Goal: Task Accomplishment & Management: Manage account settings

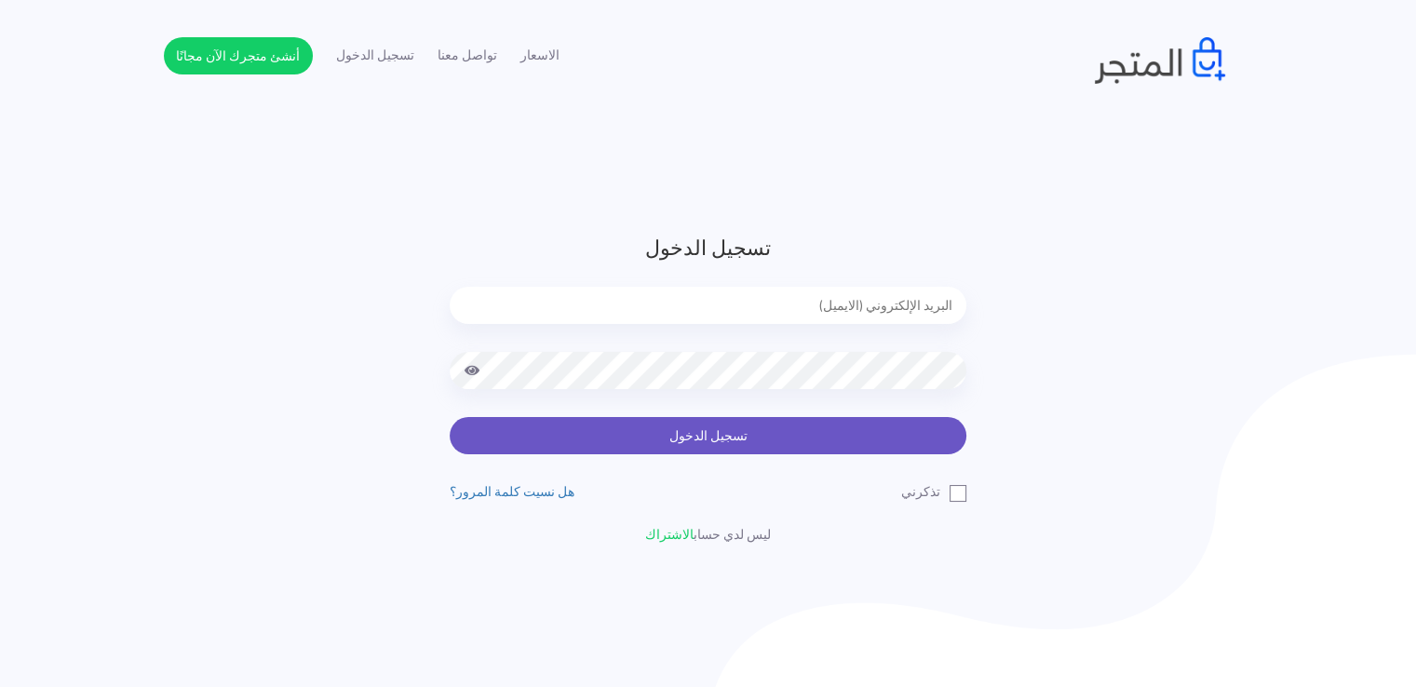
type input "noha_mae86@yahoo.com"
click at [613, 432] on button "تسجيل الدخول" at bounding box center [708, 435] width 517 height 37
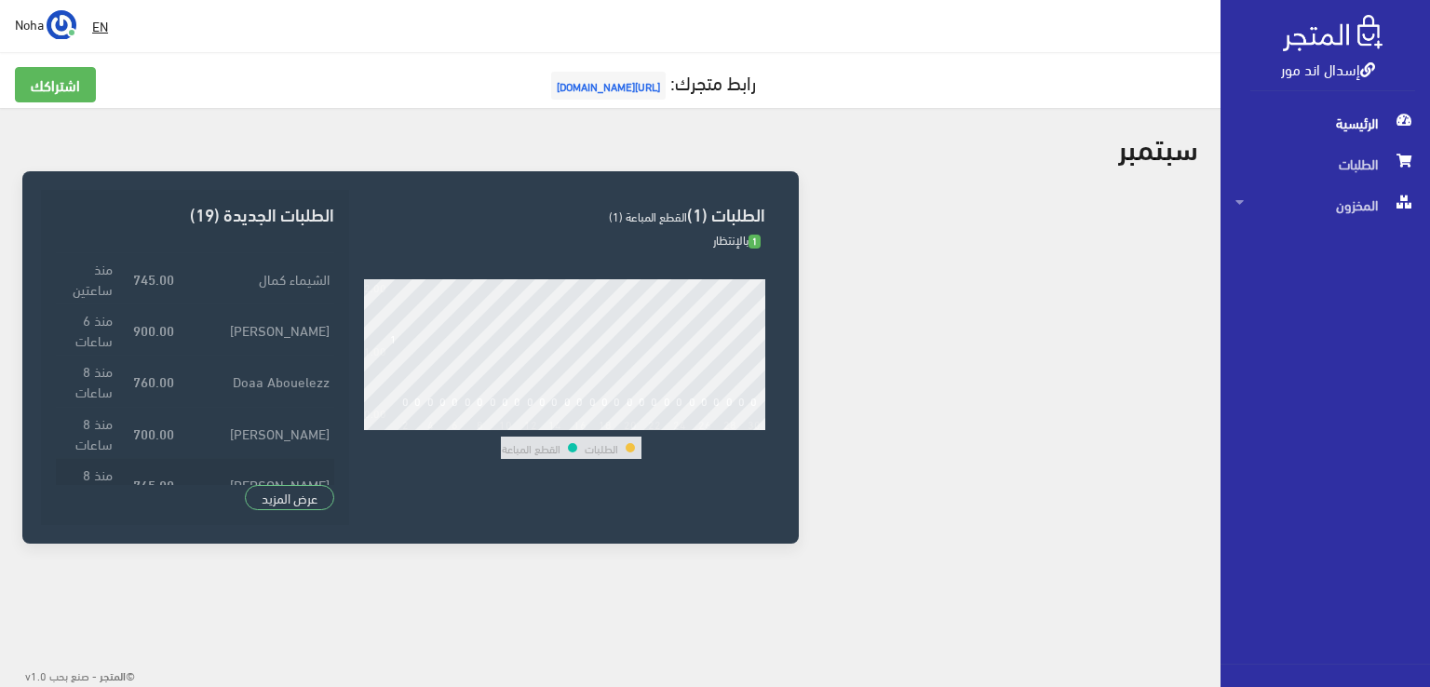
click at [284, 484] on td "[PERSON_NAME]" at bounding box center [256, 483] width 155 height 51
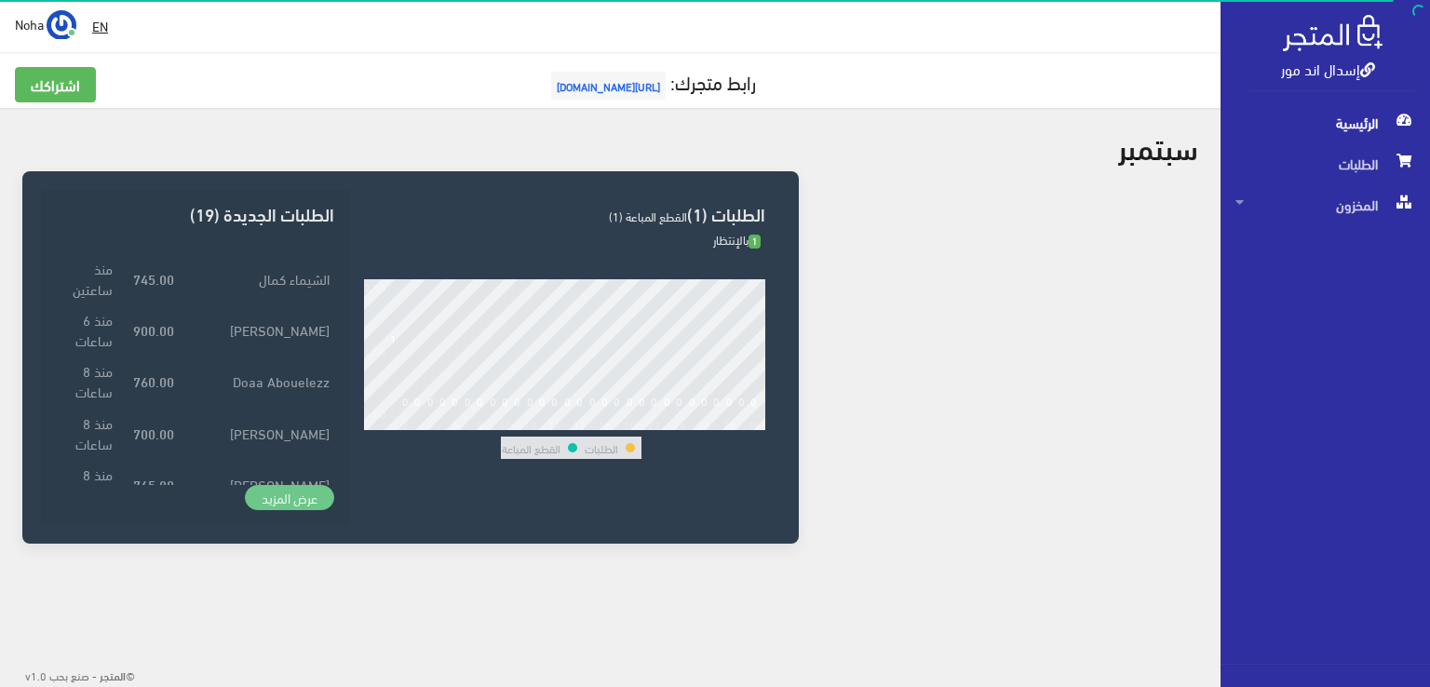
click at [305, 507] on link "عرض المزيد" at bounding box center [289, 498] width 89 height 26
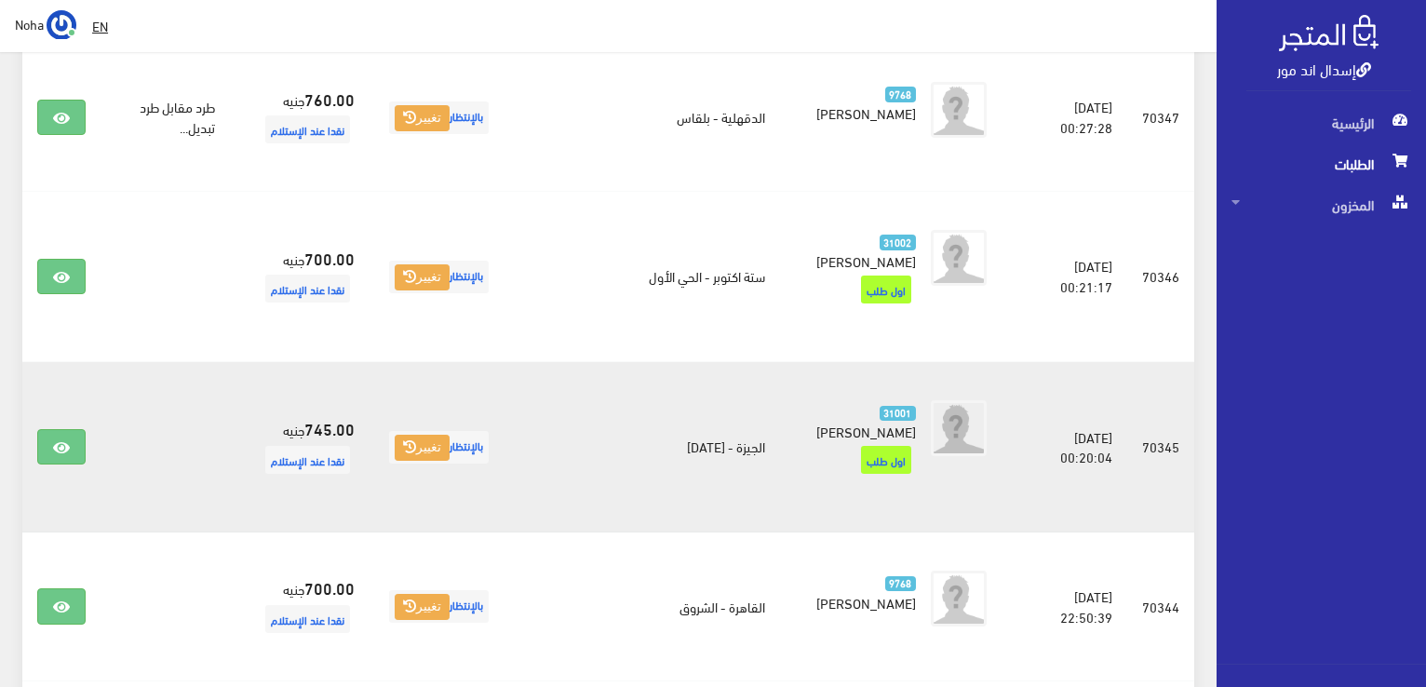
scroll to position [372, 0]
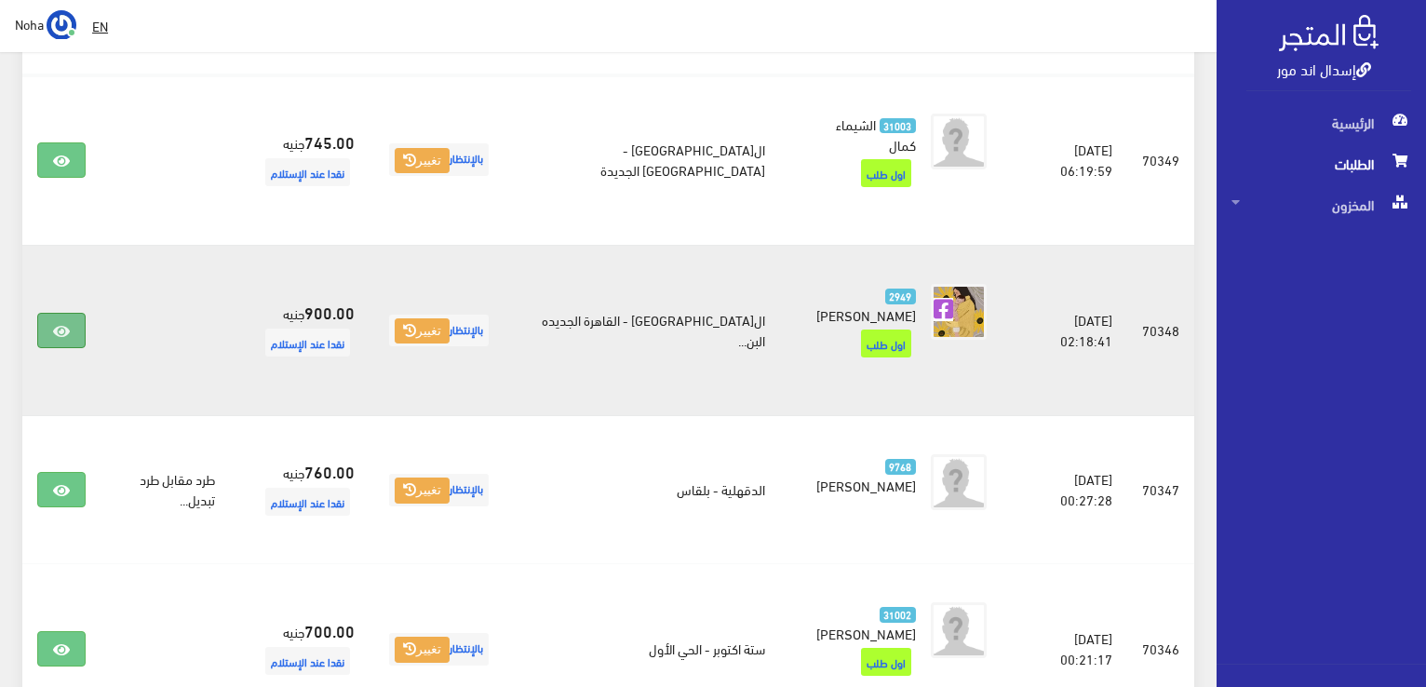
click at [52, 313] on link at bounding box center [61, 330] width 48 height 35
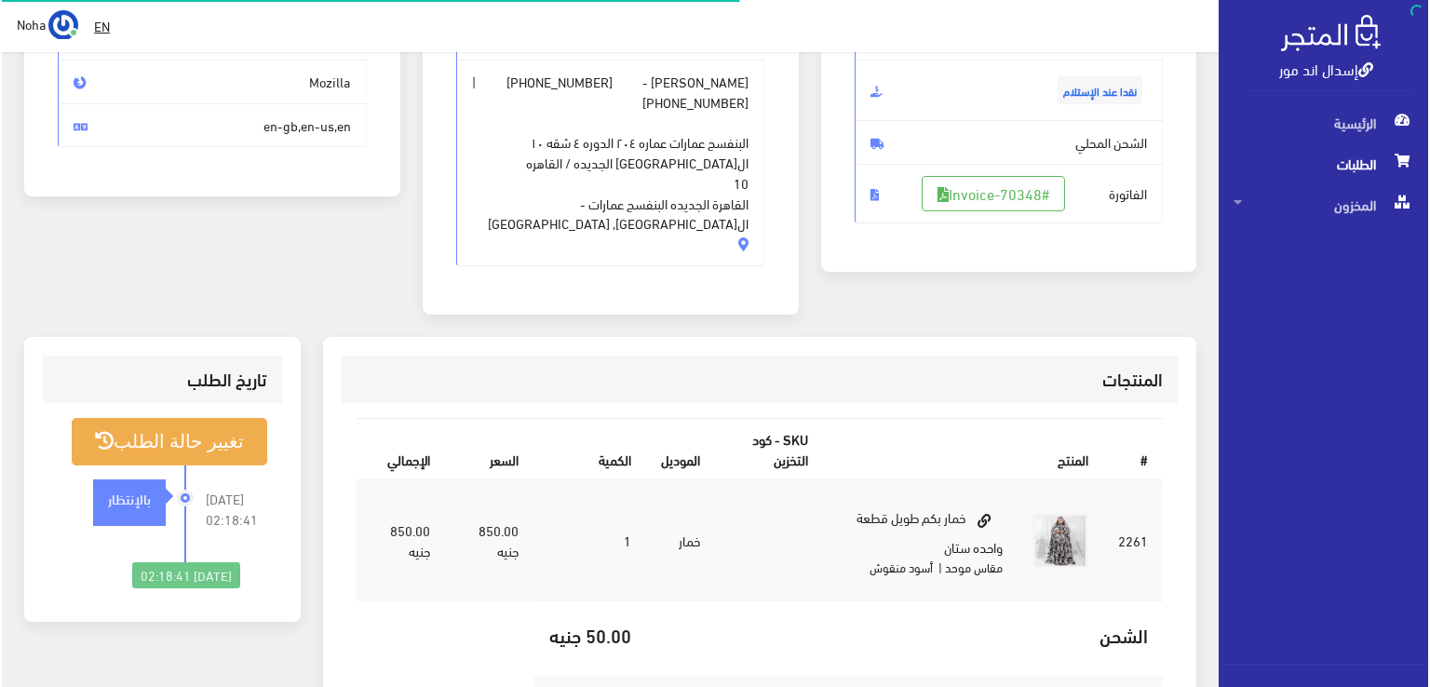
scroll to position [279, 0]
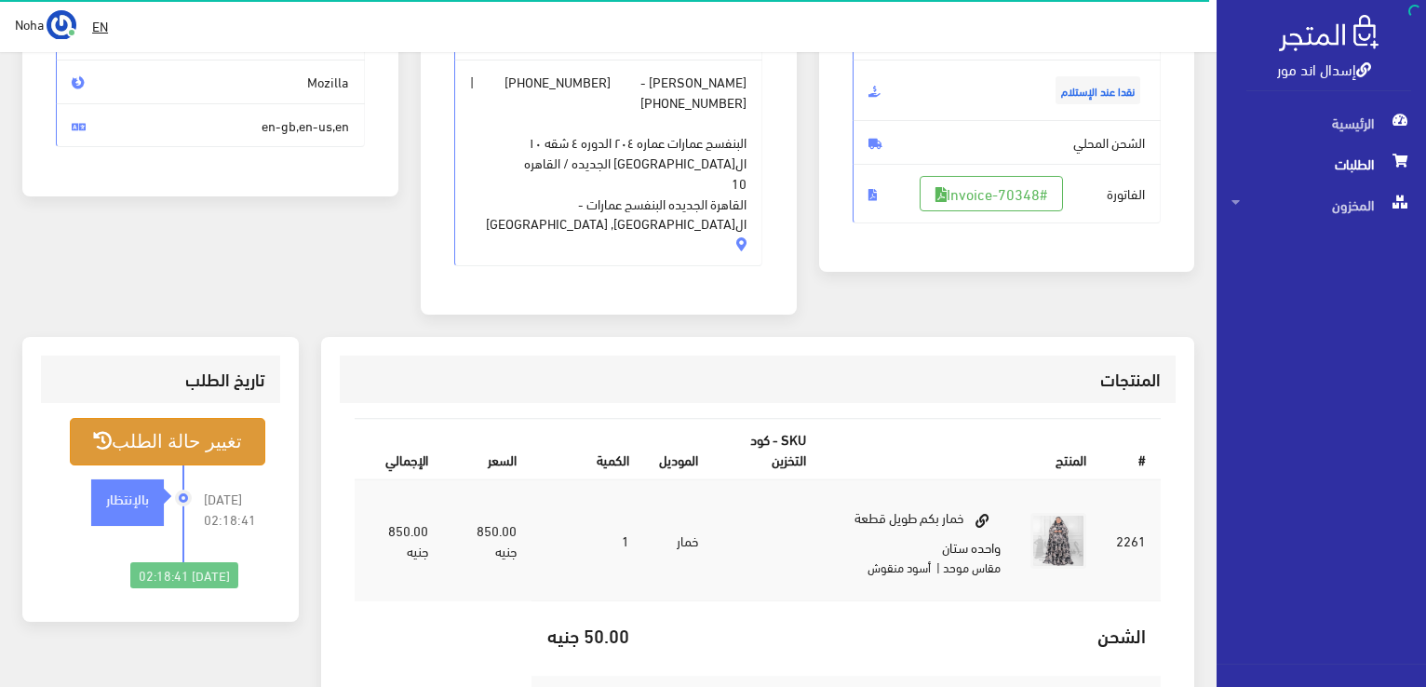
click at [235, 418] on button "تغيير حالة الطلب" at bounding box center [168, 441] width 196 height 47
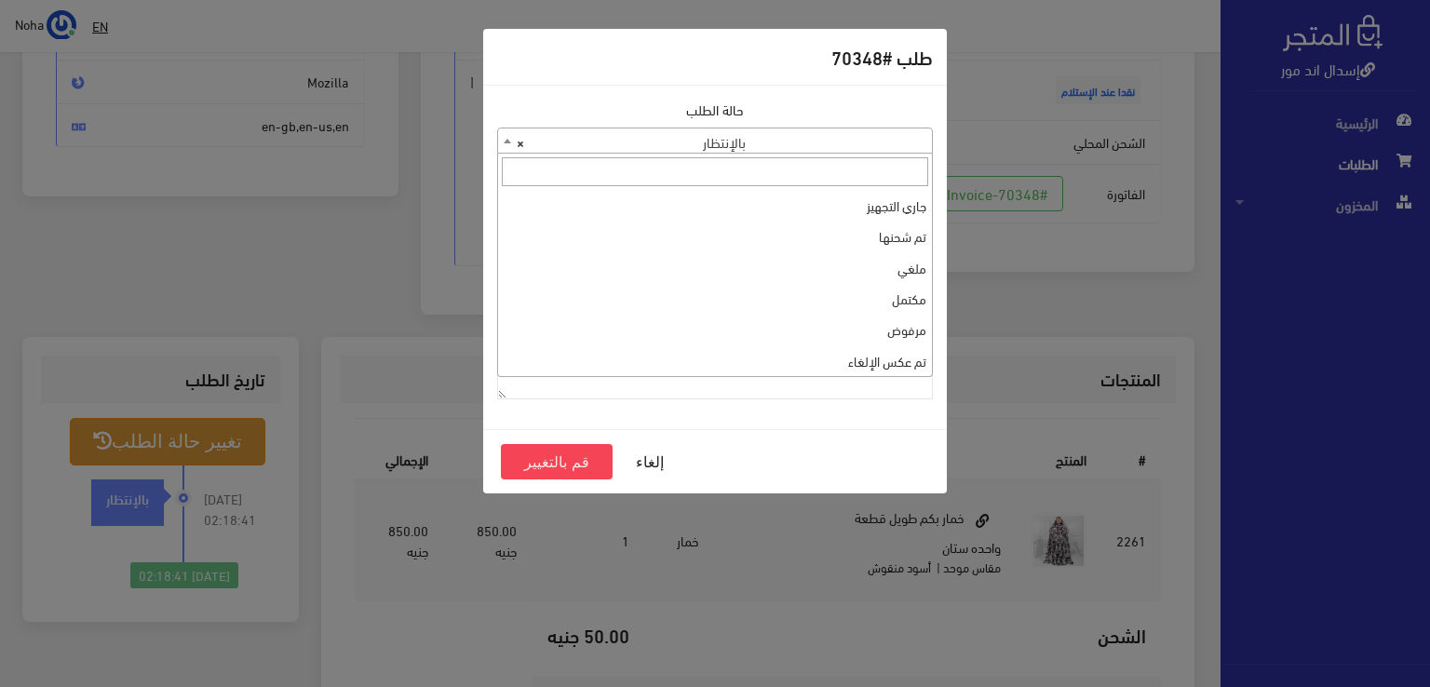
click at [891, 134] on span "× بالإنتظار" at bounding box center [715, 141] width 434 height 26
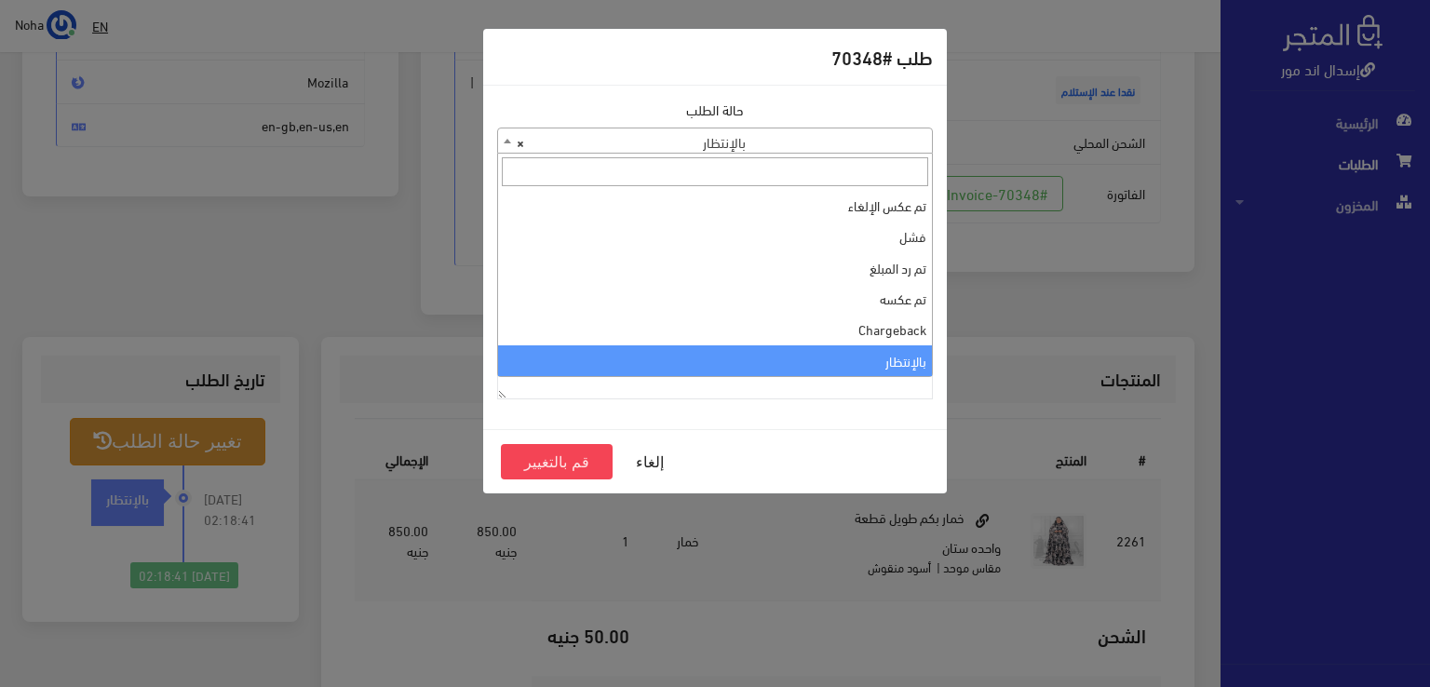
scroll to position [62, 0]
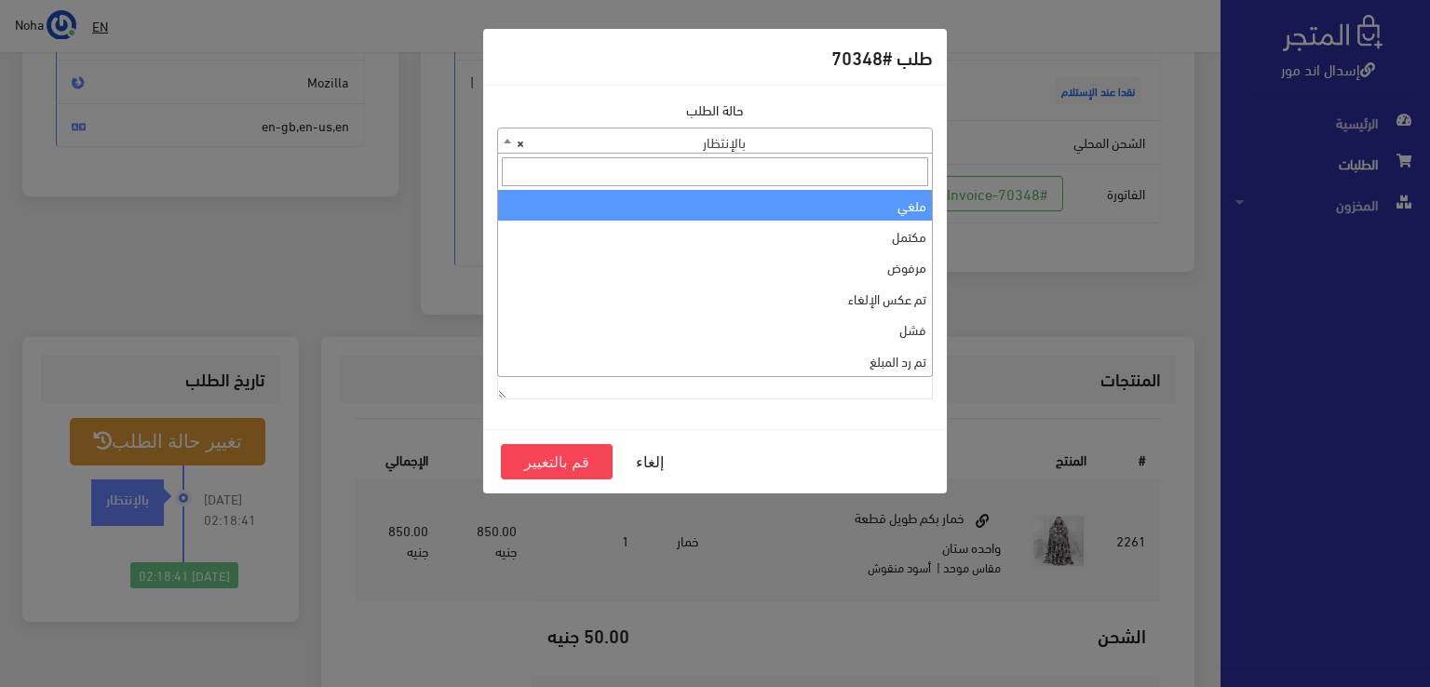
select select "3"
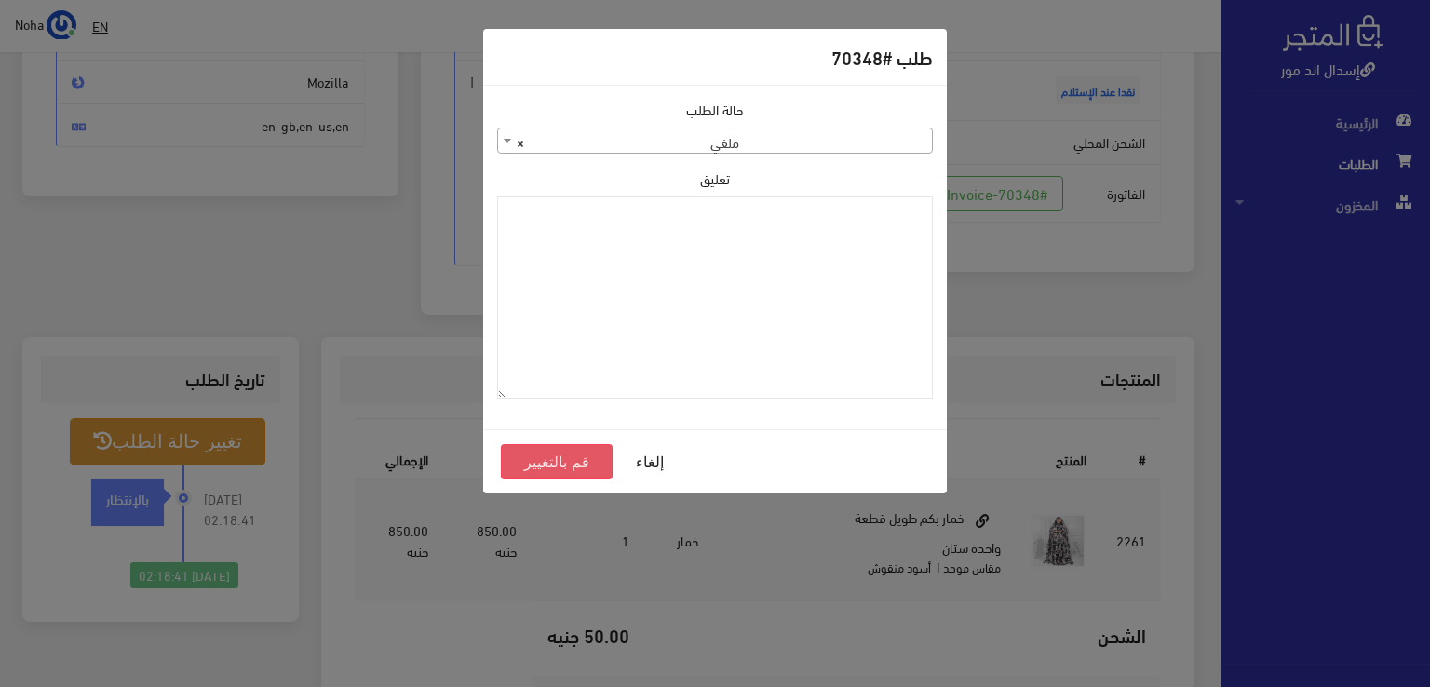
click at [585, 460] on button "قم بالتغيير" at bounding box center [557, 461] width 112 height 35
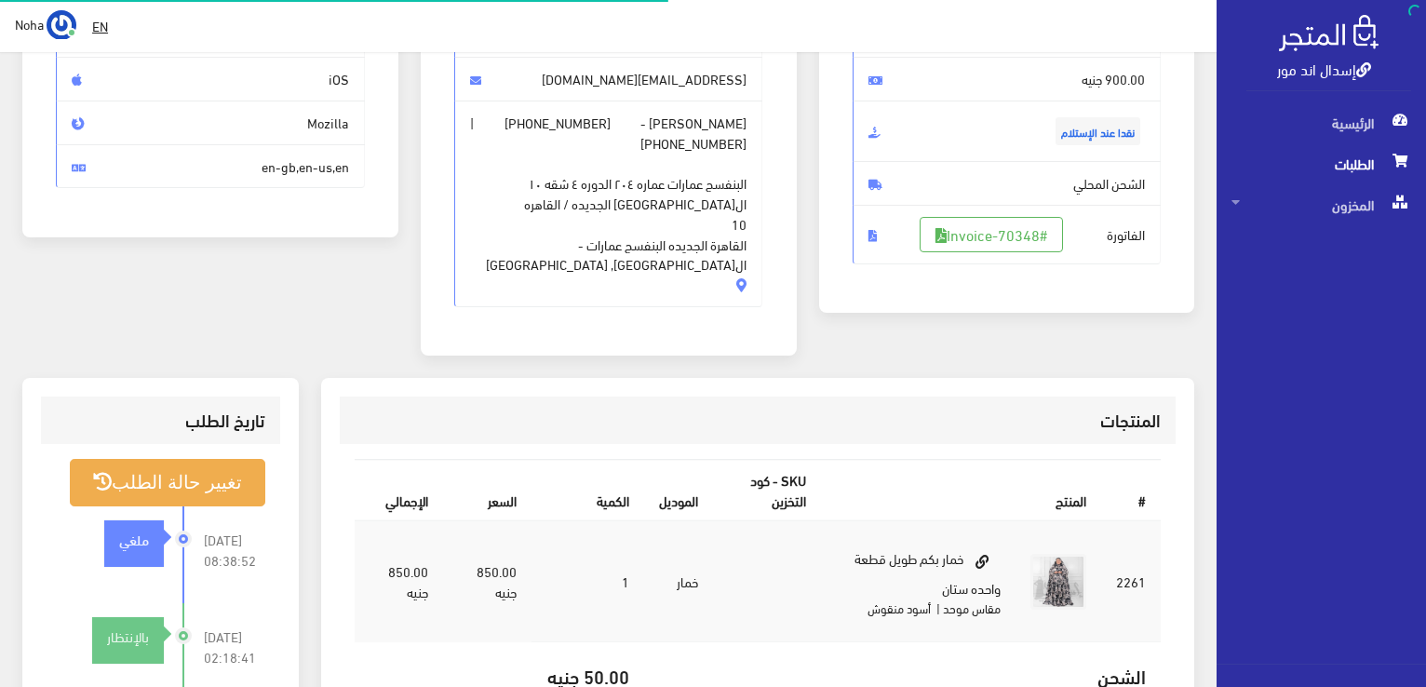
scroll to position [372, 0]
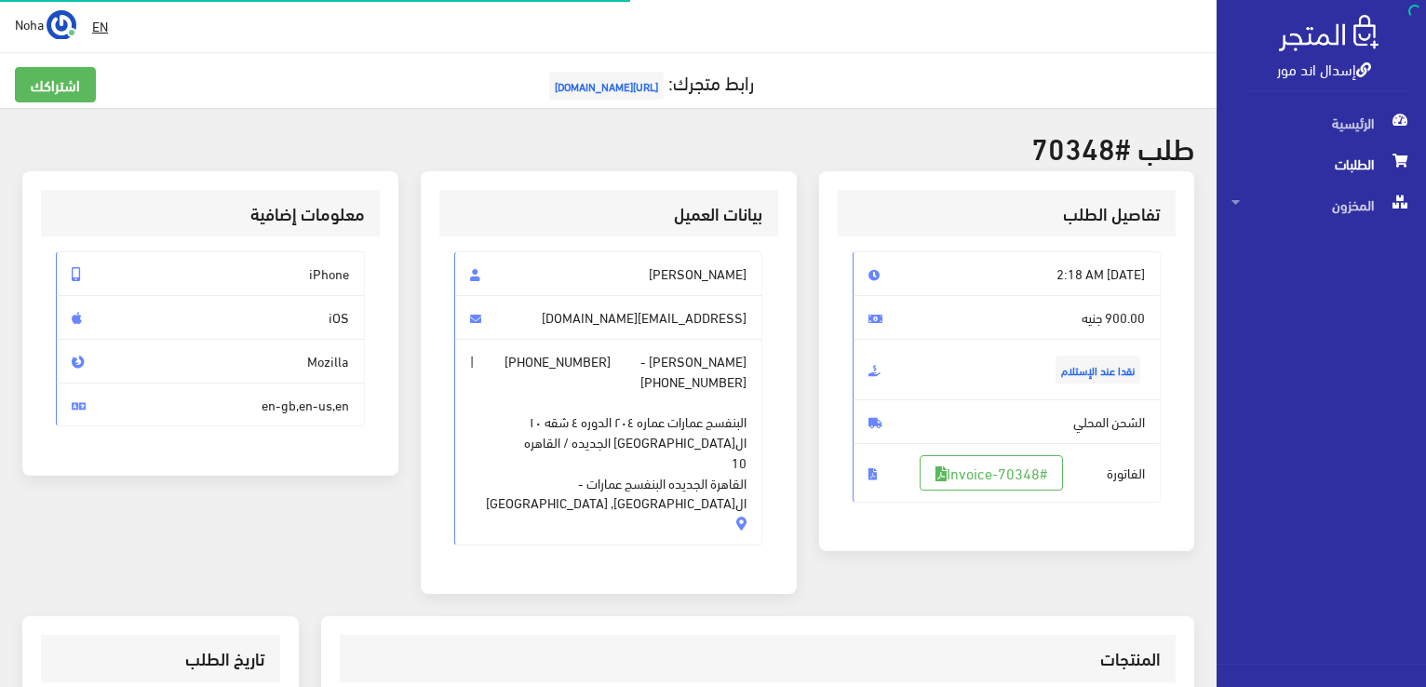
scroll to position [267, 0]
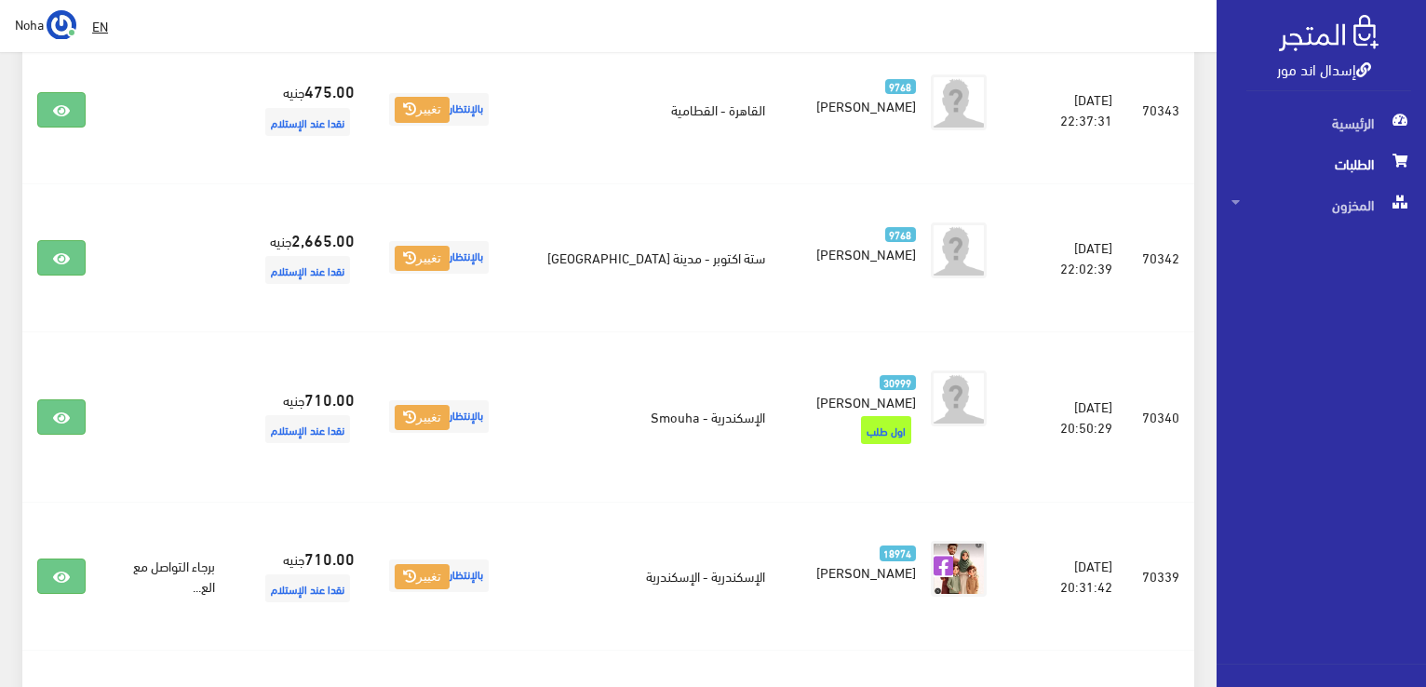
scroll to position [1397, 0]
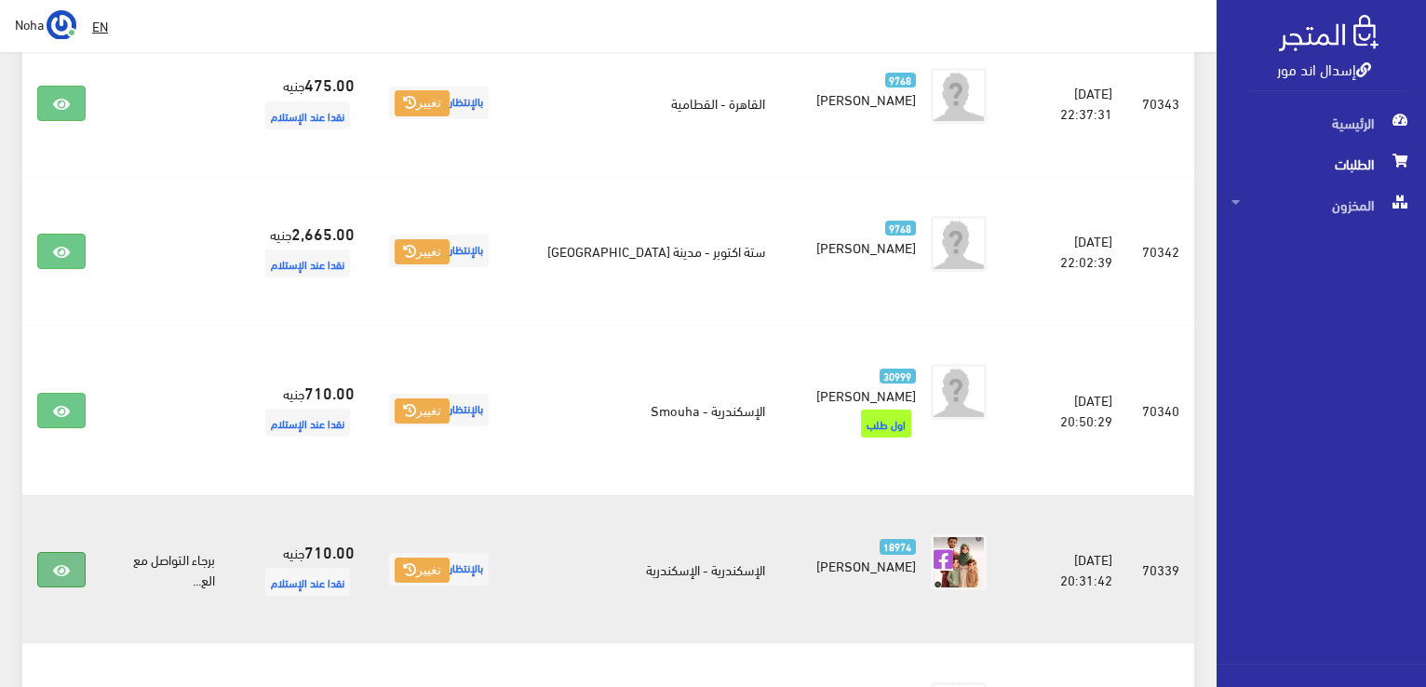
click at [47, 552] on link at bounding box center [61, 569] width 48 height 35
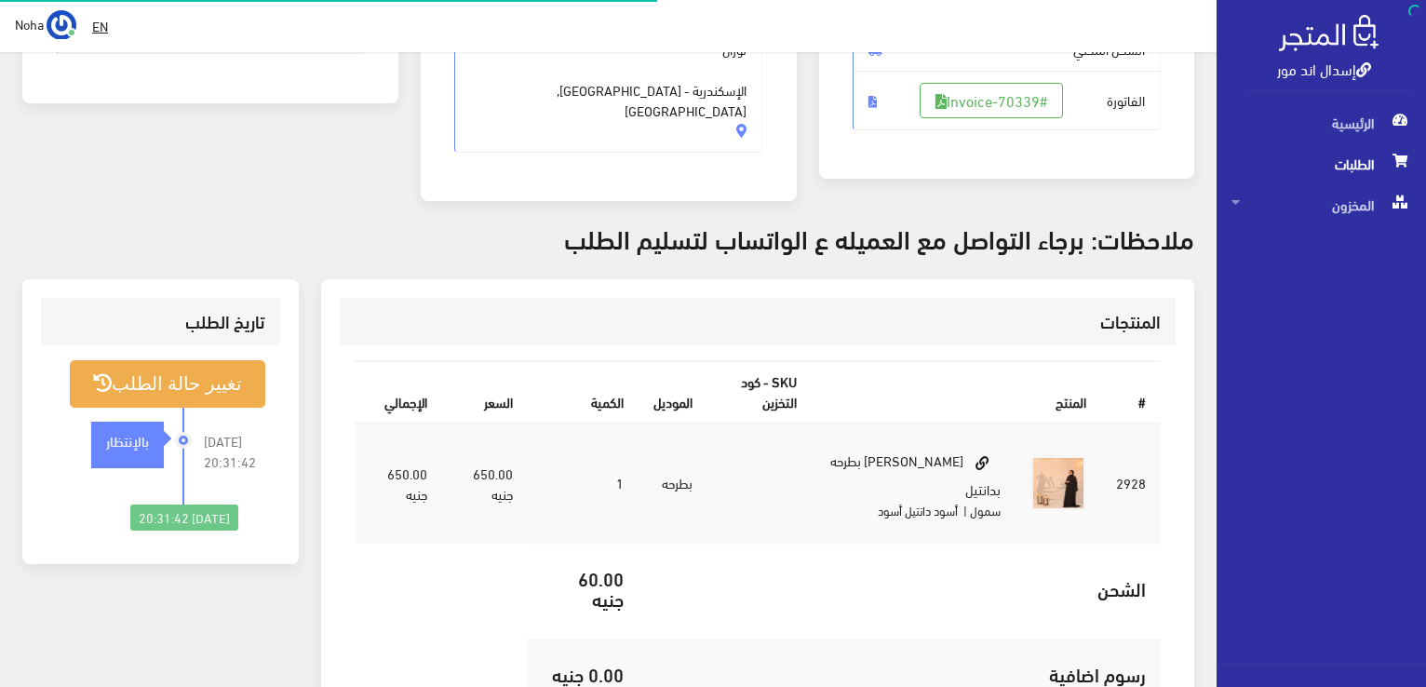
scroll to position [372, 0]
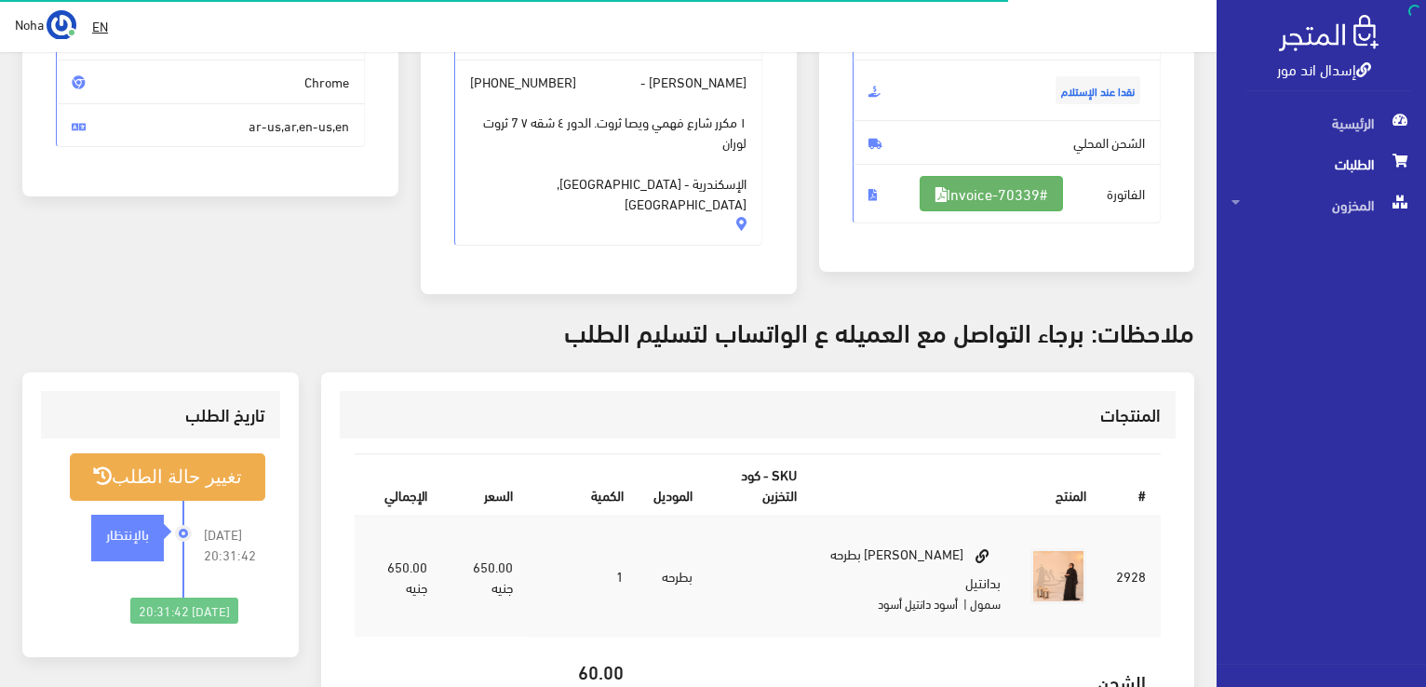
click at [961, 190] on div "[DATE] 8:31 PM 710.00 جنيه نقدا عند الإستلام الشحن المحلي" at bounding box center [1007, 97] width 309 height 250
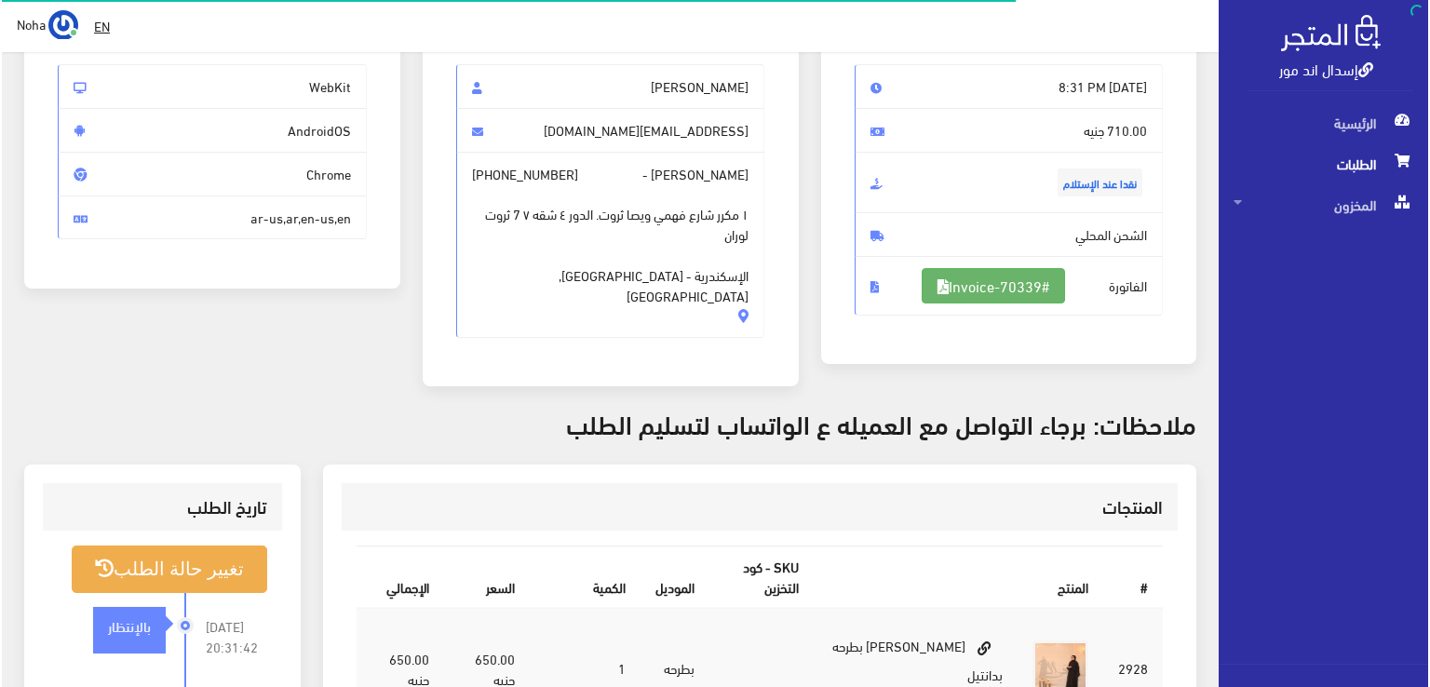
scroll to position [186, 0]
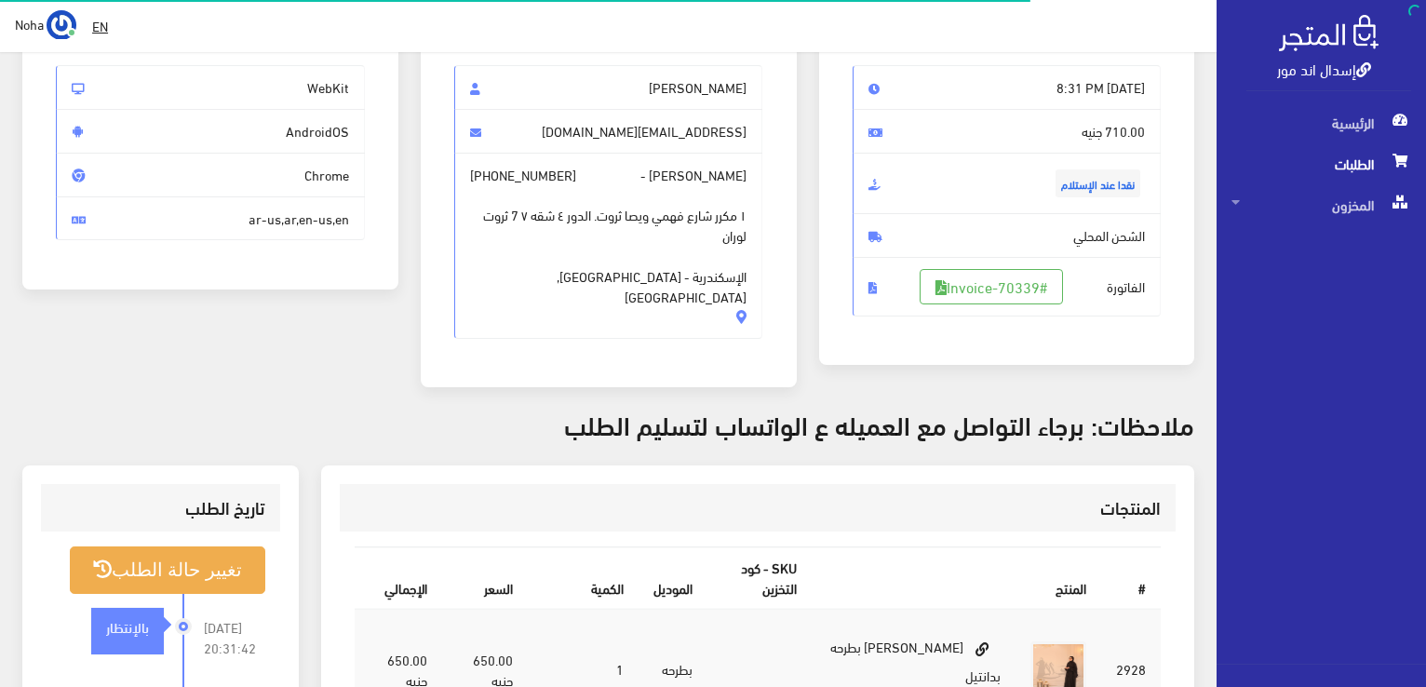
click at [956, 303] on span "الفاتورة #Invoice-70339" at bounding box center [1007, 287] width 309 height 60
click at [956, 290] on link "#Invoice-70339" at bounding box center [991, 286] width 143 height 35
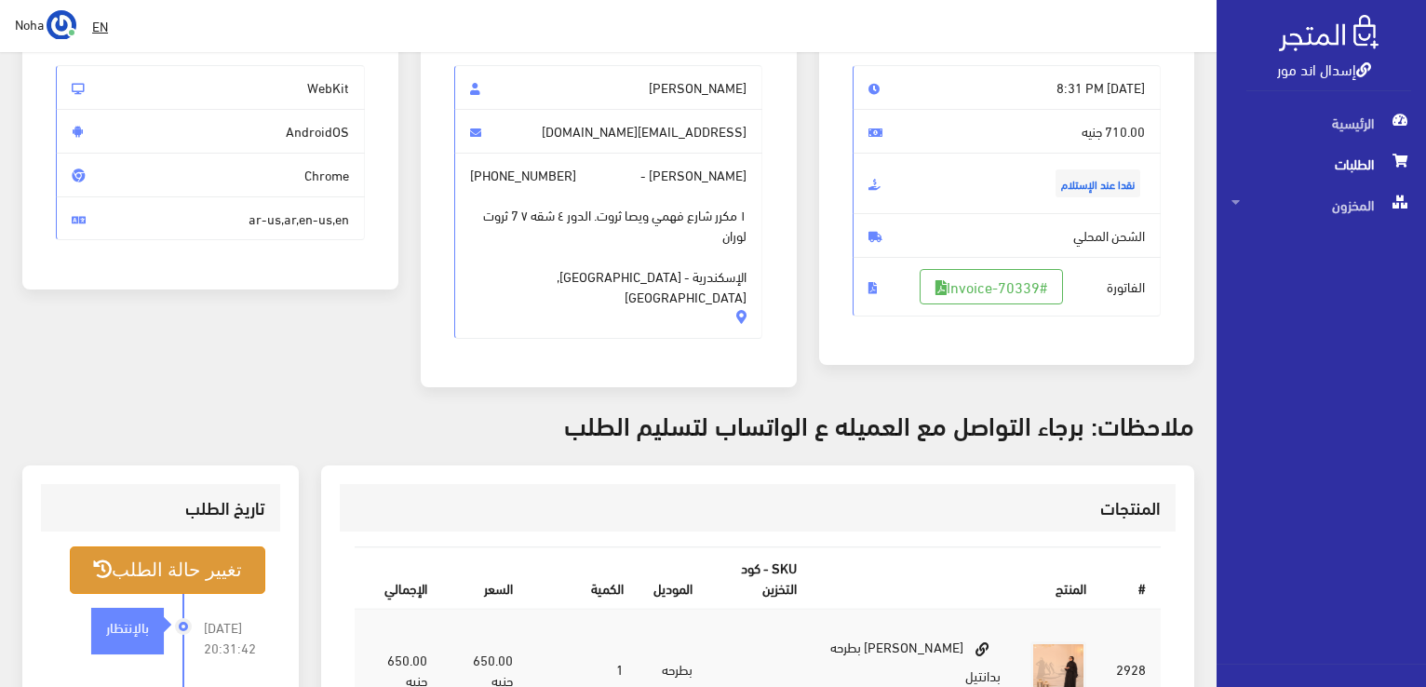
click at [218, 547] on button "تغيير حالة الطلب" at bounding box center [168, 570] width 196 height 47
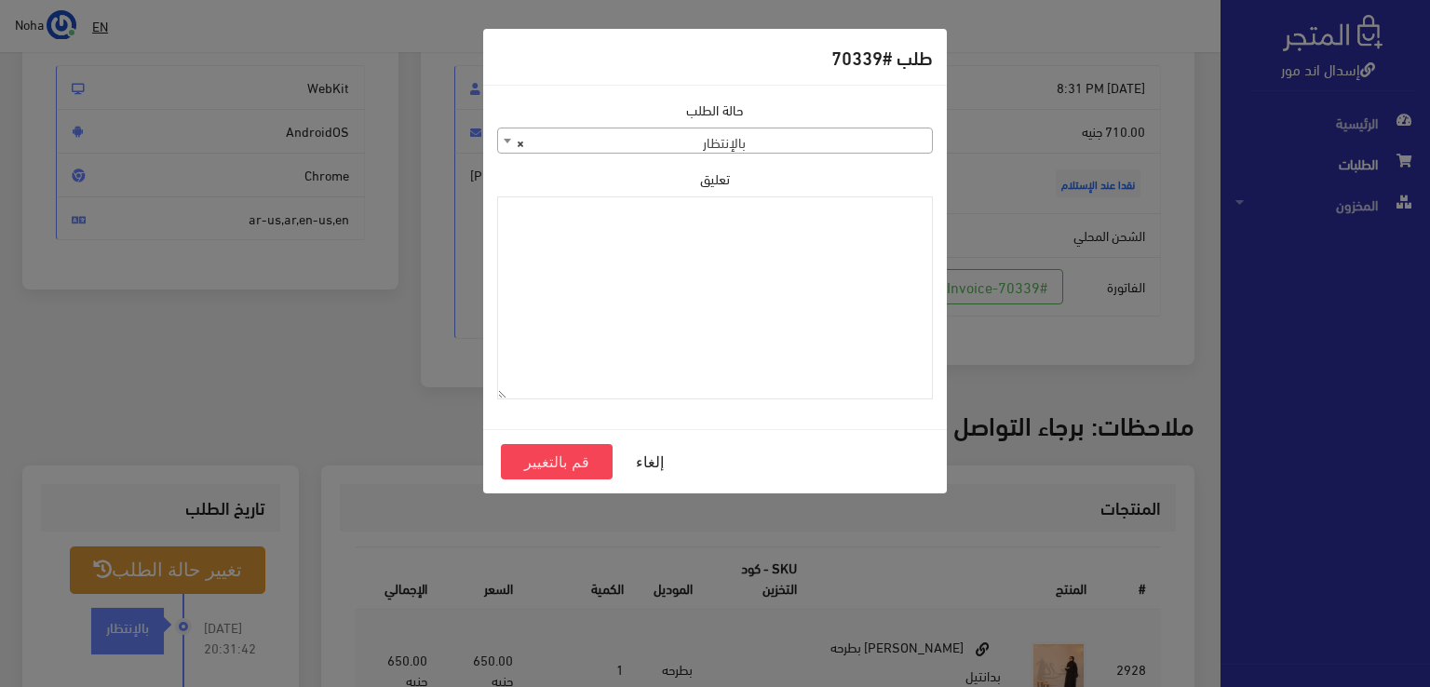
click at [723, 128] on div "حالة الطلب جاري التجهيز تم شحنها ملغي مكتمل مرفوض تم عكس الإلغاء فشل تم رد المب…" at bounding box center [715, 127] width 436 height 54
click at [725, 148] on span "× بالإنتظار" at bounding box center [715, 141] width 434 height 26
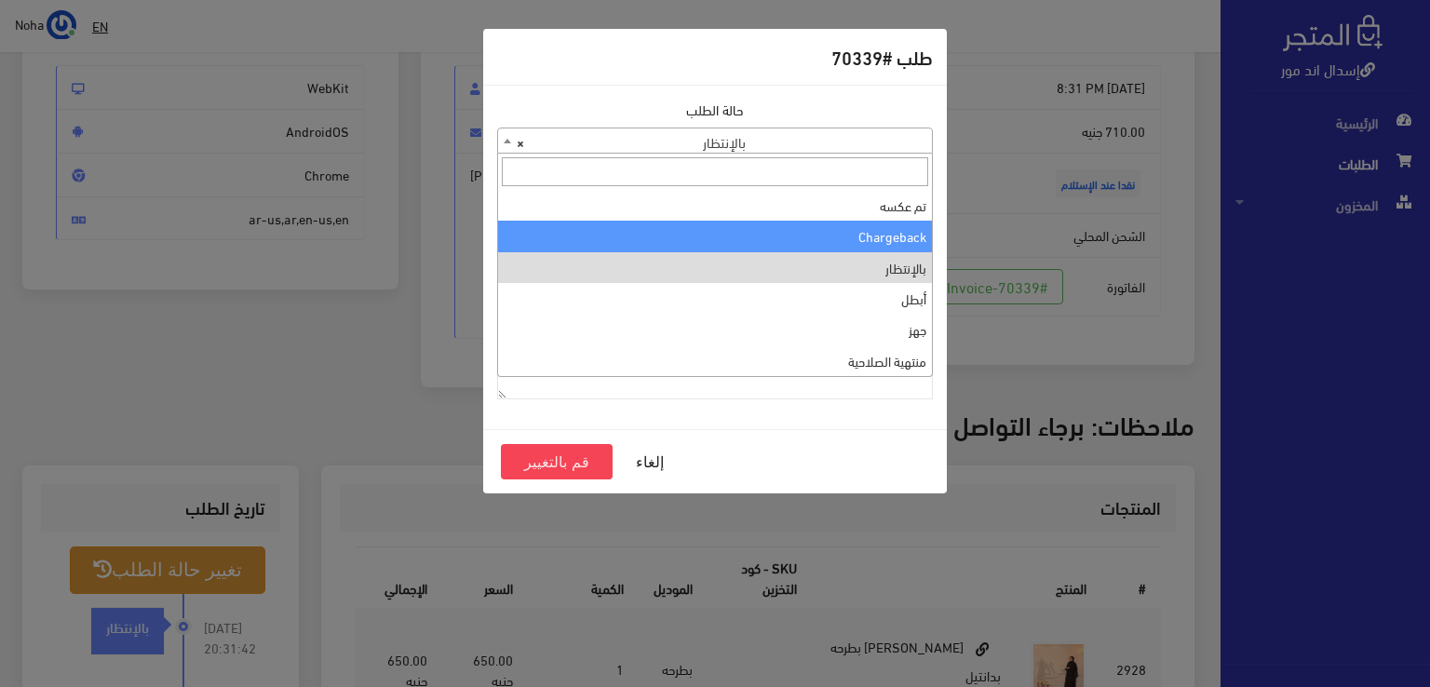
scroll to position [0, 0]
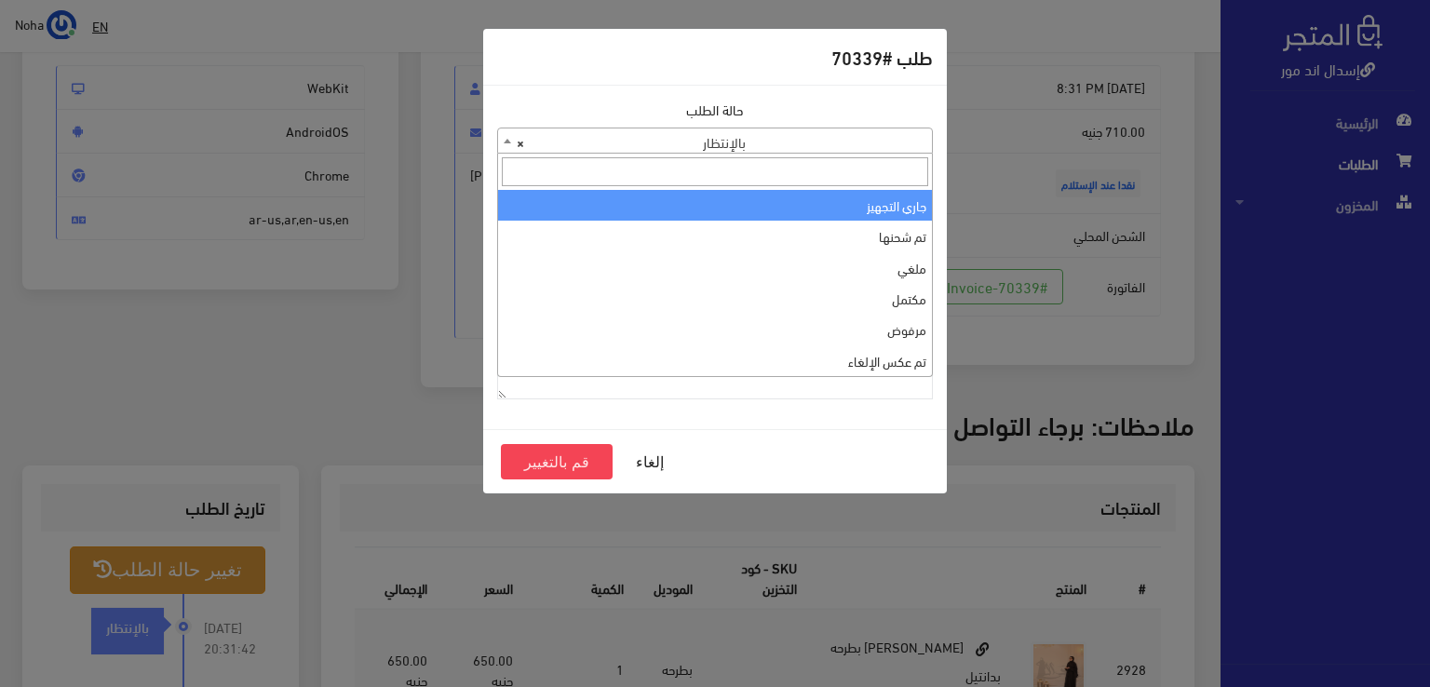
select select "1"
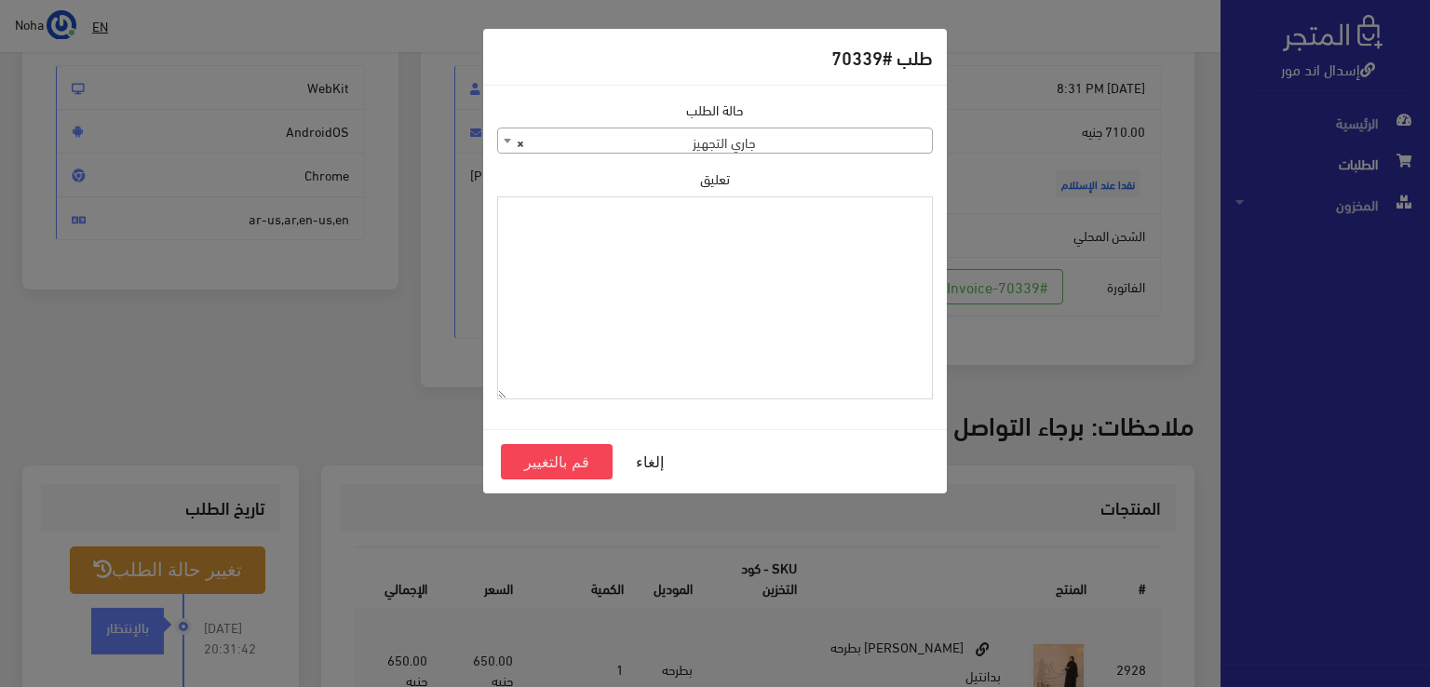
click at [801, 253] on textarea "تعليق" at bounding box center [715, 298] width 436 height 204
type textarea "1118132"
click at [905, 216] on textarea "1118132" at bounding box center [715, 298] width 436 height 204
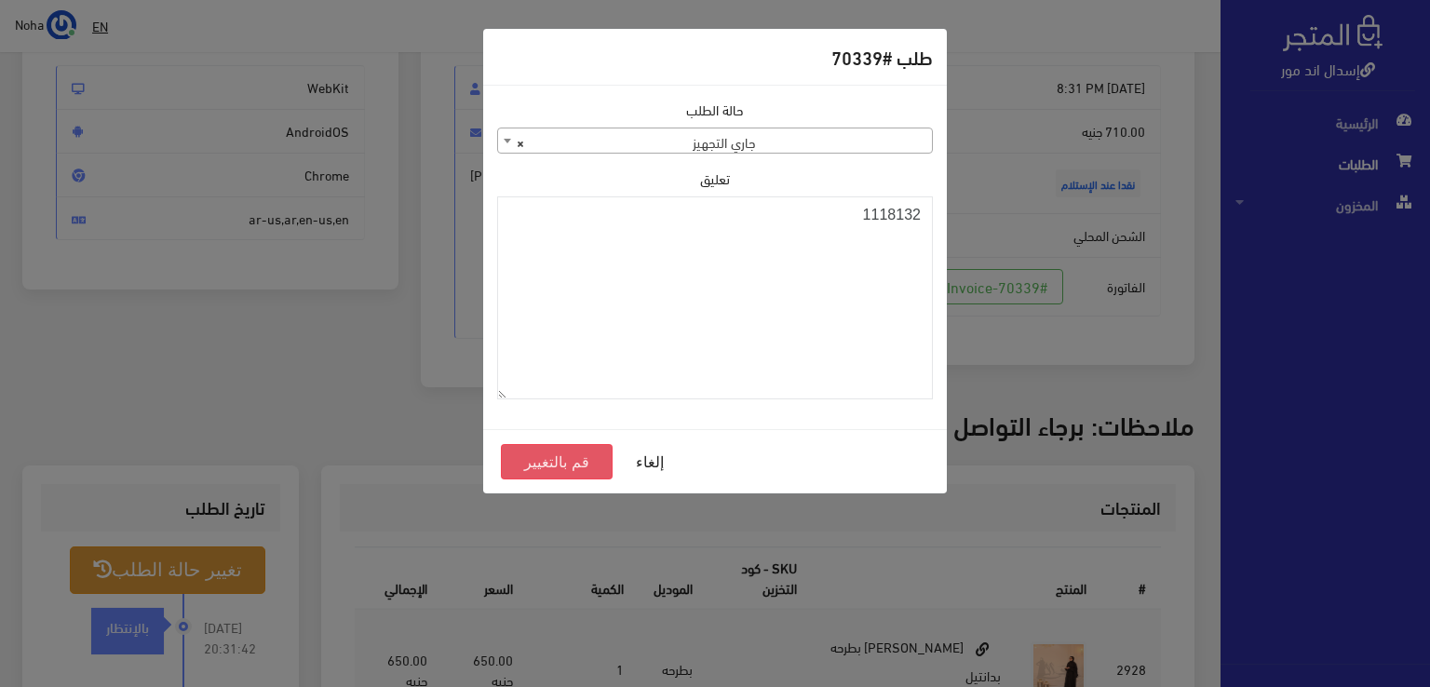
click at [551, 471] on button "قم بالتغيير" at bounding box center [557, 461] width 112 height 35
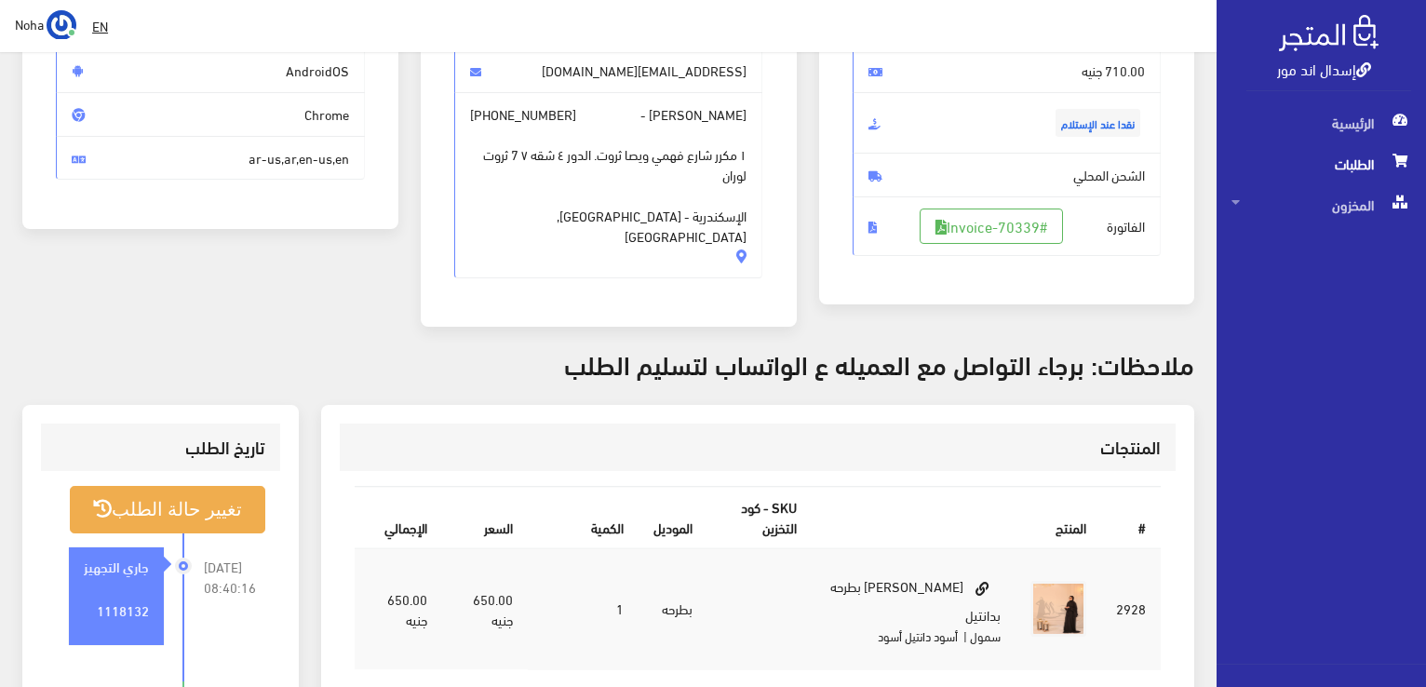
scroll to position [279, 0]
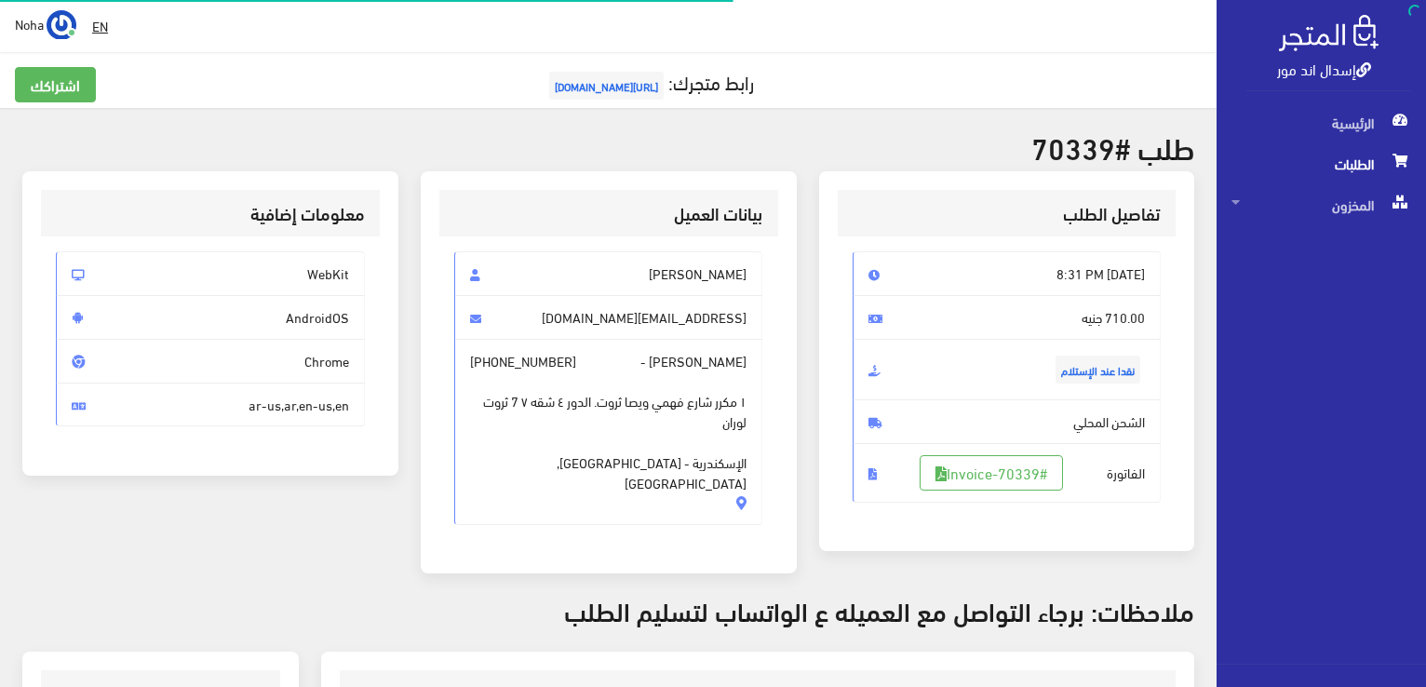
scroll to position [186, 0]
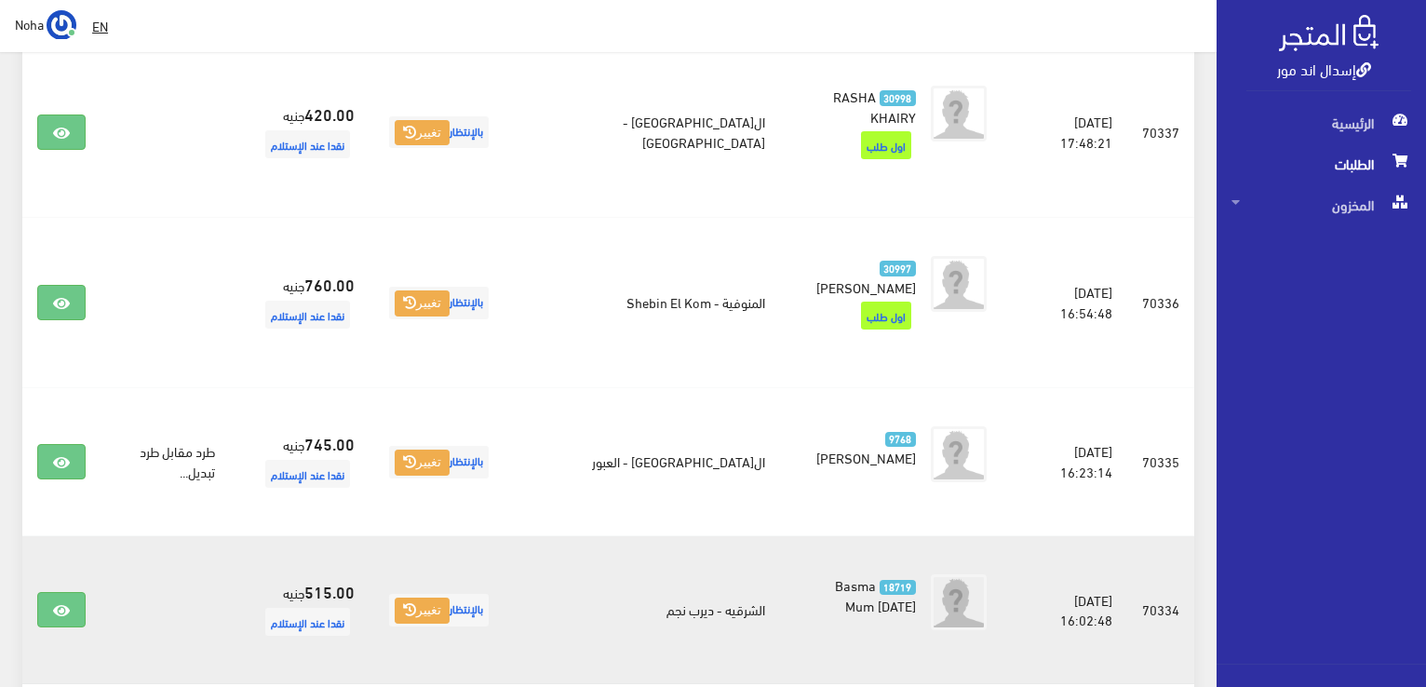
scroll to position [2514, 0]
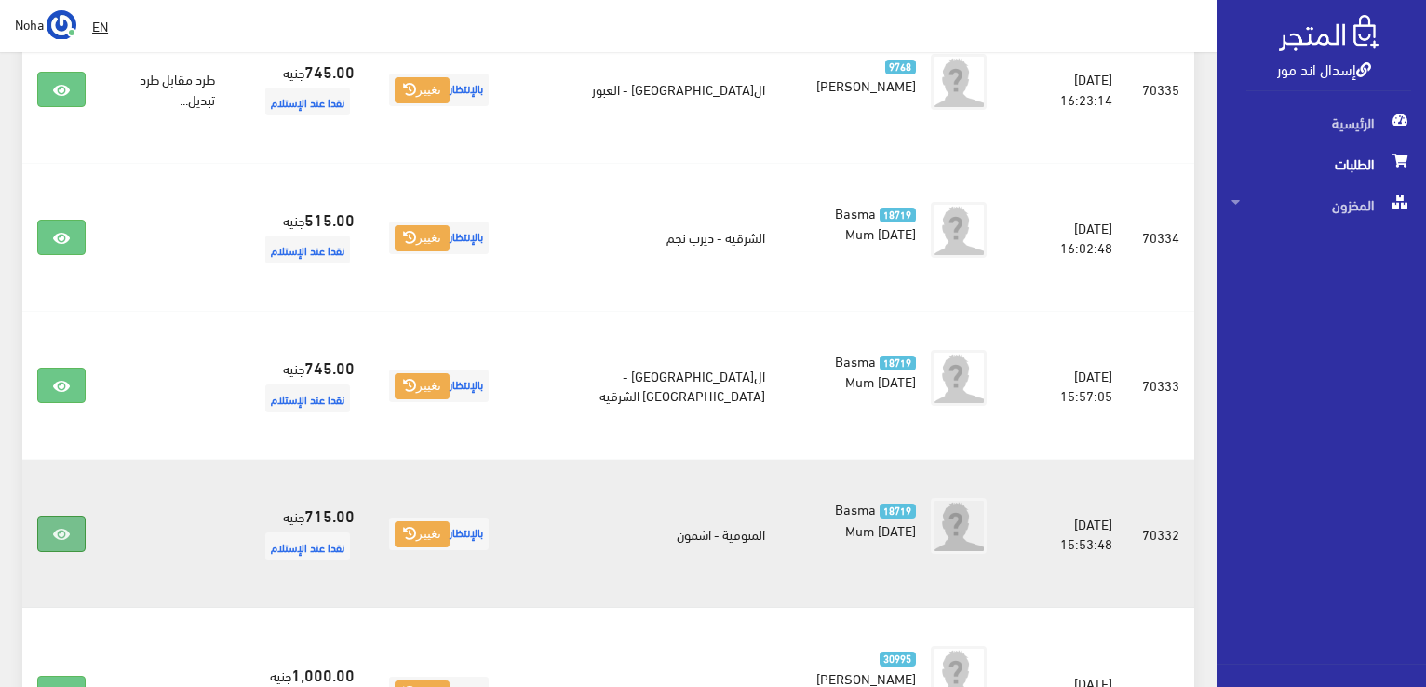
click at [71, 516] on link at bounding box center [61, 533] width 48 height 35
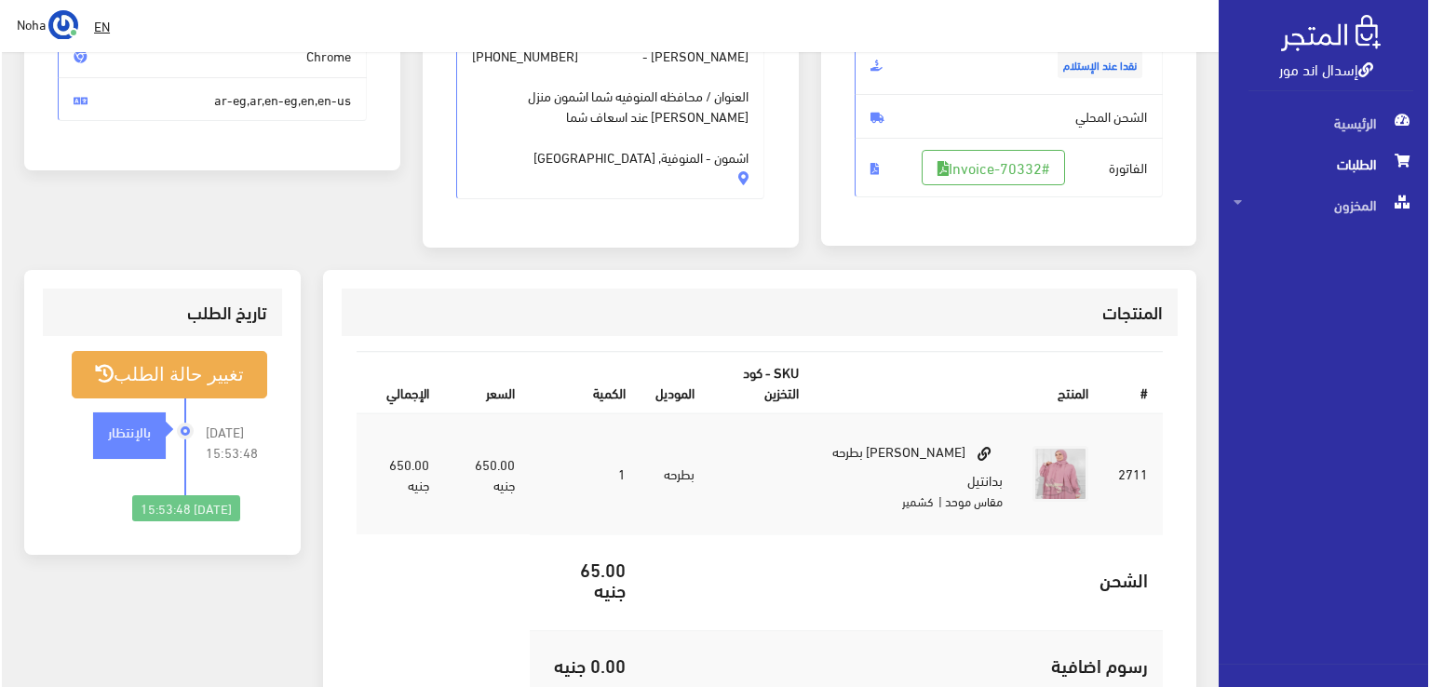
scroll to position [186, 0]
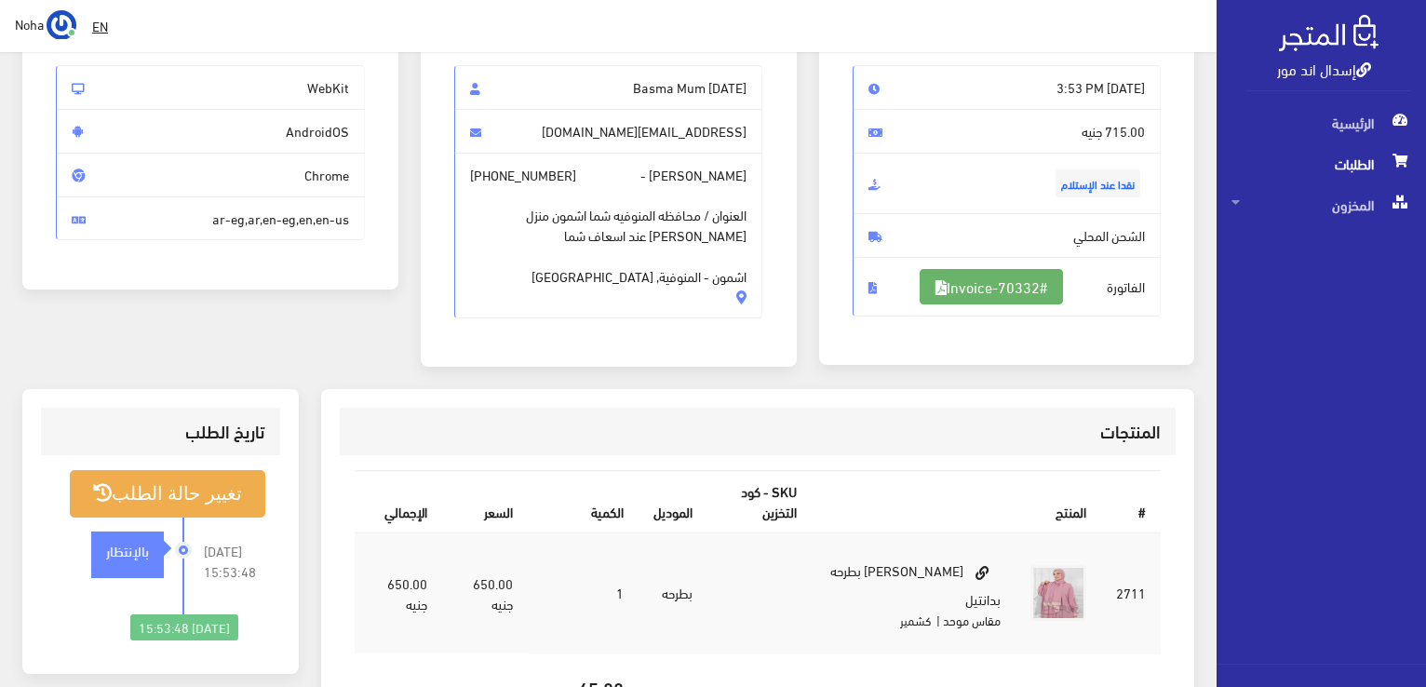
click at [970, 287] on link "#Invoice-70332" at bounding box center [991, 286] width 143 height 35
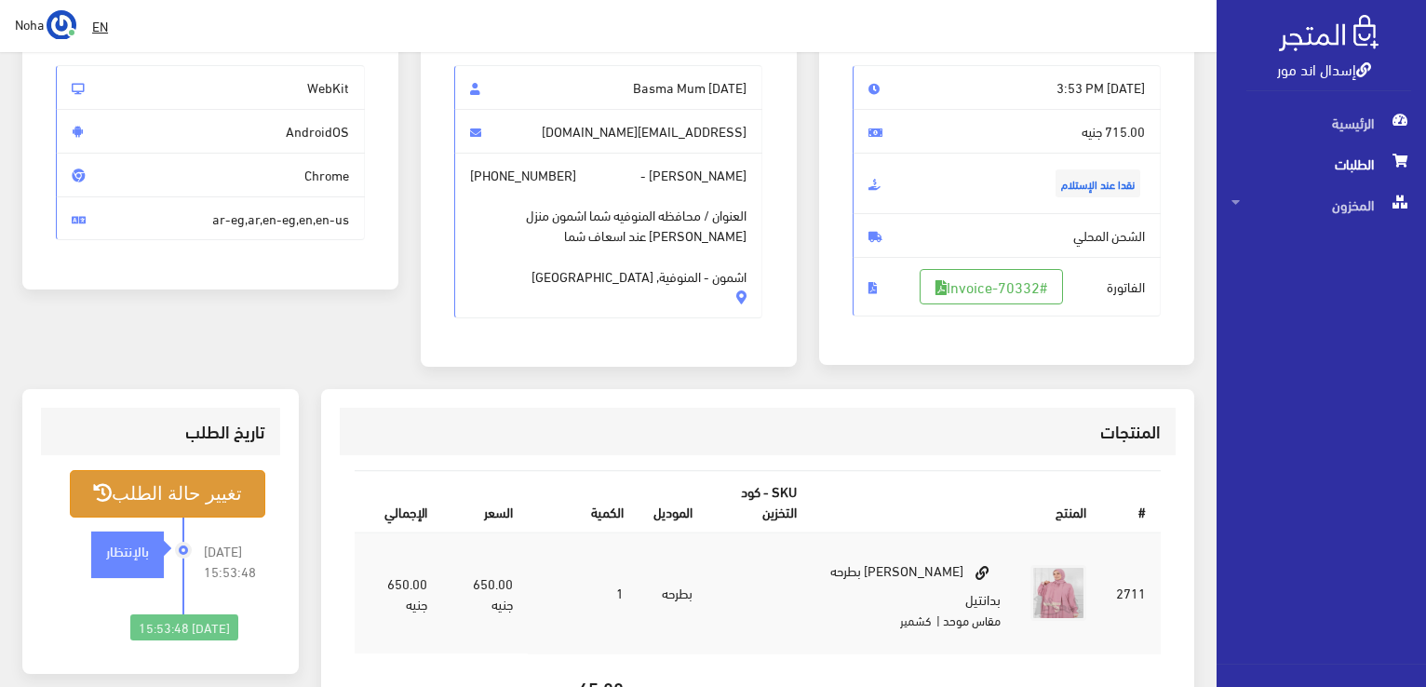
click at [231, 504] on button "تغيير حالة الطلب" at bounding box center [168, 493] width 196 height 47
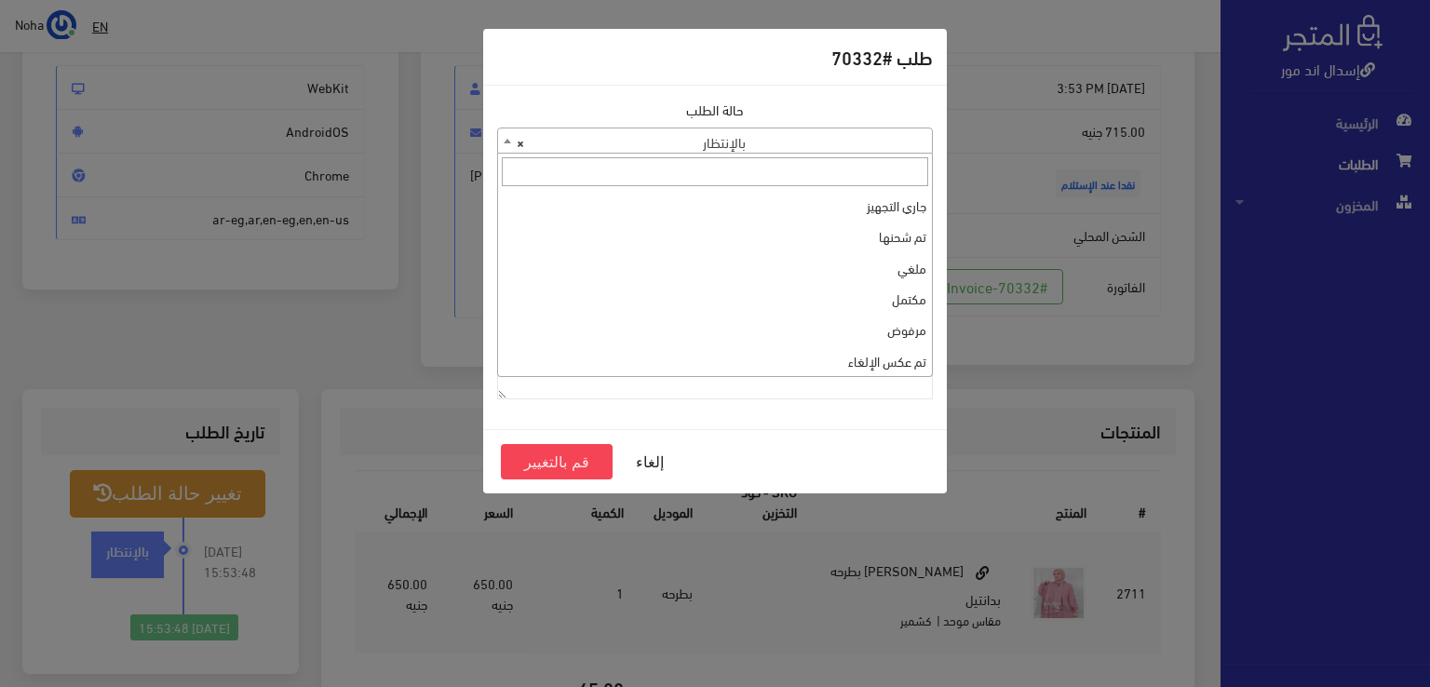
click at [786, 150] on span "× بالإنتظار" at bounding box center [715, 141] width 434 height 26
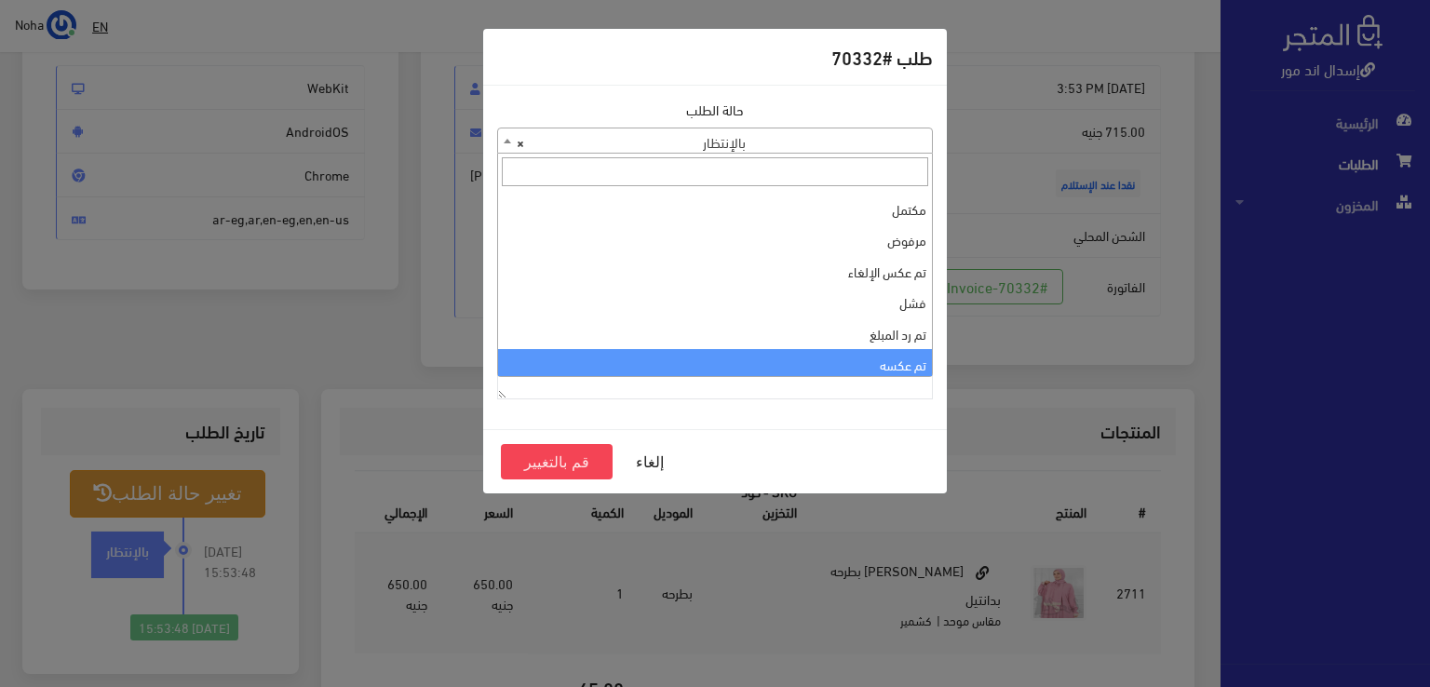
scroll to position [0, 0]
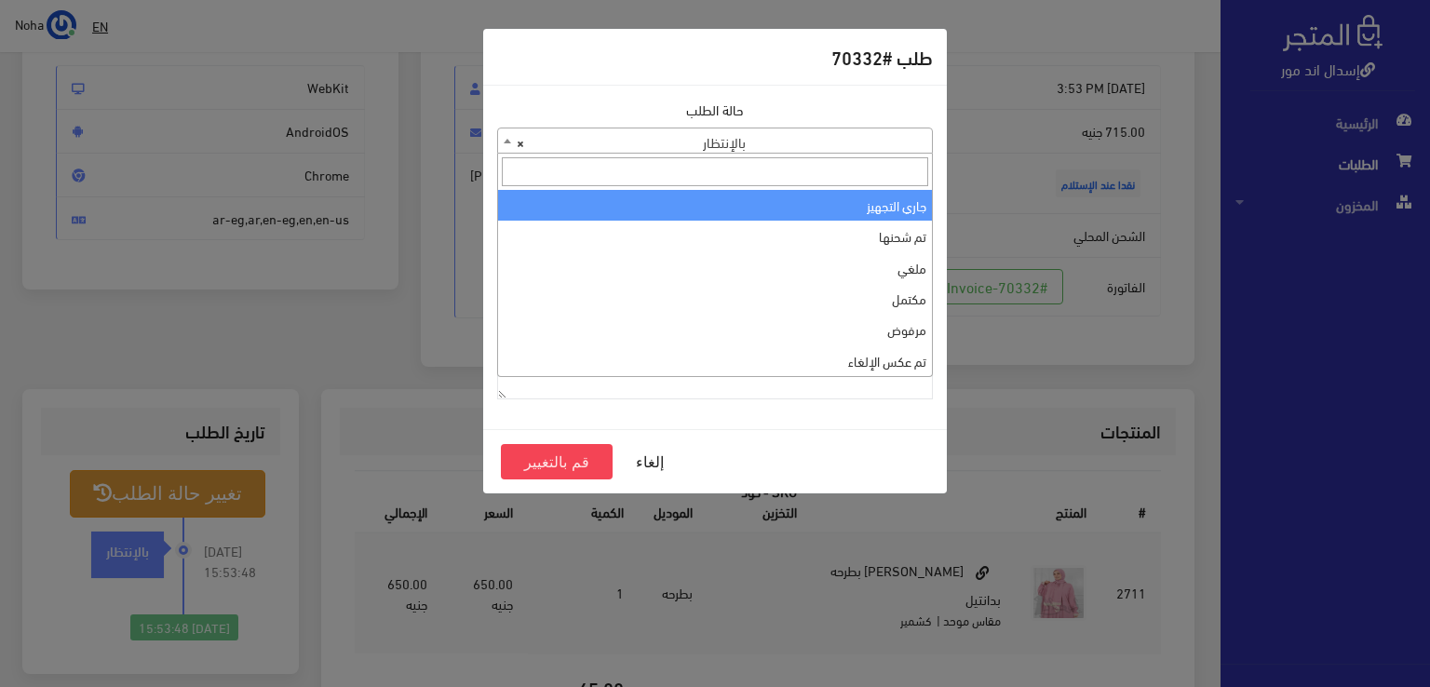
select select "1"
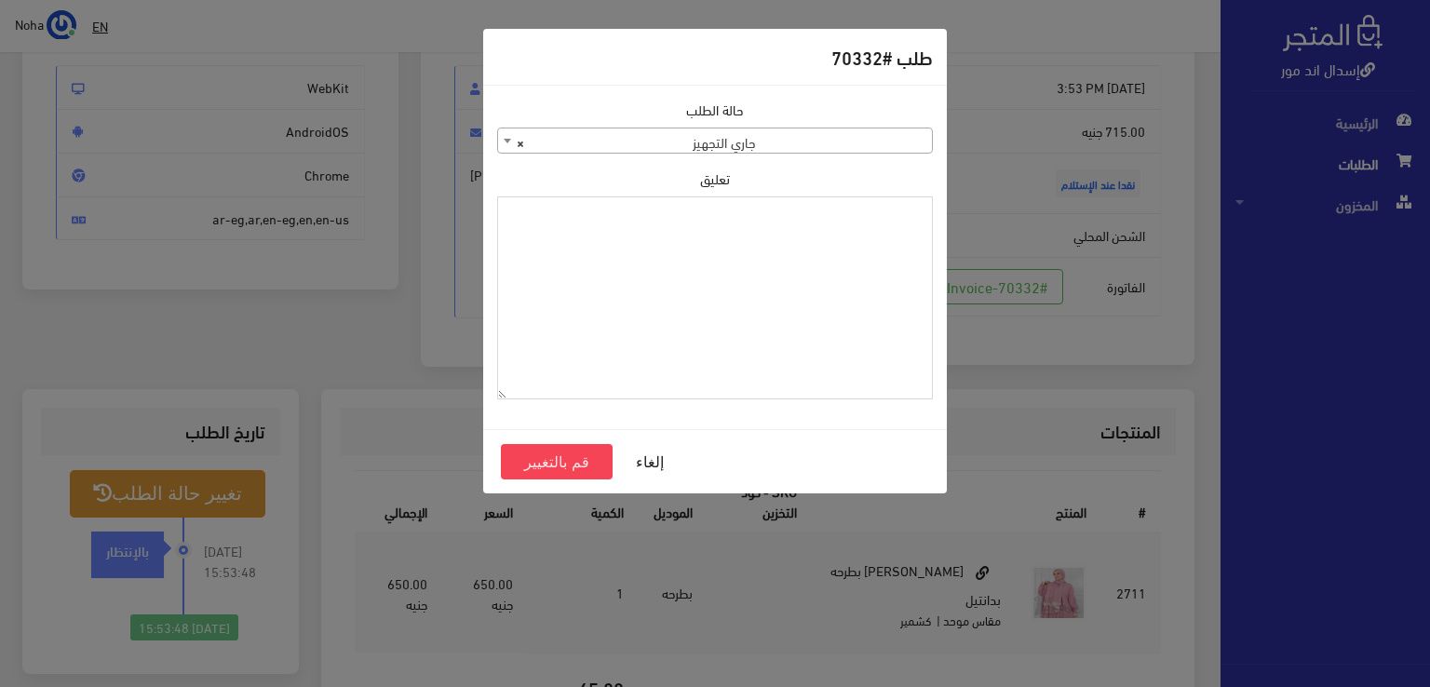
paste textarea "1118132"
type textarea "1118132"
click at [510, 462] on button "قم بالتغيير" at bounding box center [557, 461] width 112 height 35
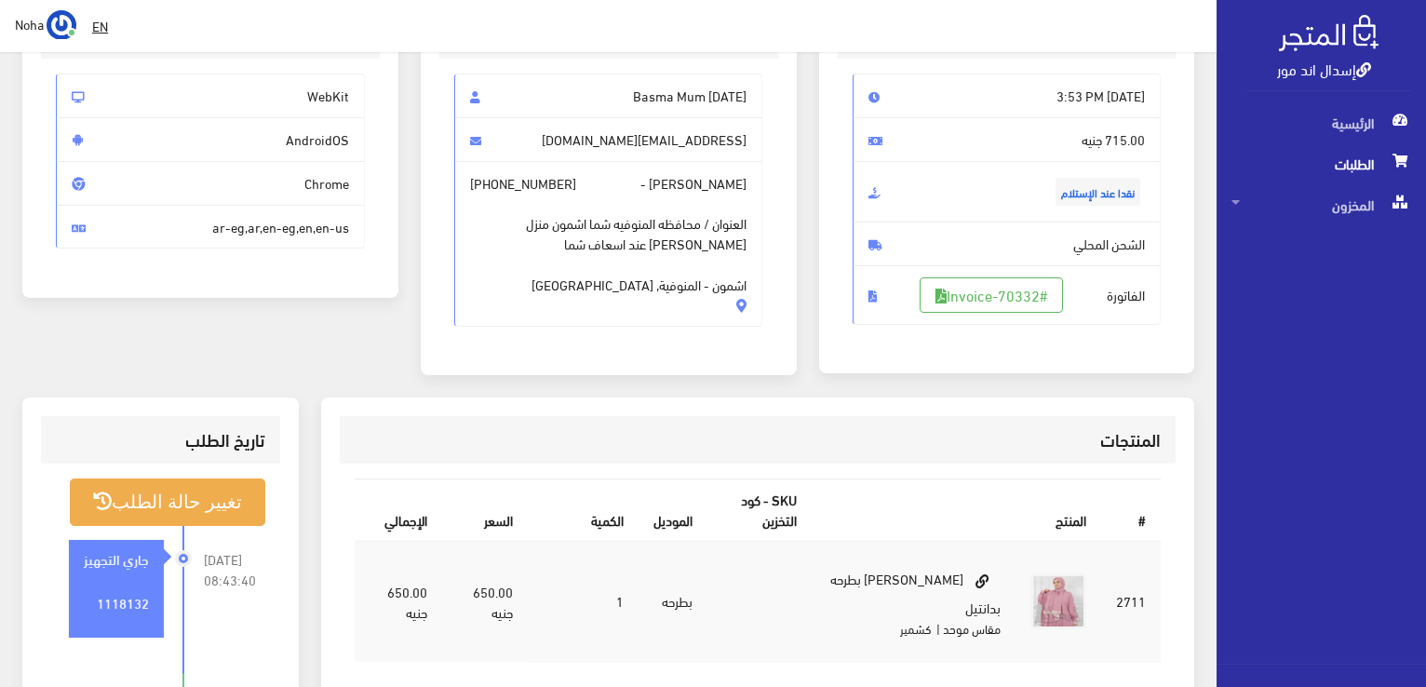
scroll to position [279, 0]
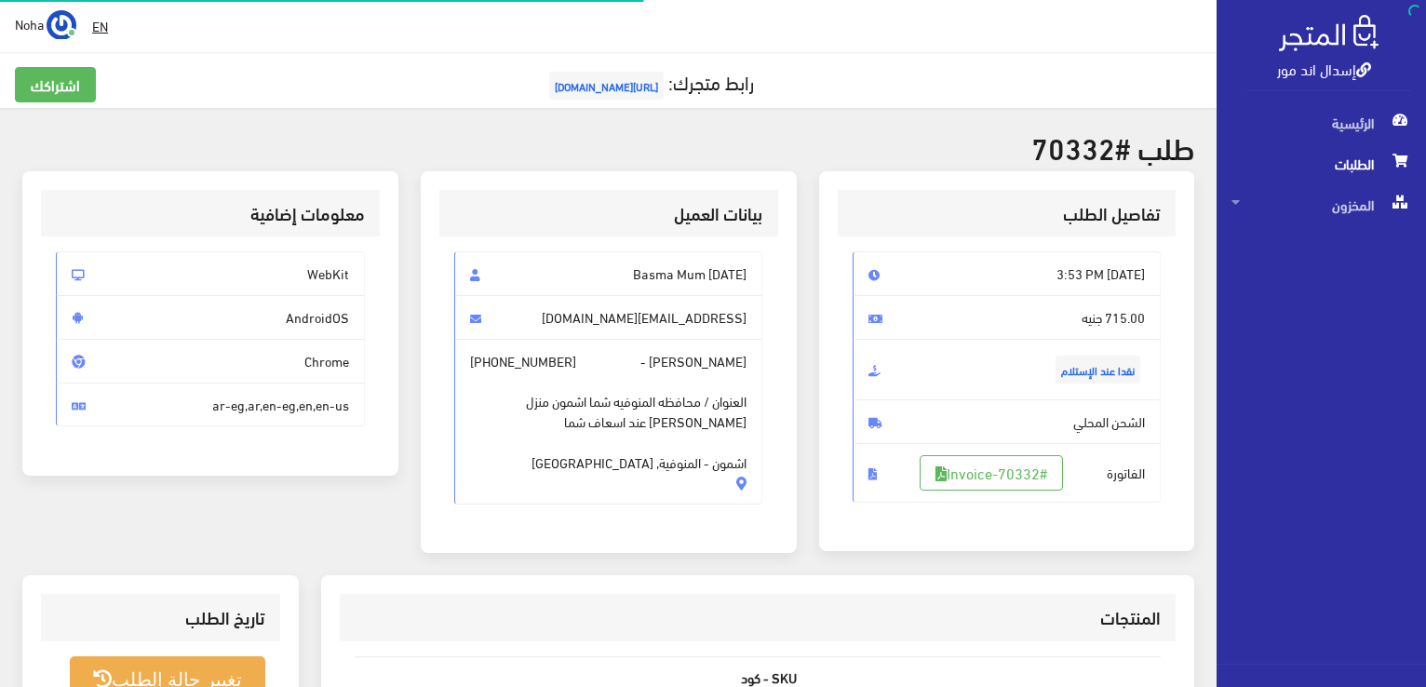
scroll to position [186, 0]
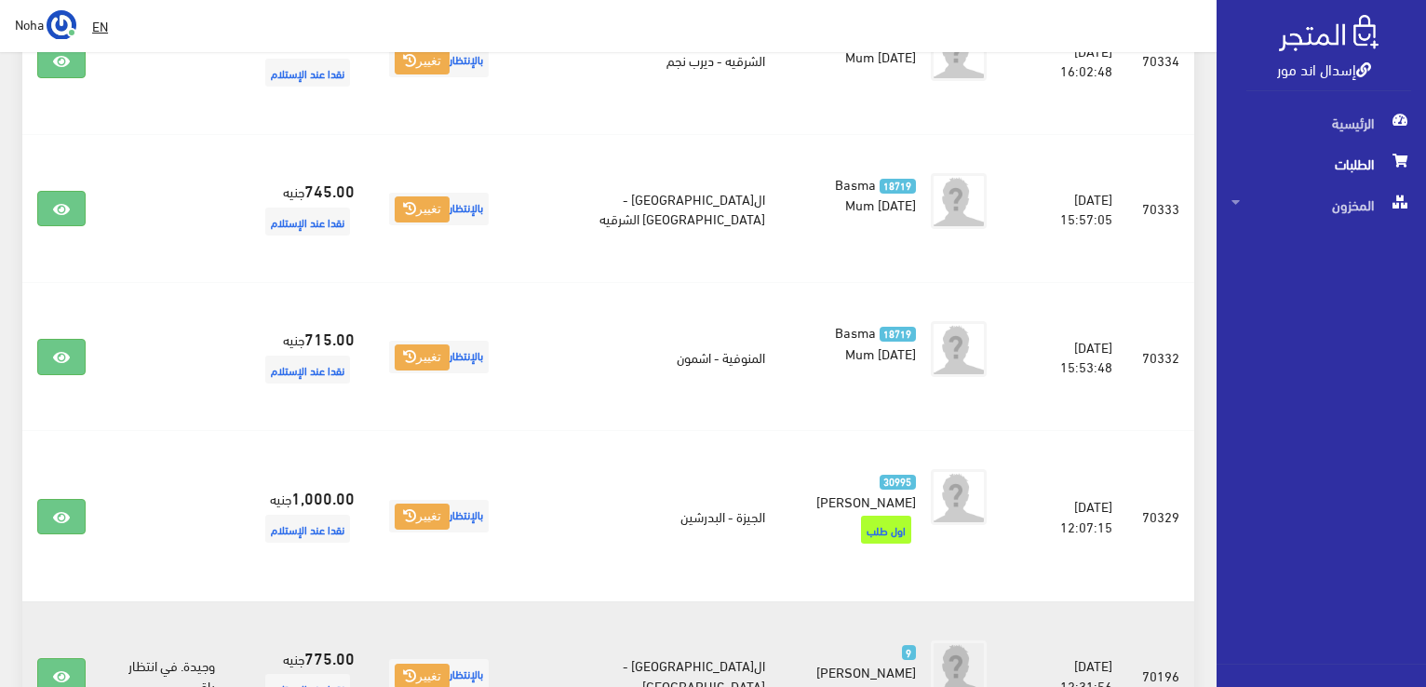
scroll to position [2661, 0]
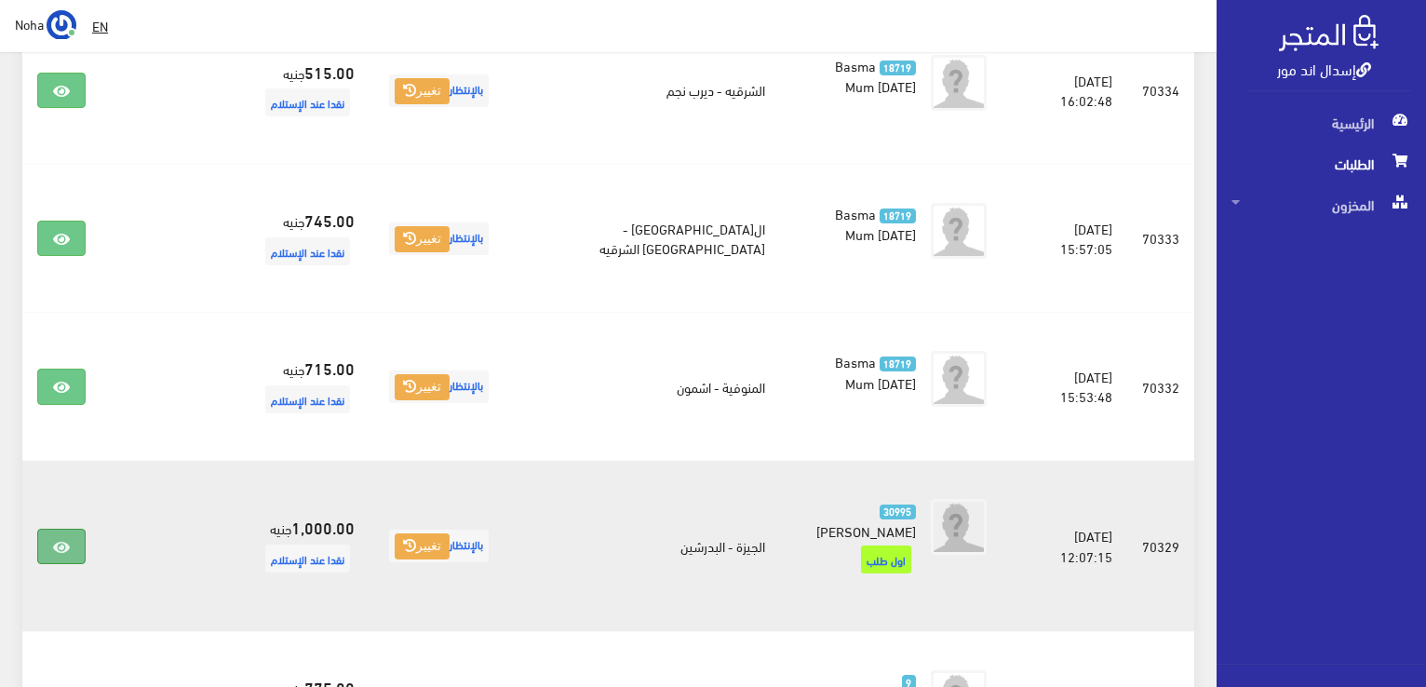
click at [62, 529] on link at bounding box center [61, 546] width 48 height 35
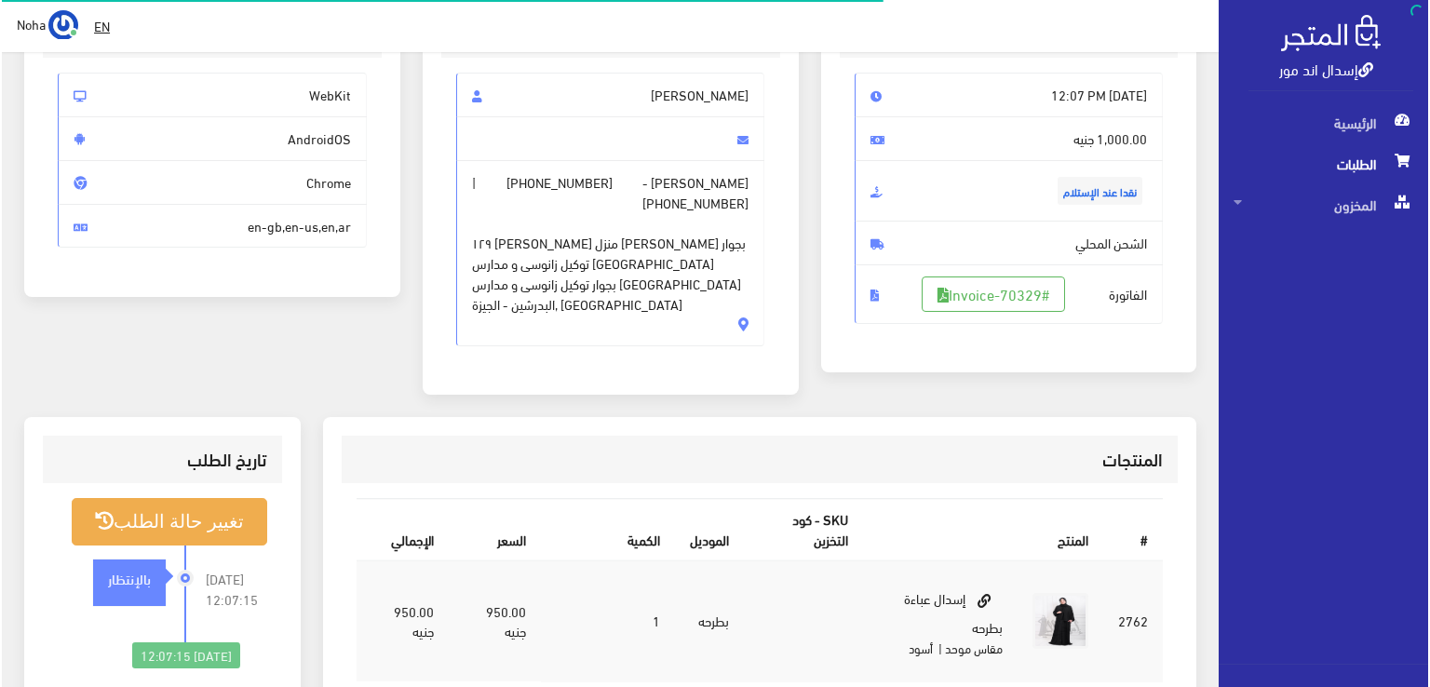
scroll to position [279, 0]
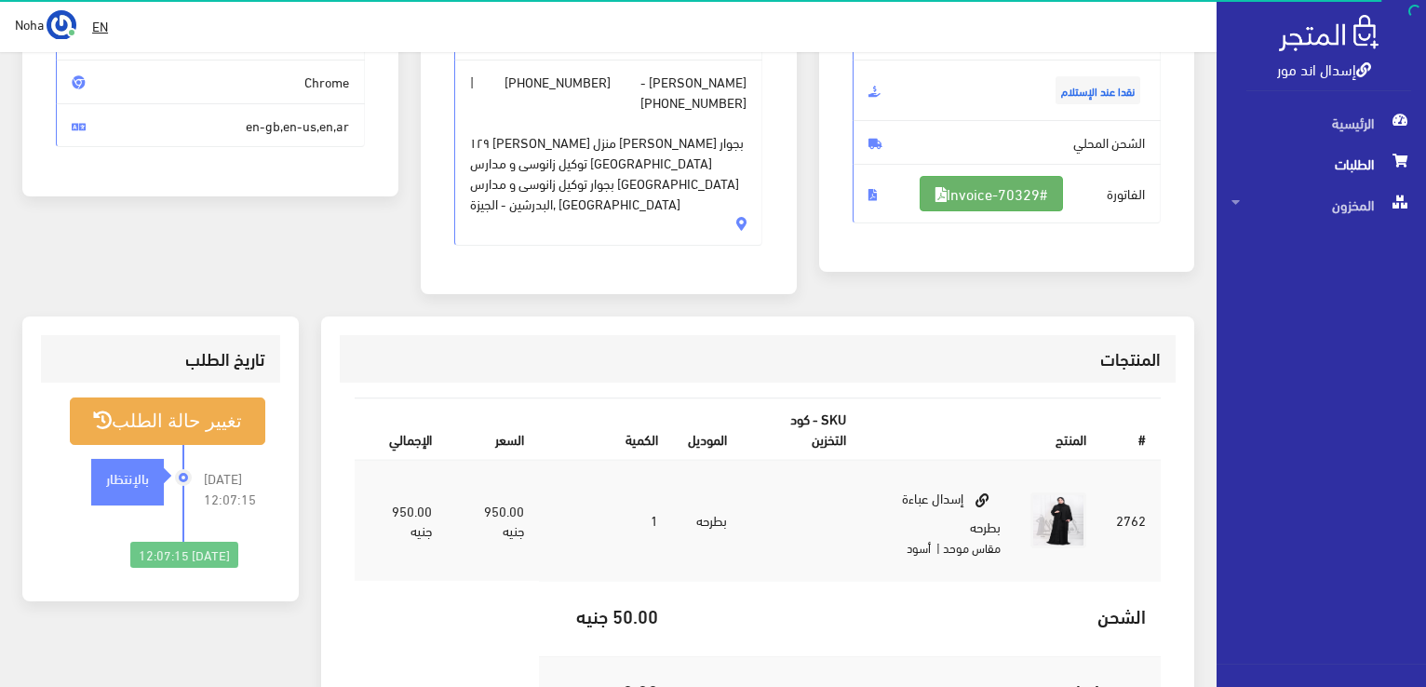
click at [1019, 186] on link "#Invoice-70329" at bounding box center [991, 193] width 143 height 35
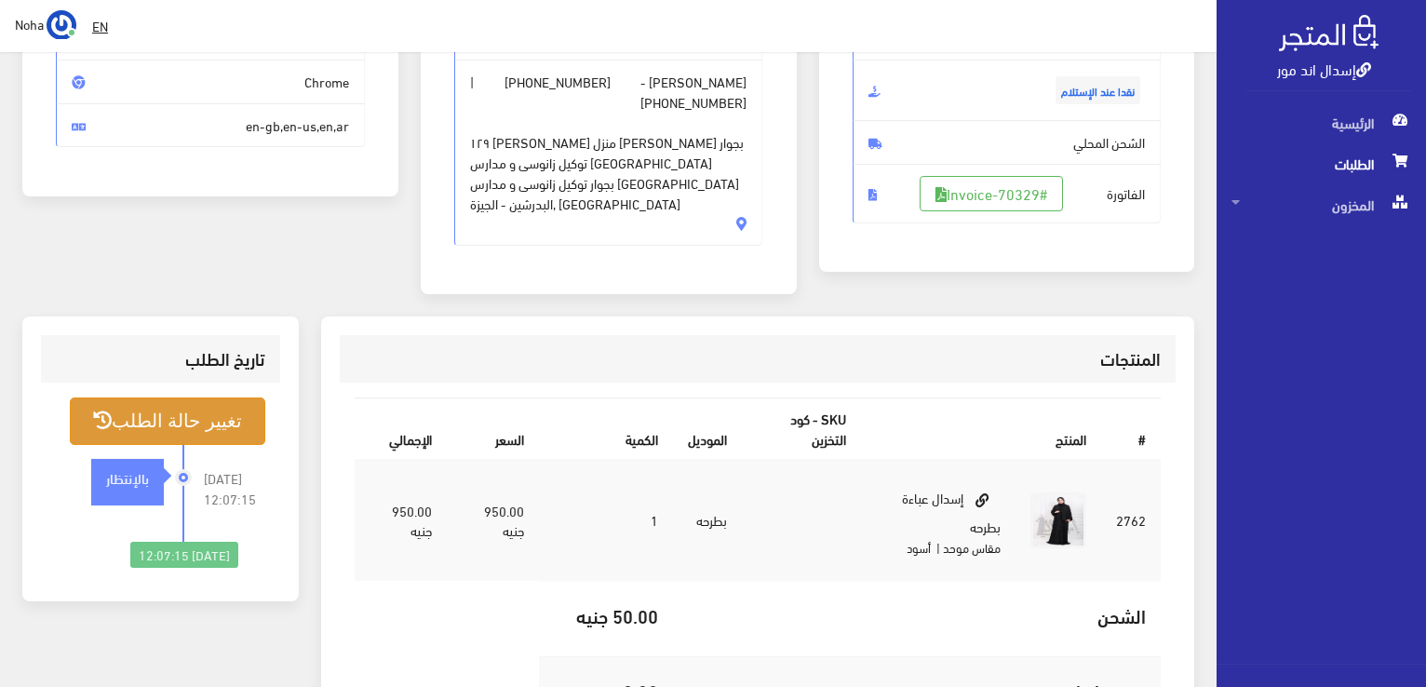
click at [172, 398] on button "تغيير حالة الطلب" at bounding box center [168, 421] width 196 height 47
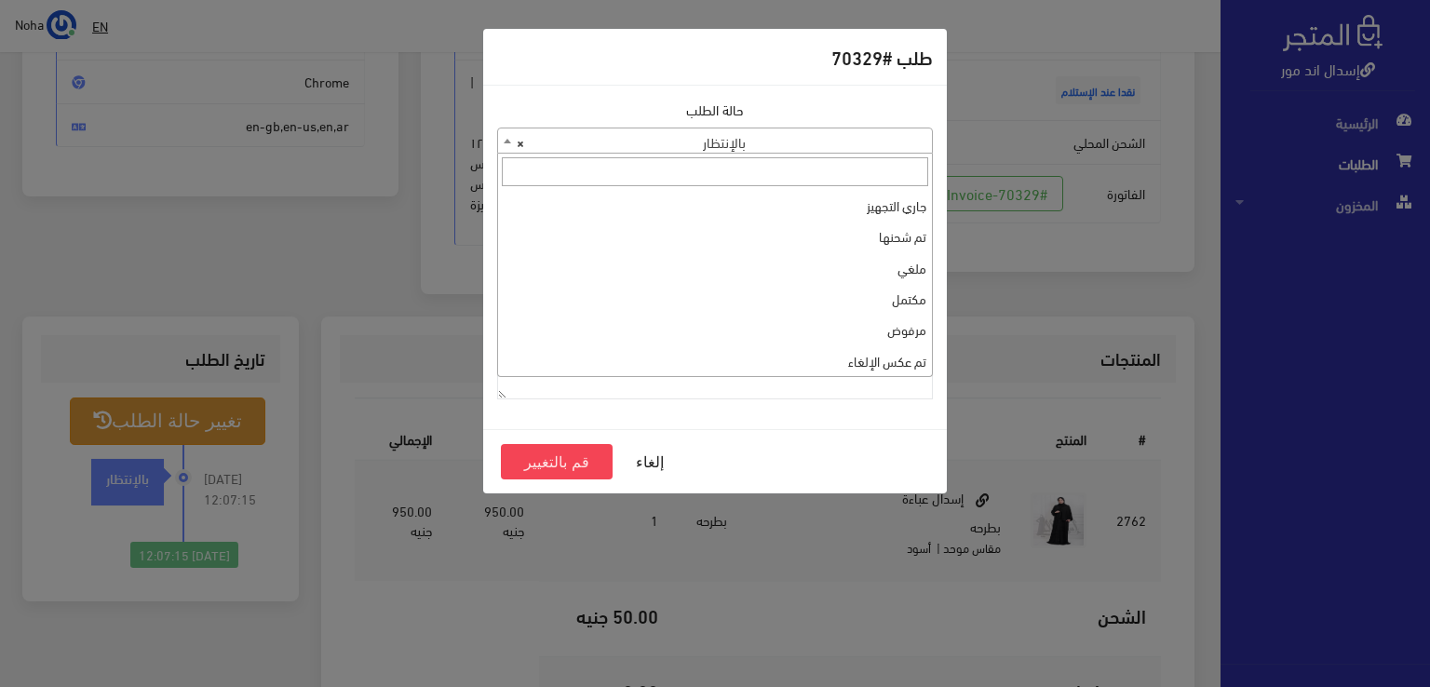
click at [720, 150] on span "× بالإنتظار" at bounding box center [715, 141] width 434 height 26
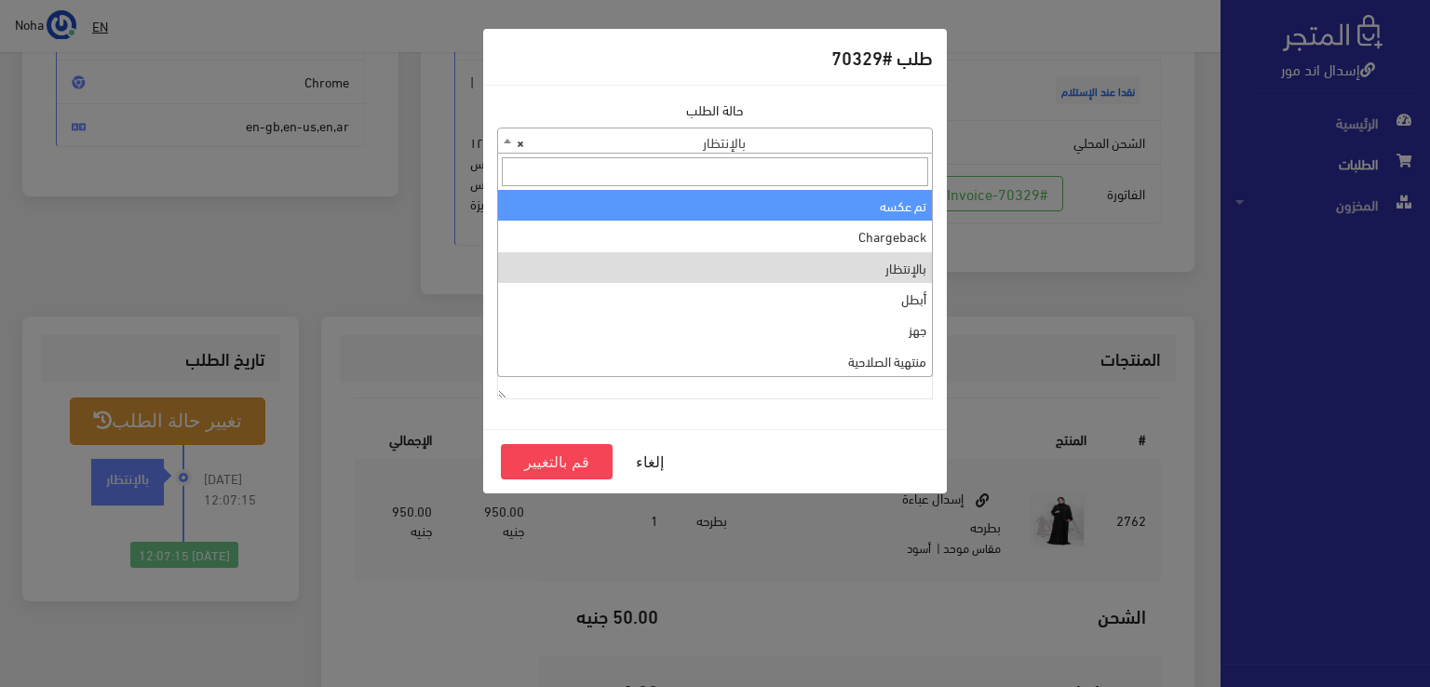
scroll to position [0, 0]
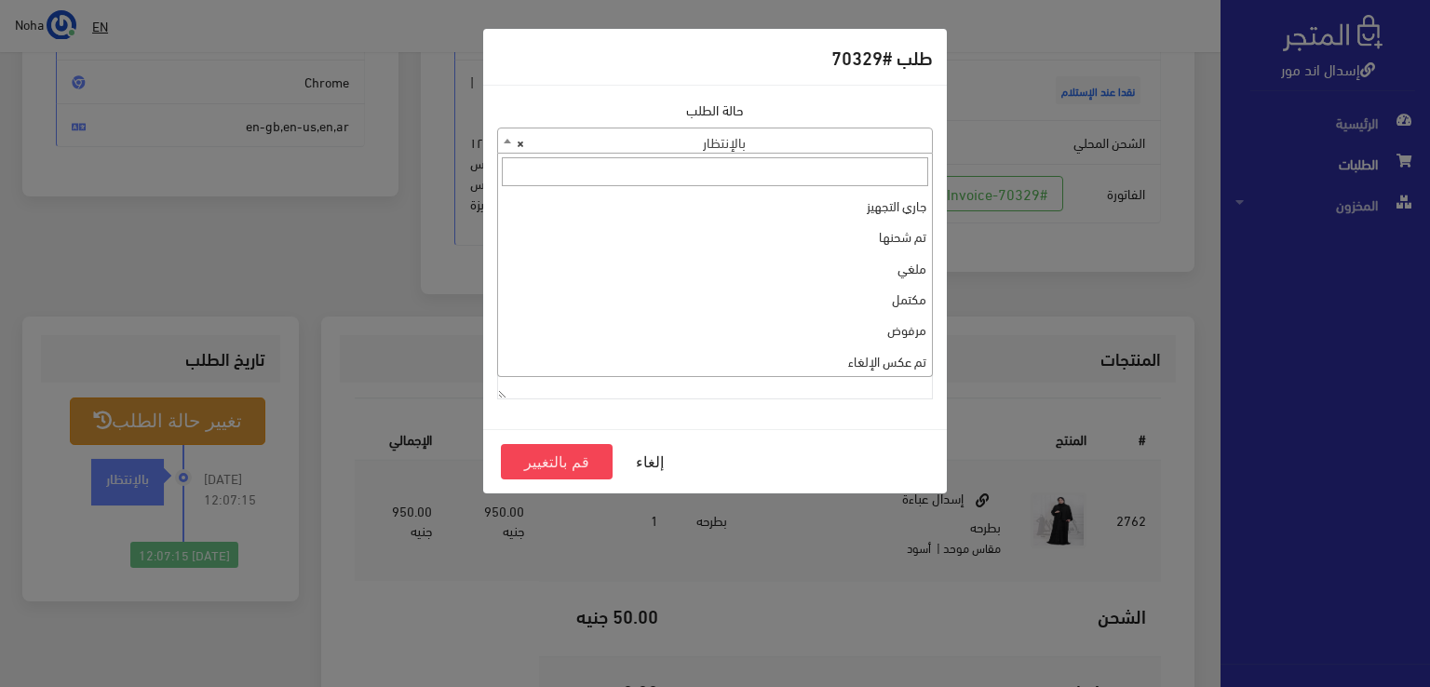
select select "1"
paste textarea "1118132"
type textarea "1118132"
click at [540, 452] on button "قم بالتغيير" at bounding box center [557, 461] width 112 height 35
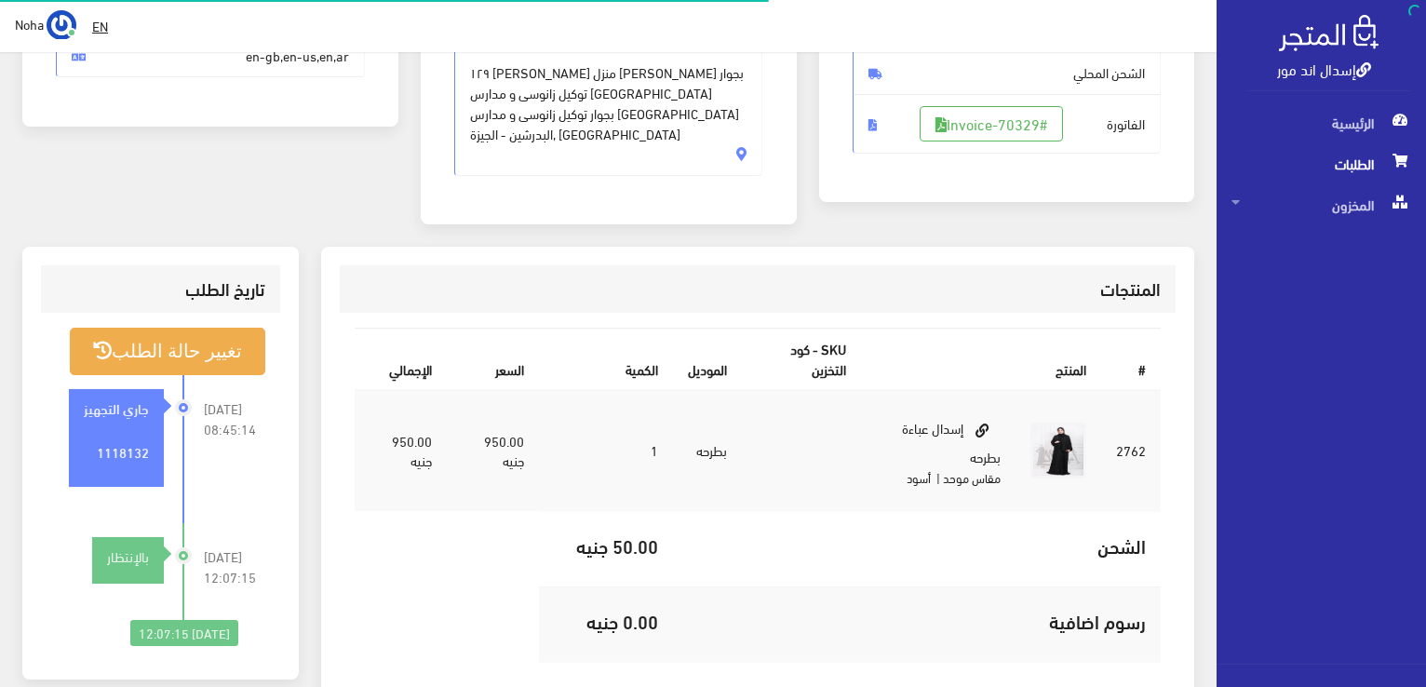
scroll to position [372, 0]
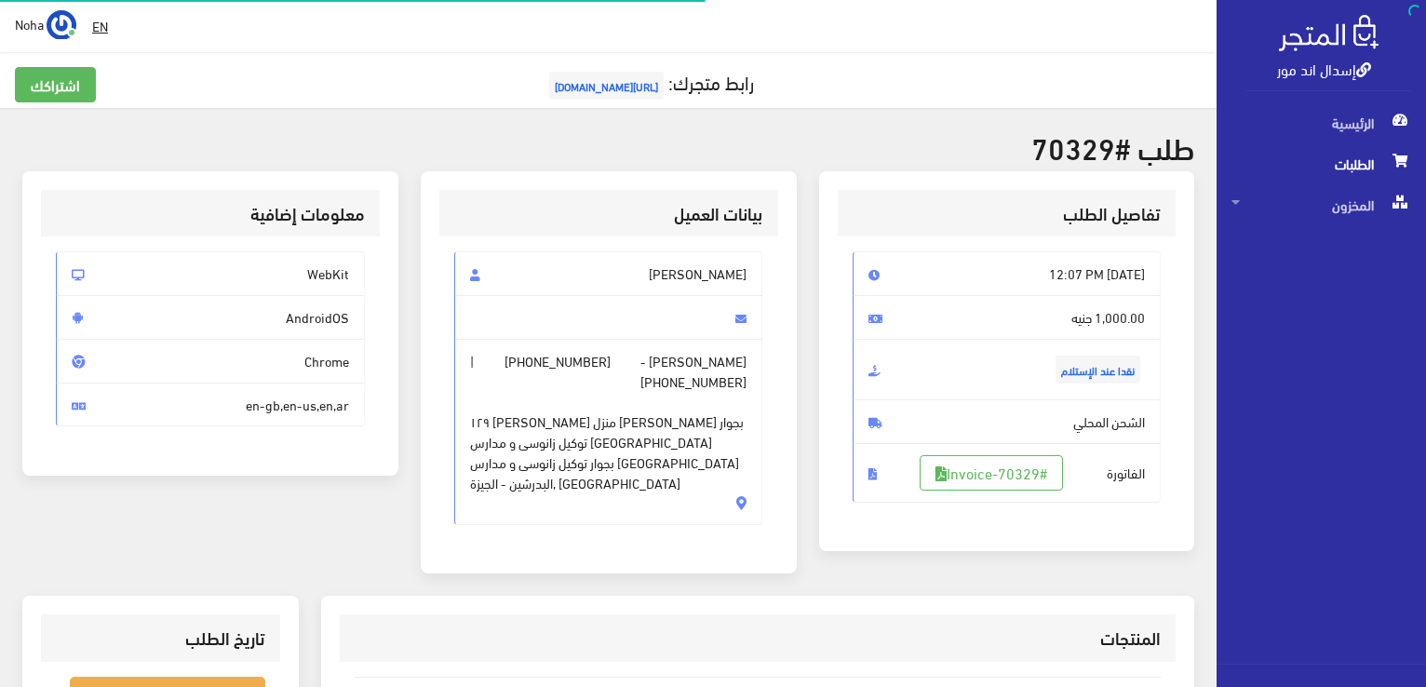
scroll to position [267, 0]
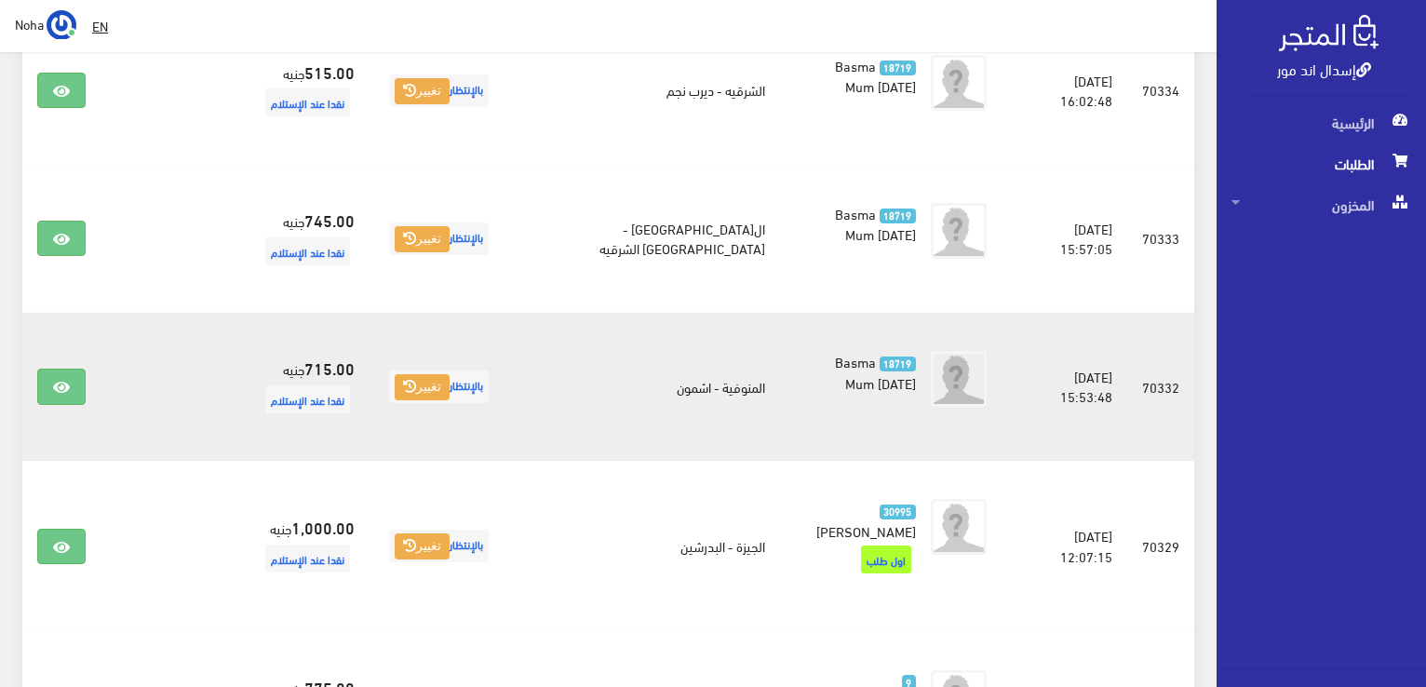
scroll to position [2475, 0]
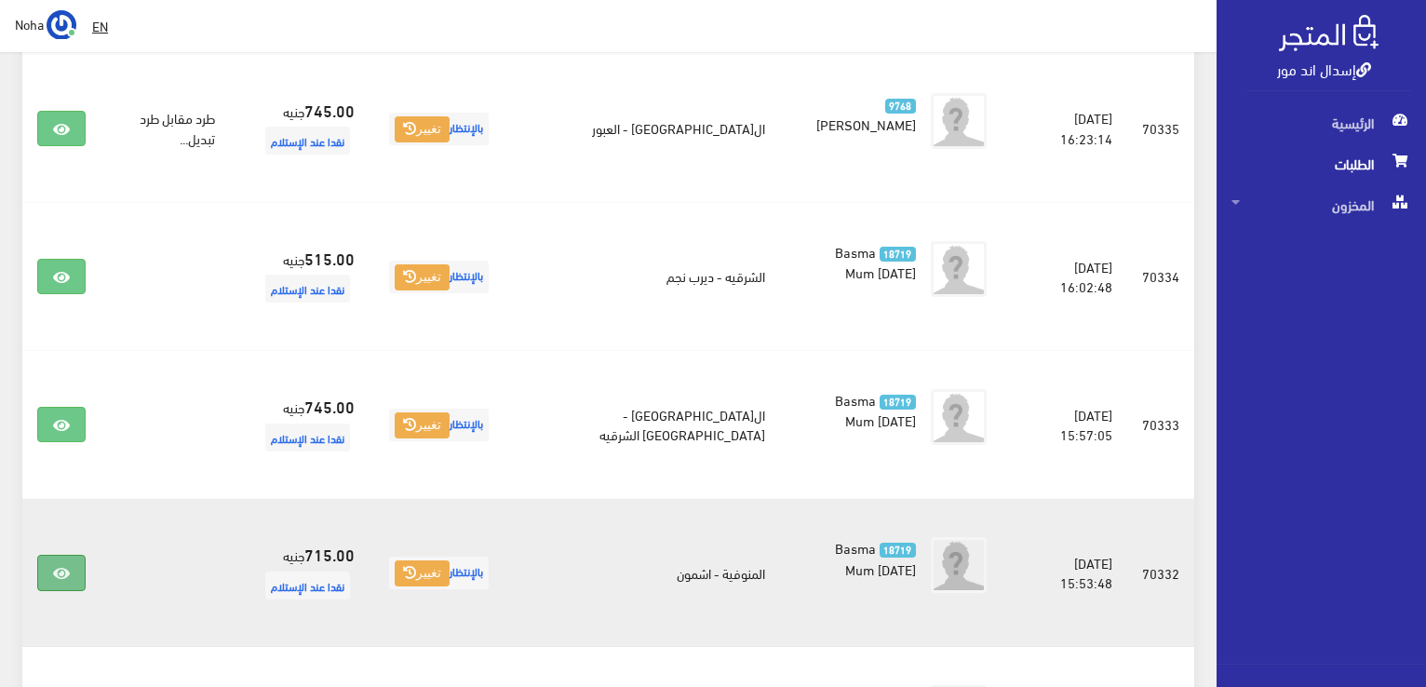
click at [74, 555] on link at bounding box center [61, 572] width 48 height 35
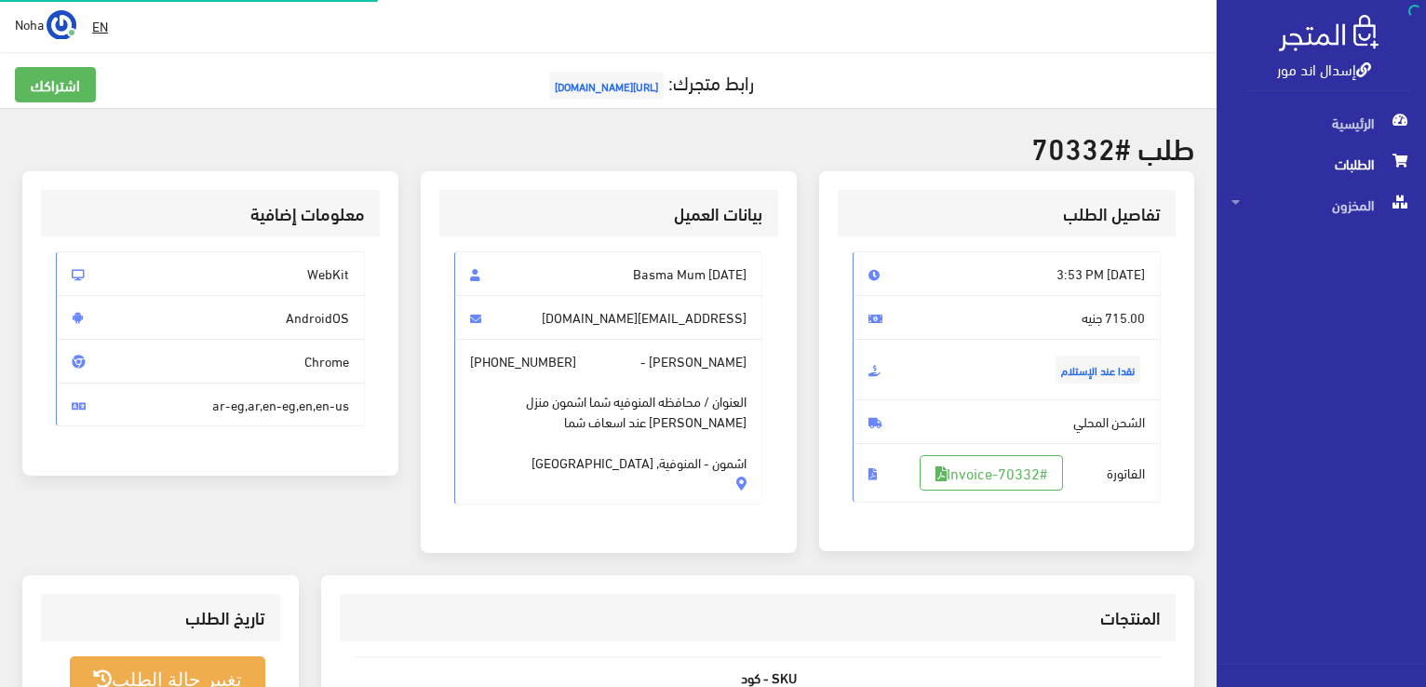
scroll to position [372, 0]
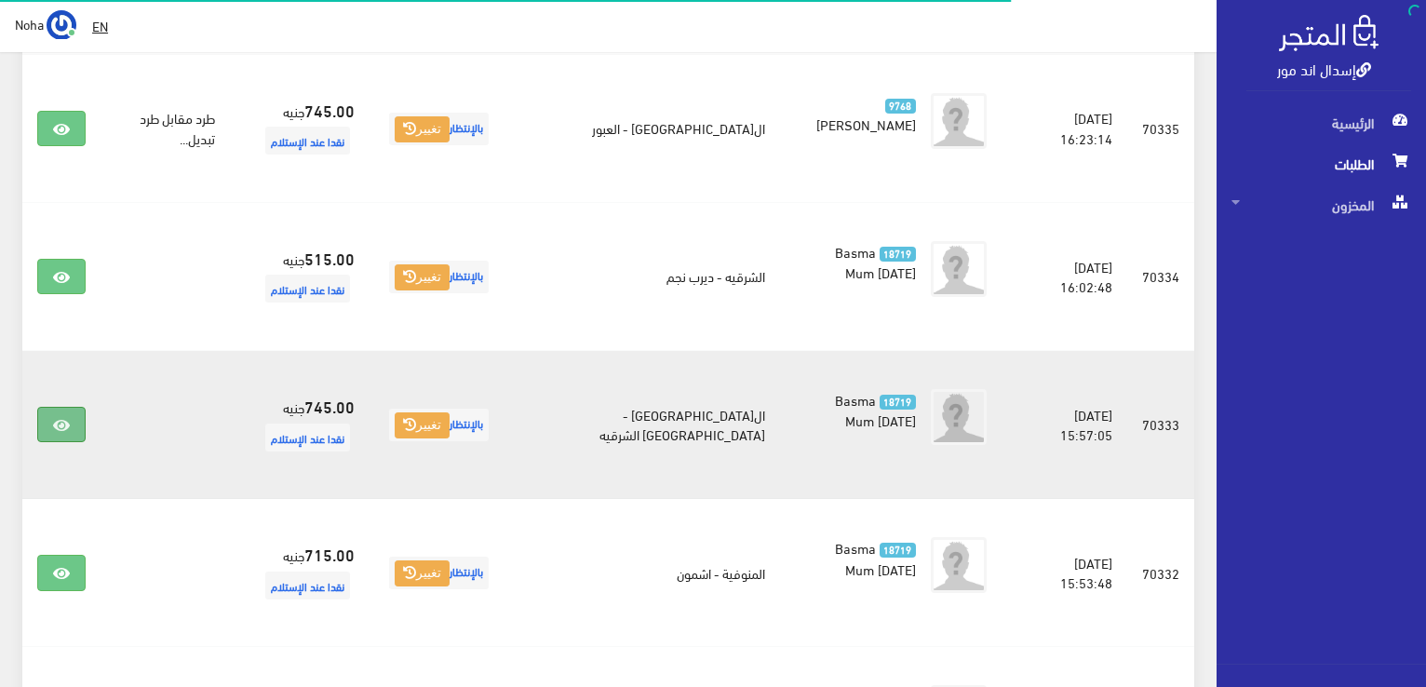
scroll to position [2475, 0]
click at [65, 418] on icon at bounding box center [61, 425] width 17 height 15
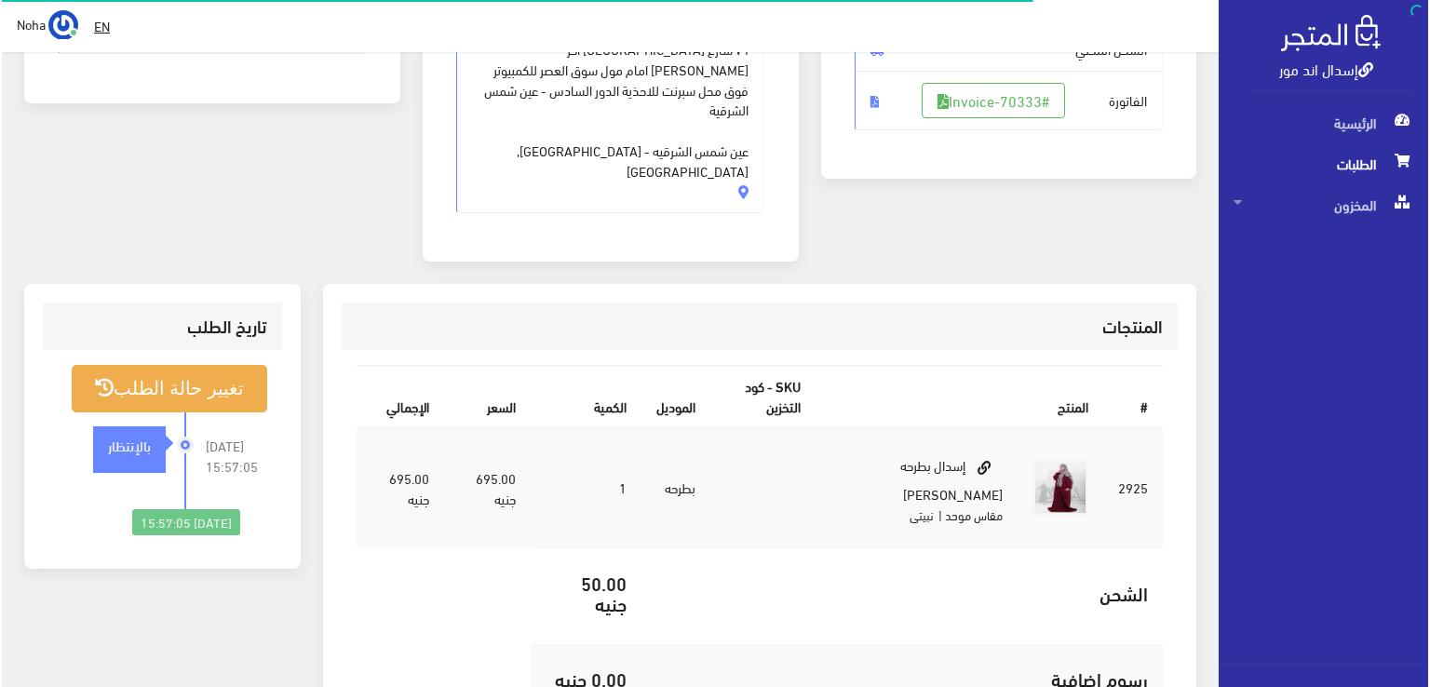
scroll to position [372, 0]
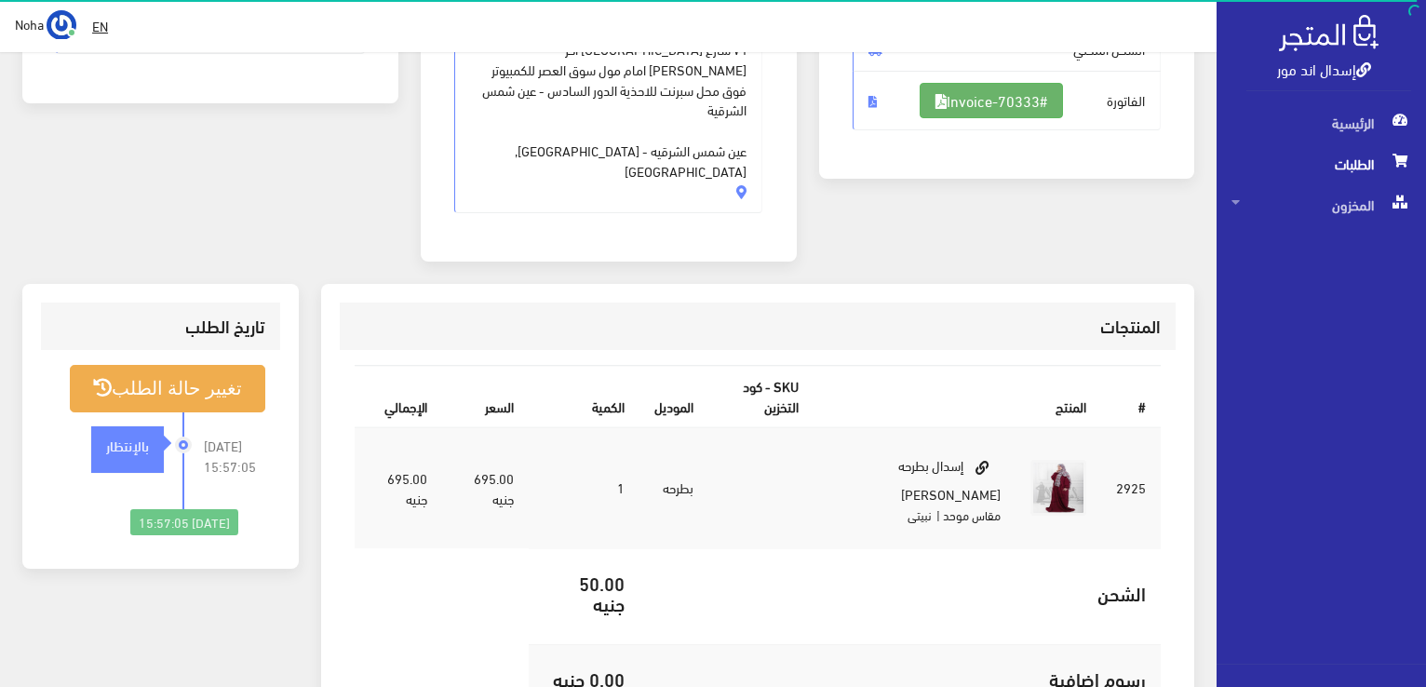
click at [1038, 113] on link "#Invoice-70333" at bounding box center [991, 100] width 143 height 35
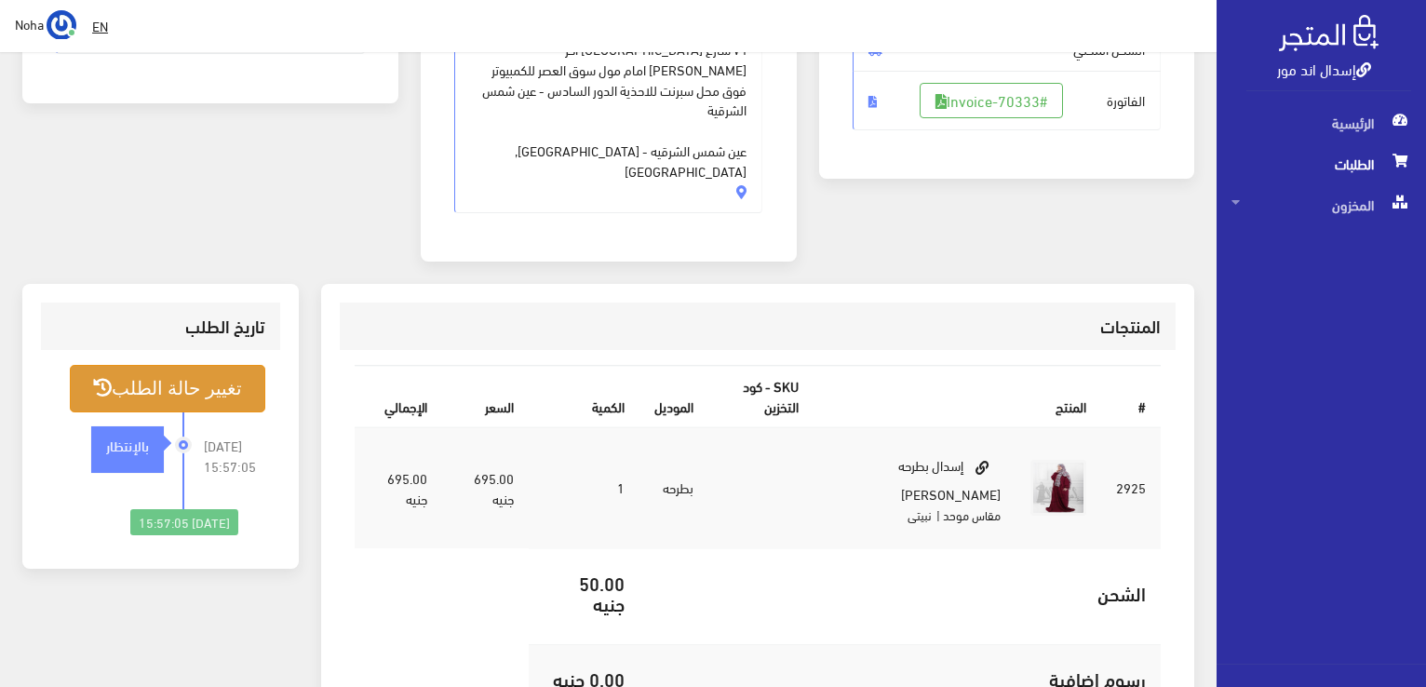
click at [163, 365] on button "تغيير حالة الطلب" at bounding box center [168, 388] width 196 height 47
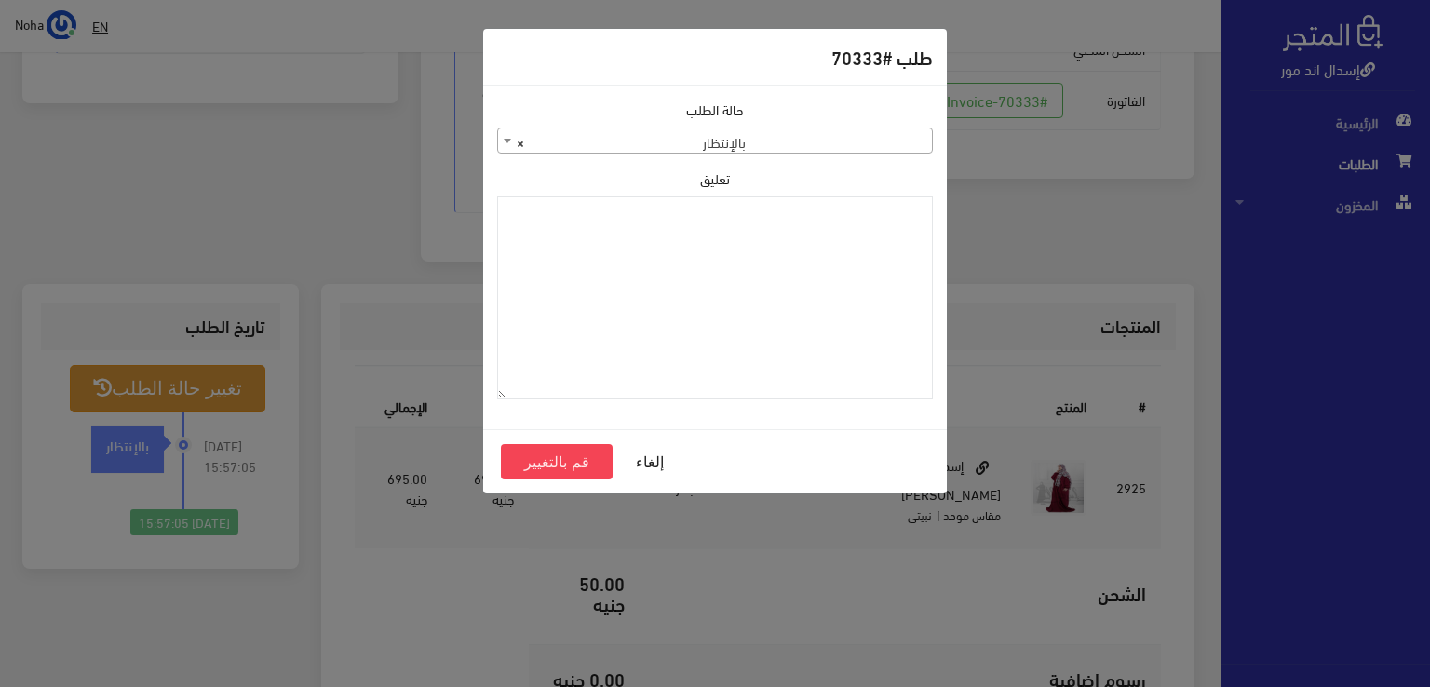
click at [652, 146] on span "× بالإنتظار" at bounding box center [715, 141] width 434 height 26
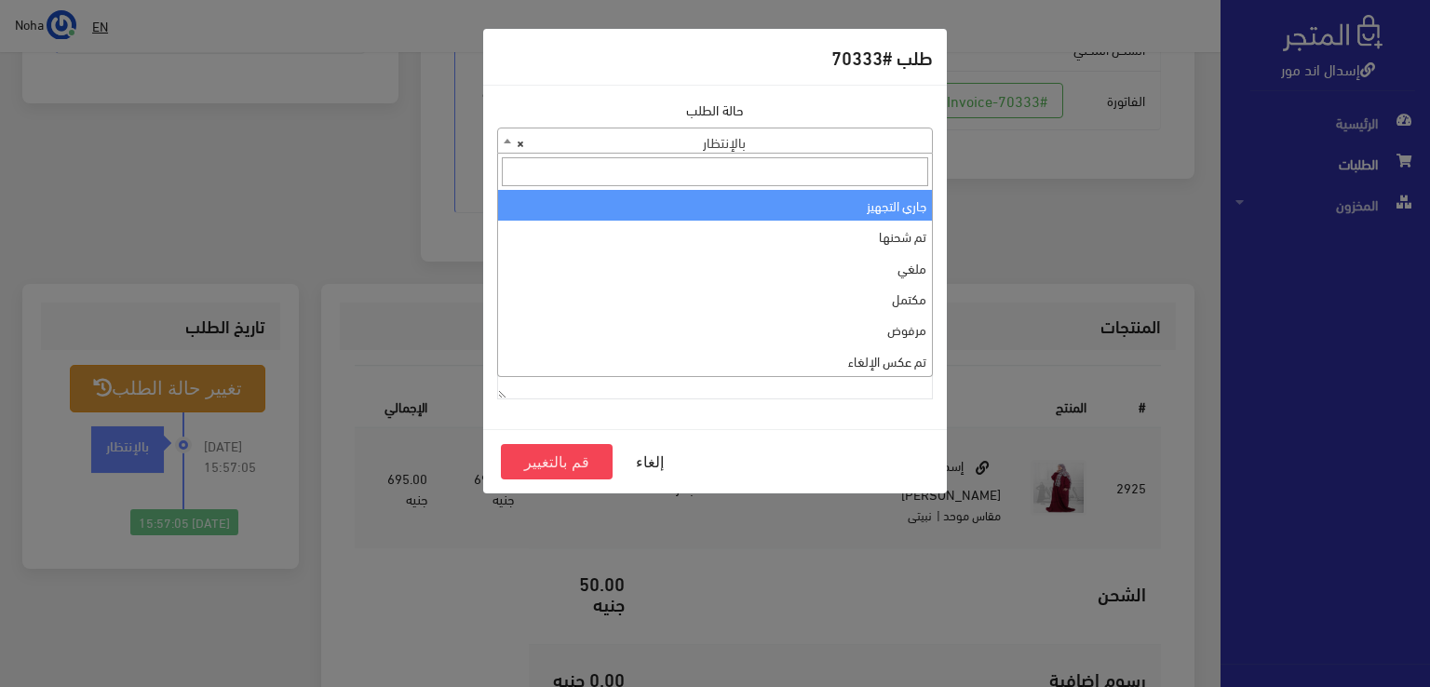
select select "1"
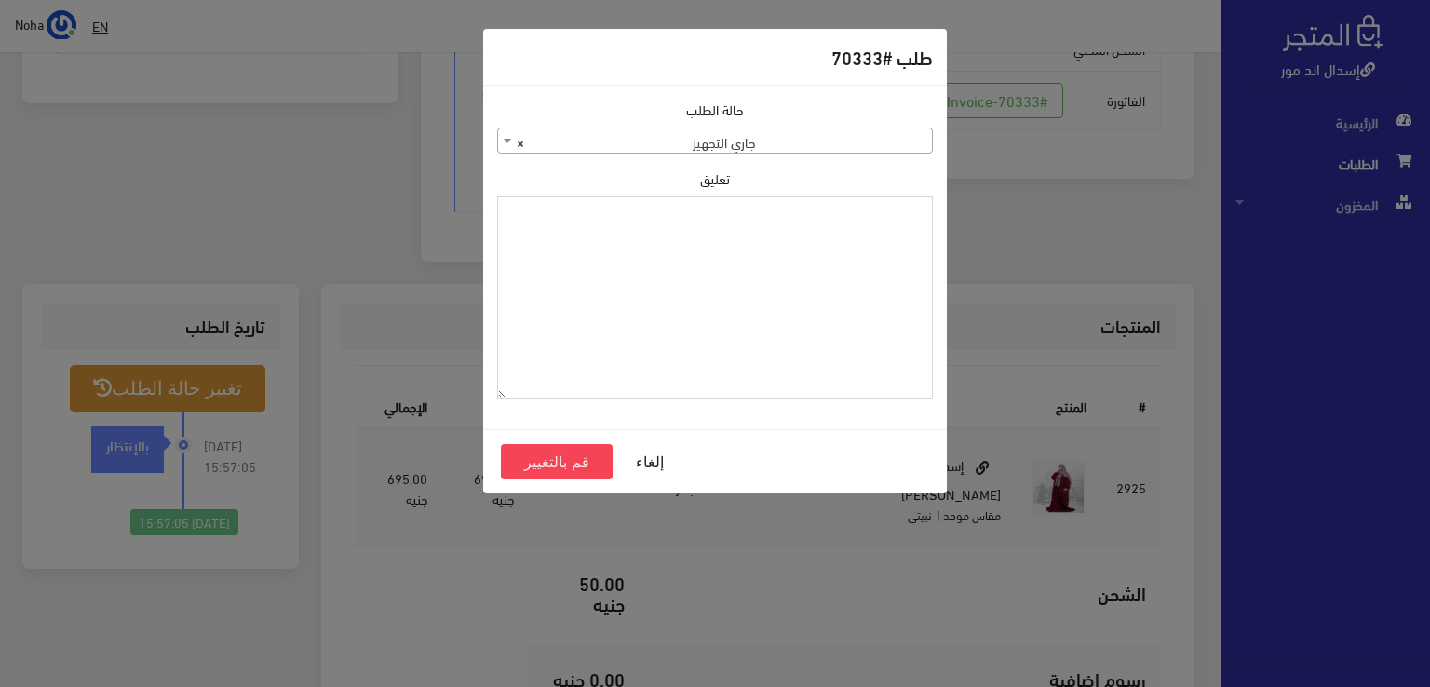
paste textarea "1118132"
type textarea "1118132"
click at [583, 471] on button "قم بالتغيير" at bounding box center [557, 461] width 112 height 35
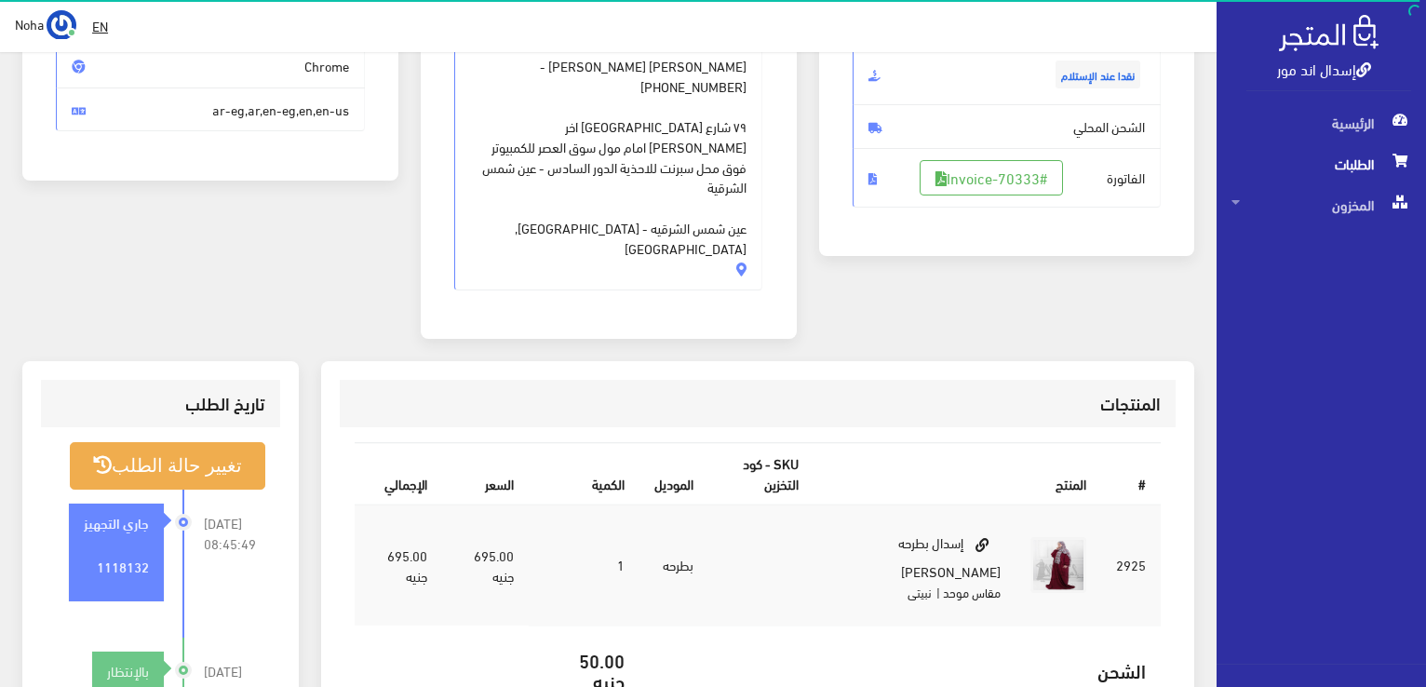
scroll to position [372, 0]
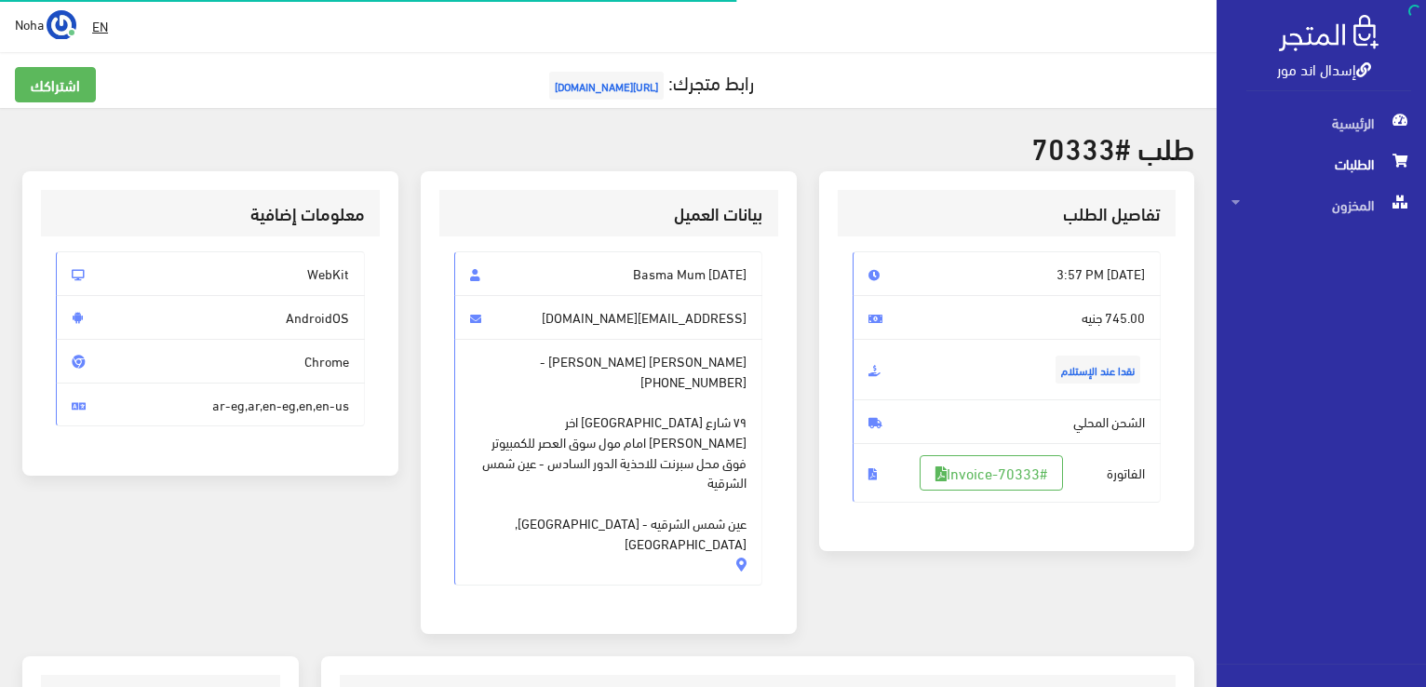
scroll to position [366, 0]
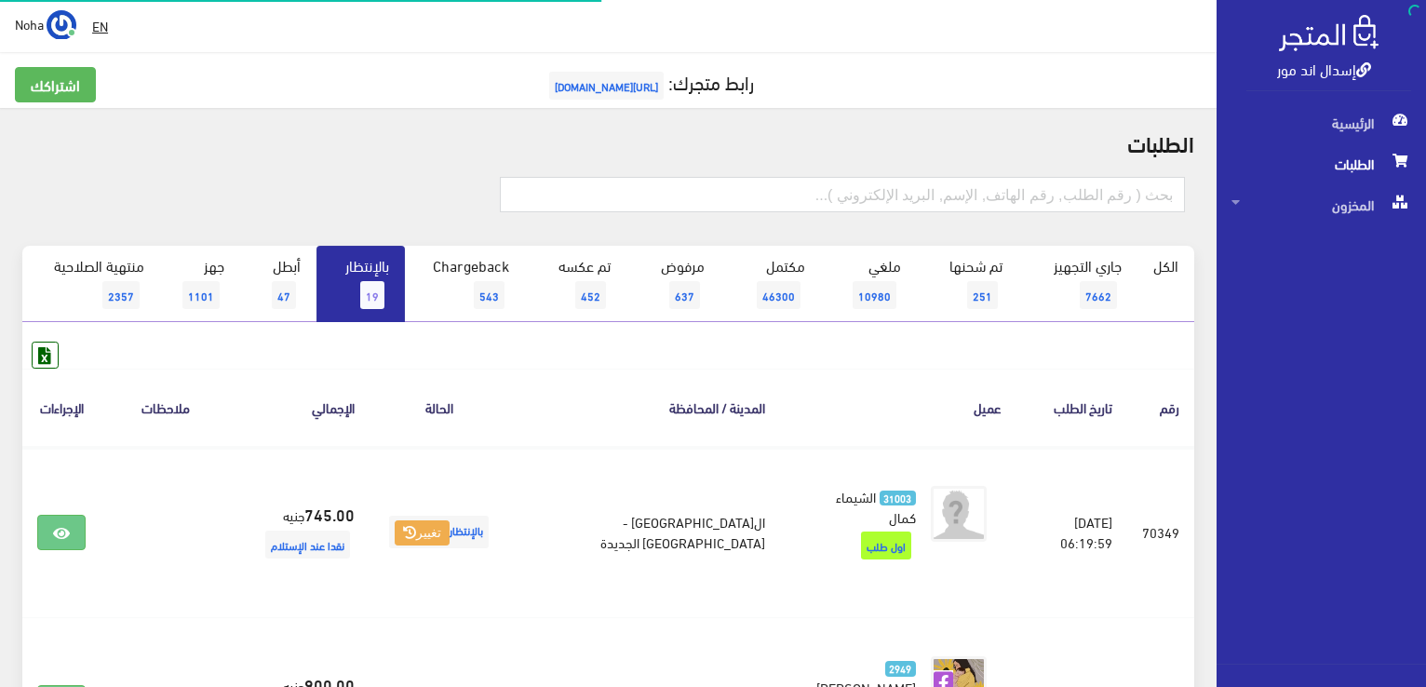
scroll to position [2475, 0]
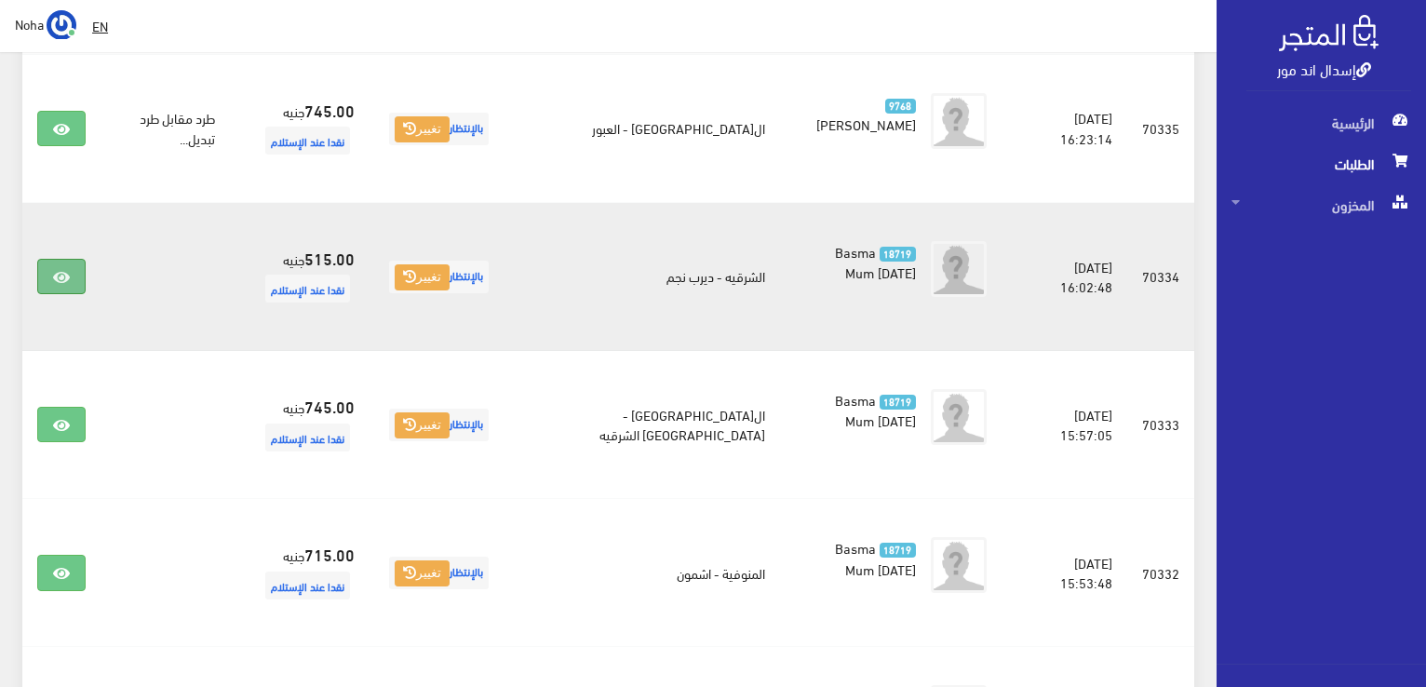
click at [47, 259] on link at bounding box center [61, 276] width 48 height 35
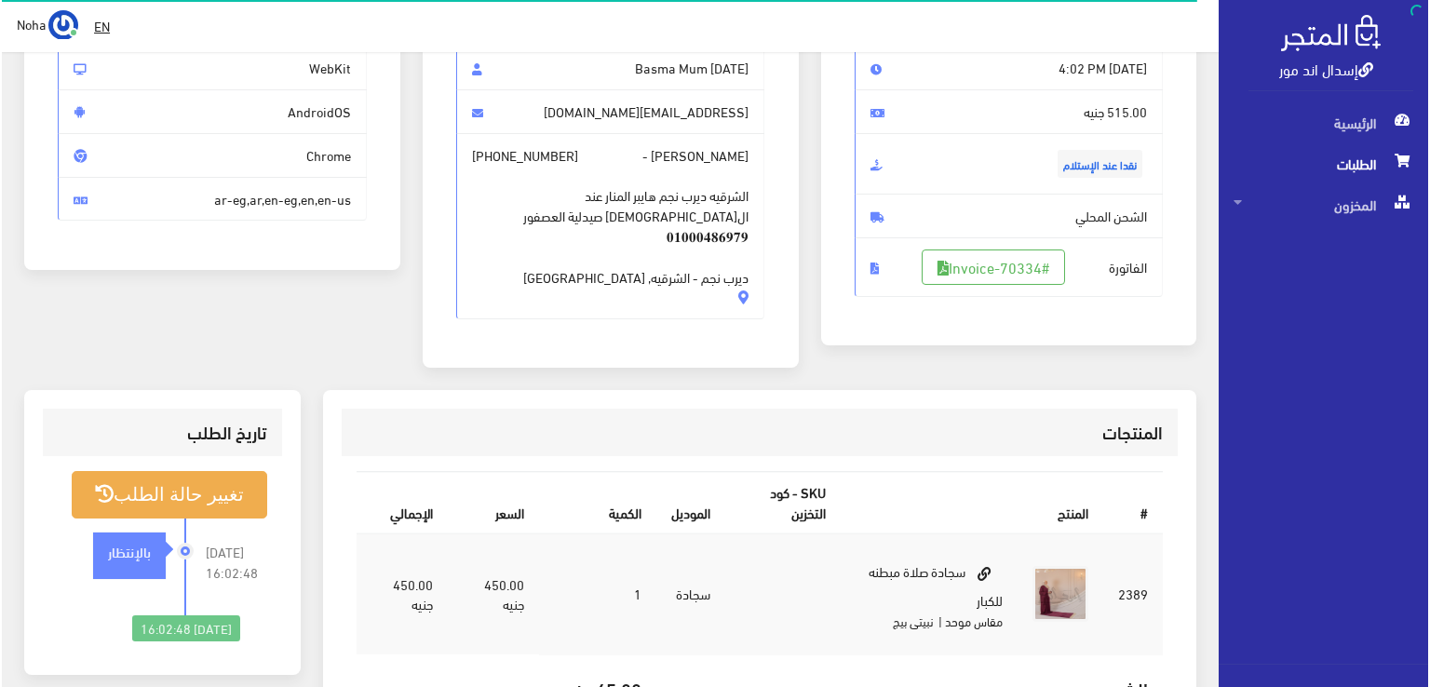
scroll to position [186, 0]
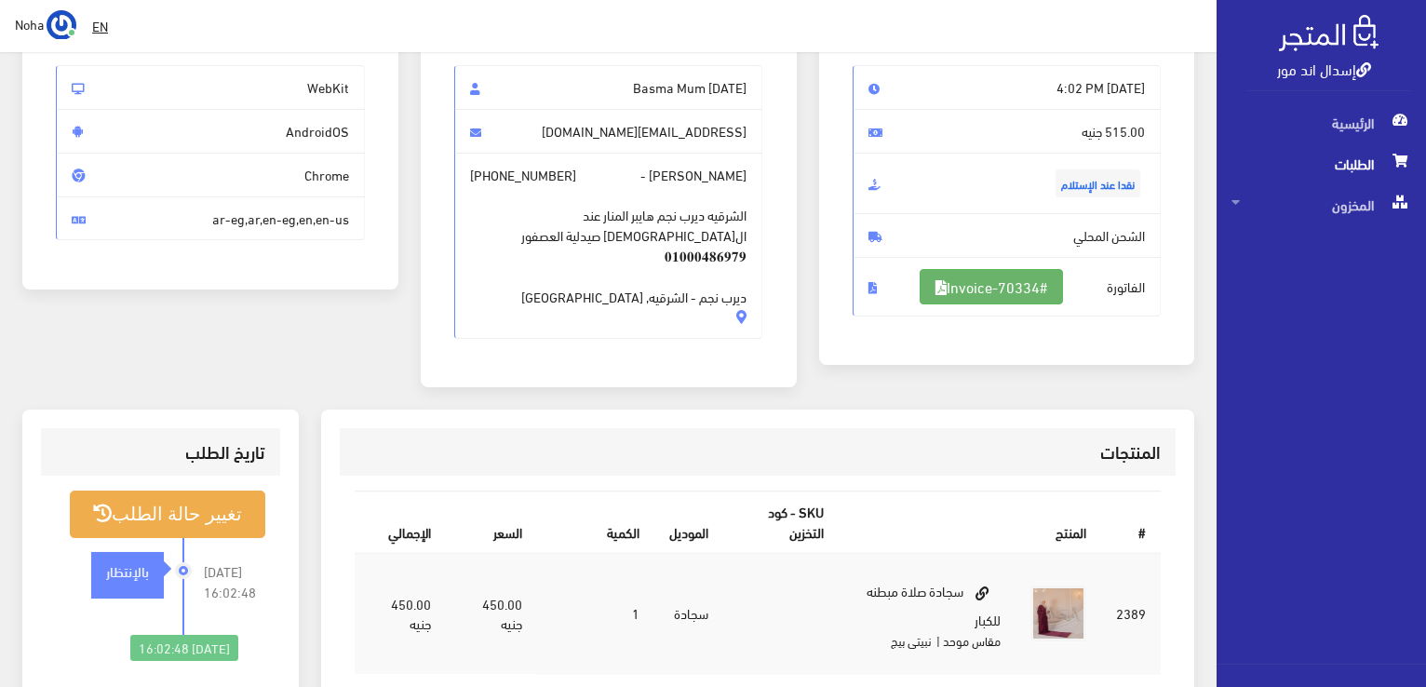
click at [1013, 291] on link "#Invoice-70334" at bounding box center [991, 286] width 143 height 35
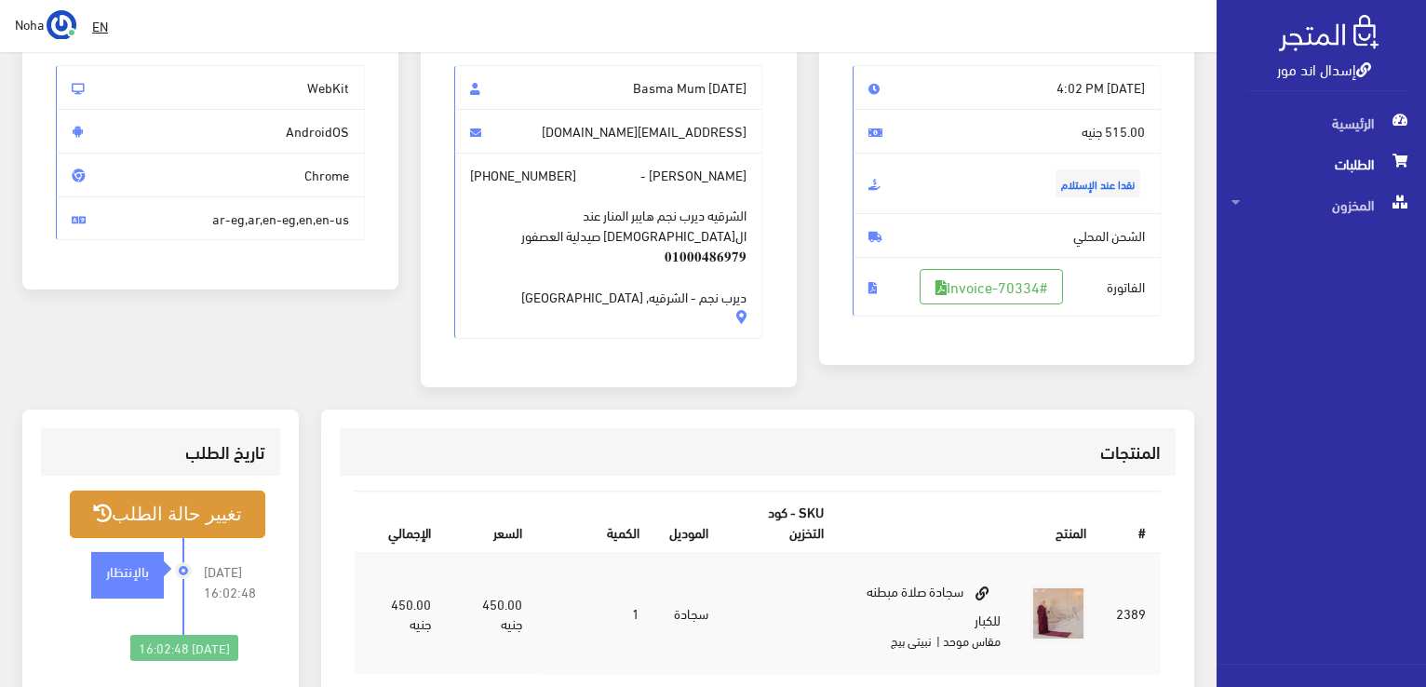
click at [178, 491] on button "تغيير حالة الطلب" at bounding box center [168, 514] width 196 height 47
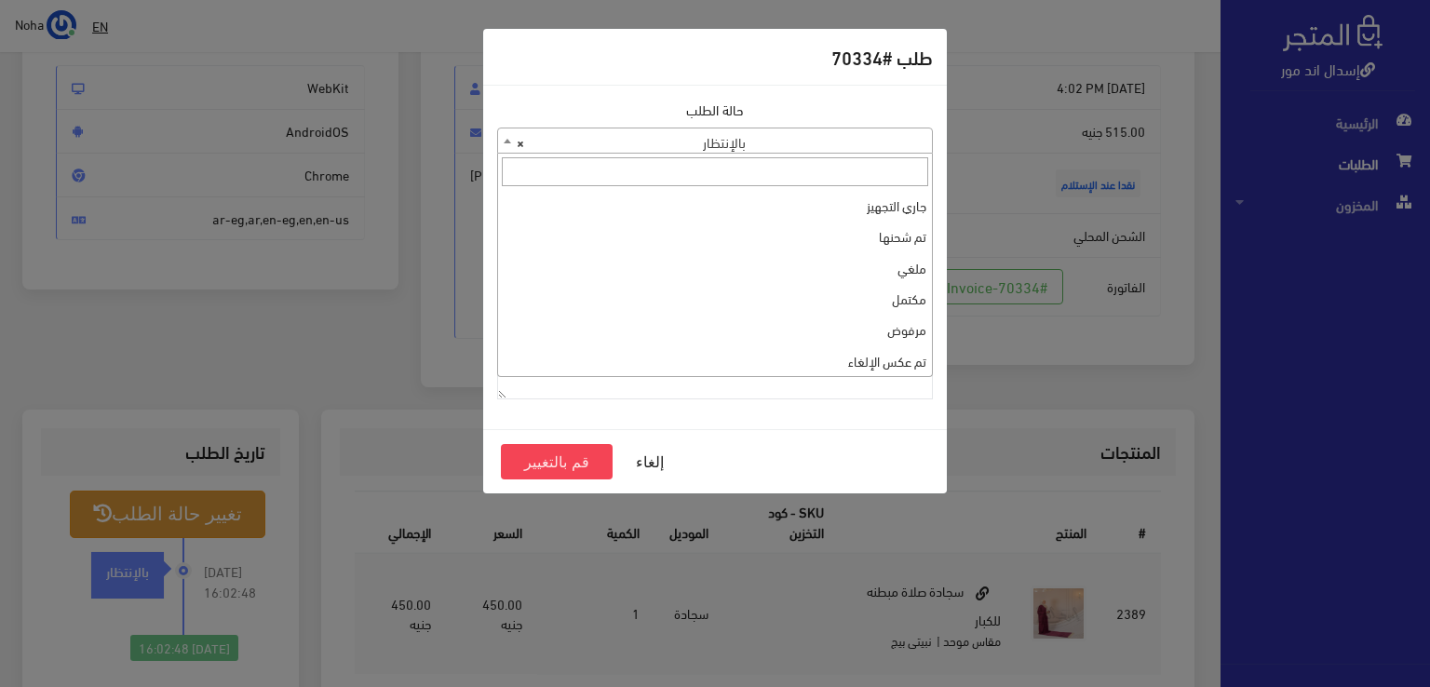
click at [764, 146] on span "× بالإنتظار" at bounding box center [715, 141] width 434 height 26
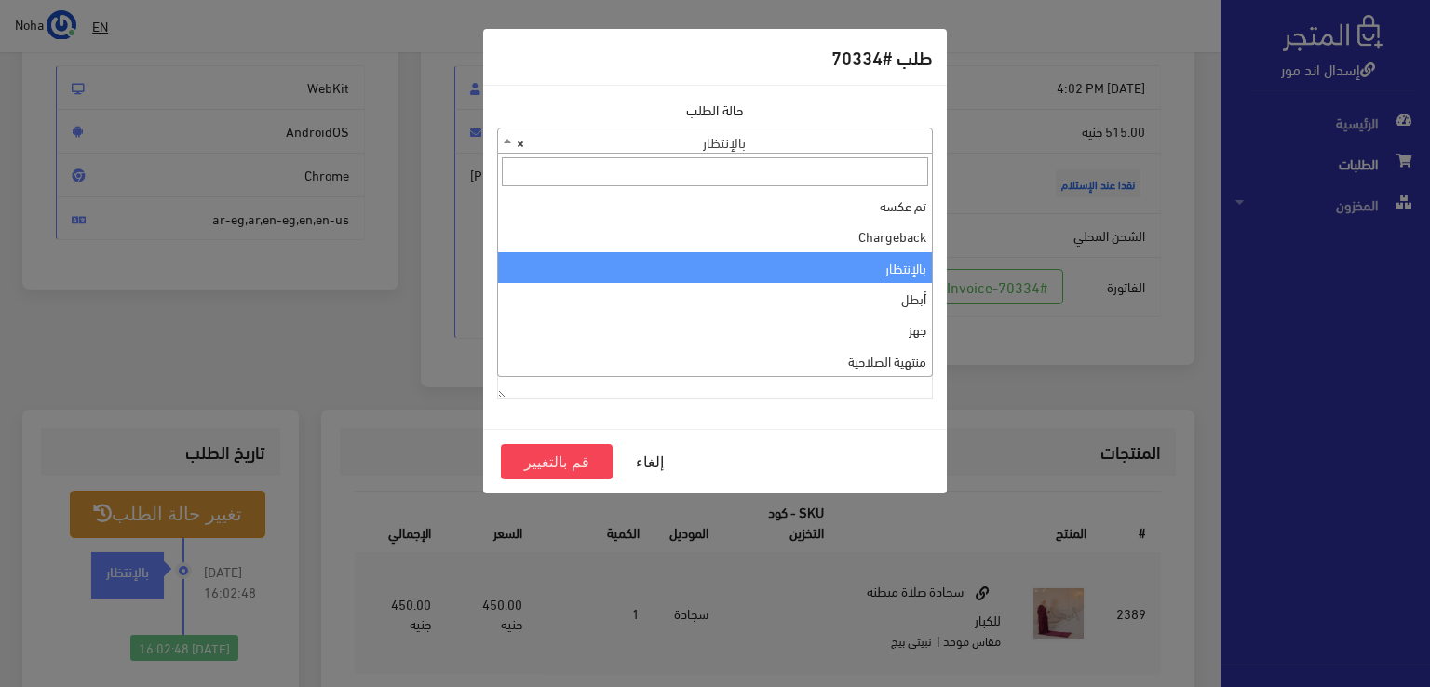
scroll to position [0, 0]
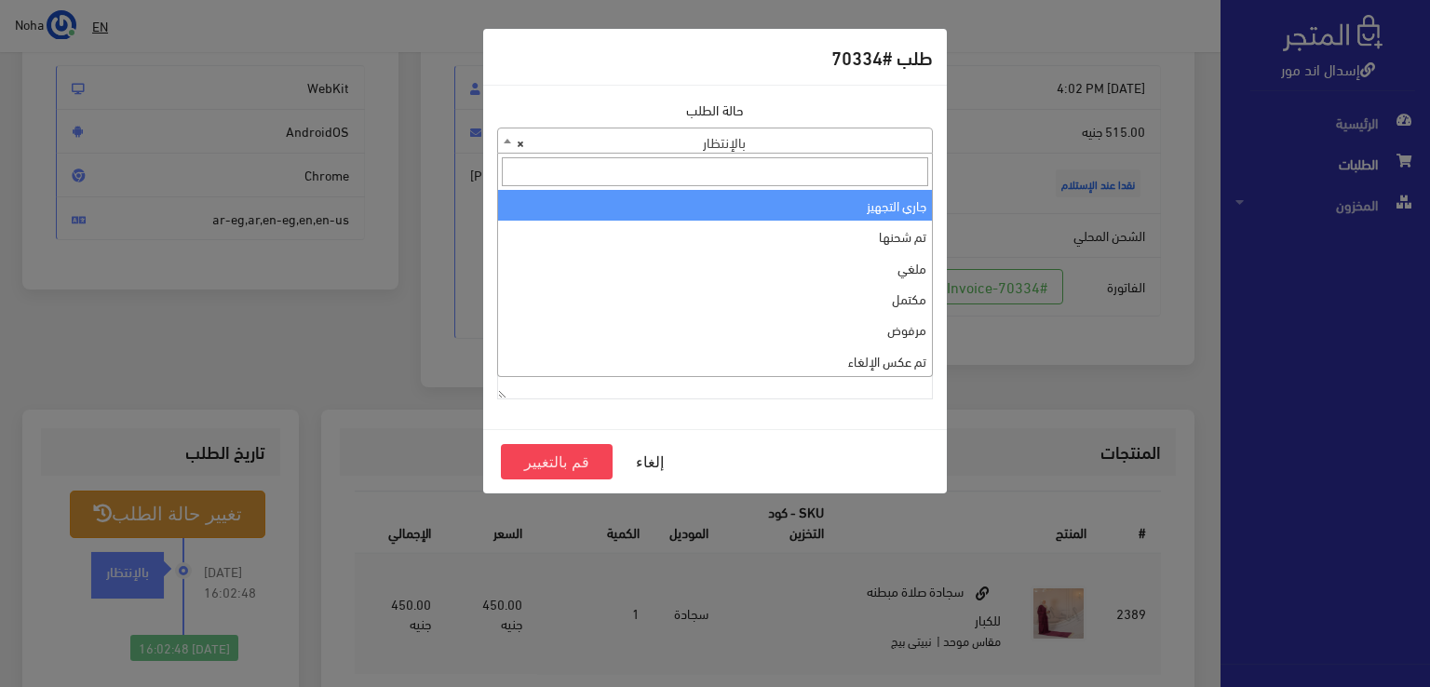
select select "1"
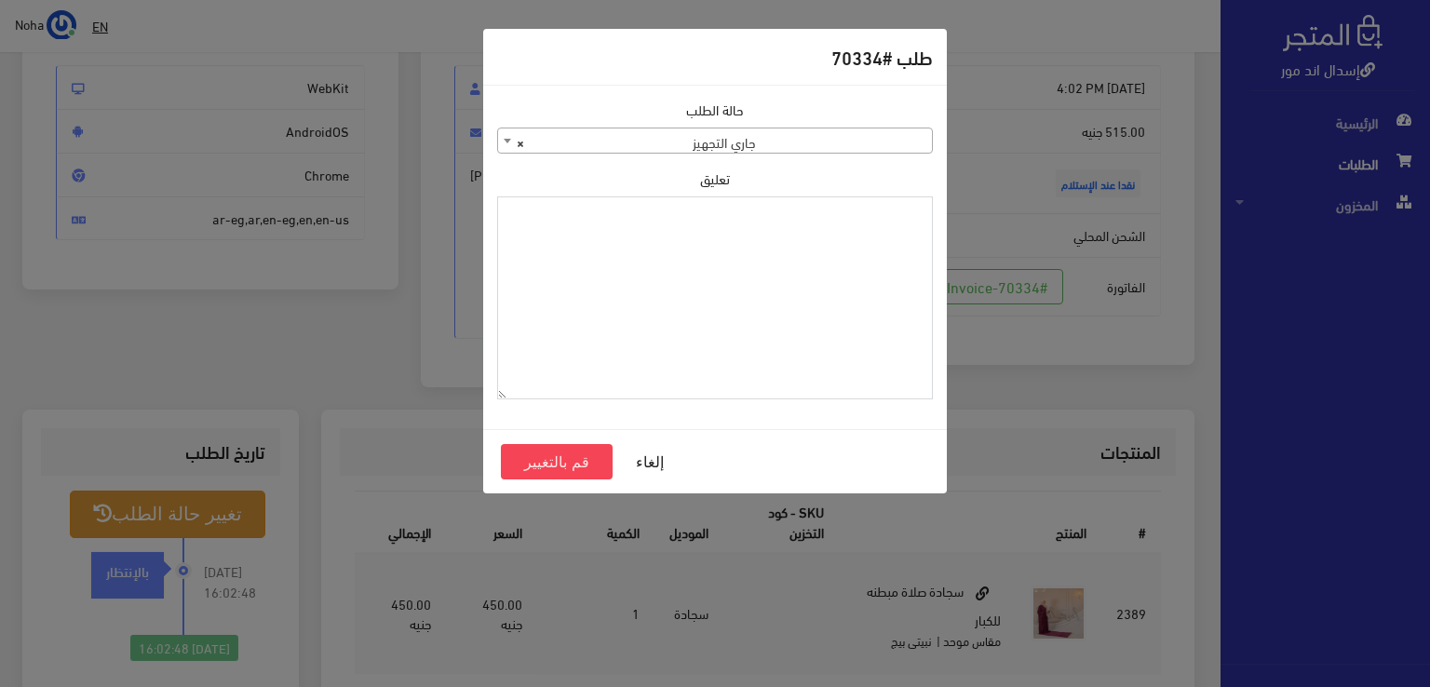
paste textarea "1118132"
type textarea "1118132"
click at [594, 459] on button "قم بالتغيير" at bounding box center [557, 461] width 112 height 35
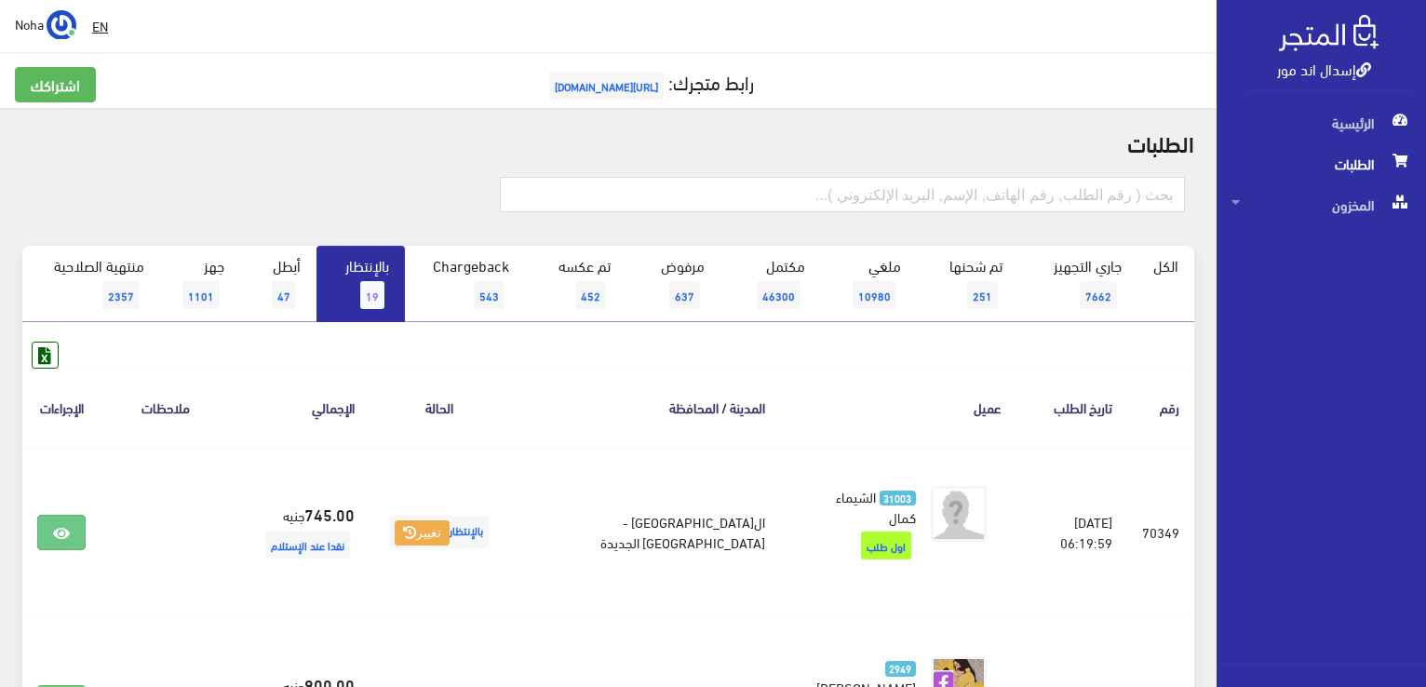
click at [356, 271] on link "بالإنتظار 19" at bounding box center [361, 284] width 88 height 76
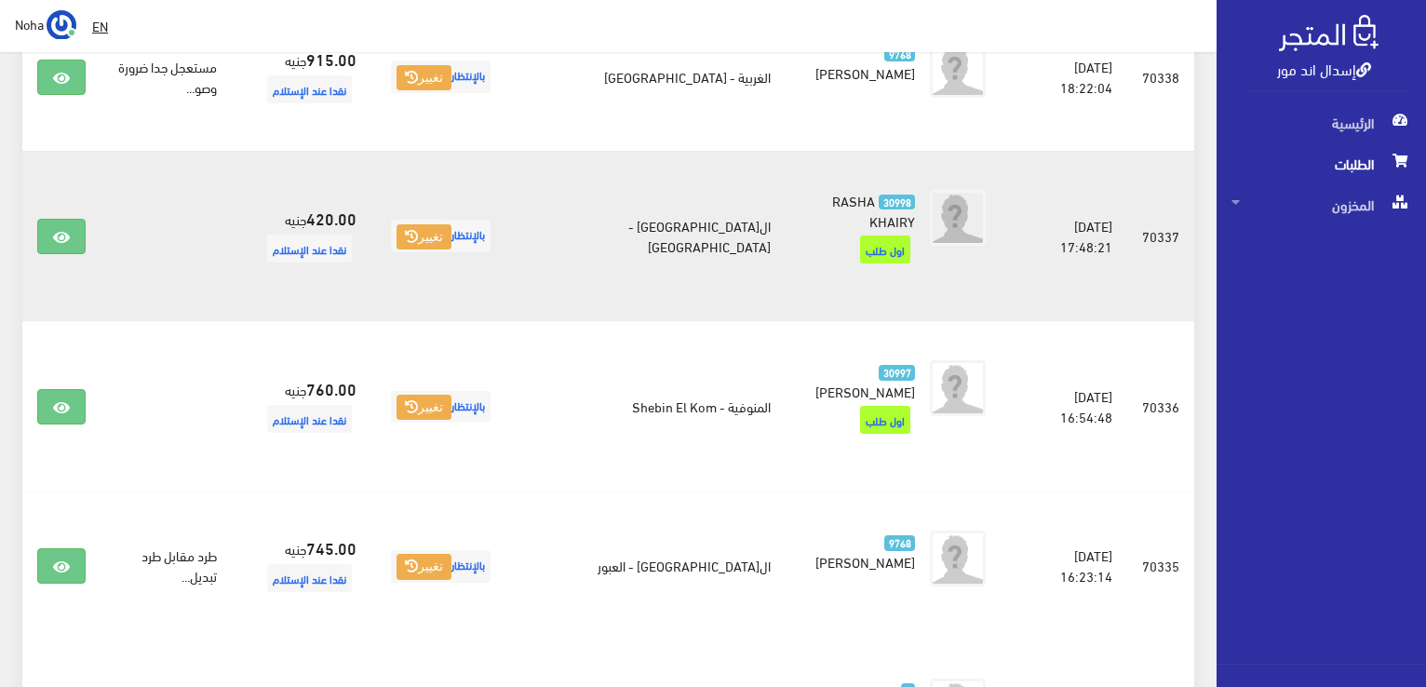
scroll to position [1583, 0]
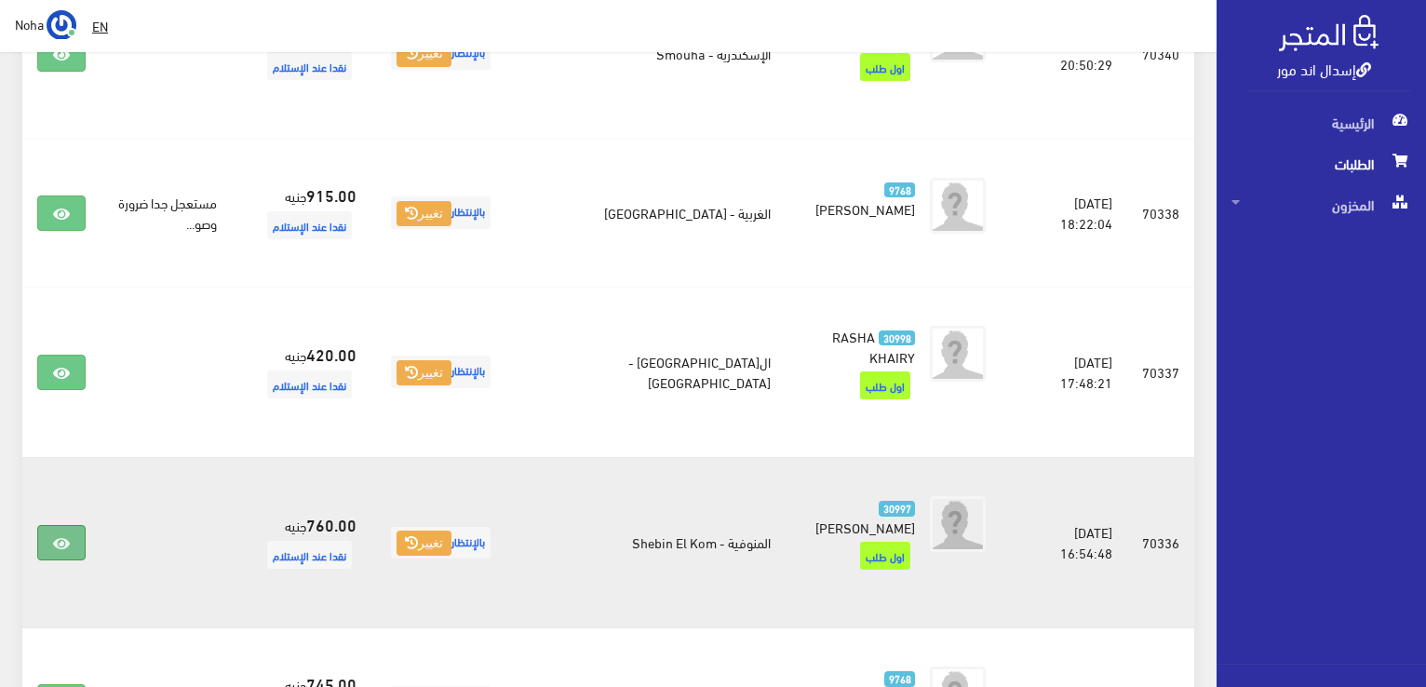
click at [55, 536] on icon at bounding box center [61, 543] width 17 height 15
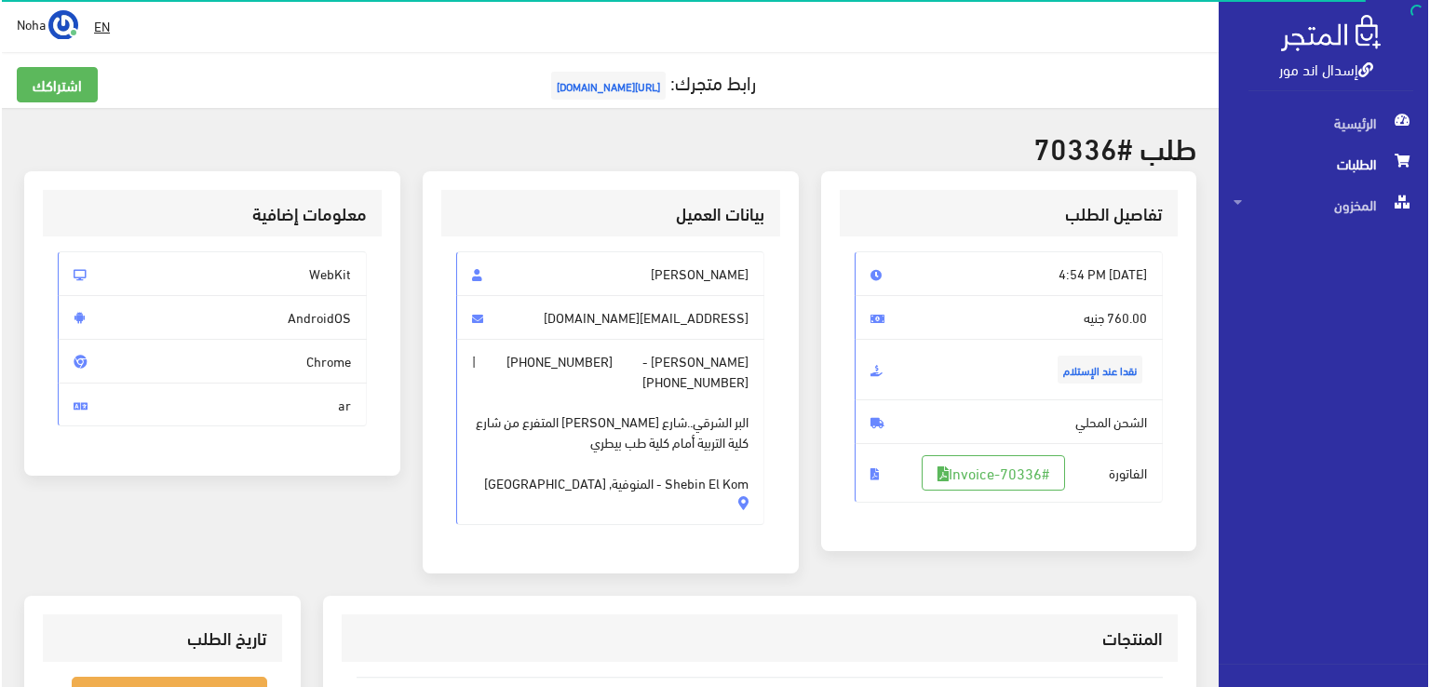
scroll to position [279, 0]
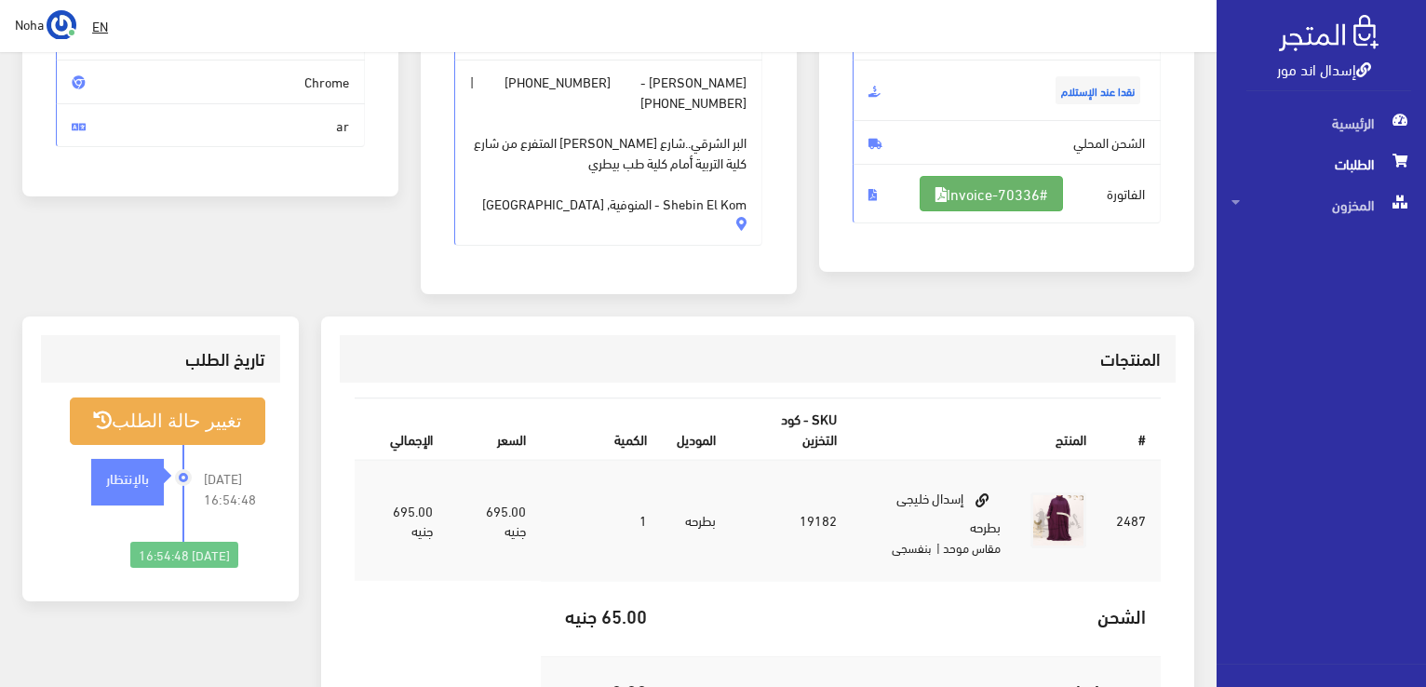
click at [992, 198] on link "#Invoice-70336" at bounding box center [991, 193] width 143 height 35
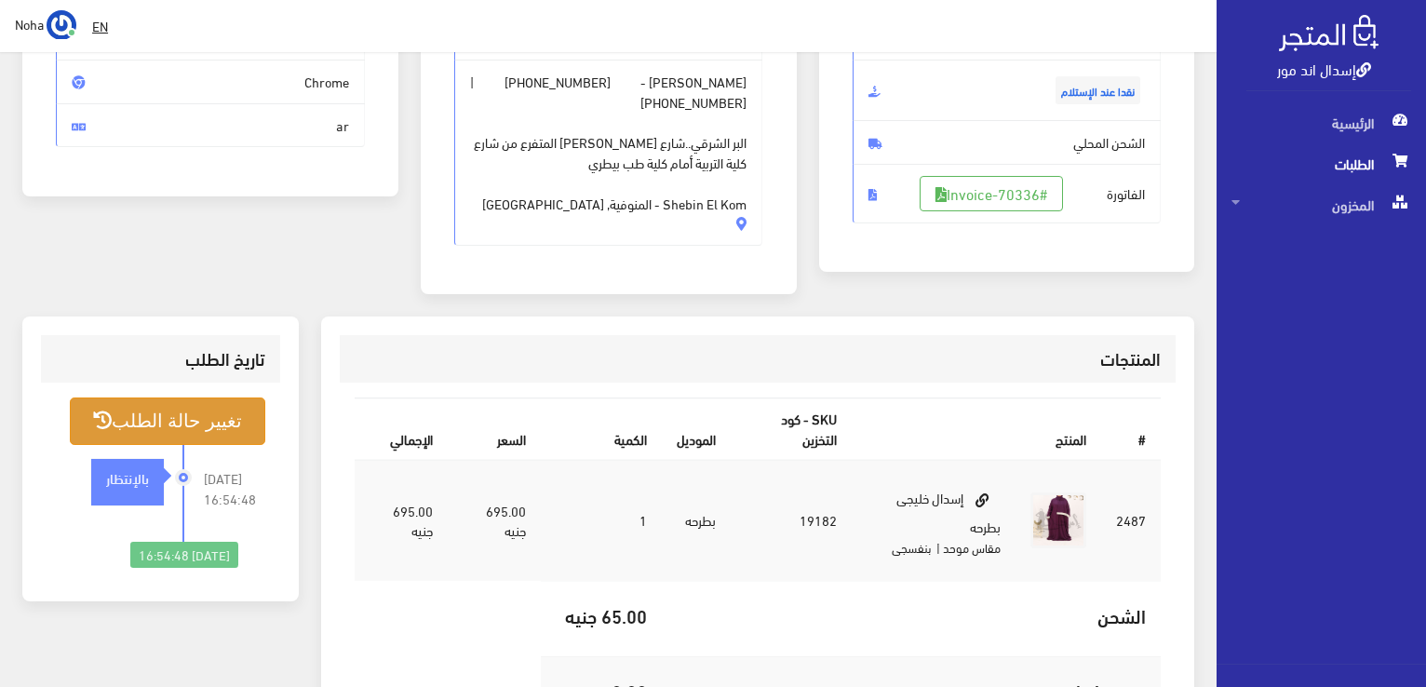
click at [223, 420] on button "تغيير حالة الطلب" at bounding box center [168, 421] width 196 height 47
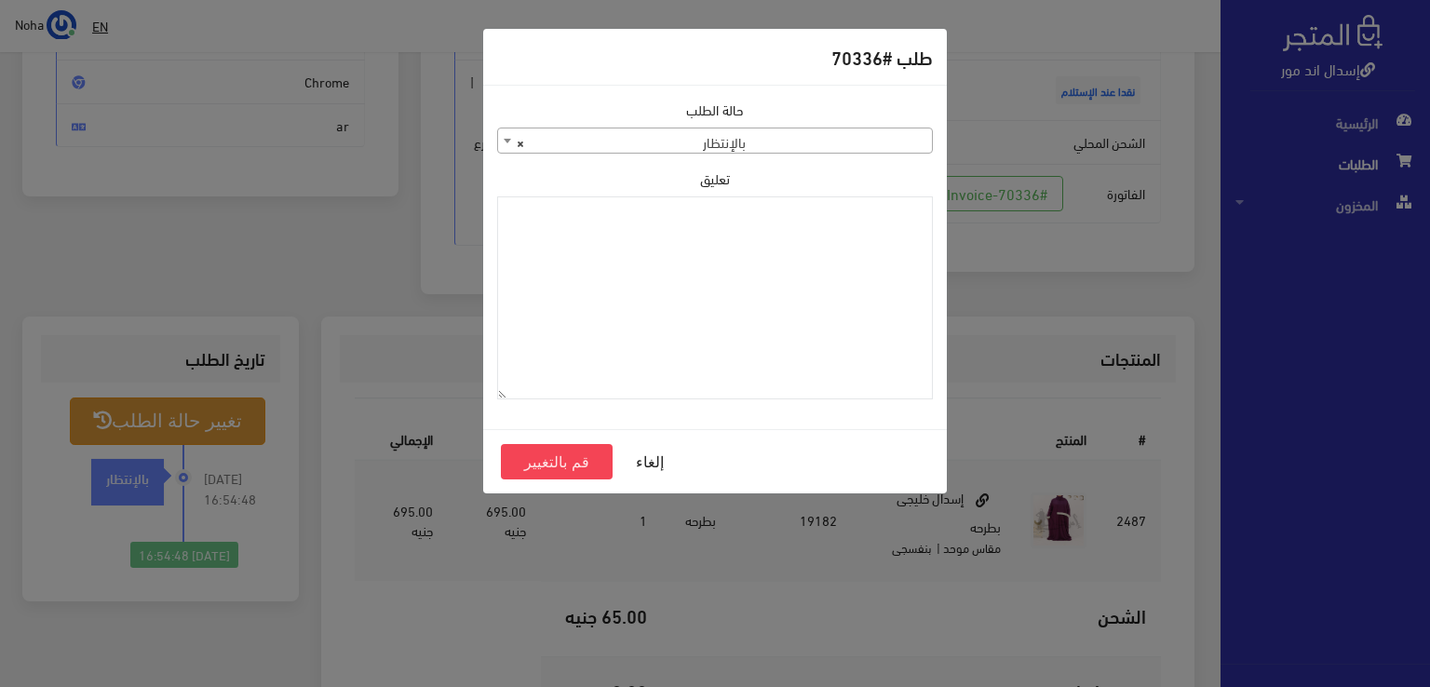
click at [883, 139] on span "× بالإنتظار" at bounding box center [715, 141] width 434 height 26
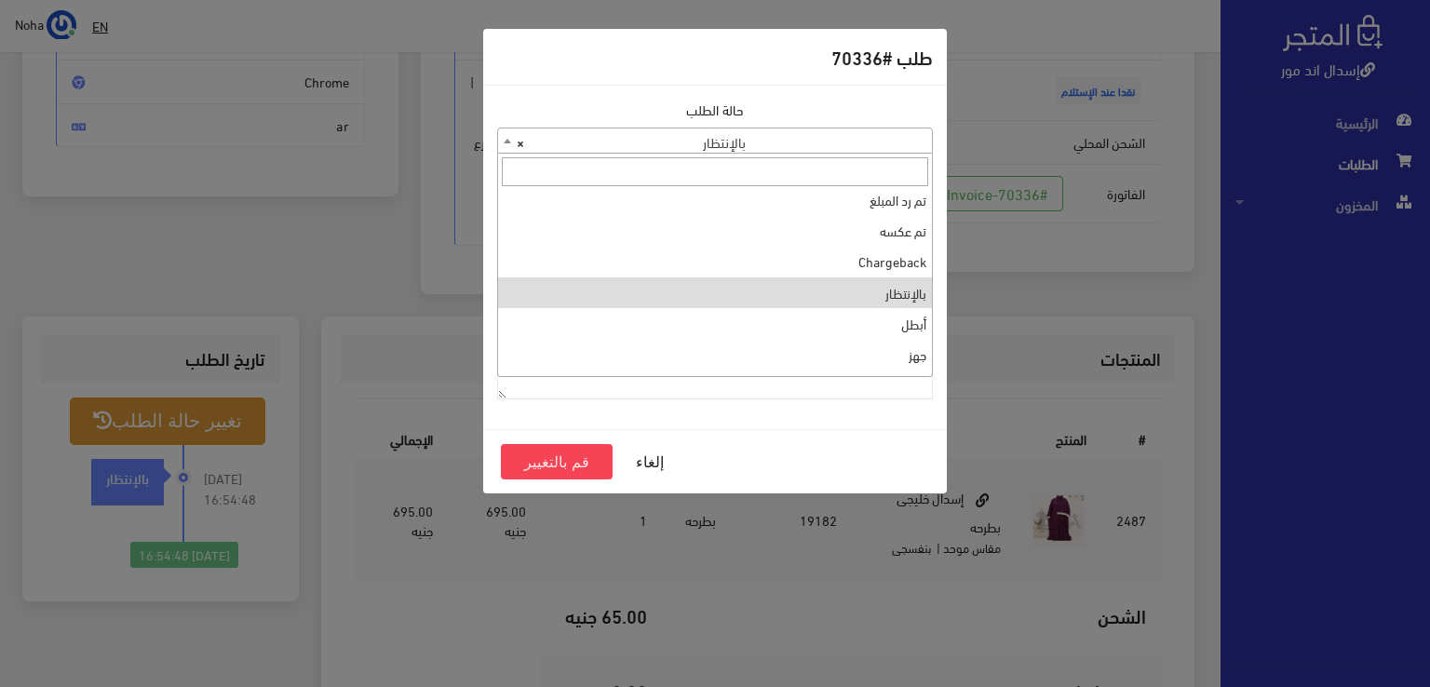
scroll to position [0, 0]
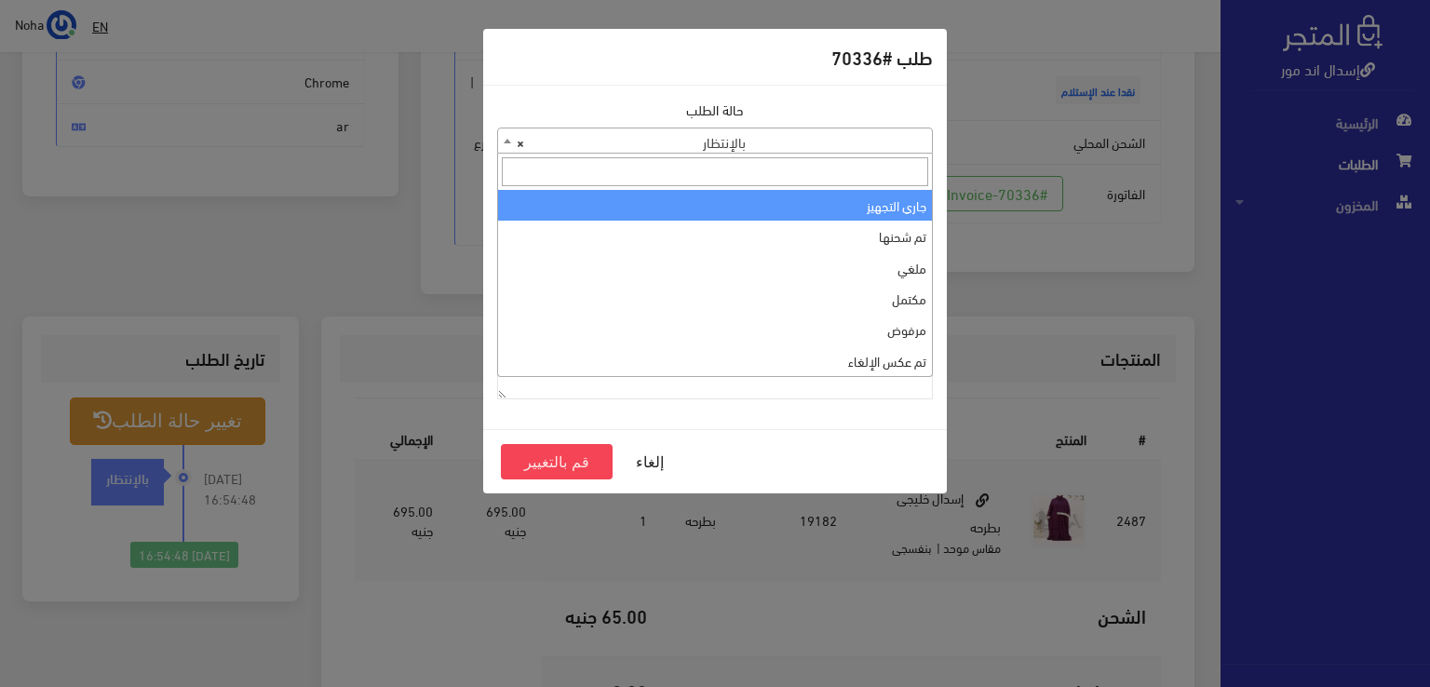
select select "1"
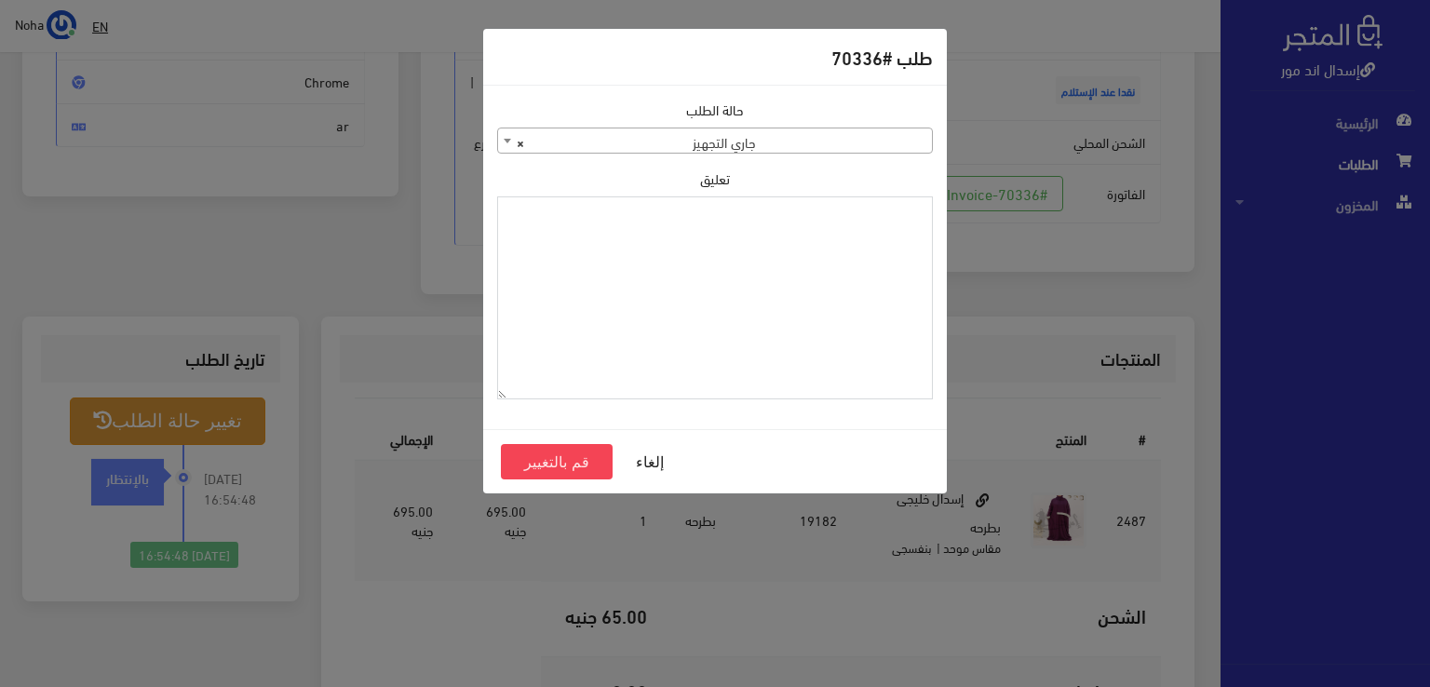
paste textarea "1118132"
type textarea "1118132"
click at [583, 463] on button "قم بالتغيير" at bounding box center [557, 461] width 112 height 35
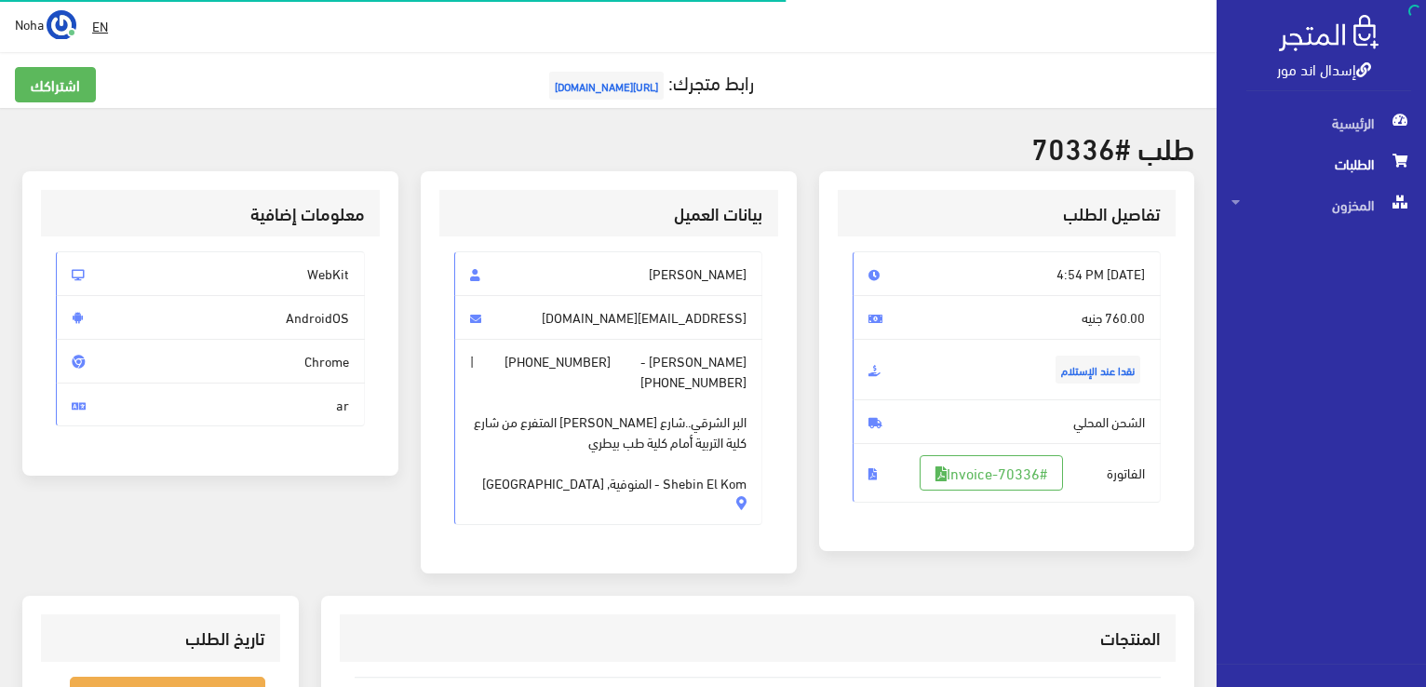
scroll to position [267, 0]
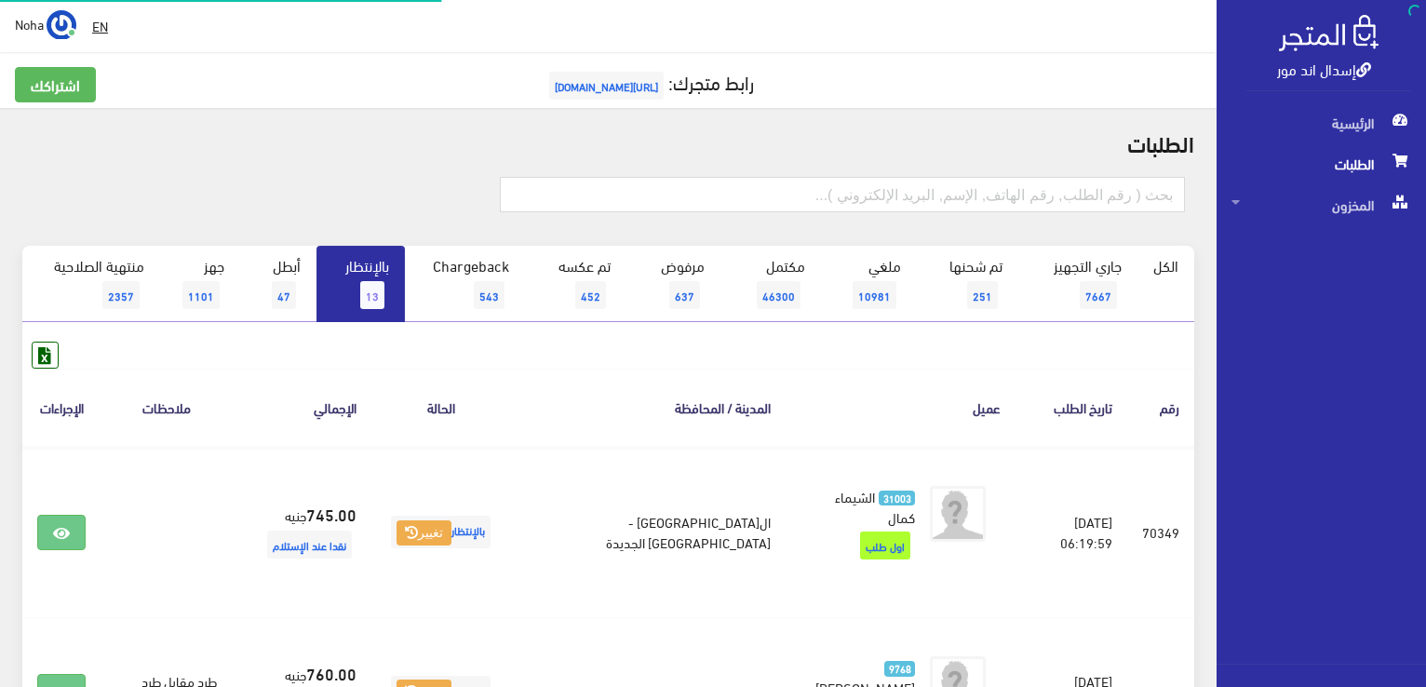
scroll to position [1583, 0]
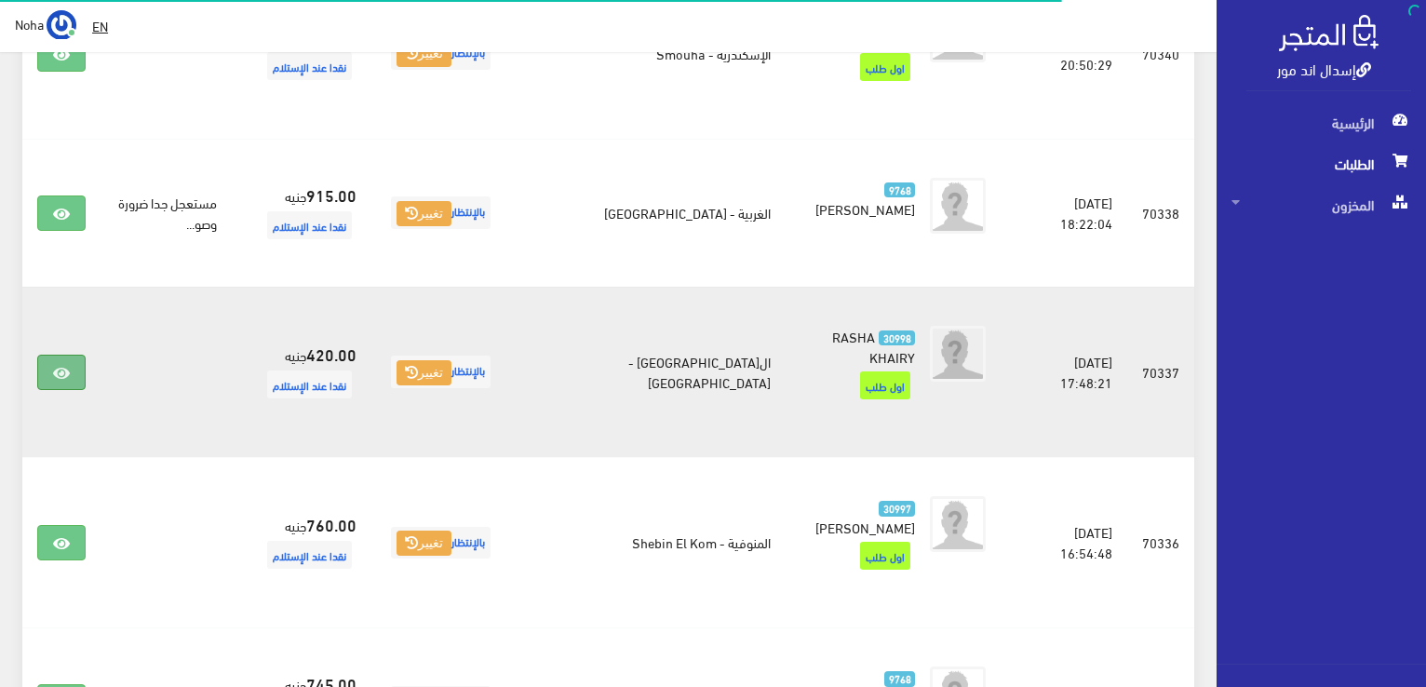
click at [69, 366] on icon at bounding box center [61, 373] width 17 height 15
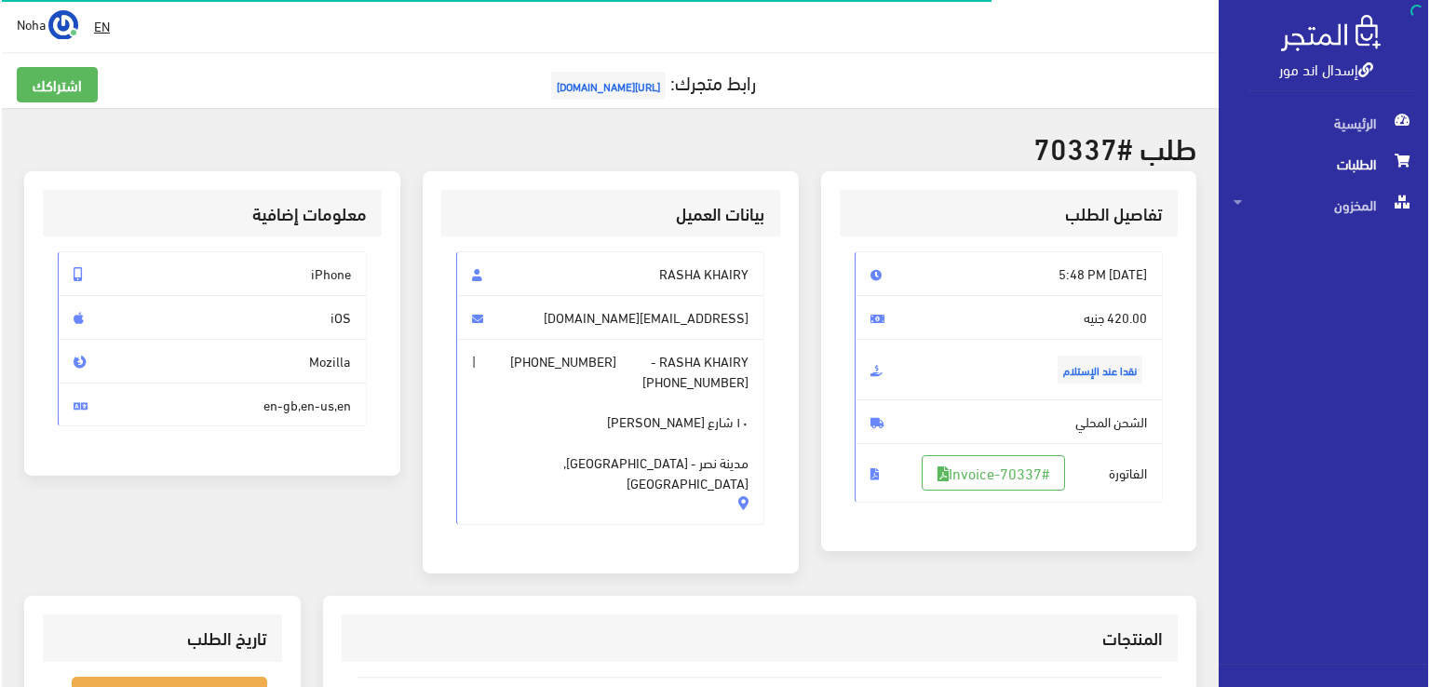
scroll to position [186, 0]
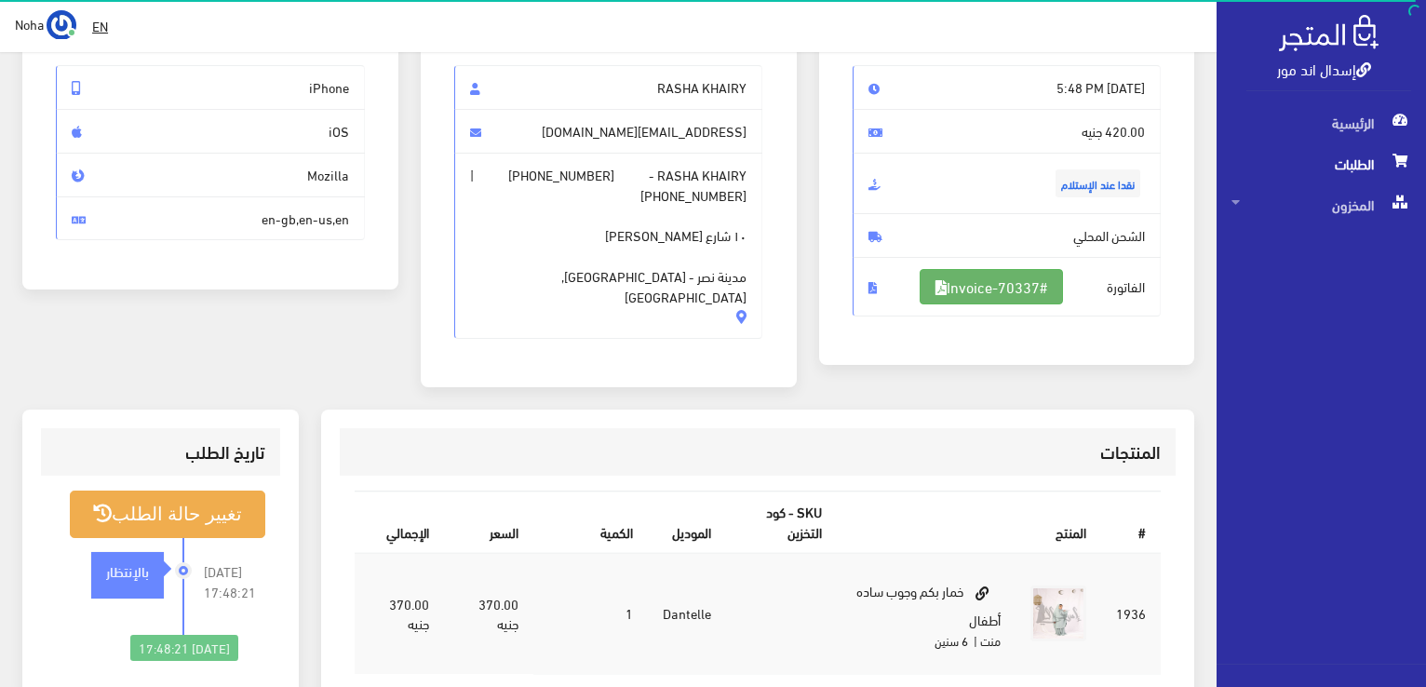
click at [950, 270] on link "#Invoice-70337" at bounding box center [991, 286] width 143 height 35
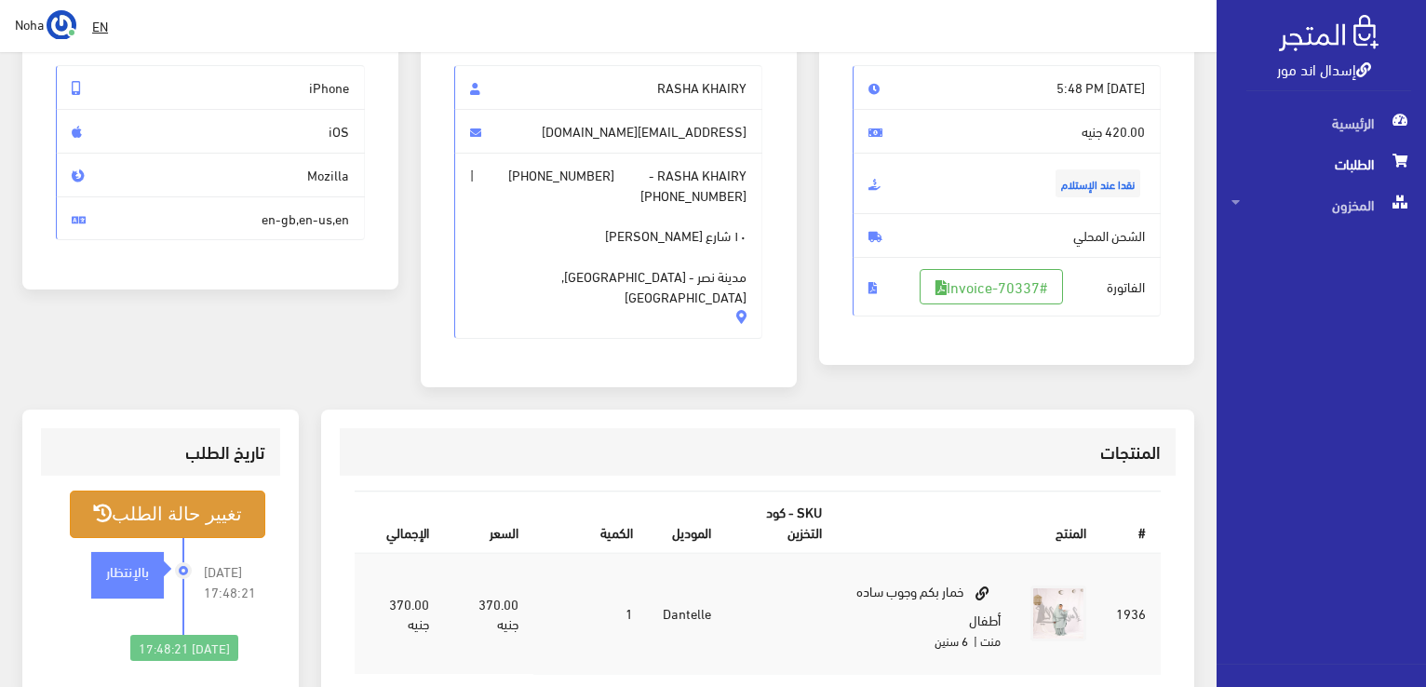
click at [185, 491] on button "تغيير حالة الطلب" at bounding box center [168, 514] width 196 height 47
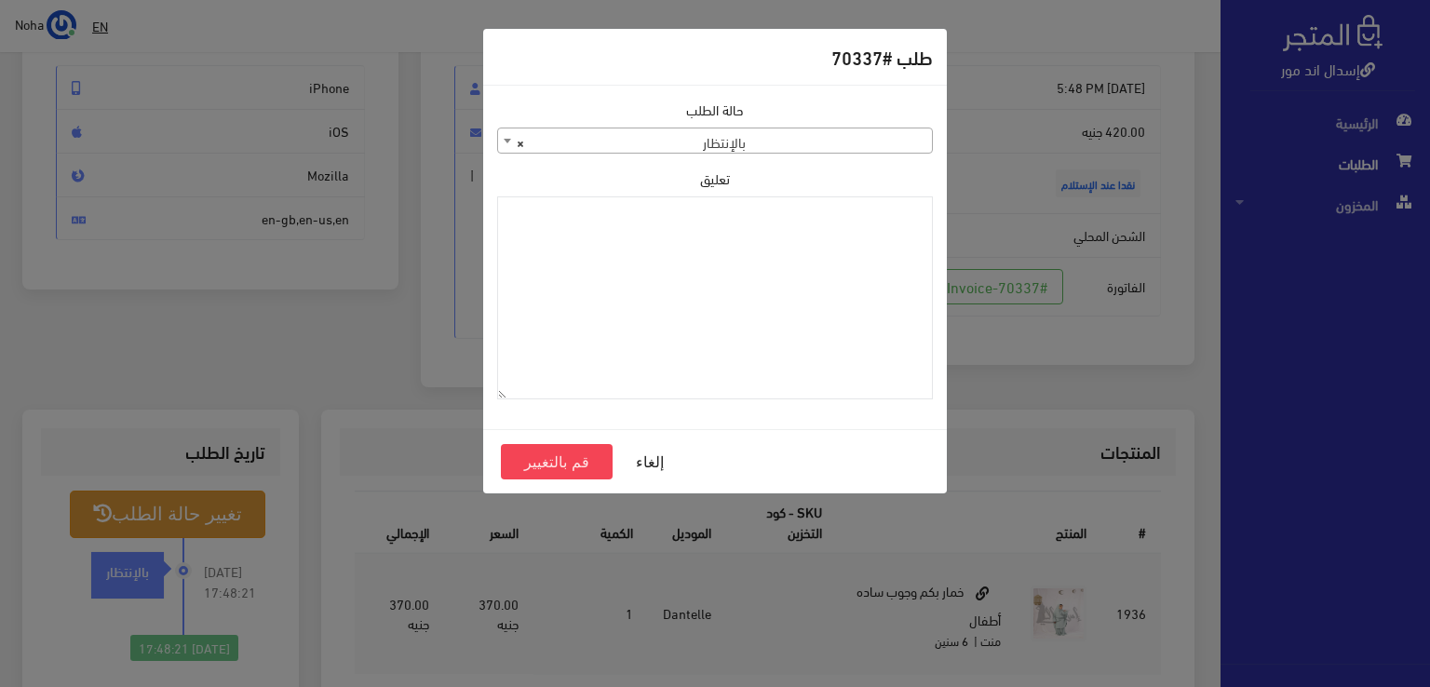
click at [767, 143] on span "× بالإنتظار" at bounding box center [715, 141] width 434 height 26
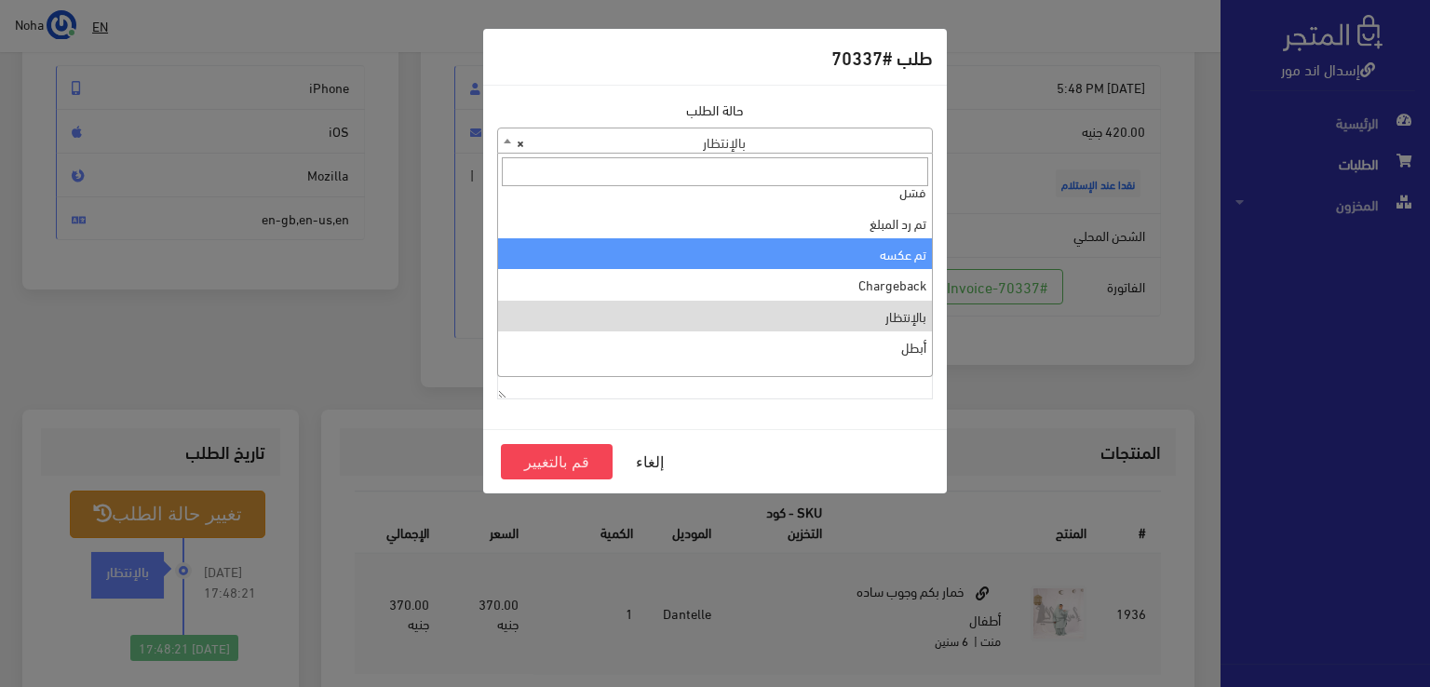
scroll to position [0, 0]
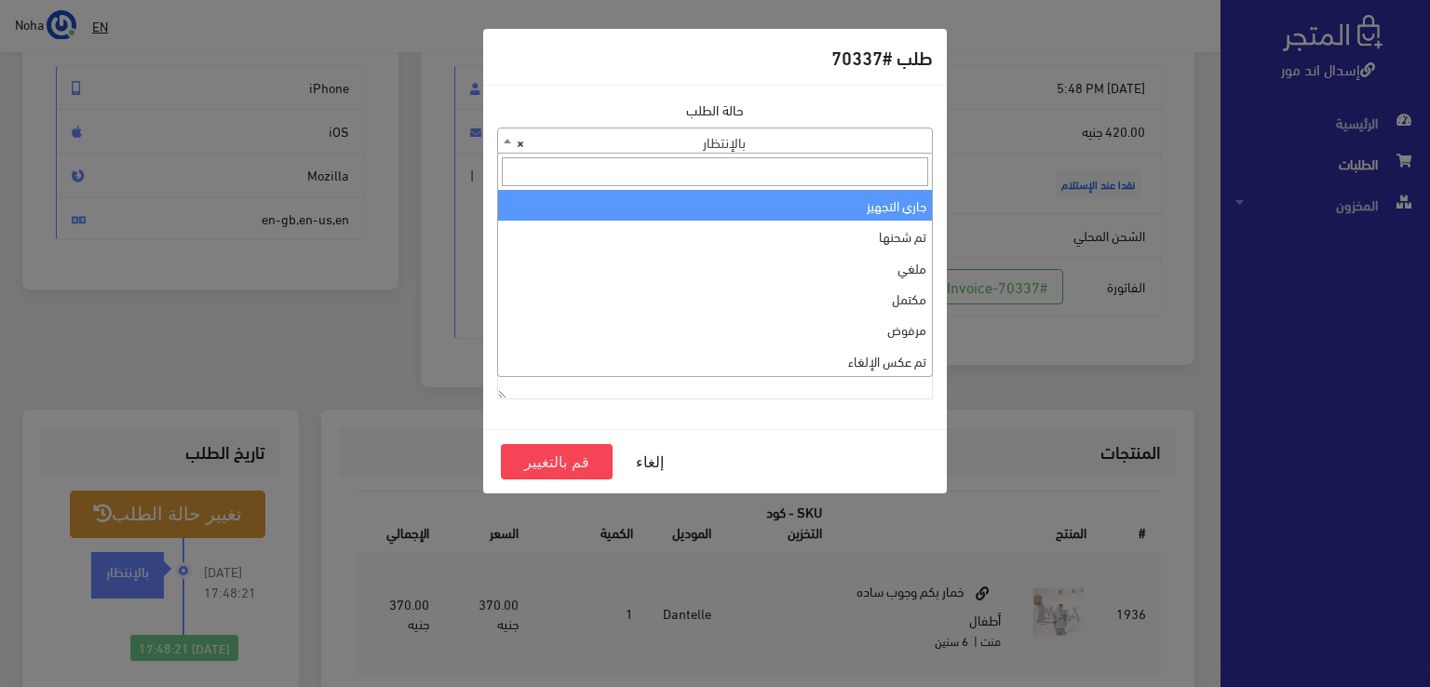
select select "1"
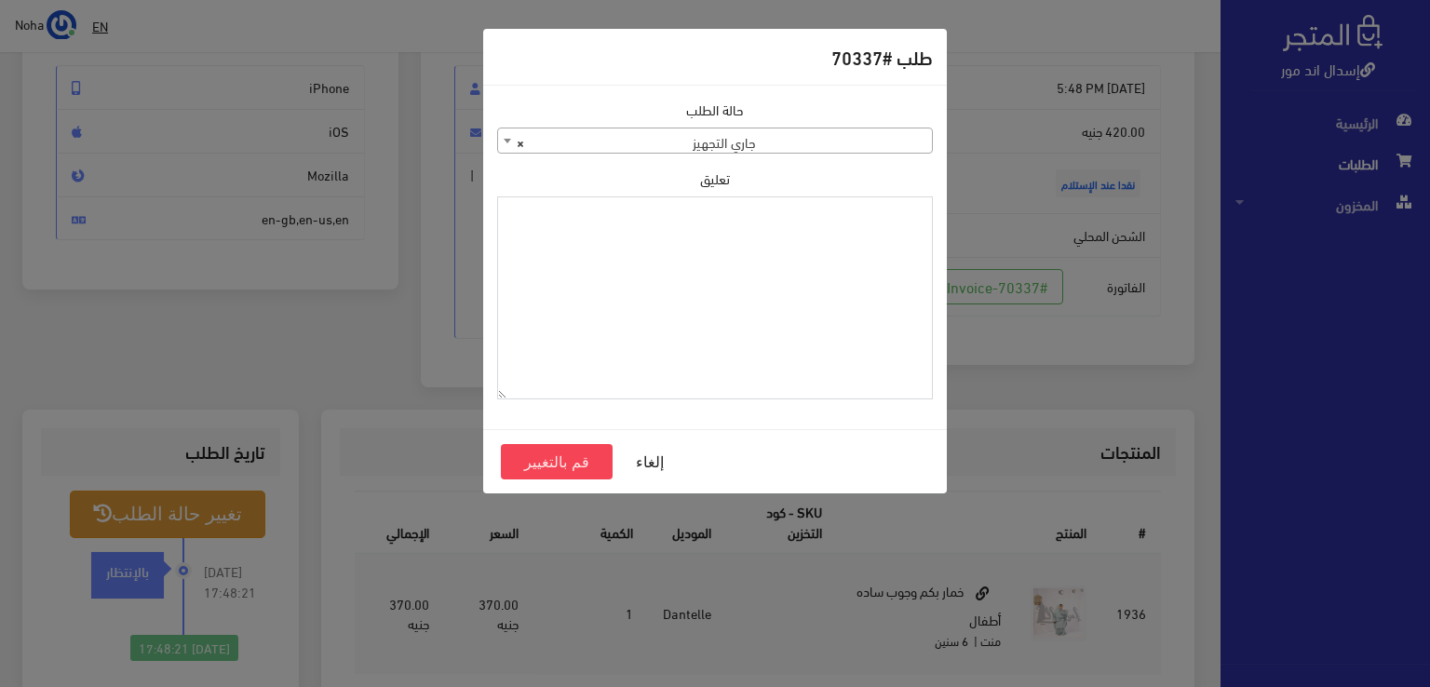
paste textarea "1118132"
type textarea "1118132"
click at [599, 466] on button "قم بالتغيير" at bounding box center [557, 461] width 112 height 35
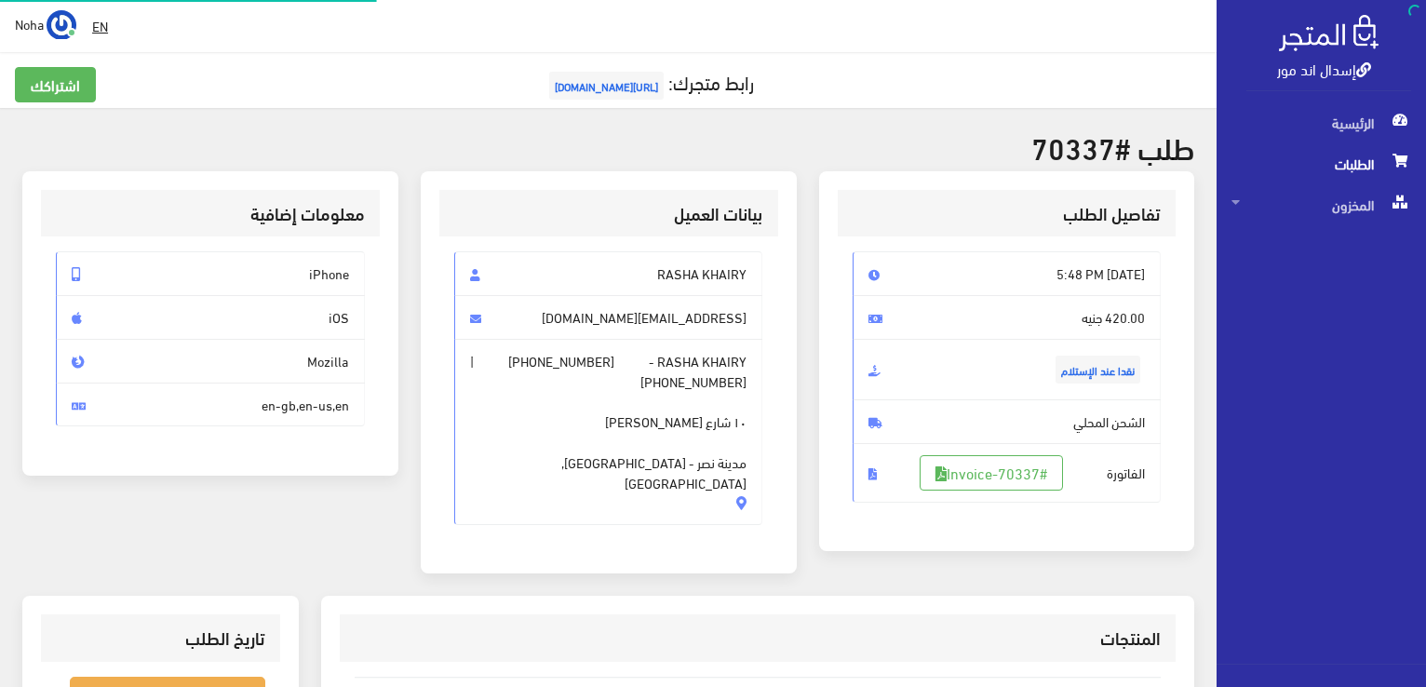
scroll to position [279, 0]
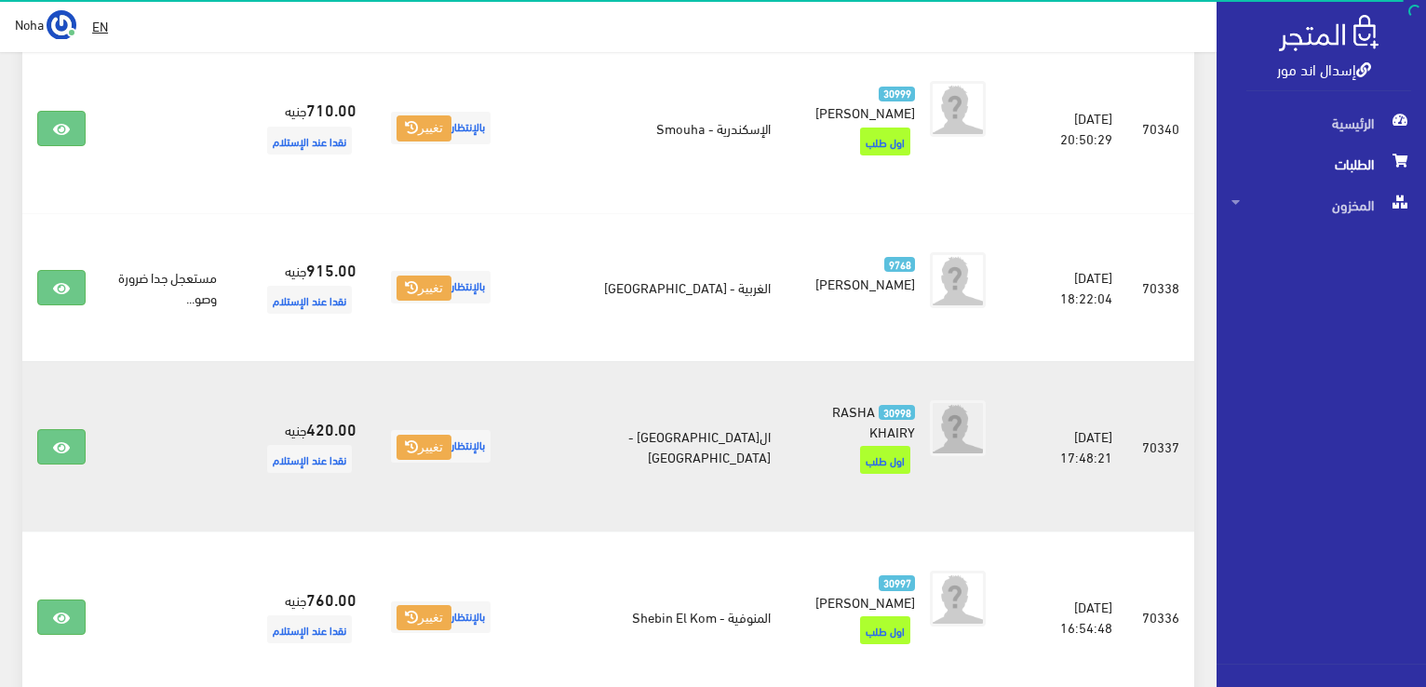
scroll to position [1490, 0]
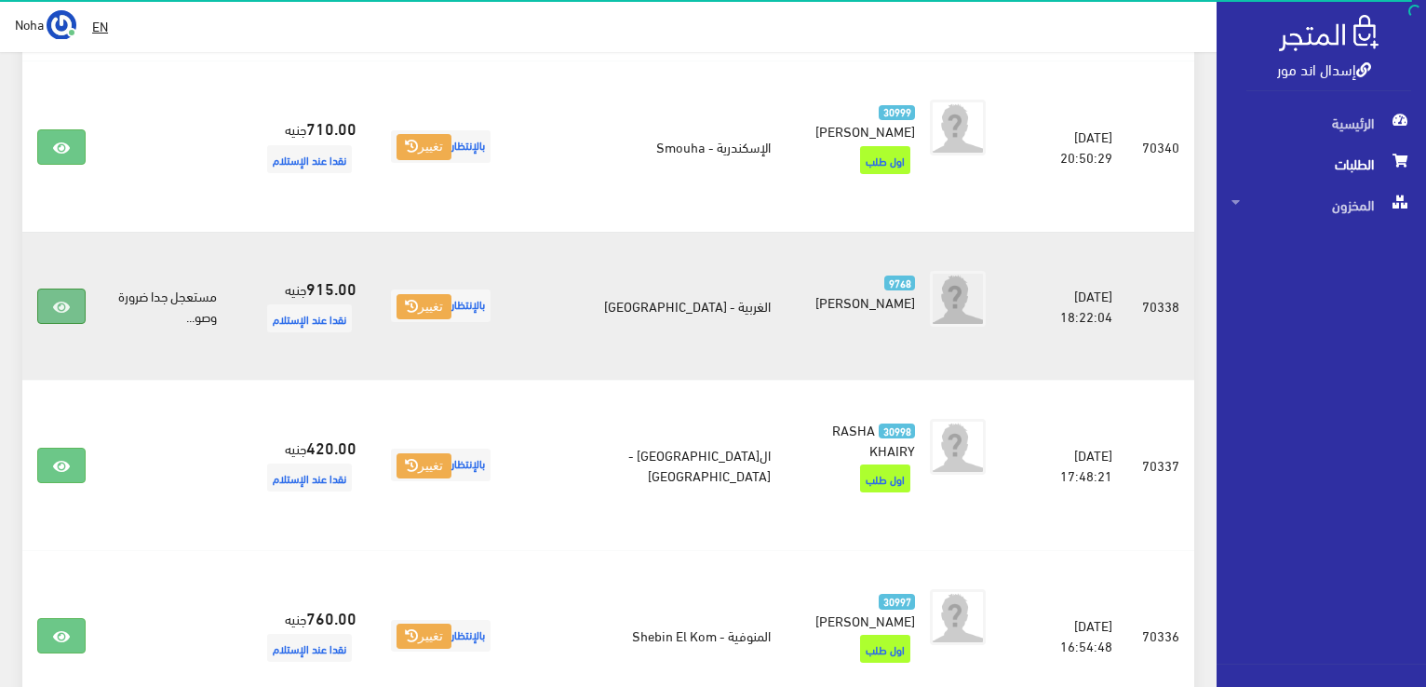
click at [66, 300] on icon at bounding box center [61, 307] width 17 height 15
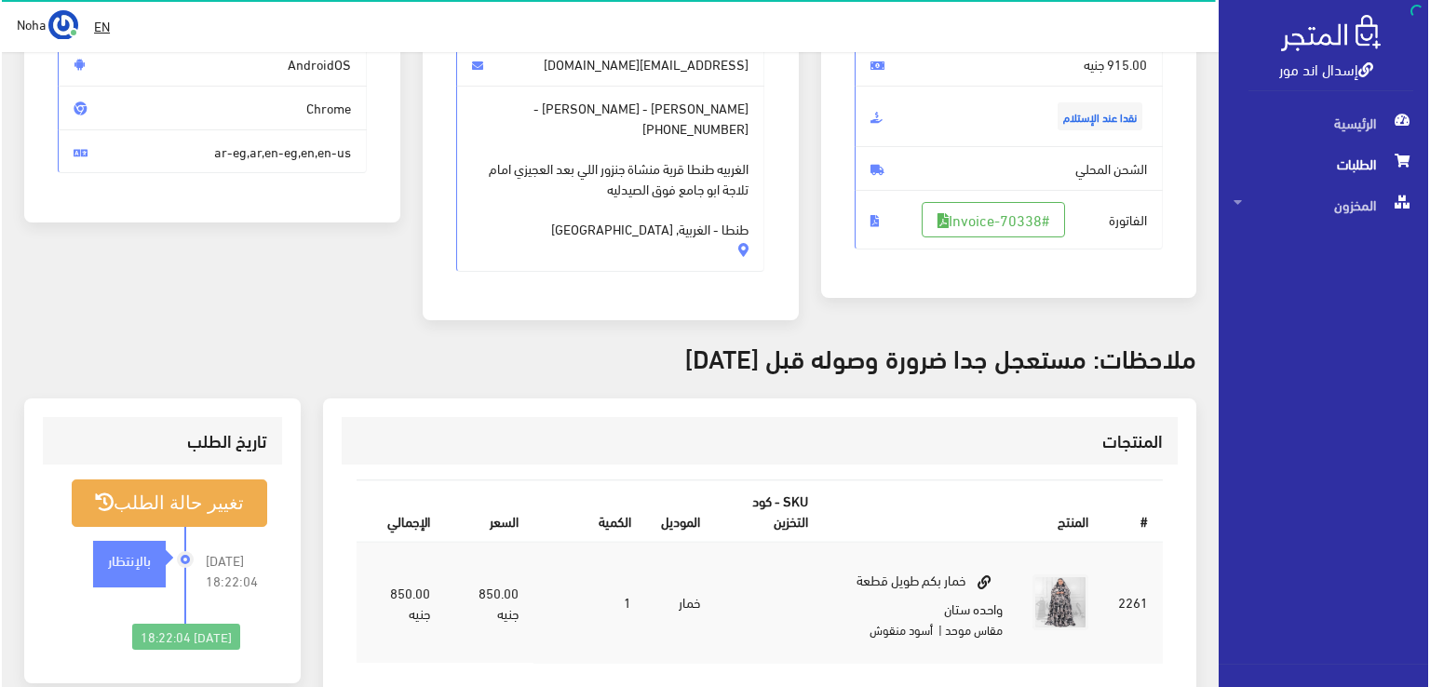
scroll to position [186, 0]
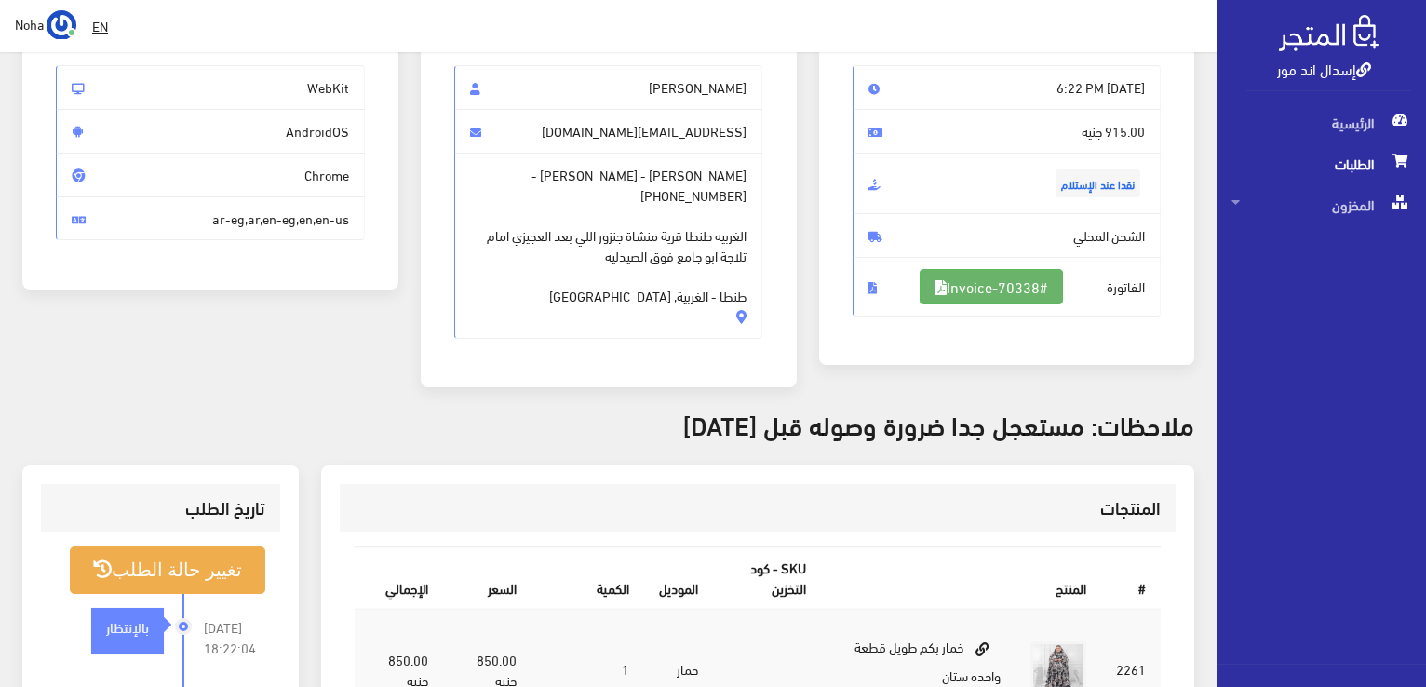
click at [966, 280] on link "#Invoice-70338" at bounding box center [991, 286] width 143 height 35
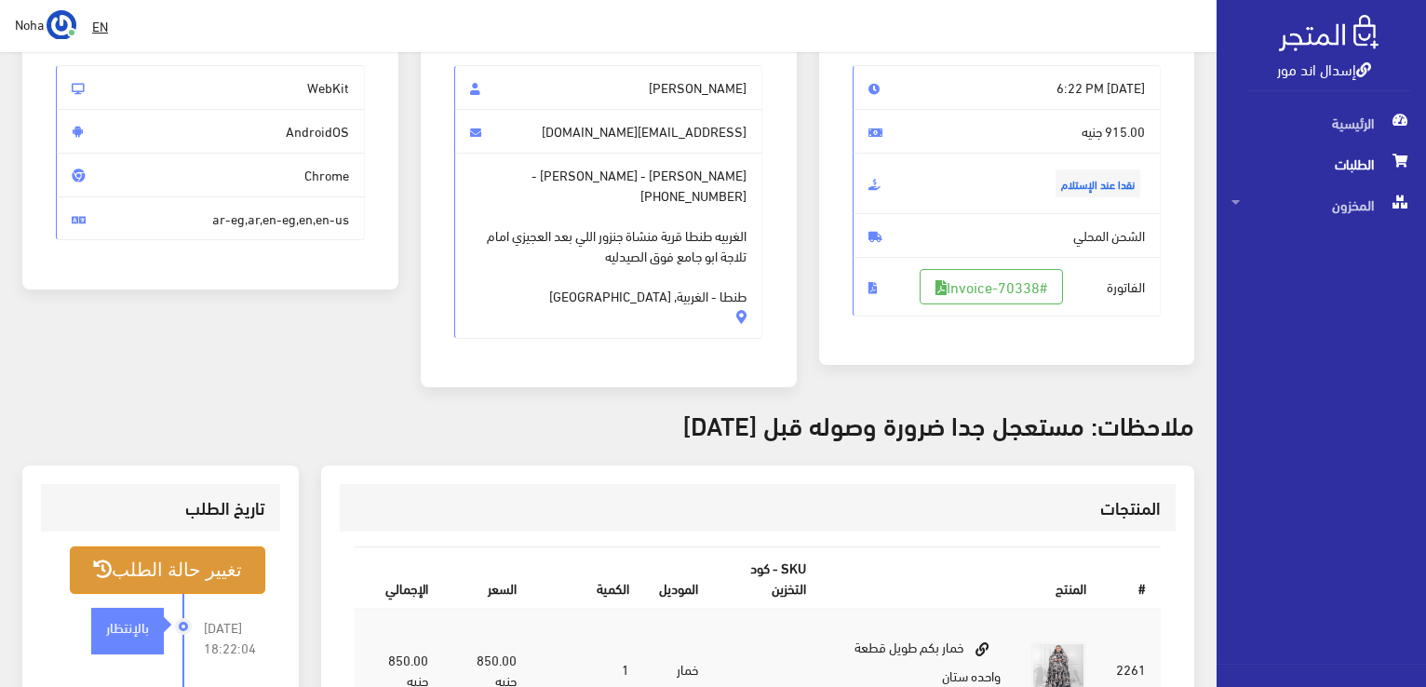
click at [233, 583] on button "تغيير حالة الطلب" at bounding box center [168, 570] width 196 height 47
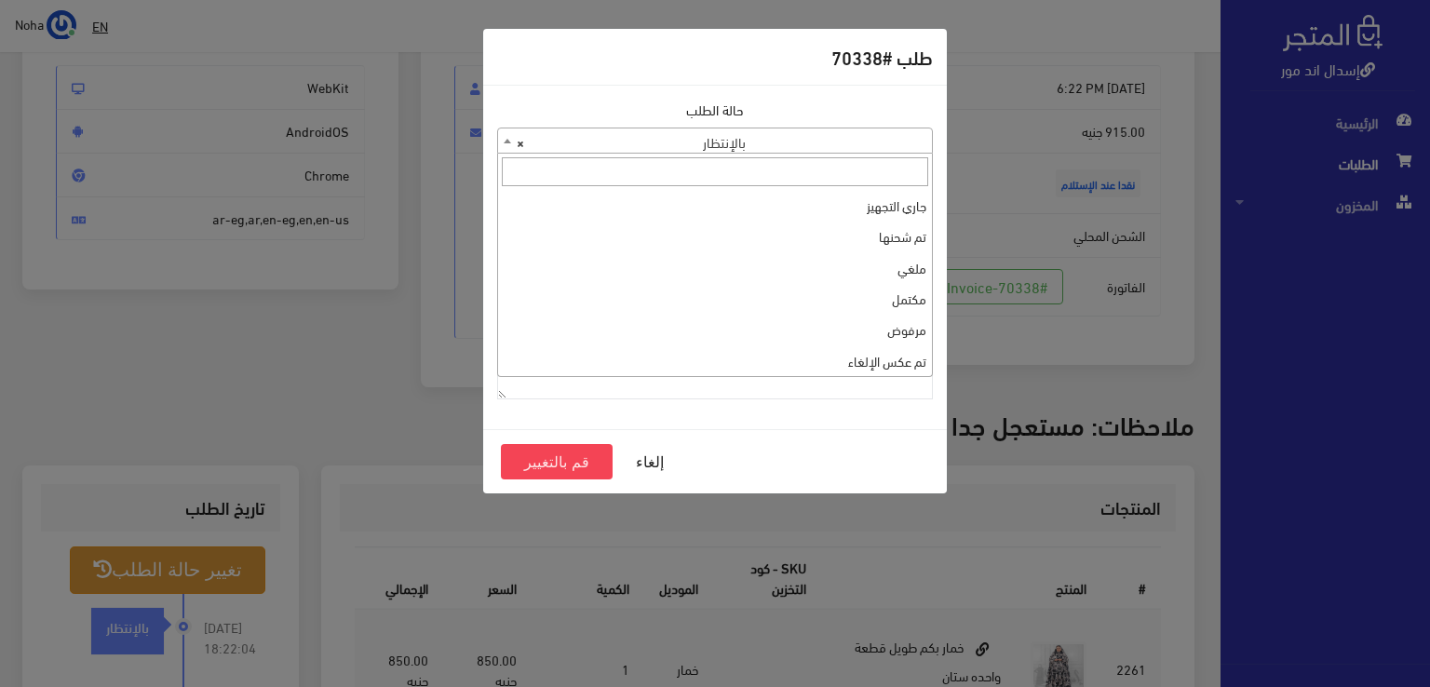
click at [782, 136] on span "× بالإنتظار" at bounding box center [715, 141] width 434 height 26
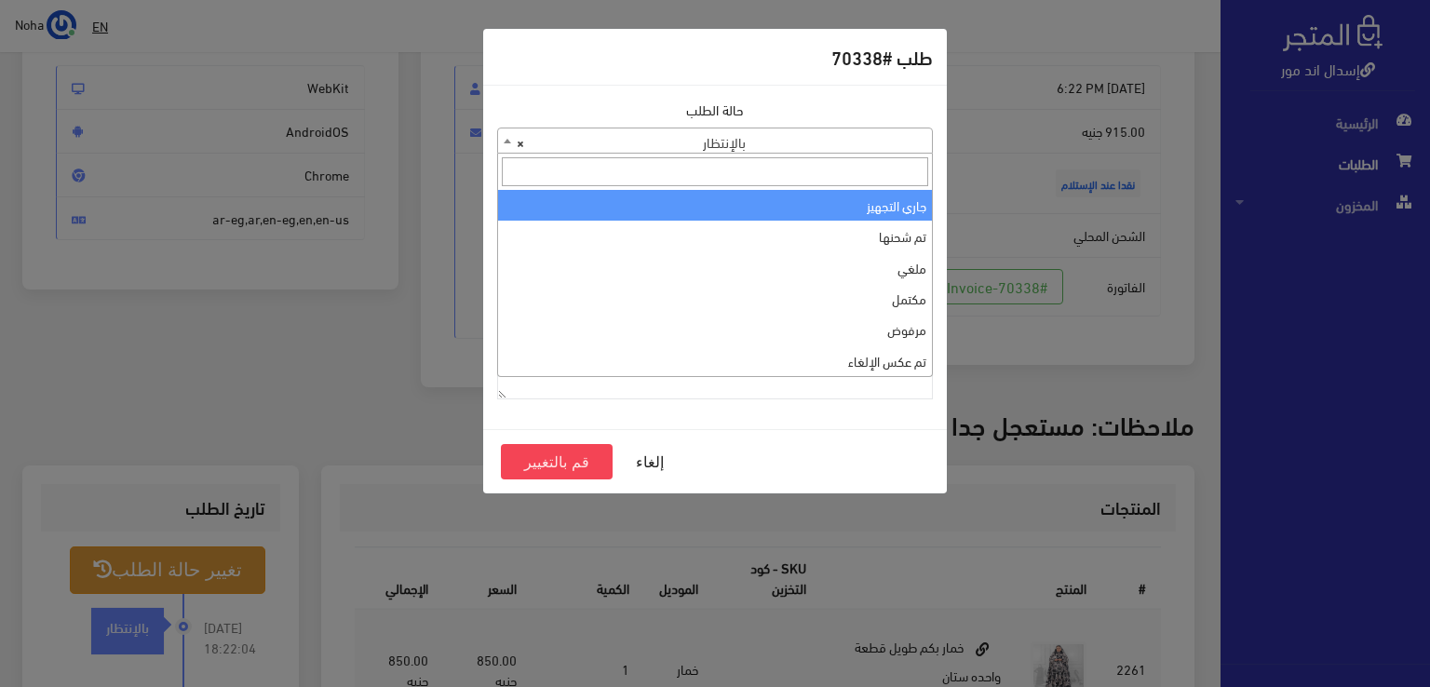
select select "1"
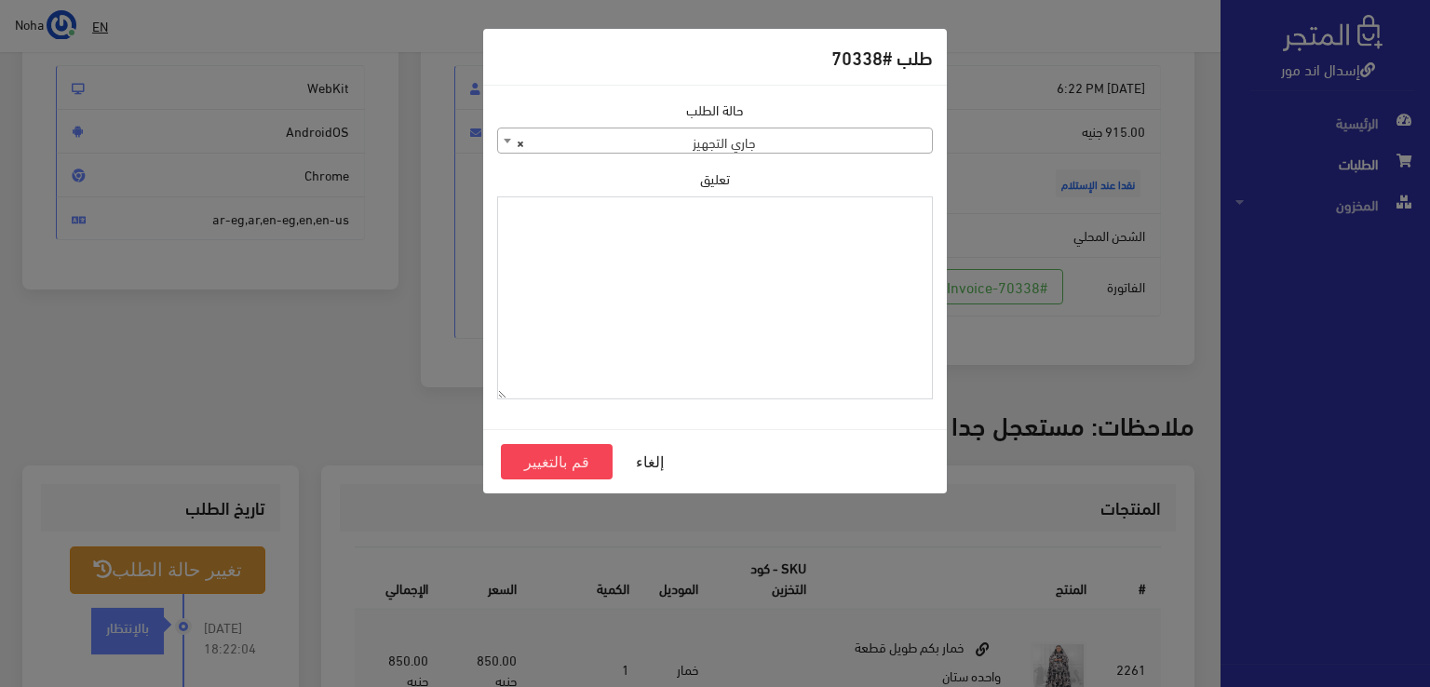
paste textarea "1118132"
type textarea "1118132"
click at [592, 458] on button "قم بالتغيير" at bounding box center [557, 461] width 112 height 35
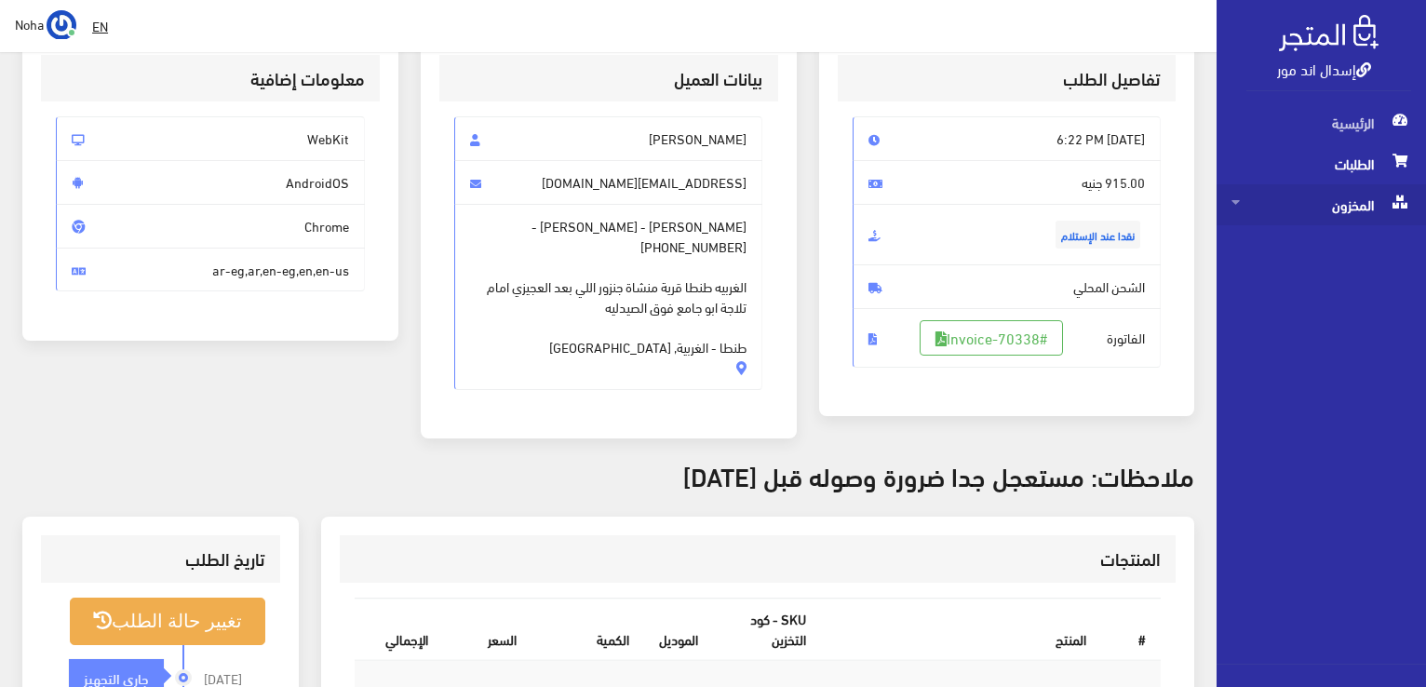
scroll to position [372, 0]
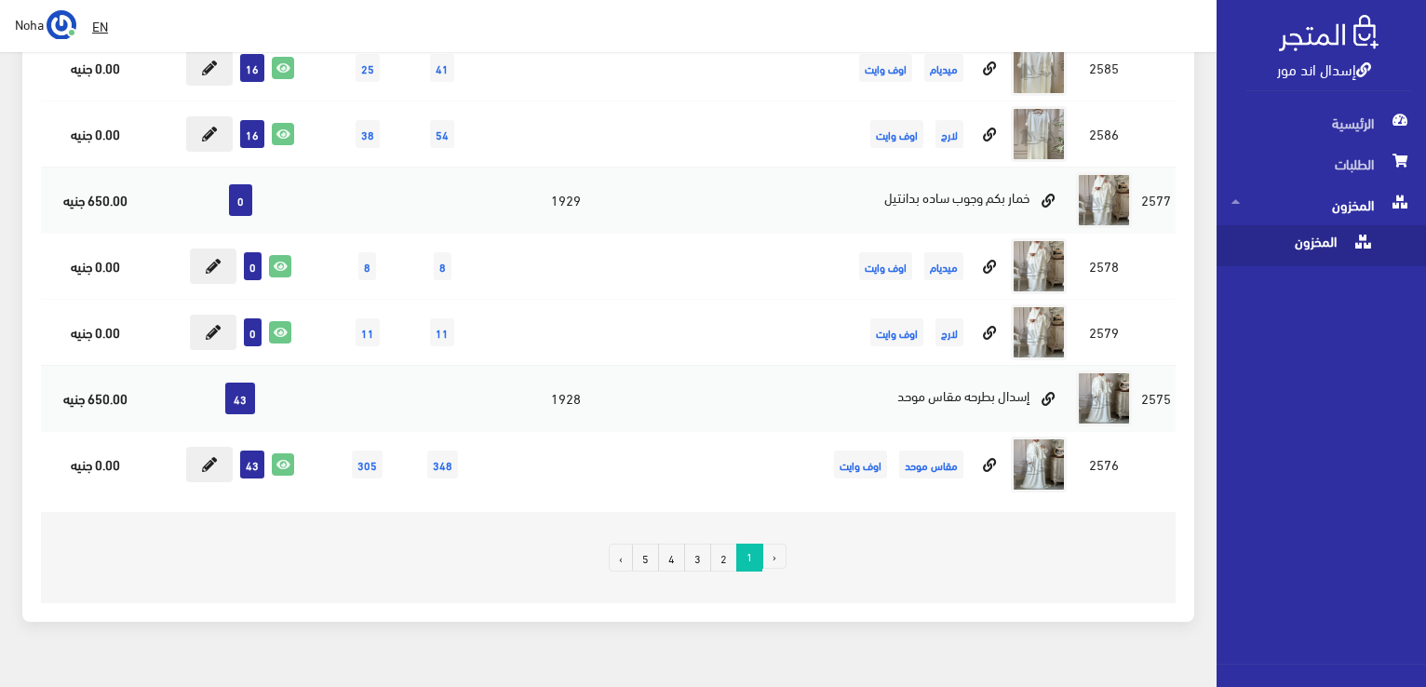
scroll to position [12757, 0]
click at [725, 543] on link "2" at bounding box center [723, 557] width 27 height 28
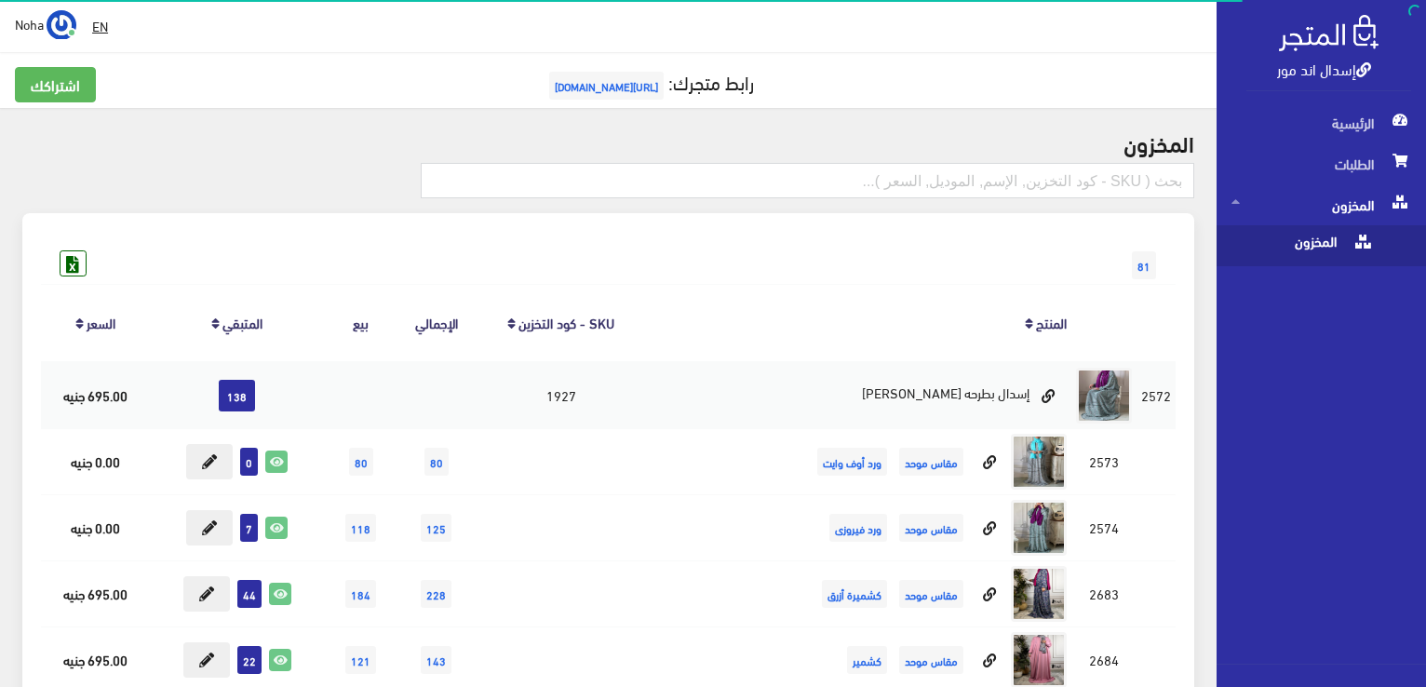
drag, startPoint x: 1429, startPoint y: 16, endPoint x: 1429, endPoint y: 162, distance: 146.2
click at [1425, 162] on html "إسدال اند مور الرئيسية الطلبات" at bounding box center [713, 343] width 1426 height 687
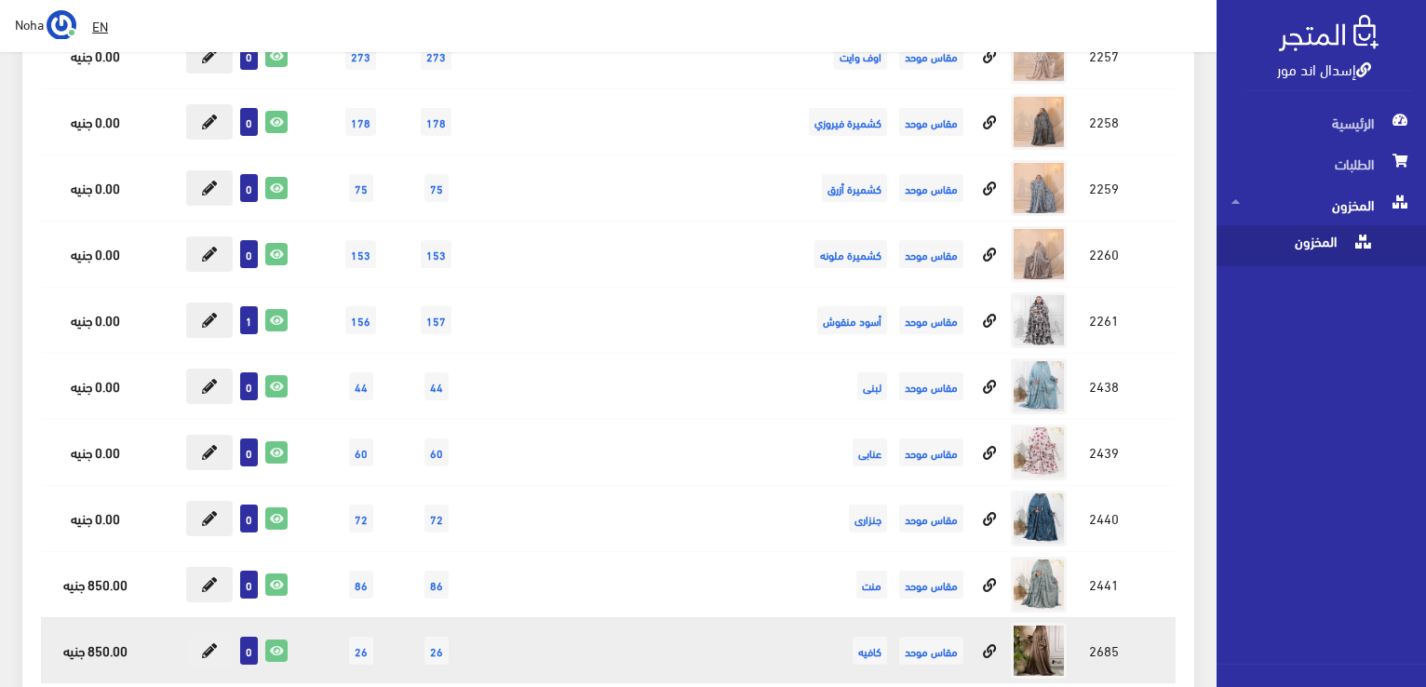
scroll to position [16797, 0]
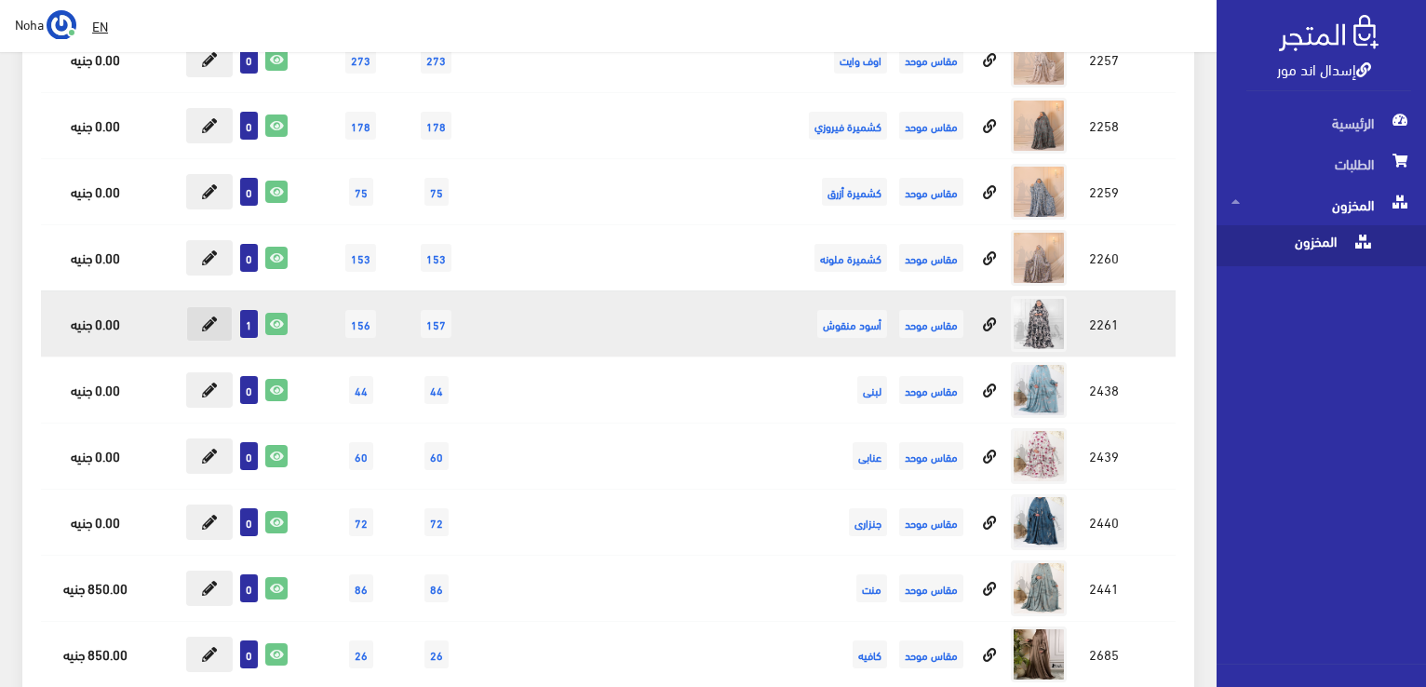
click at [220, 306] on button at bounding box center [209, 323] width 47 height 35
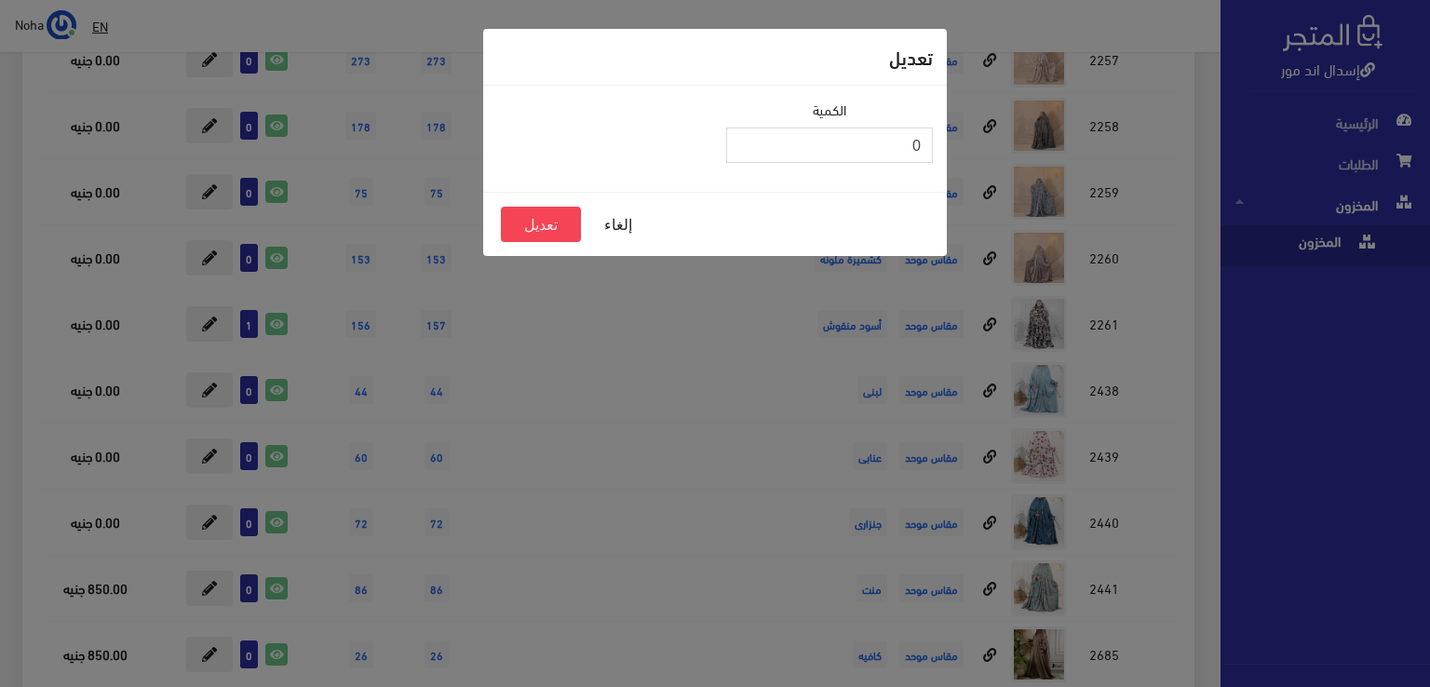
type input "0"
click at [741, 150] on input "0" at bounding box center [829, 145] width 207 height 35
click at [547, 213] on button "تعديل" at bounding box center [541, 224] width 80 height 35
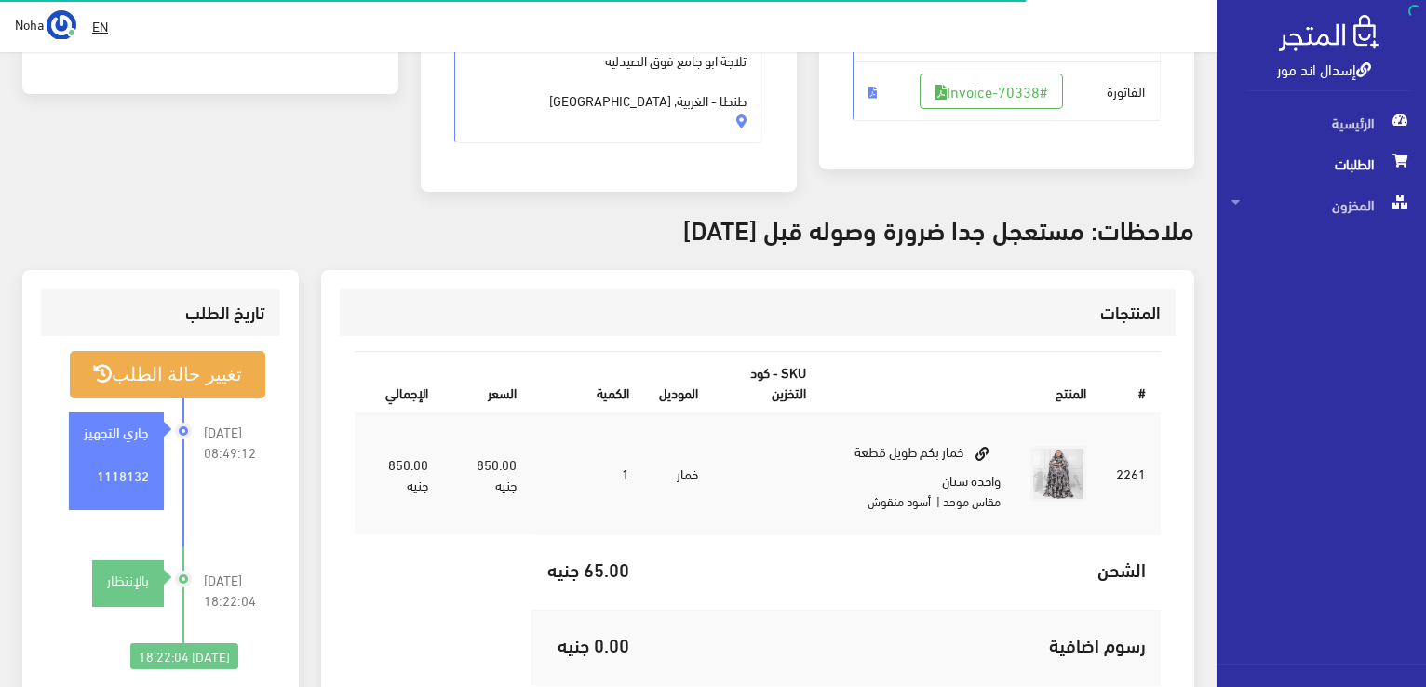
scroll to position [559, 0]
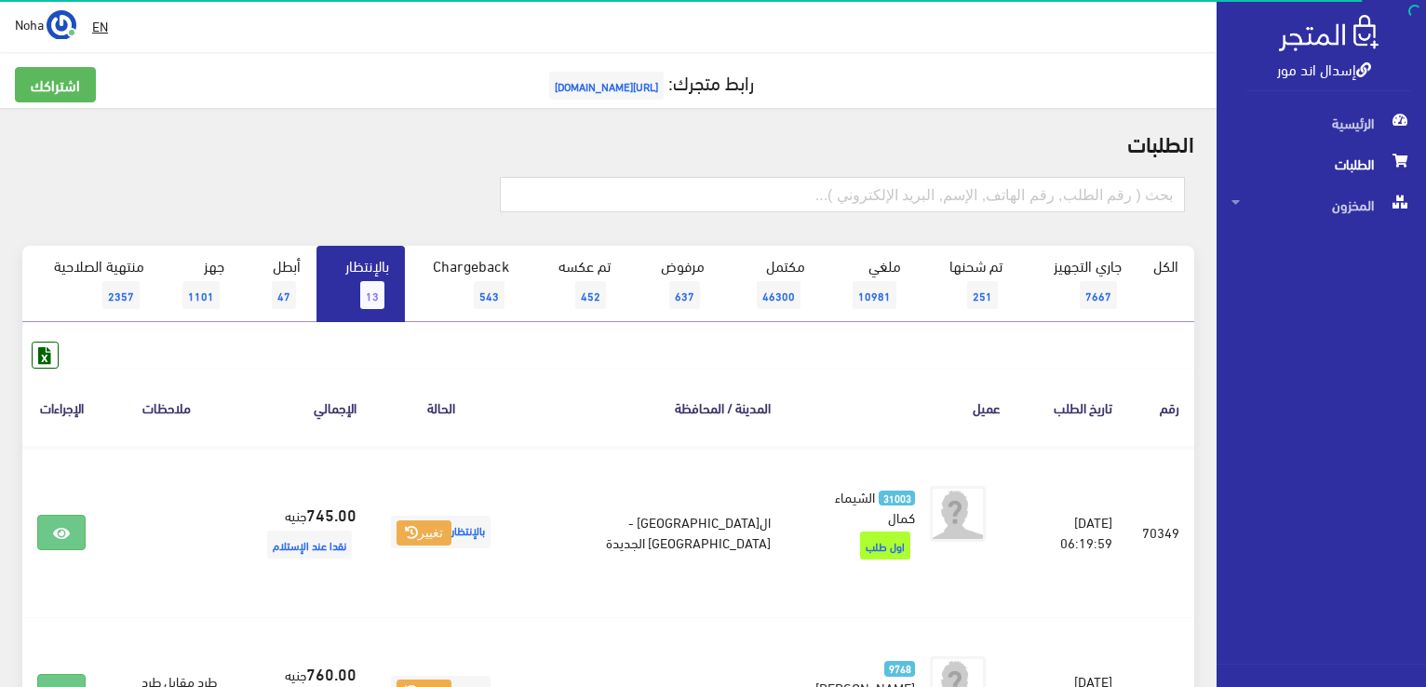
click at [375, 292] on span "13" at bounding box center [372, 295] width 24 height 28
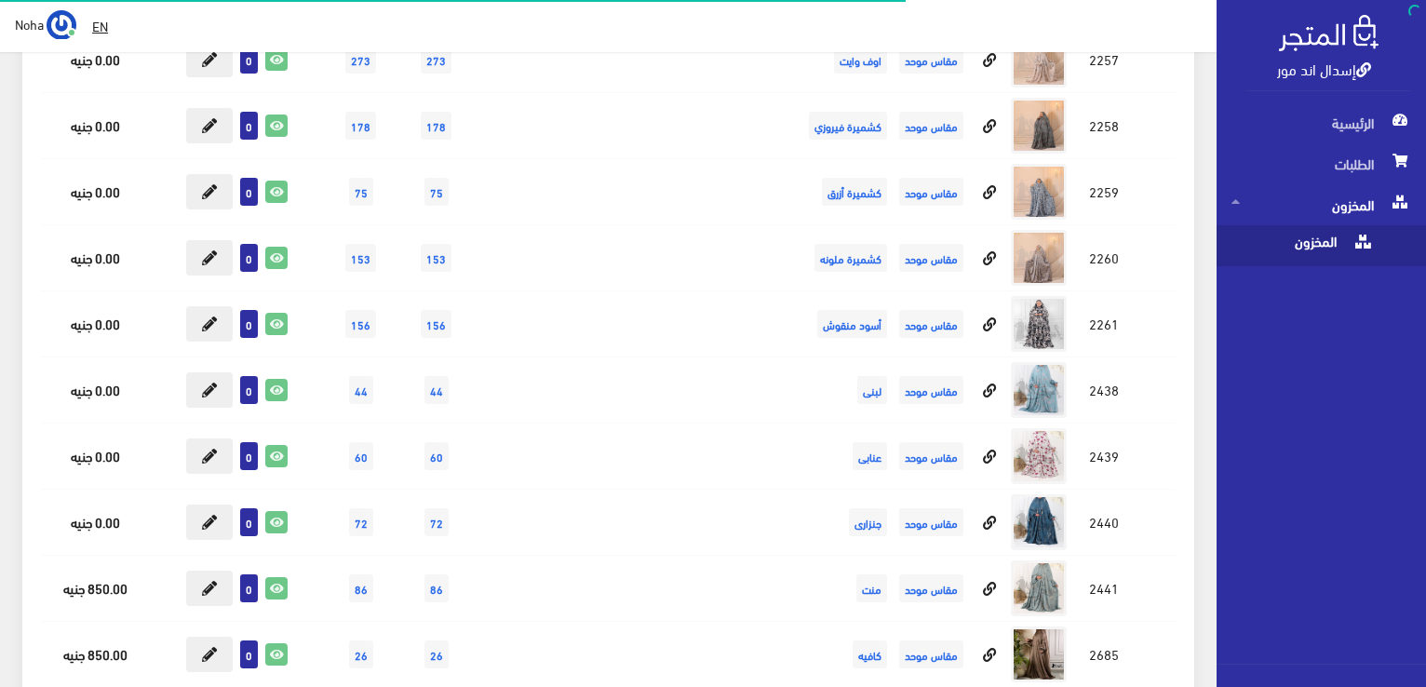
scroll to position [16797, 0]
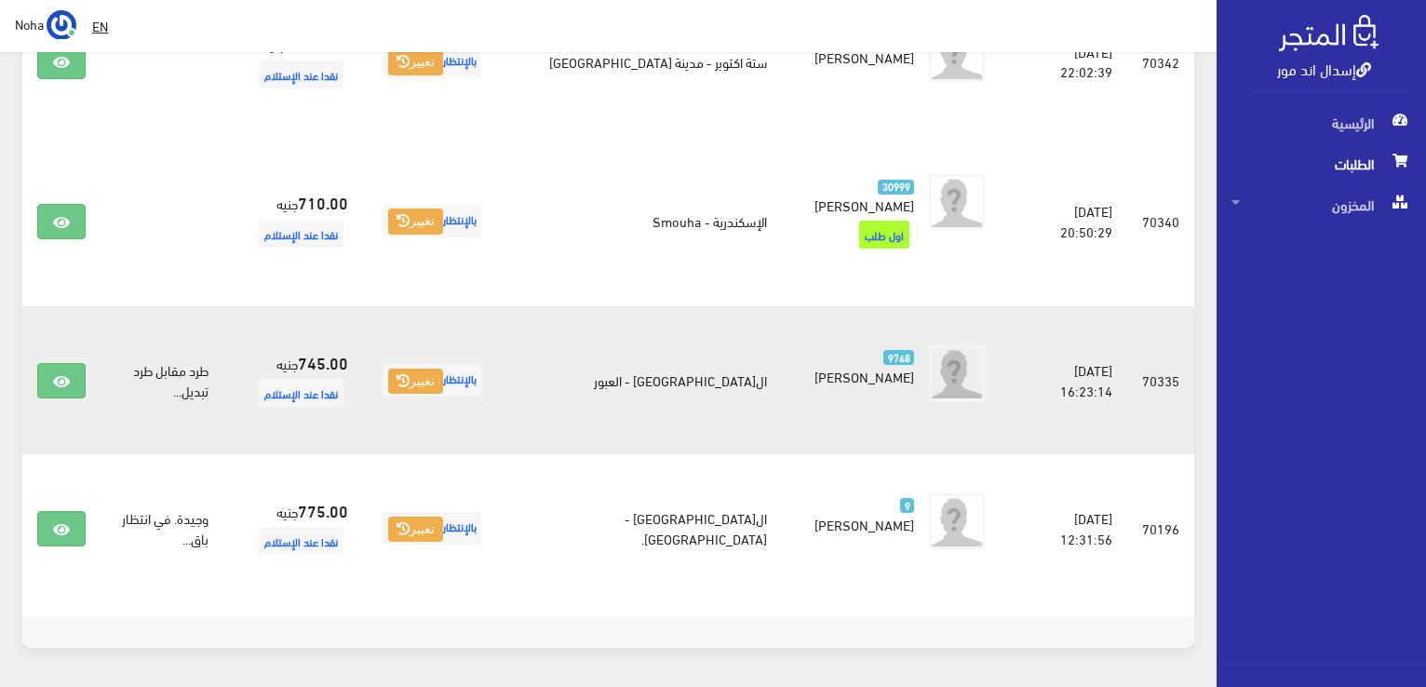
scroll to position [1136, 0]
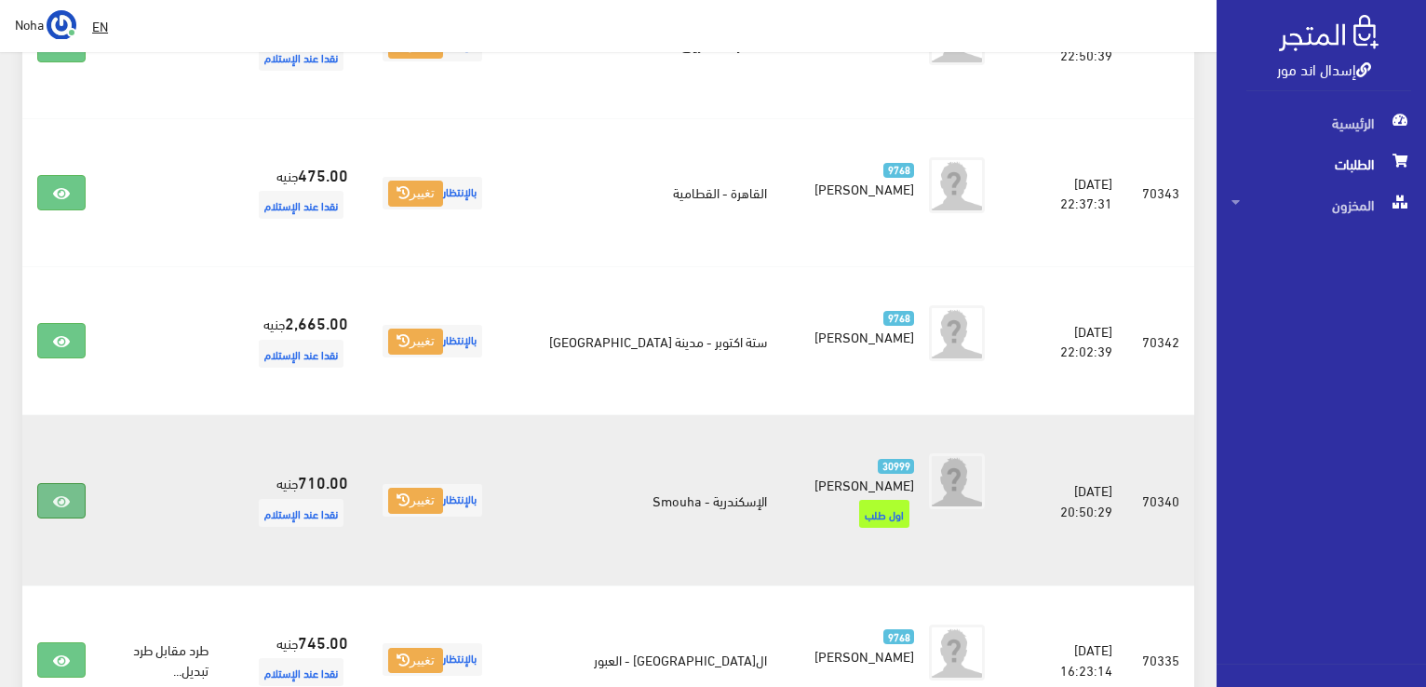
click at [48, 483] on link at bounding box center [61, 500] width 48 height 35
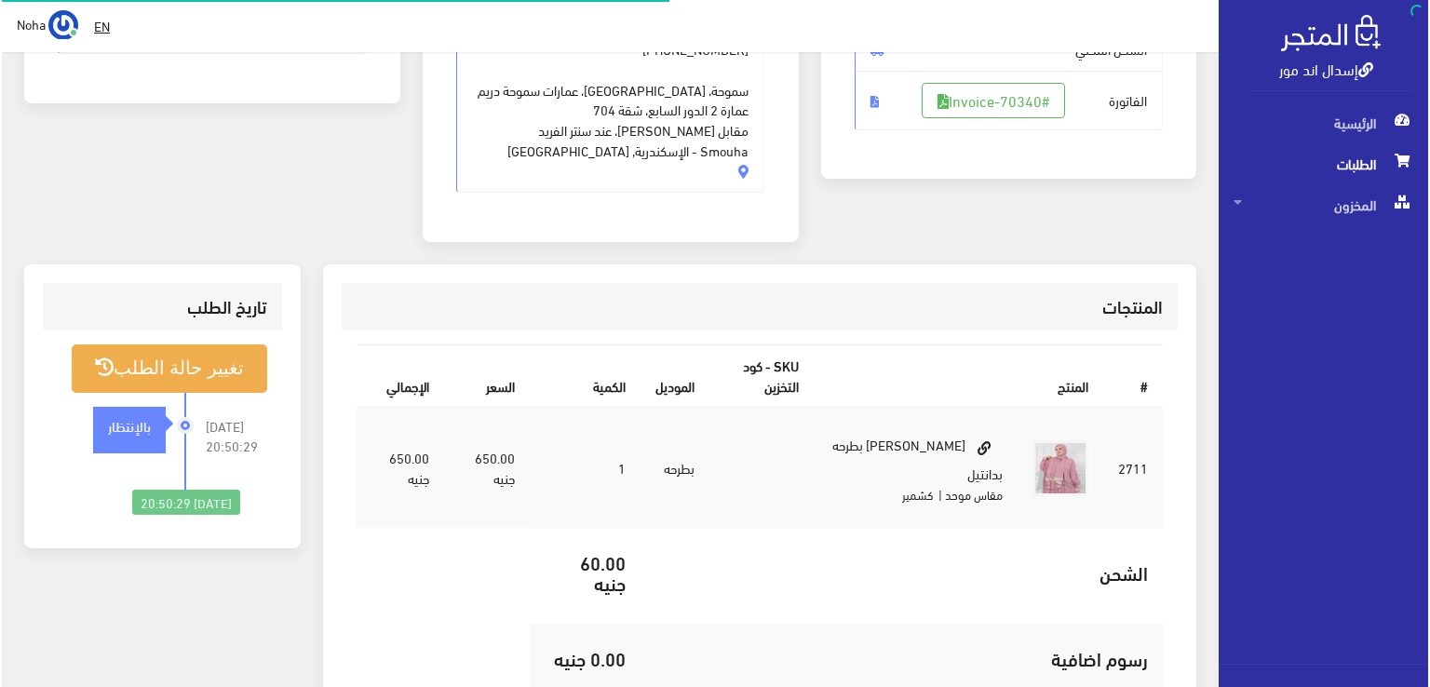
scroll to position [372, 0]
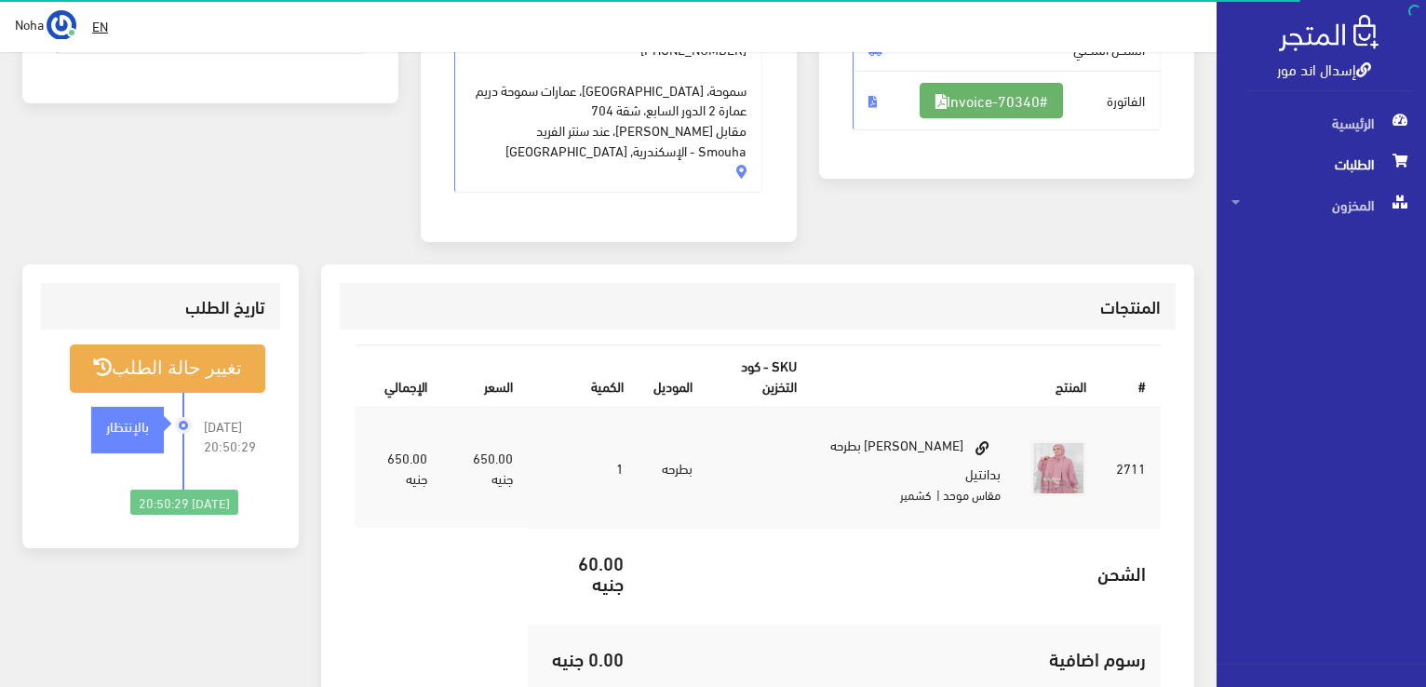
click at [1032, 93] on link "#Invoice-70340" at bounding box center [991, 100] width 143 height 35
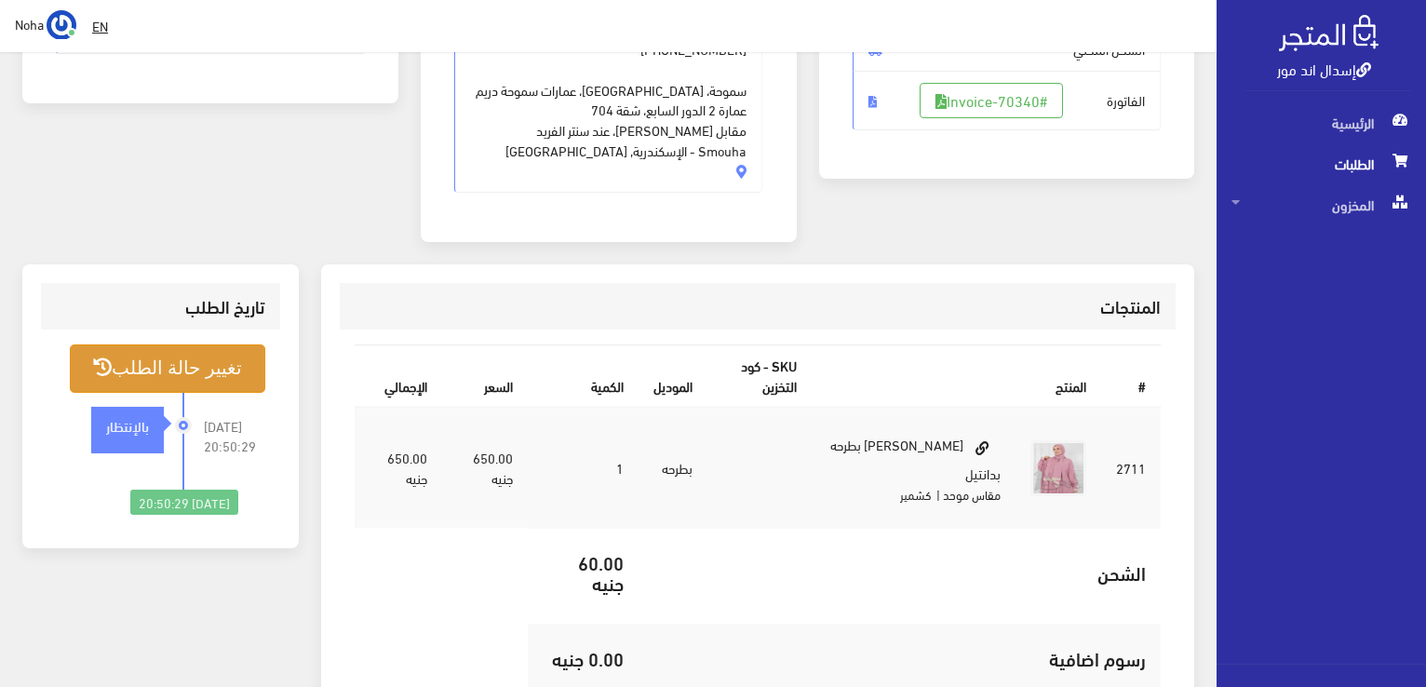
click at [164, 344] on button "تغيير حالة الطلب" at bounding box center [168, 367] width 196 height 47
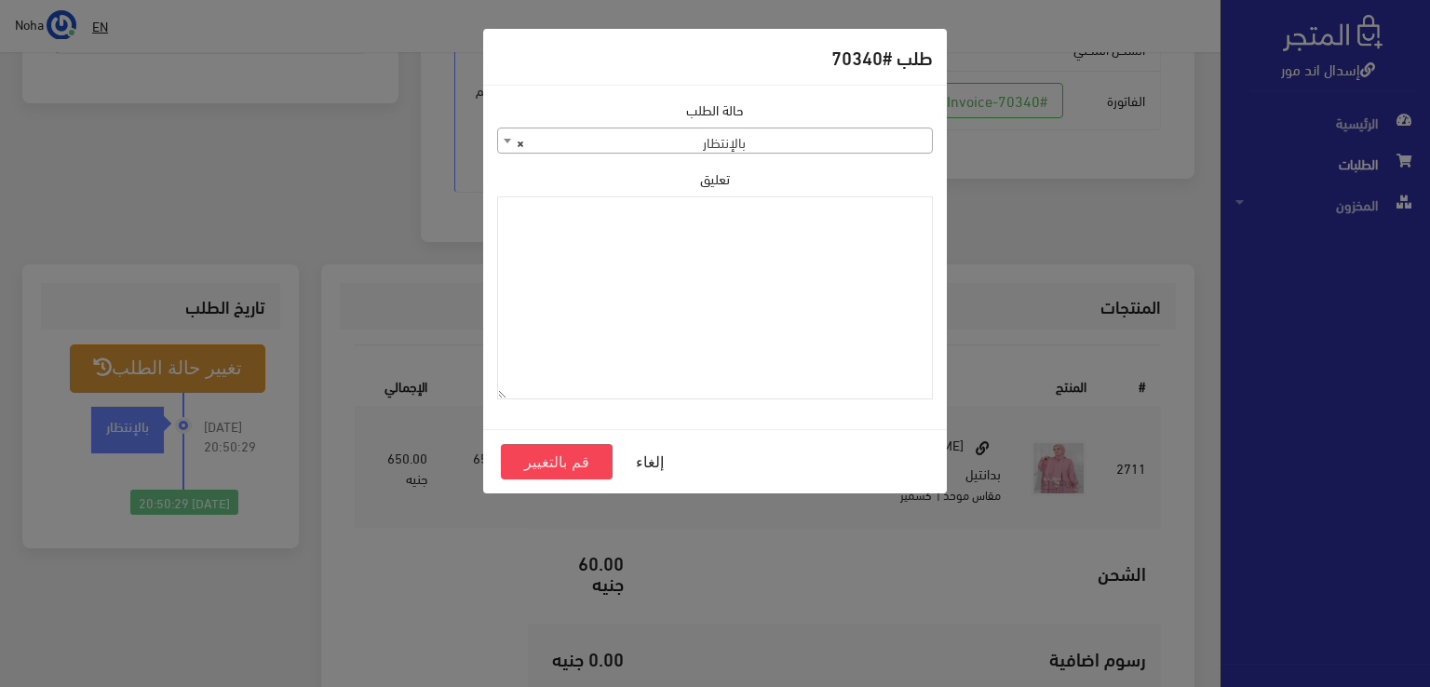
click at [780, 134] on span "× بالإنتظار" at bounding box center [715, 141] width 434 height 26
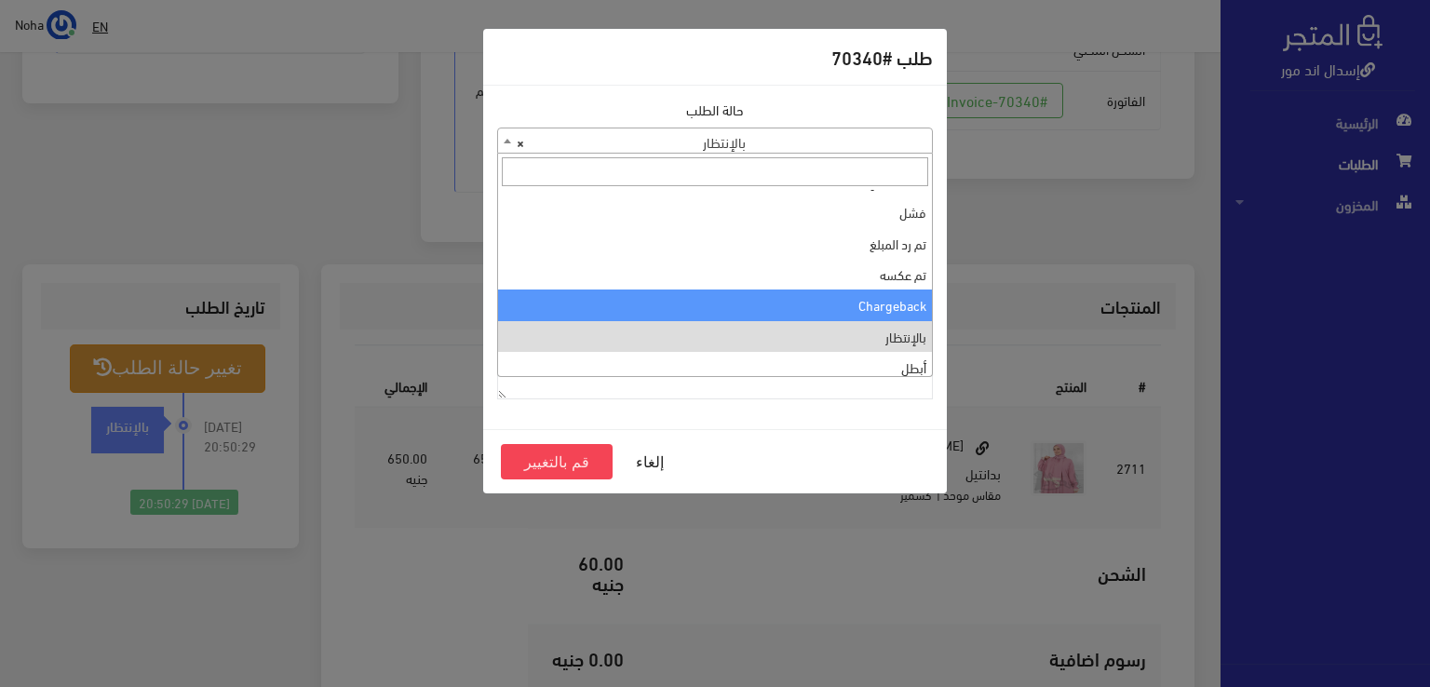
scroll to position [0, 0]
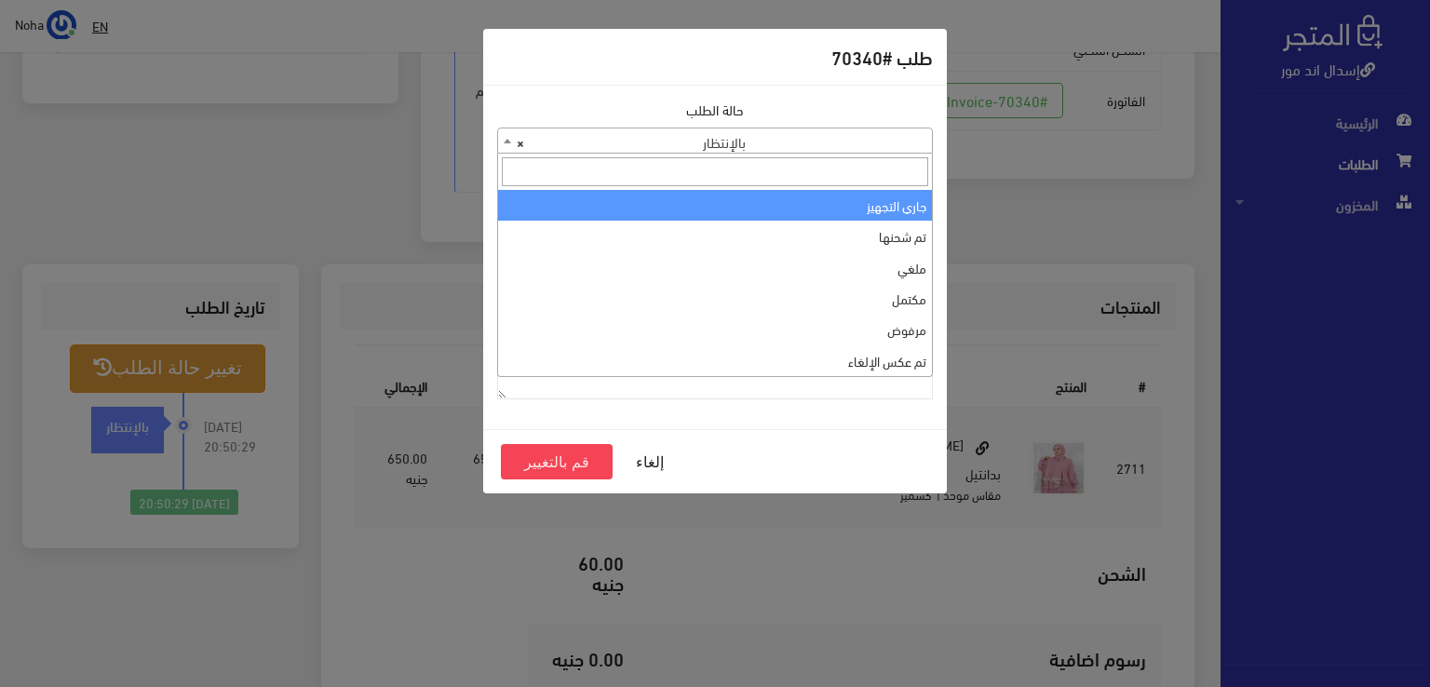
select select "1"
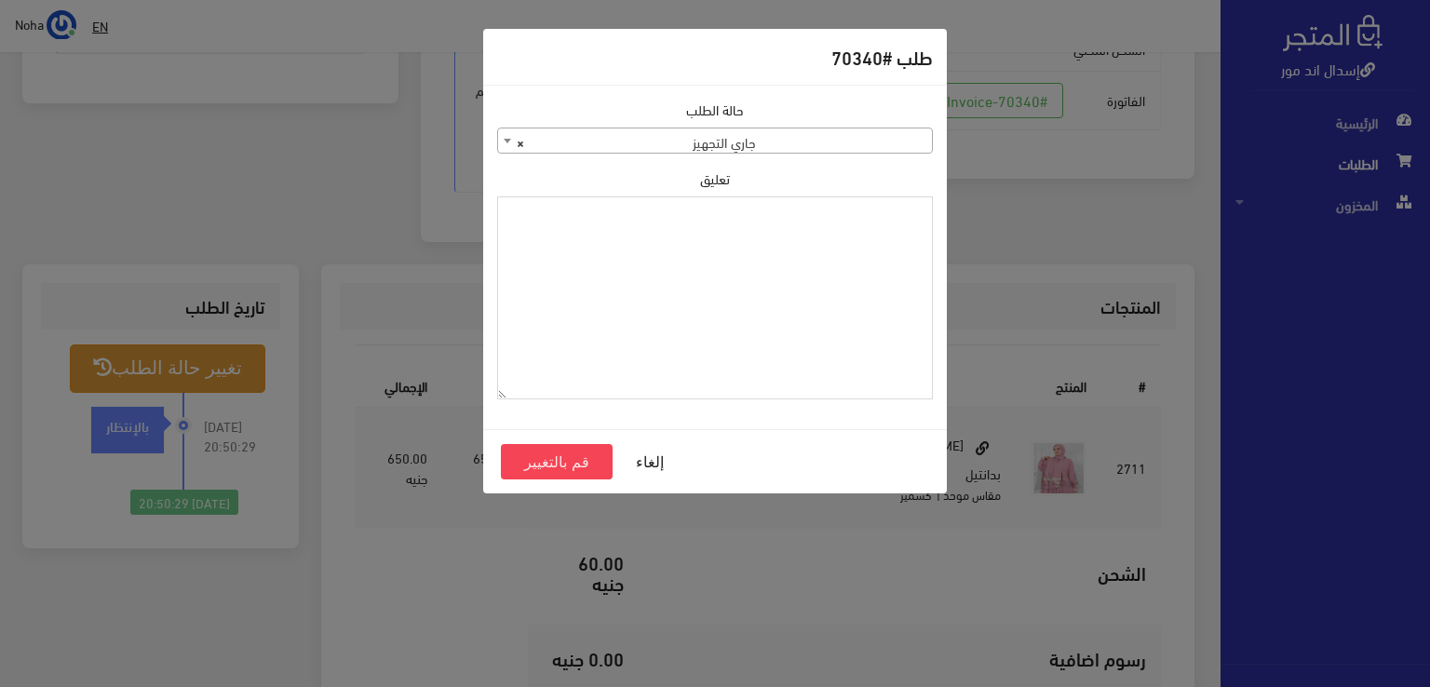
paste textarea "1118132"
type textarea "1118132"
click at [585, 459] on button "قم بالتغيير" at bounding box center [557, 461] width 112 height 35
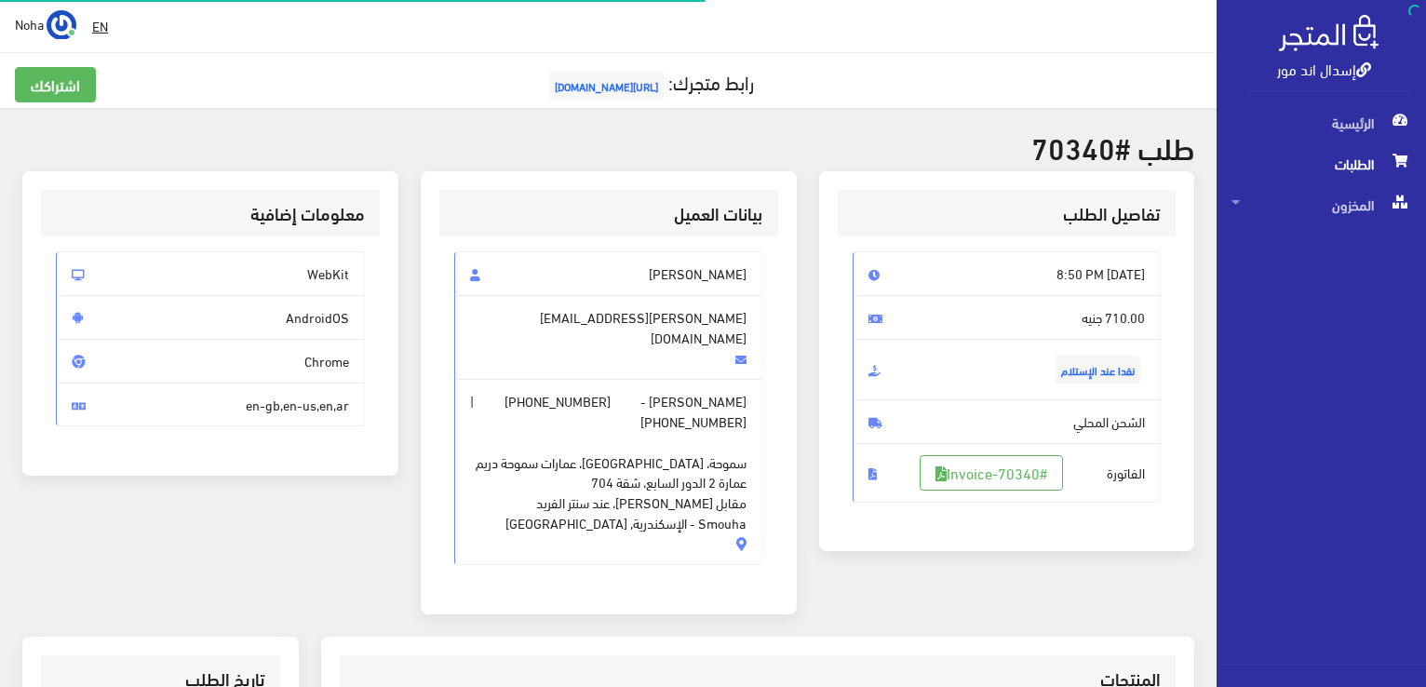
scroll to position [366, 0]
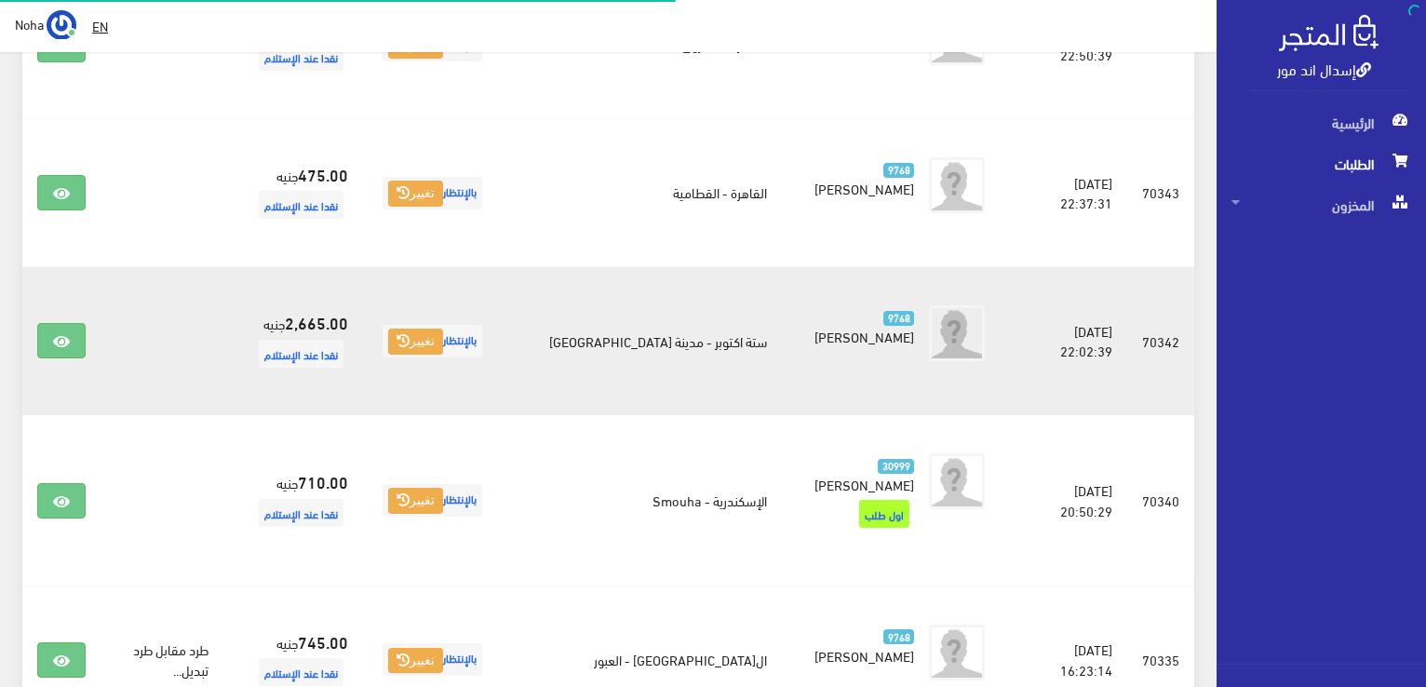
scroll to position [1136, 0]
click at [40, 323] on link at bounding box center [61, 340] width 48 height 35
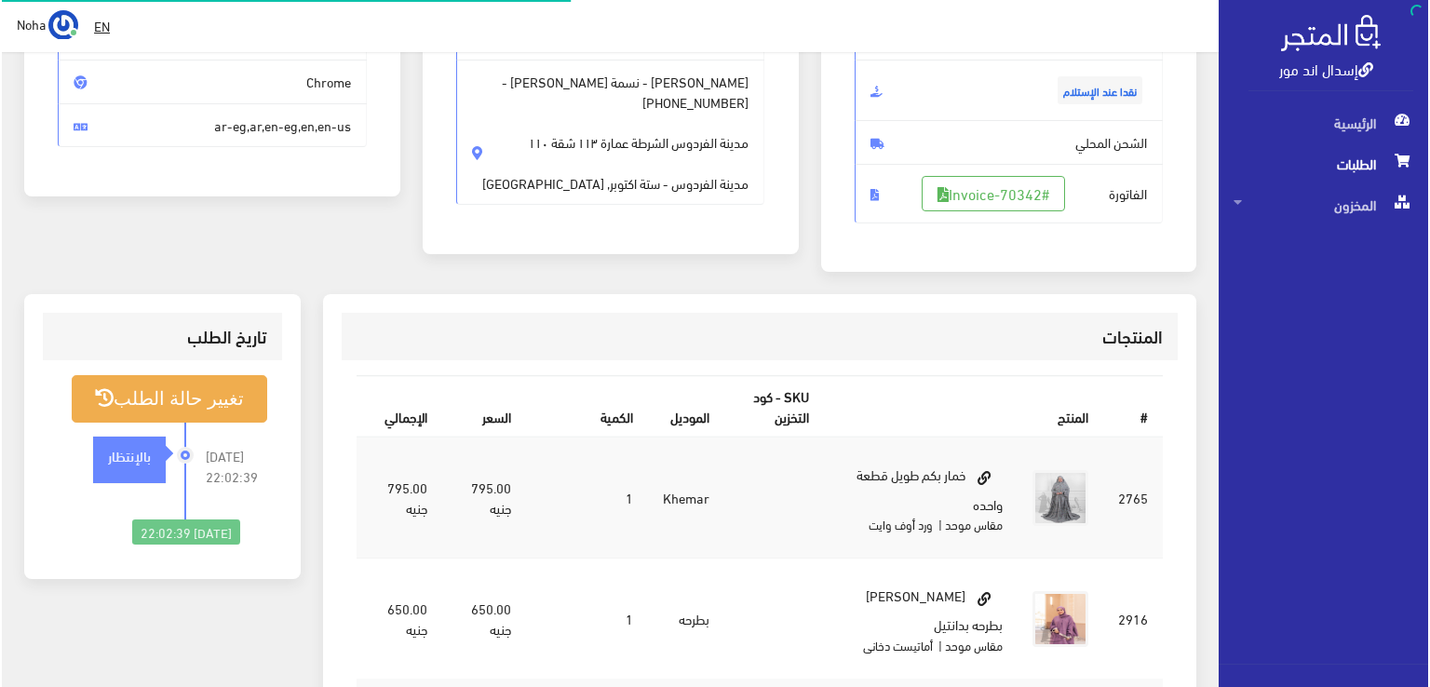
scroll to position [279, 0]
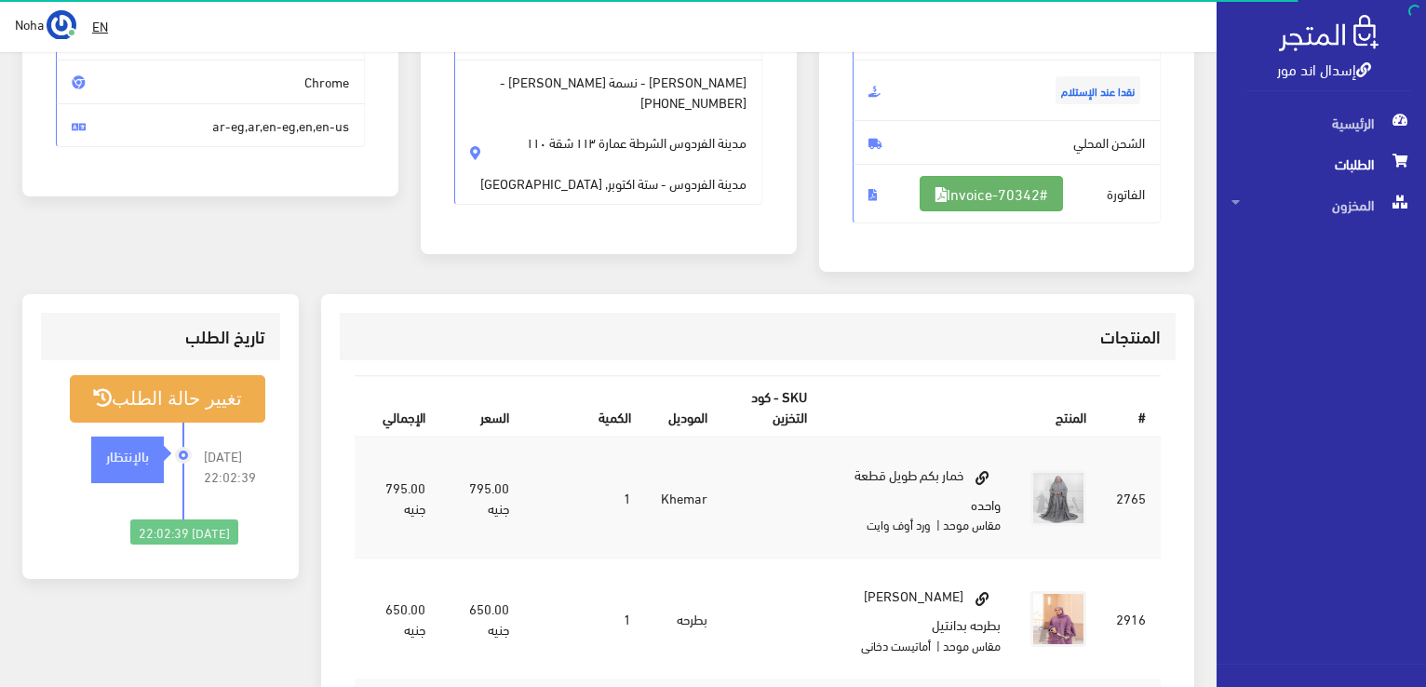
click at [1042, 204] on link "#Invoice-70342" at bounding box center [991, 193] width 143 height 35
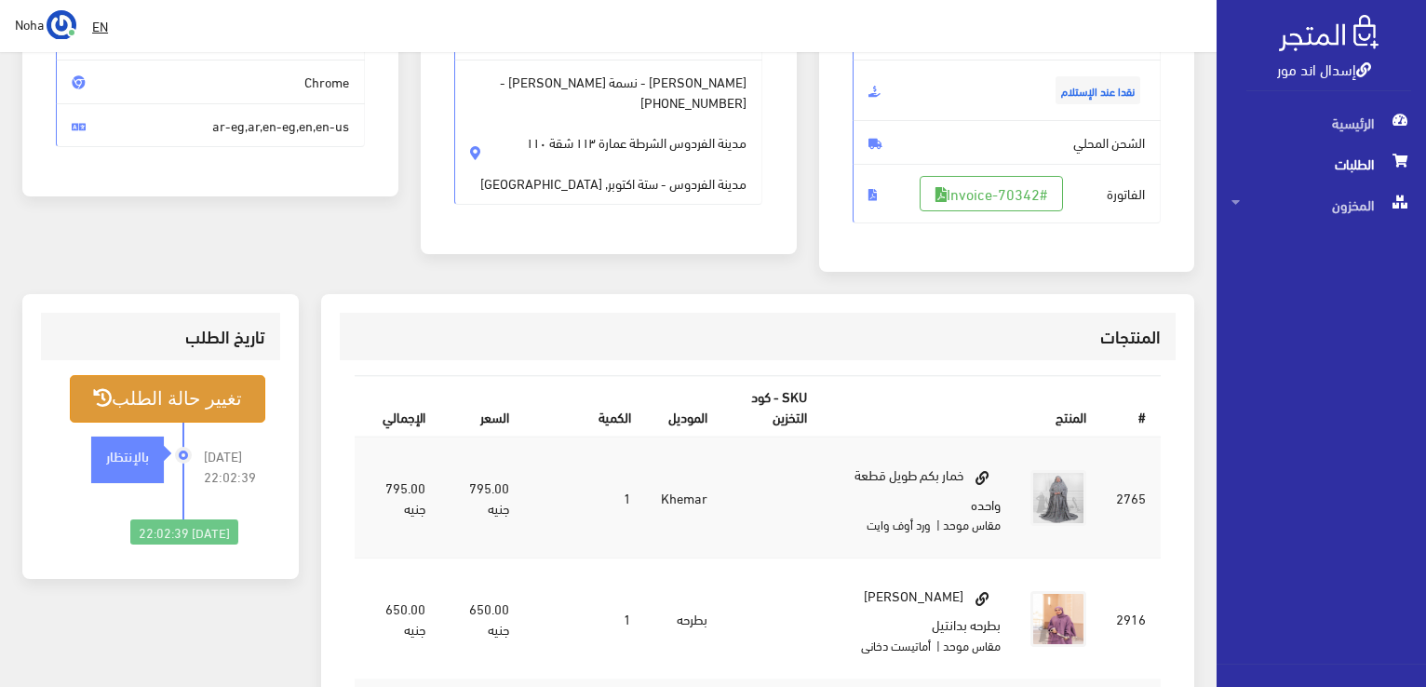
click at [138, 387] on button "تغيير حالة الطلب" at bounding box center [168, 398] width 196 height 47
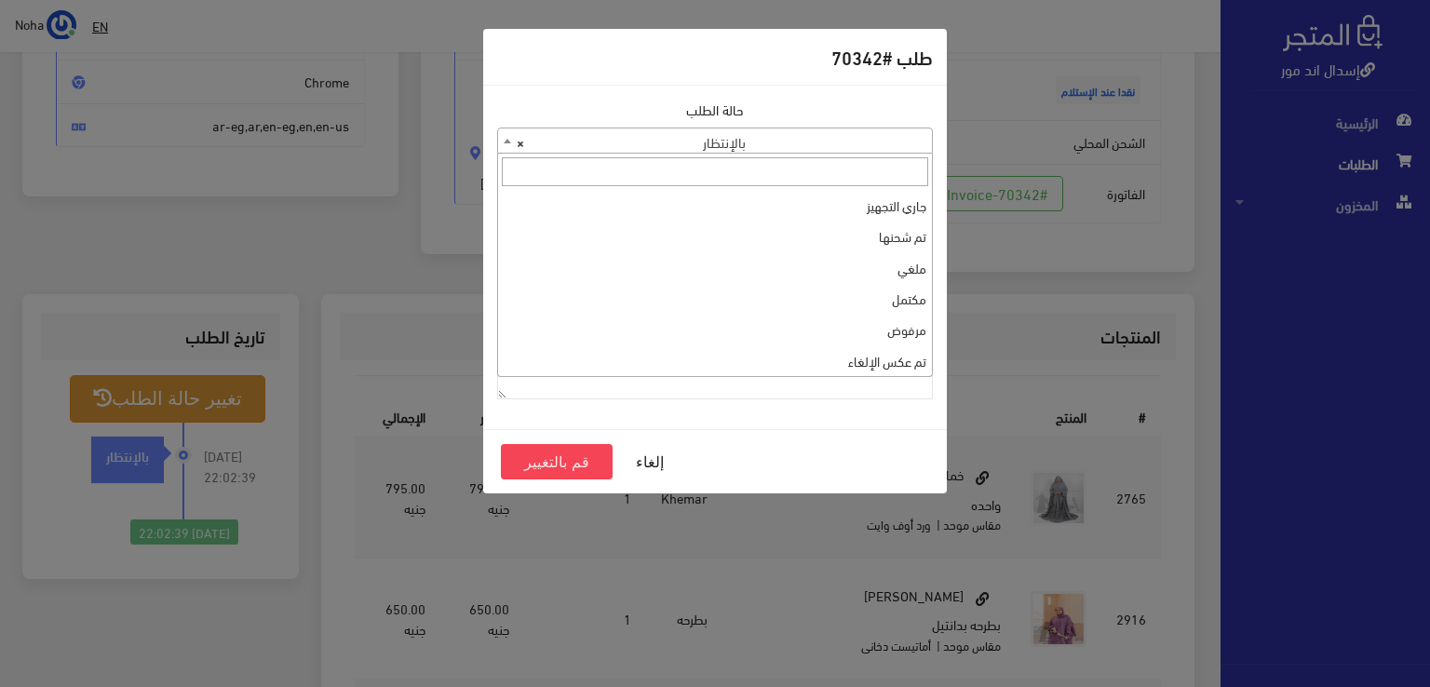
click at [730, 142] on span "× بالإنتظار" at bounding box center [715, 141] width 434 height 26
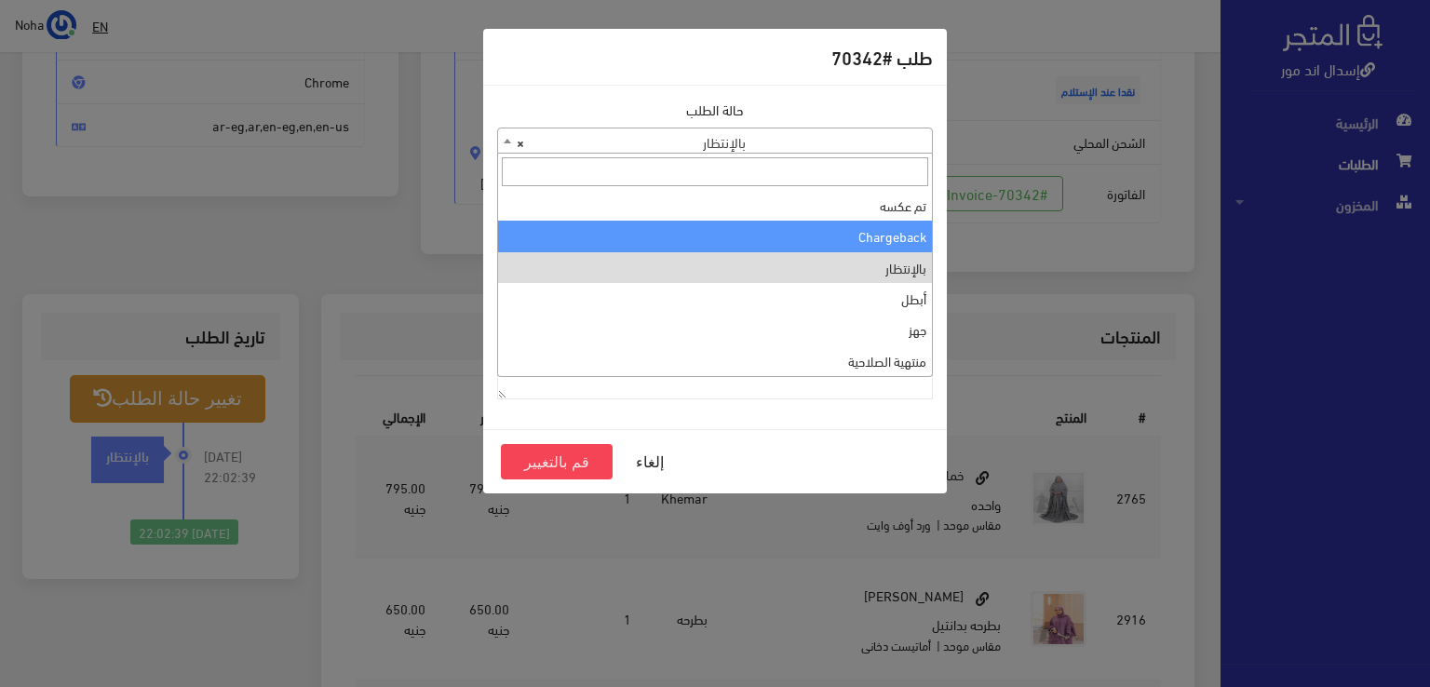
scroll to position [0, 0]
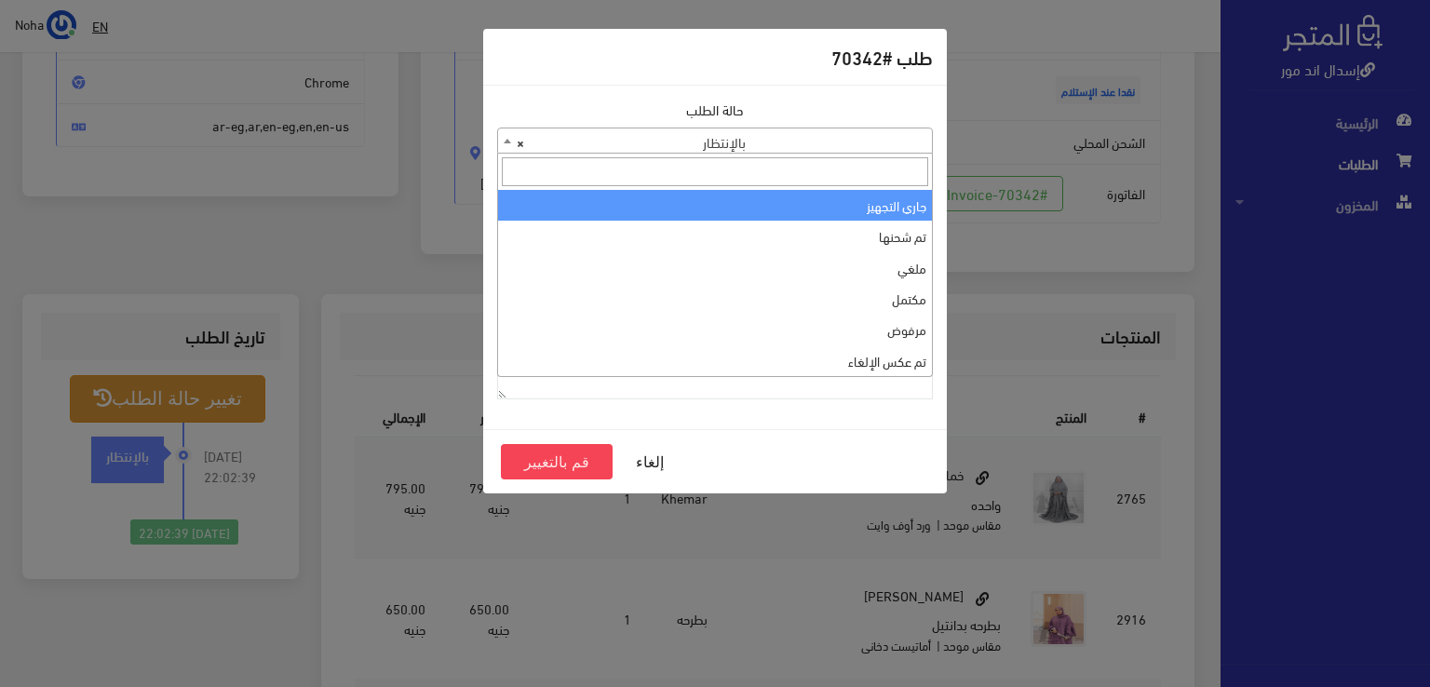
select select "1"
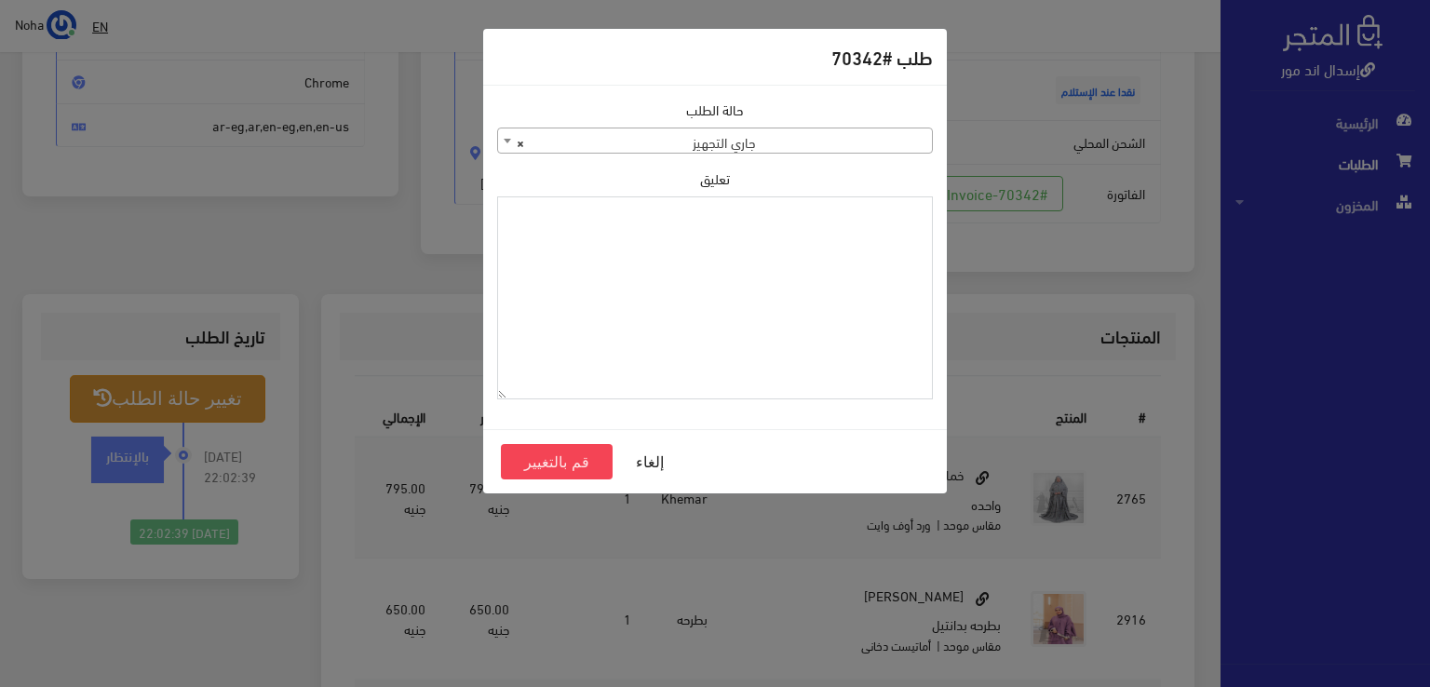
paste textarea "1118132"
type textarea "1118132"
click at [524, 463] on button "قم بالتغيير" at bounding box center [557, 461] width 112 height 35
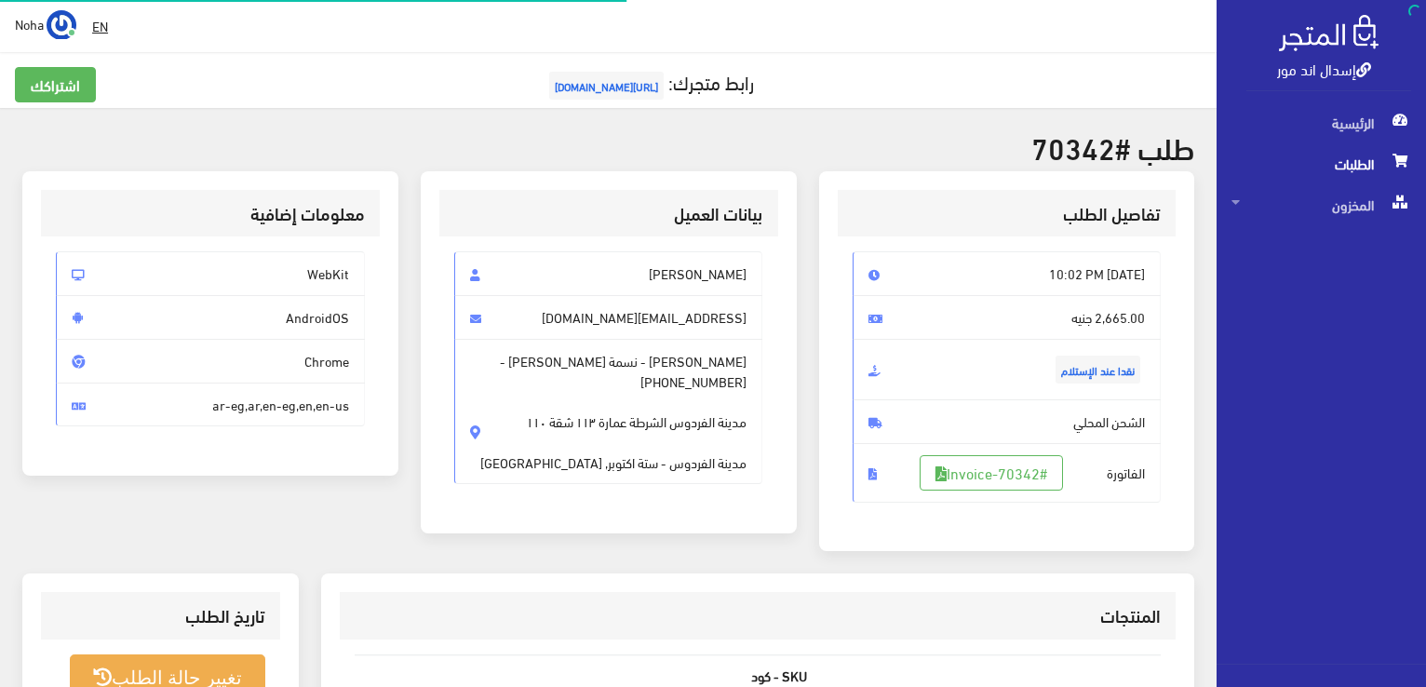
scroll to position [267, 0]
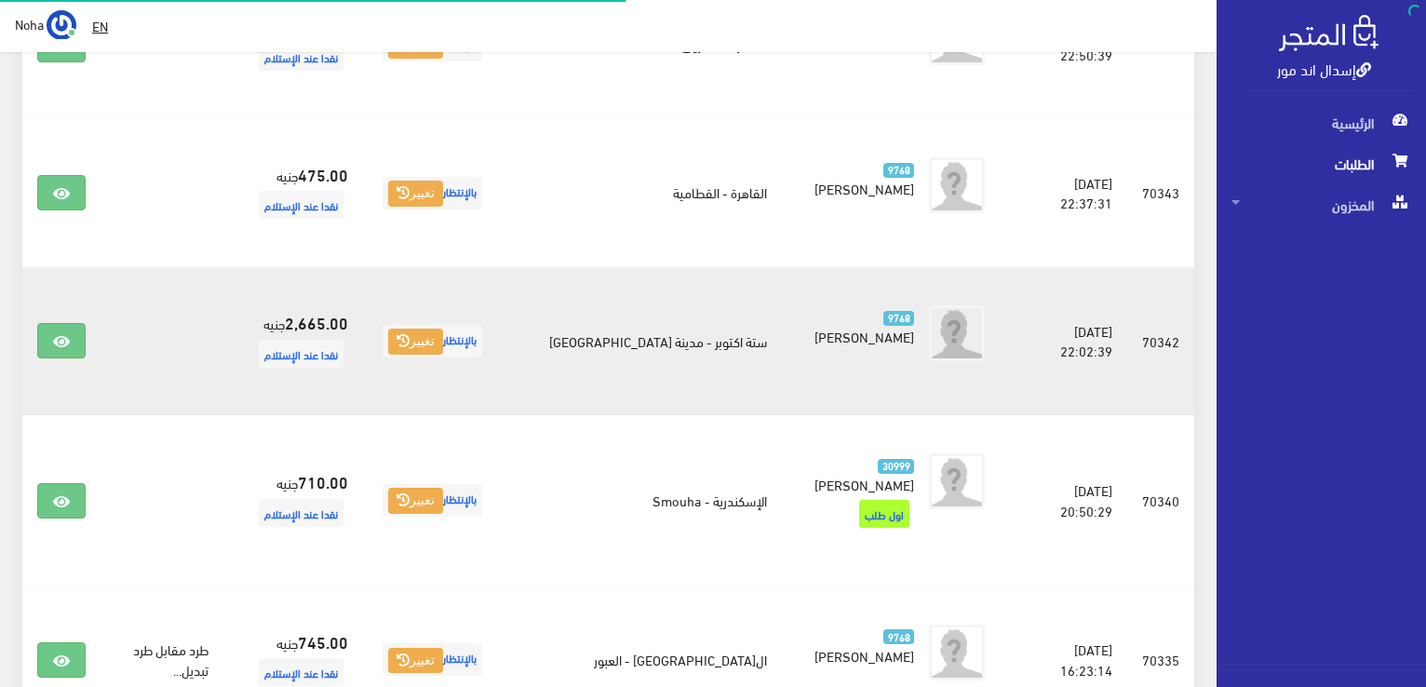
scroll to position [1136, 0]
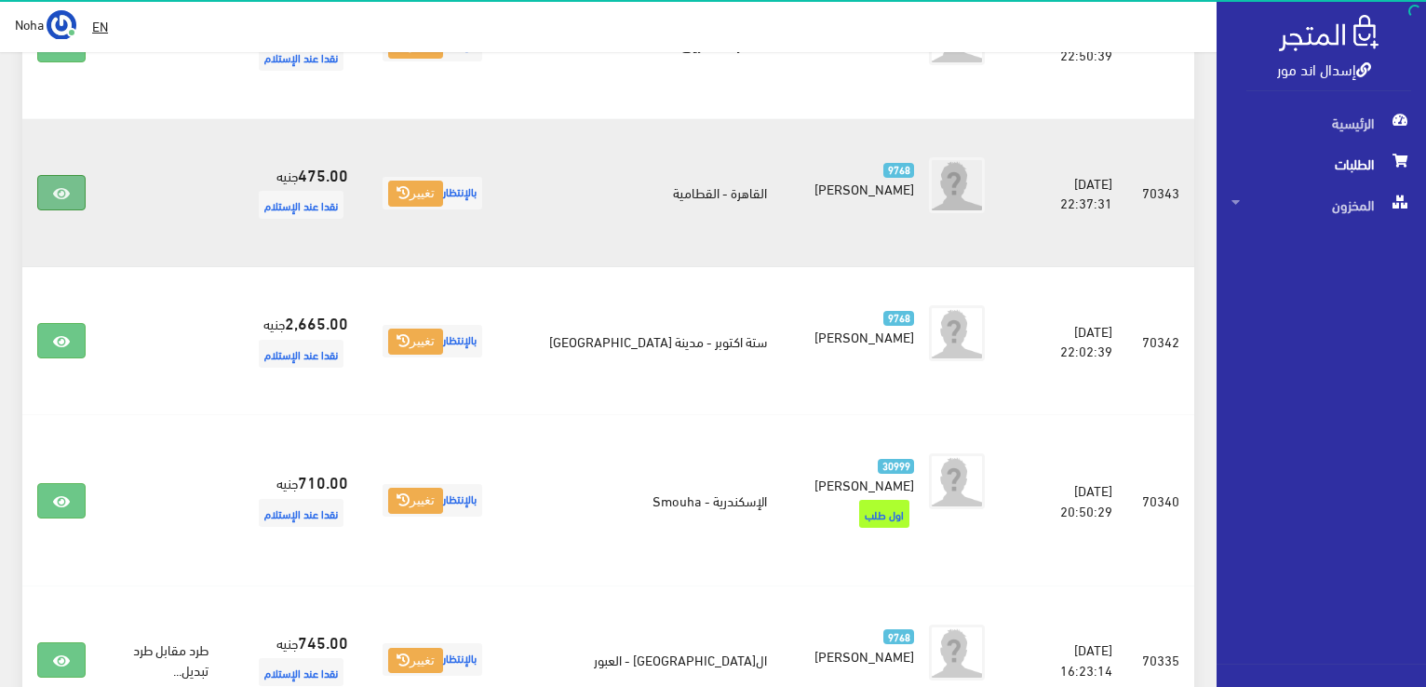
click at [62, 186] on icon at bounding box center [61, 193] width 17 height 15
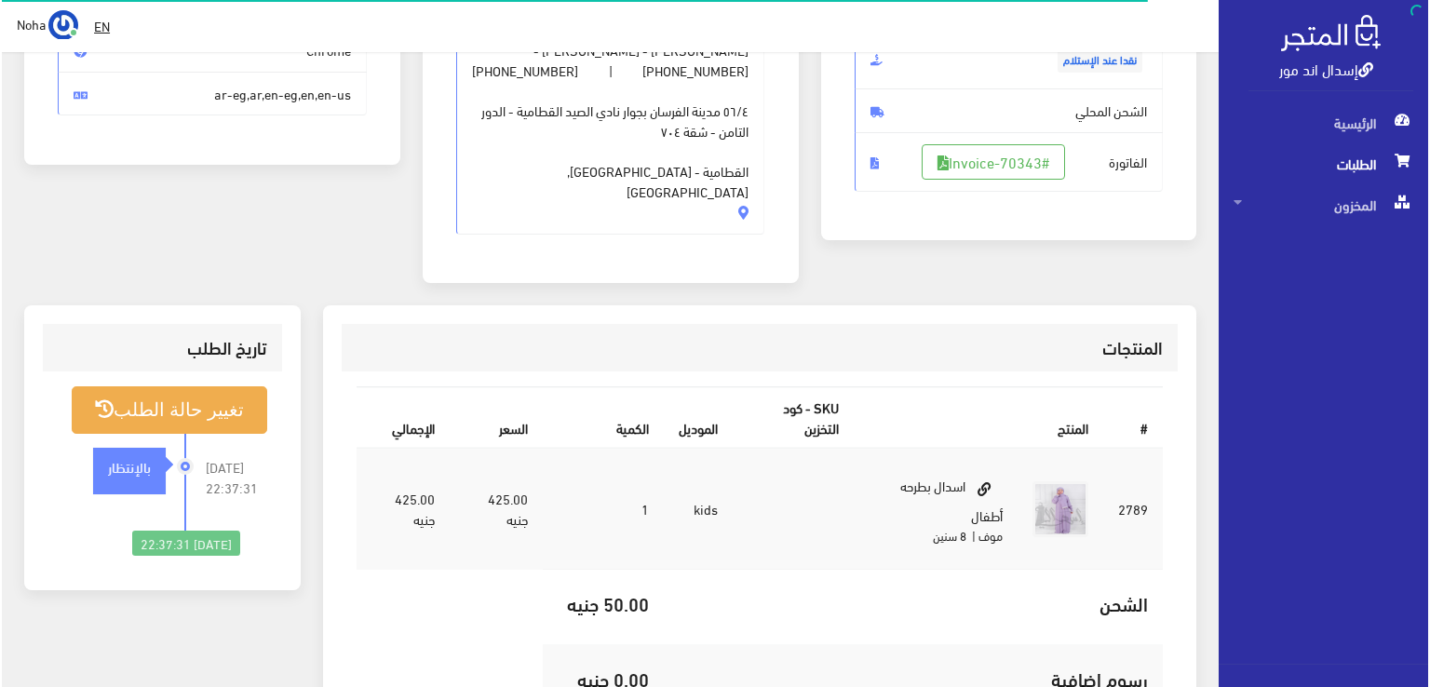
scroll to position [279, 0]
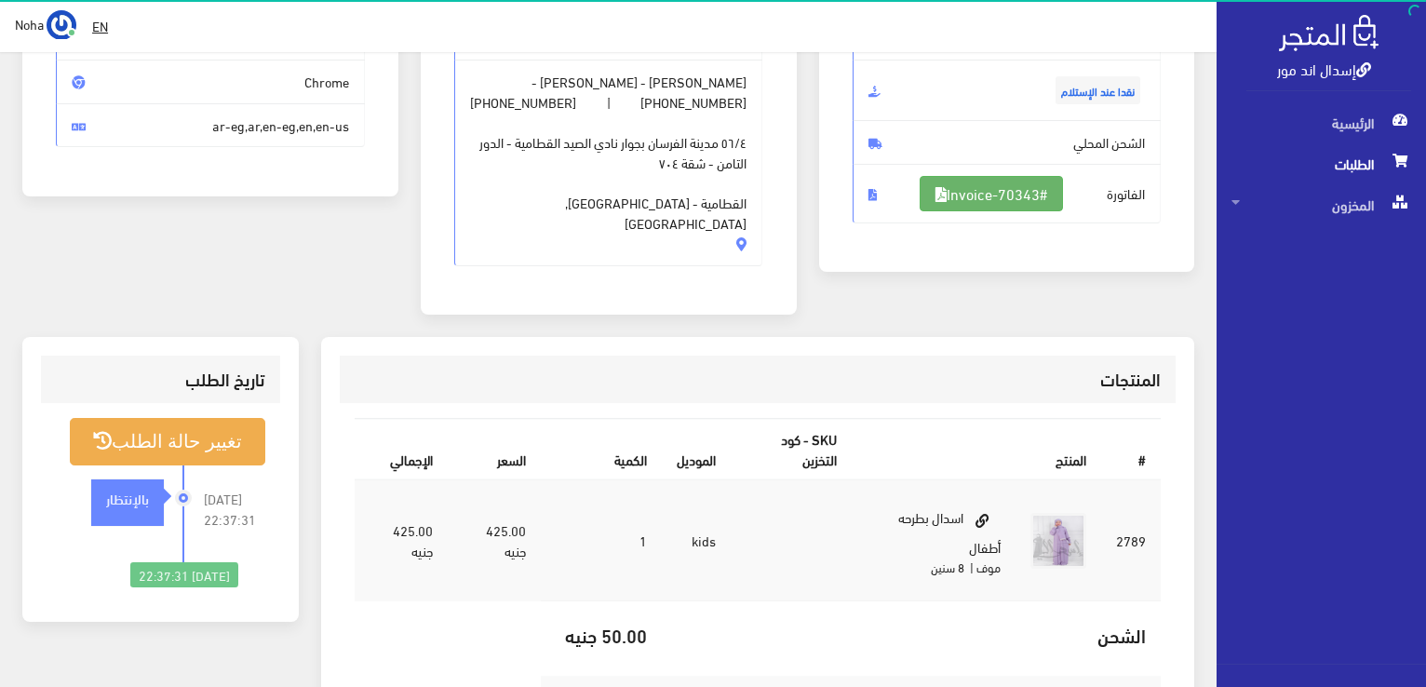
click at [1022, 198] on link "#Invoice-70343" at bounding box center [991, 193] width 143 height 35
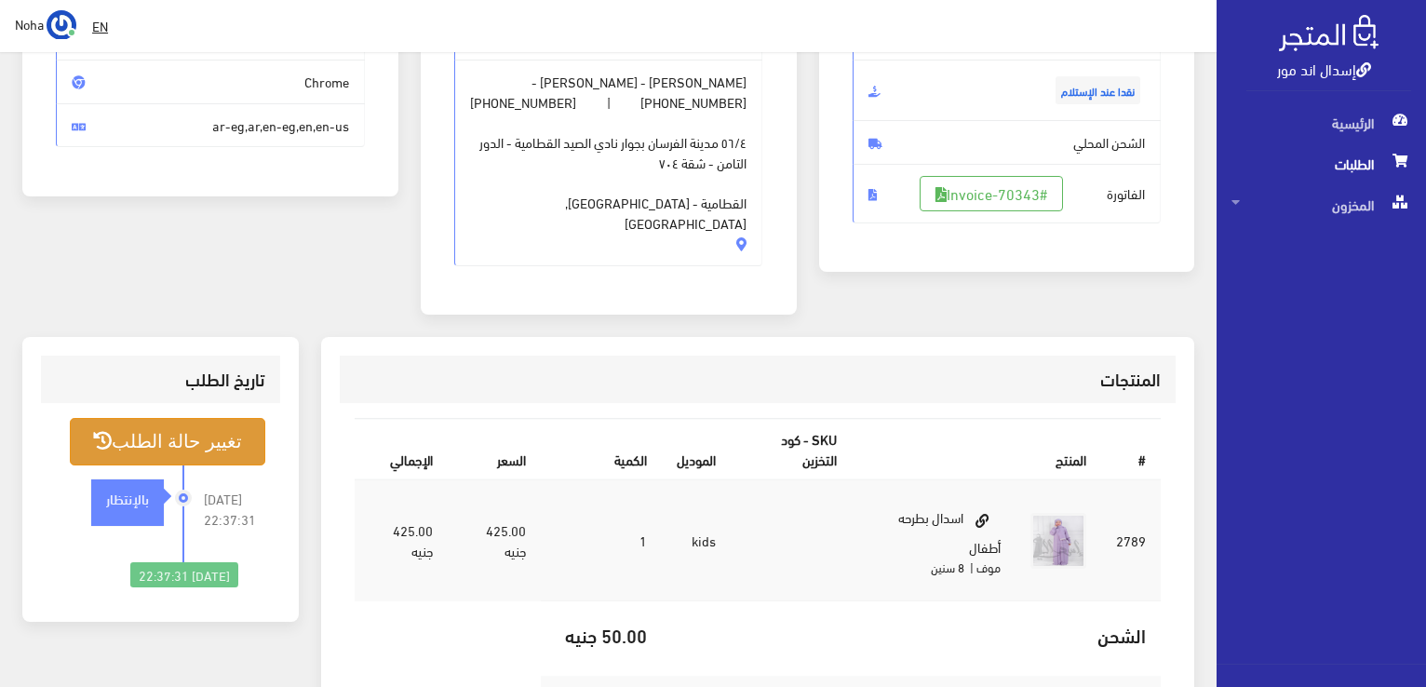
click at [233, 422] on button "تغيير حالة الطلب" at bounding box center [168, 441] width 196 height 47
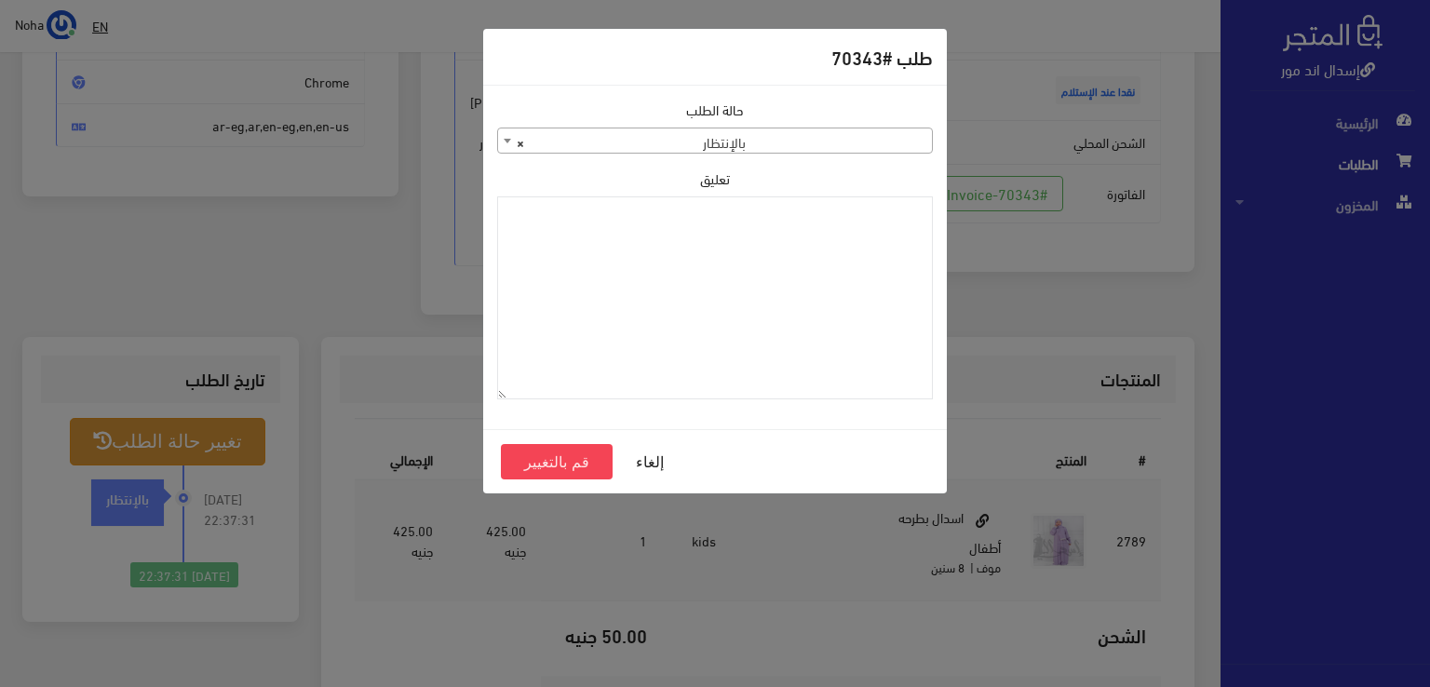
click at [828, 155] on div "حالة الطلب جاري التجهيز تم شحنها ملغي مكتمل مرفوض تم عكس الإلغاء فشل تم رد المب…" at bounding box center [715, 257] width 458 height 315
click at [831, 139] on span "× بالإنتظار" at bounding box center [715, 141] width 434 height 26
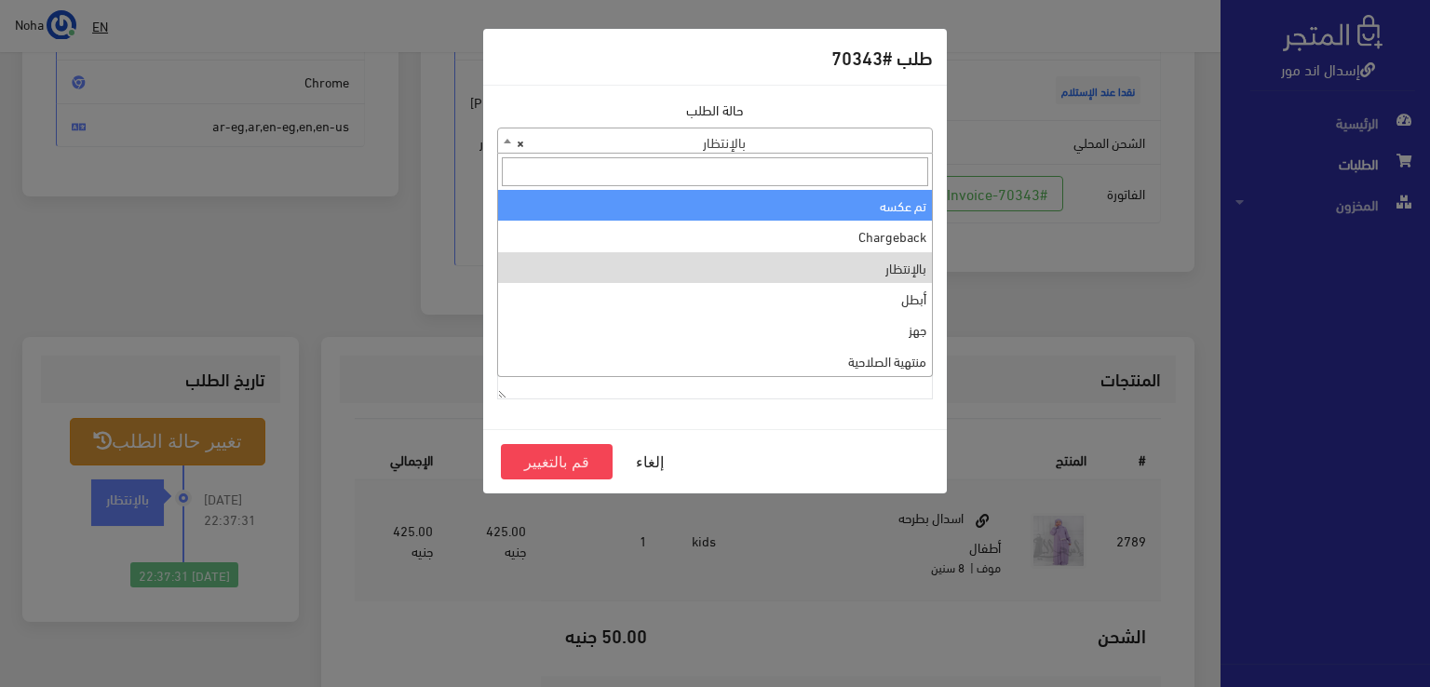
scroll to position [0, 0]
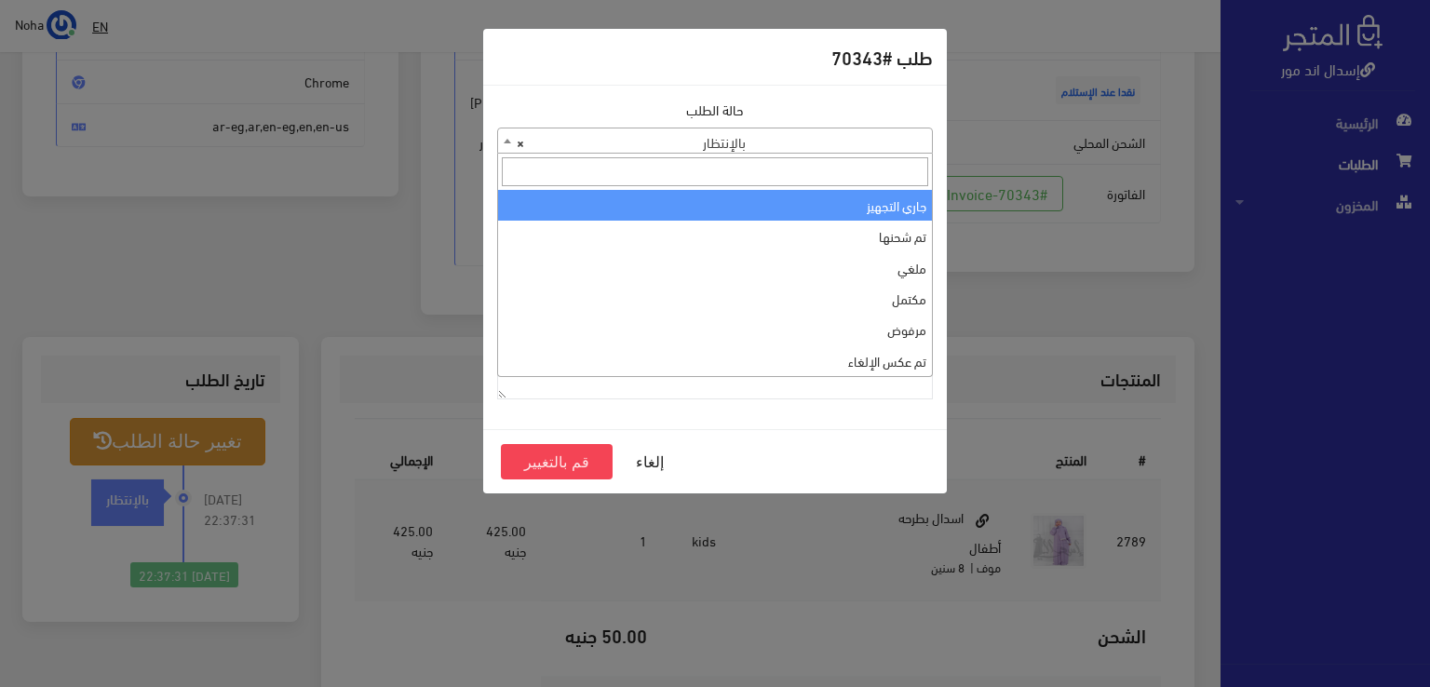
select select "1"
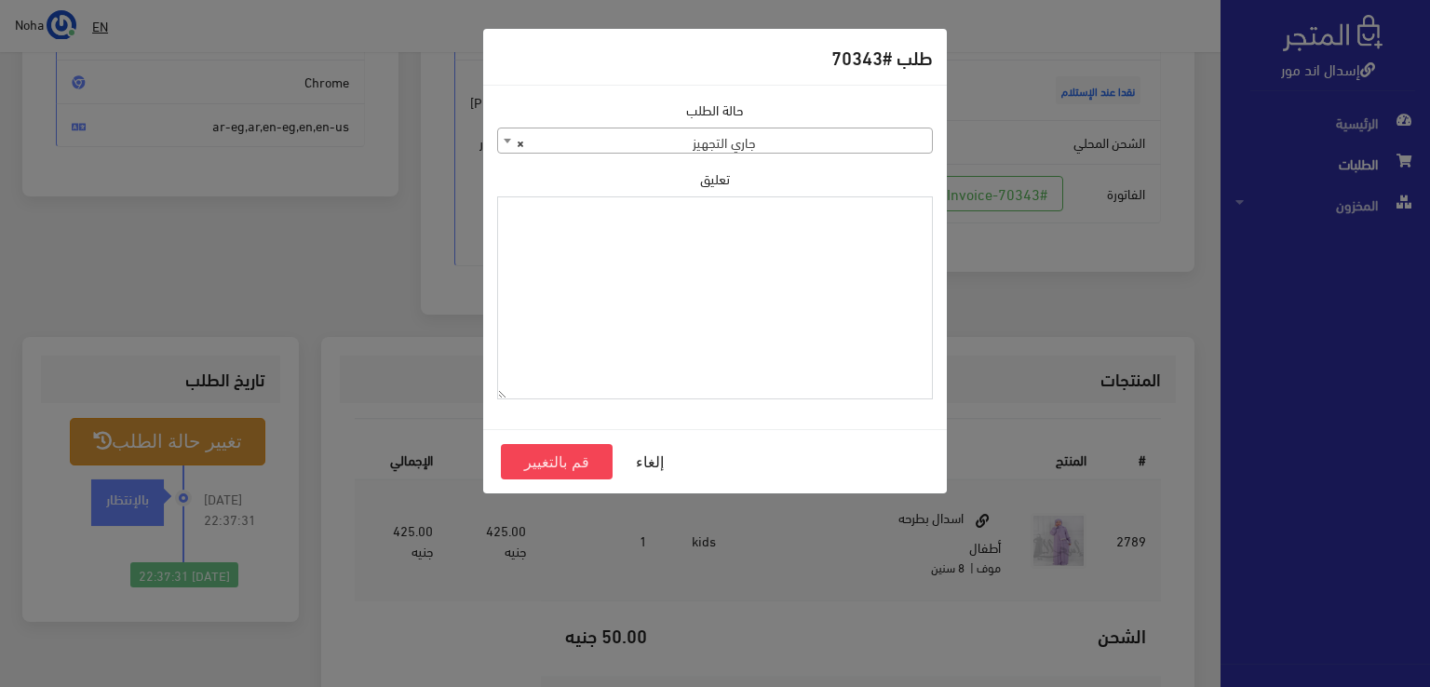
paste textarea "1118132"
type textarea "1118132"
click at [595, 455] on button "قم بالتغيير" at bounding box center [557, 461] width 112 height 35
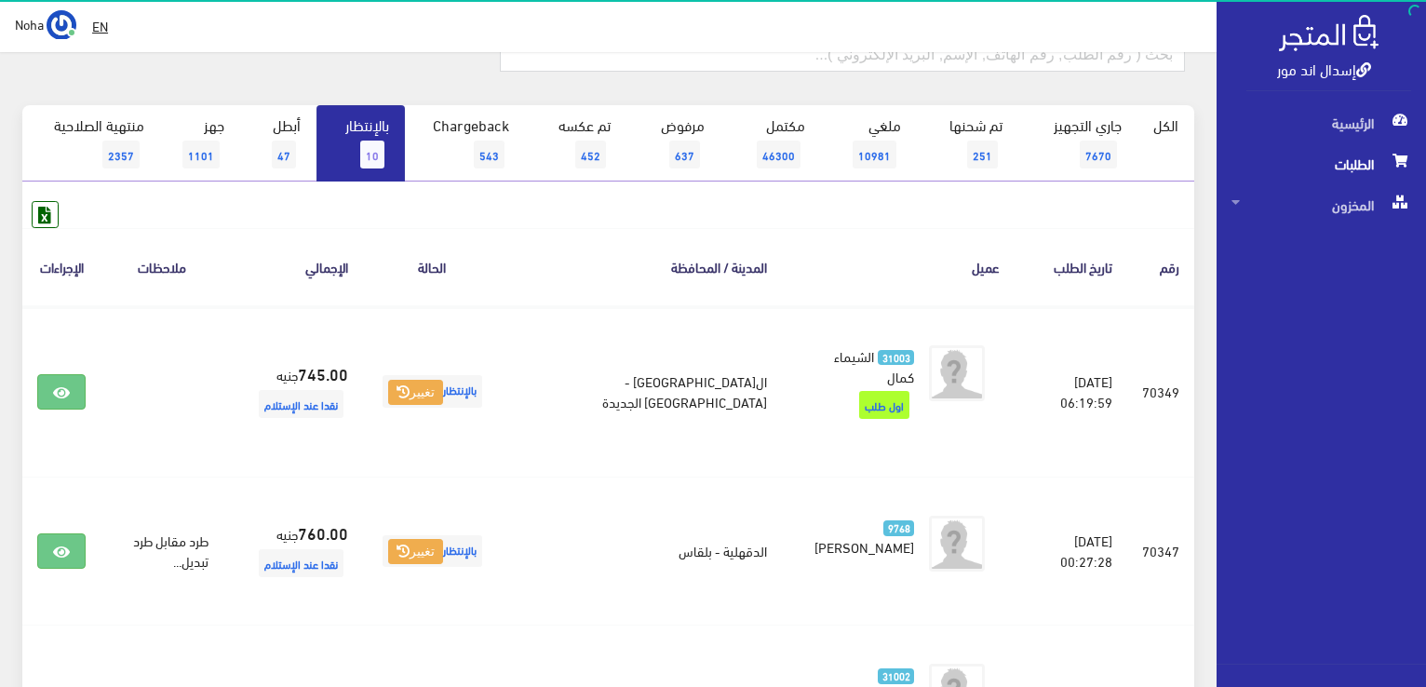
scroll to position [112, 0]
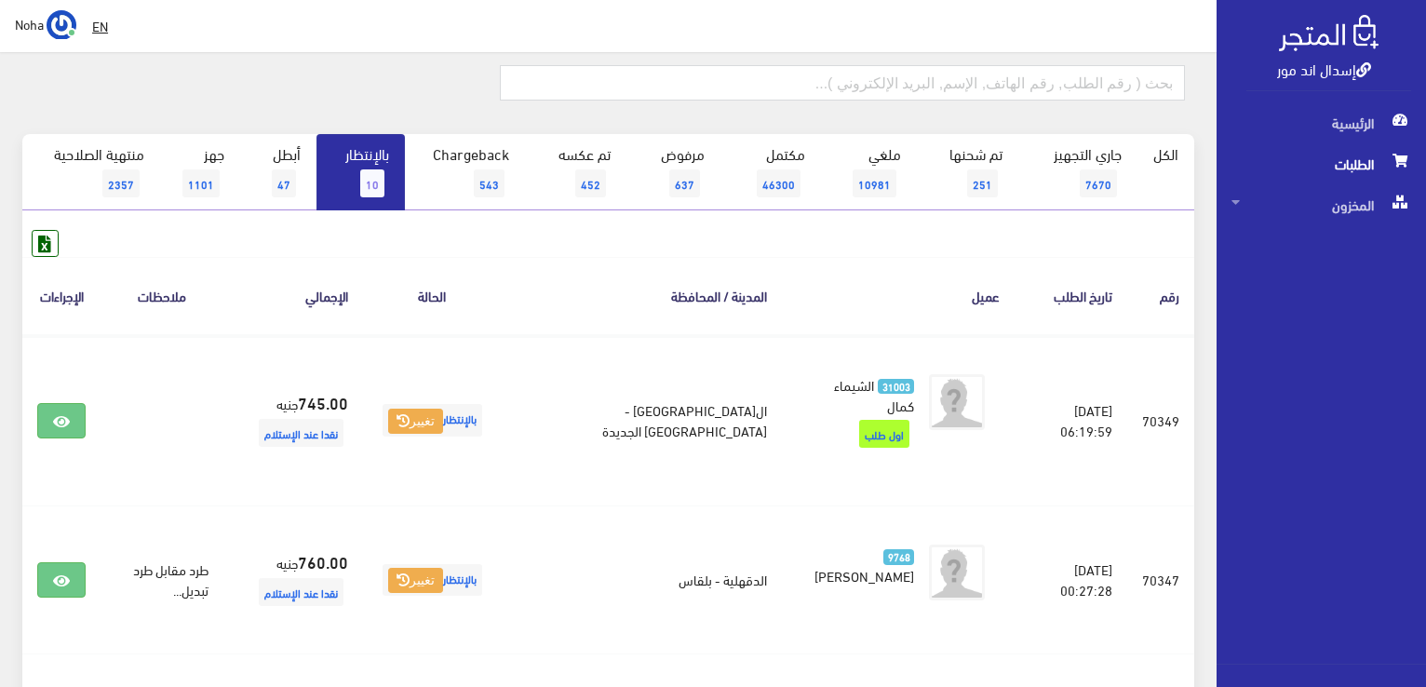
click at [365, 179] on span "10" at bounding box center [372, 183] width 24 height 28
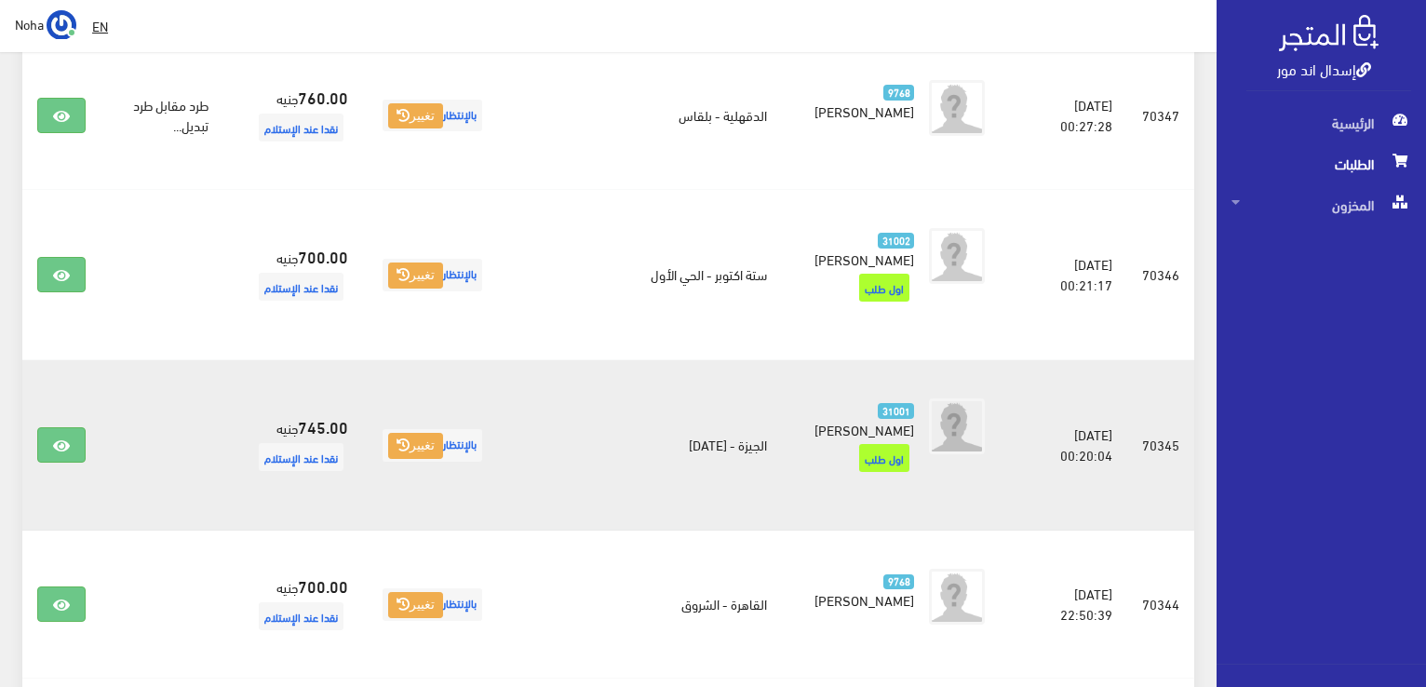
scroll to position [763, 0]
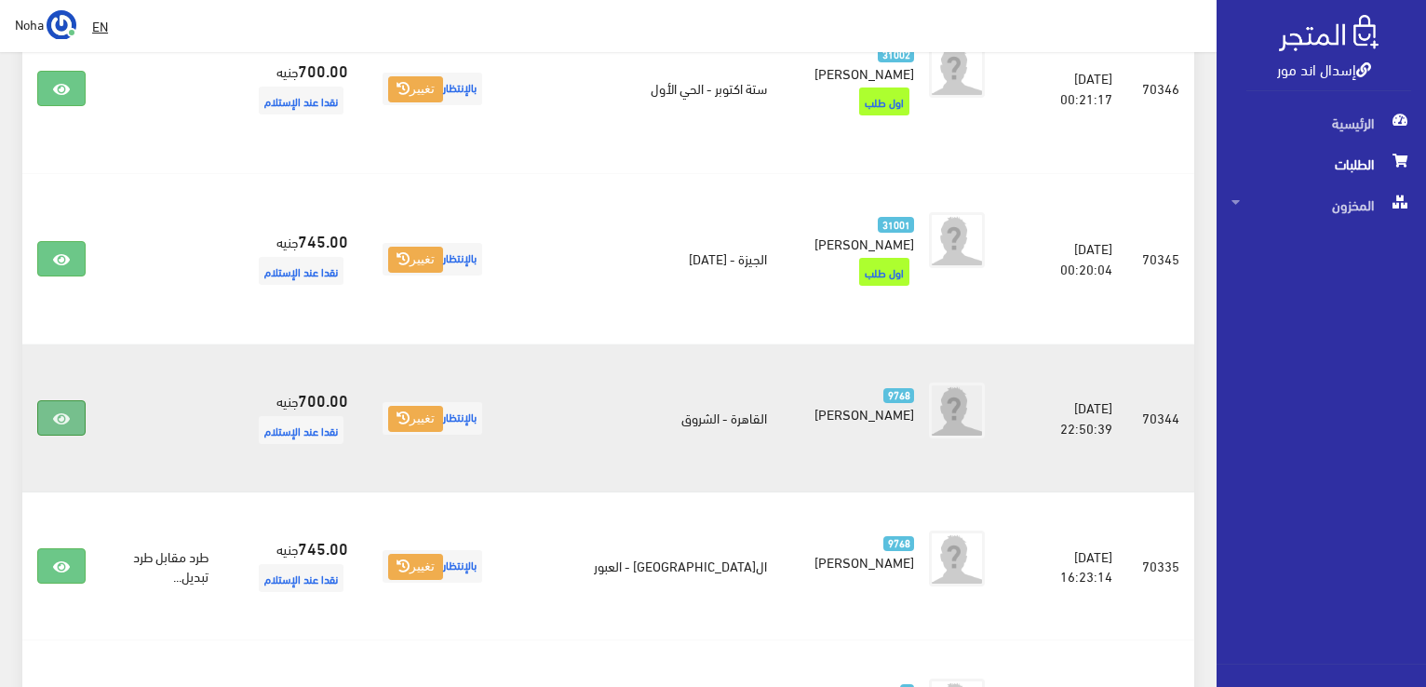
click at [66, 412] on icon at bounding box center [61, 419] width 17 height 15
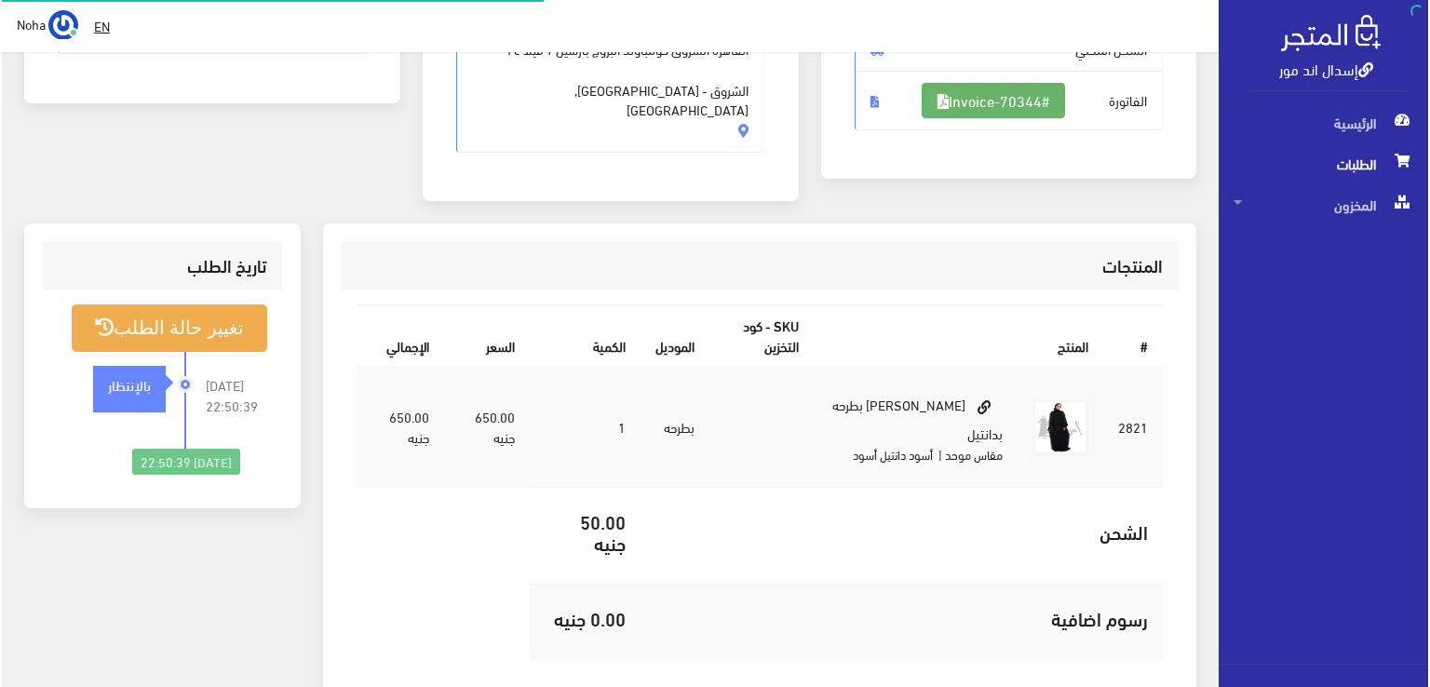
scroll to position [372, 0]
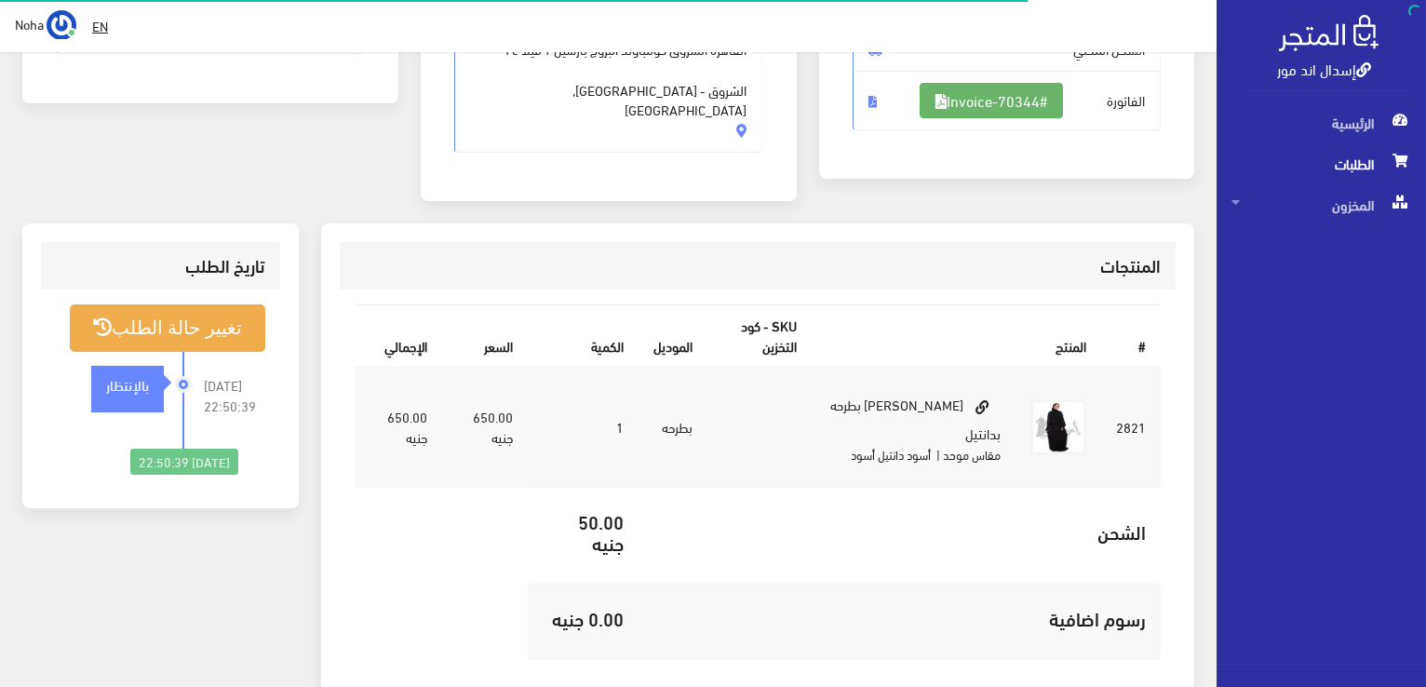
click at [1023, 102] on link "#Invoice-70344" at bounding box center [991, 100] width 143 height 35
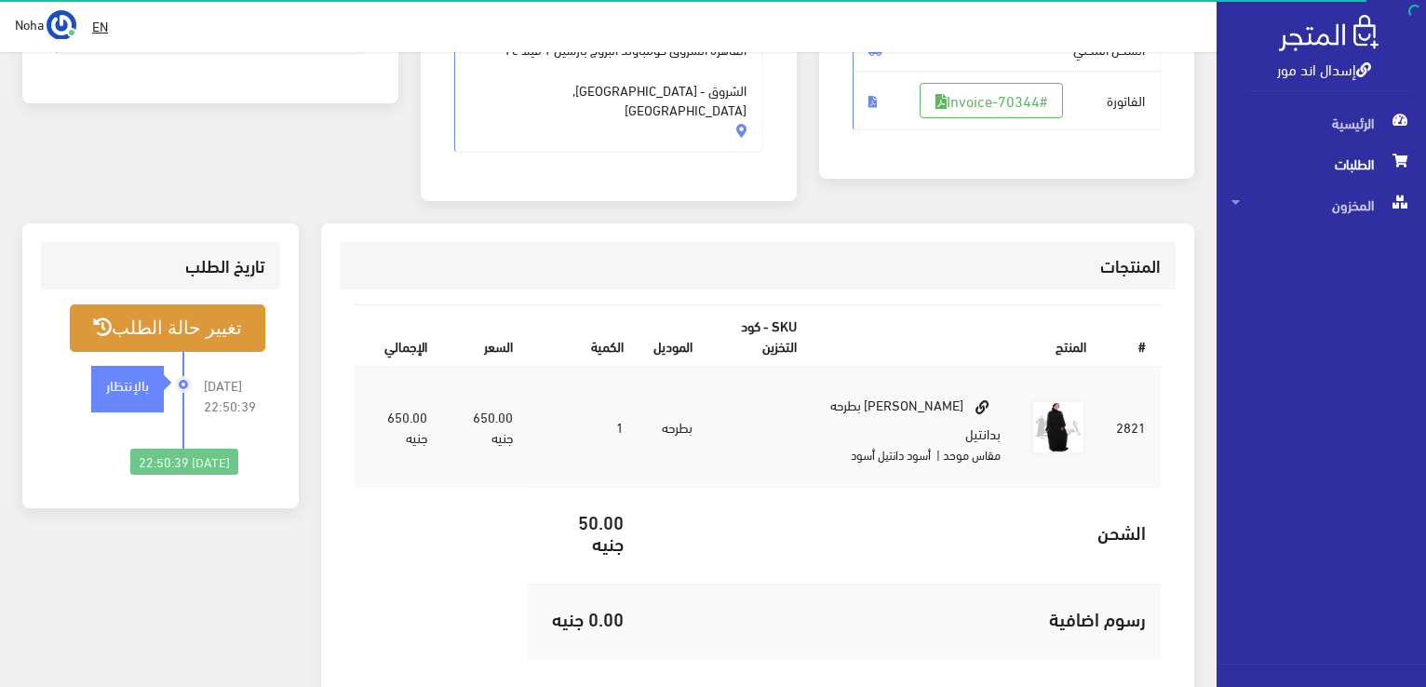
click at [160, 311] on button "تغيير حالة الطلب" at bounding box center [168, 327] width 196 height 47
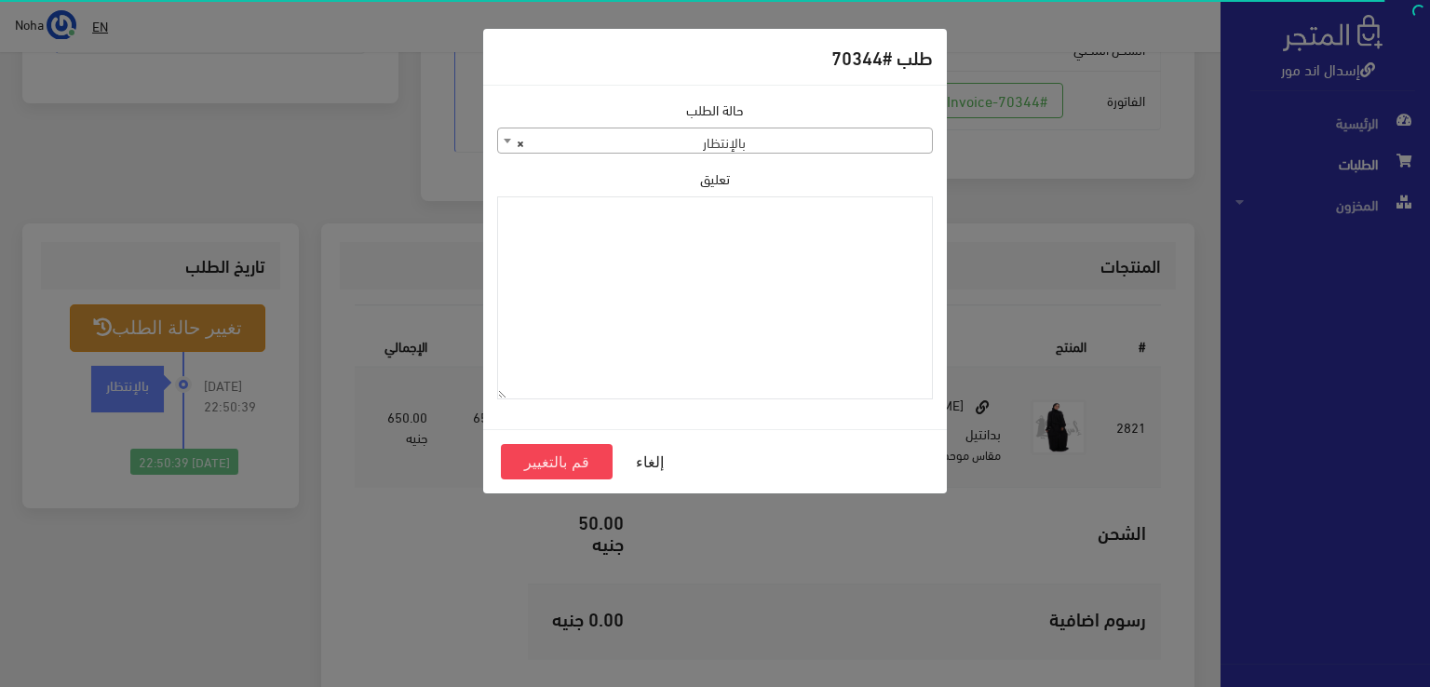
click at [712, 141] on span "× بالإنتظار" at bounding box center [715, 141] width 434 height 26
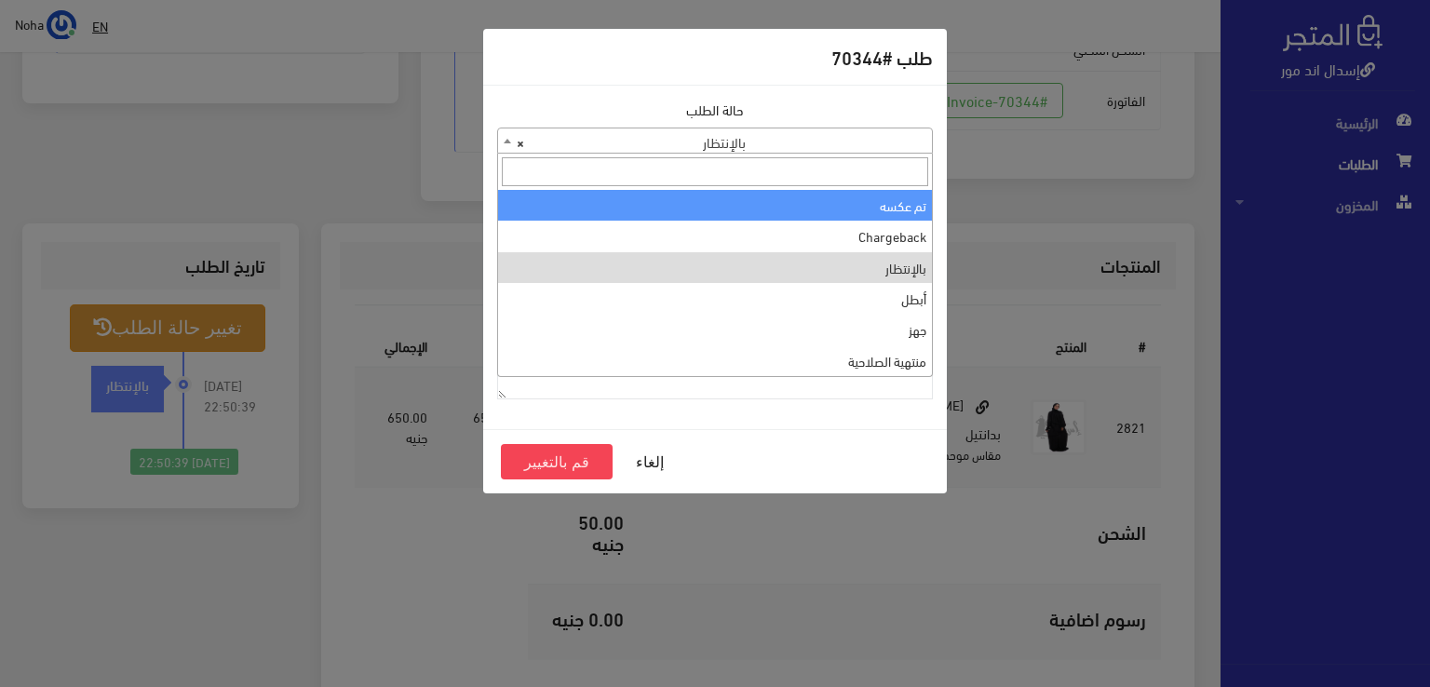
scroll to position [0, 0]
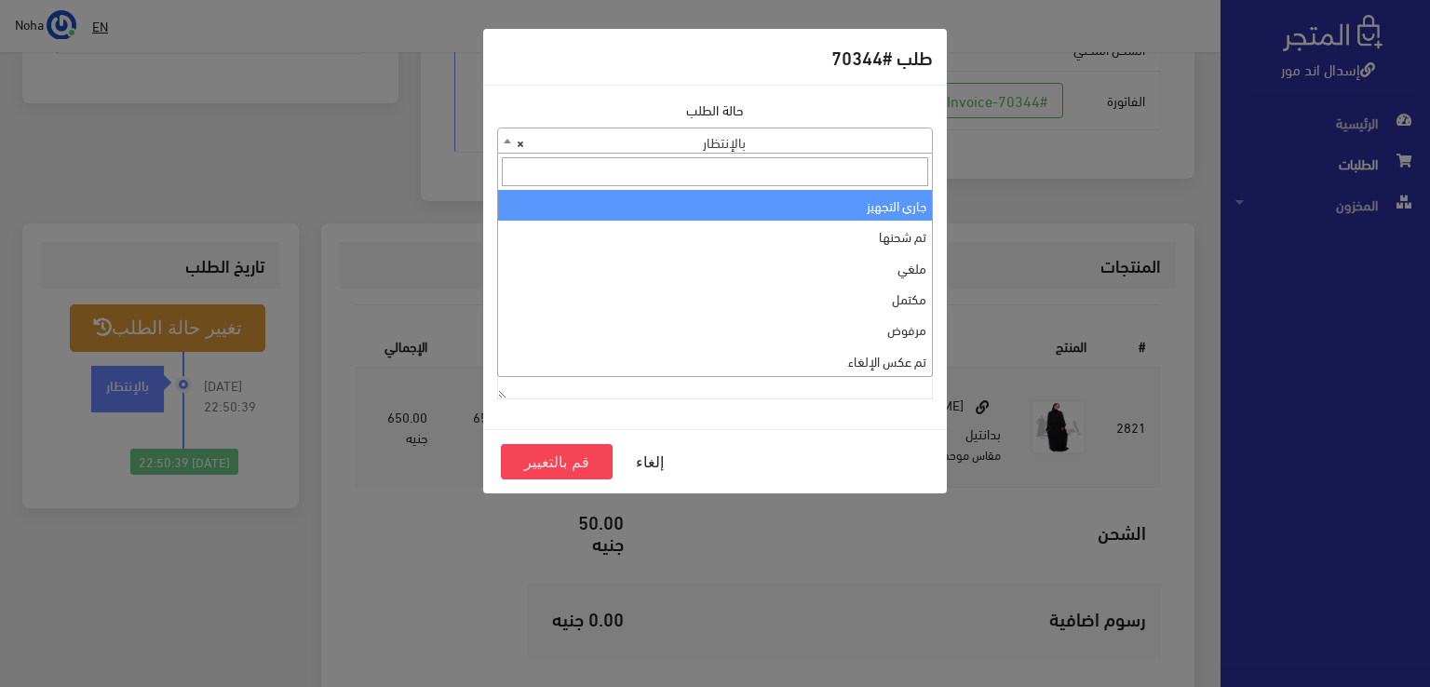
select select "1"
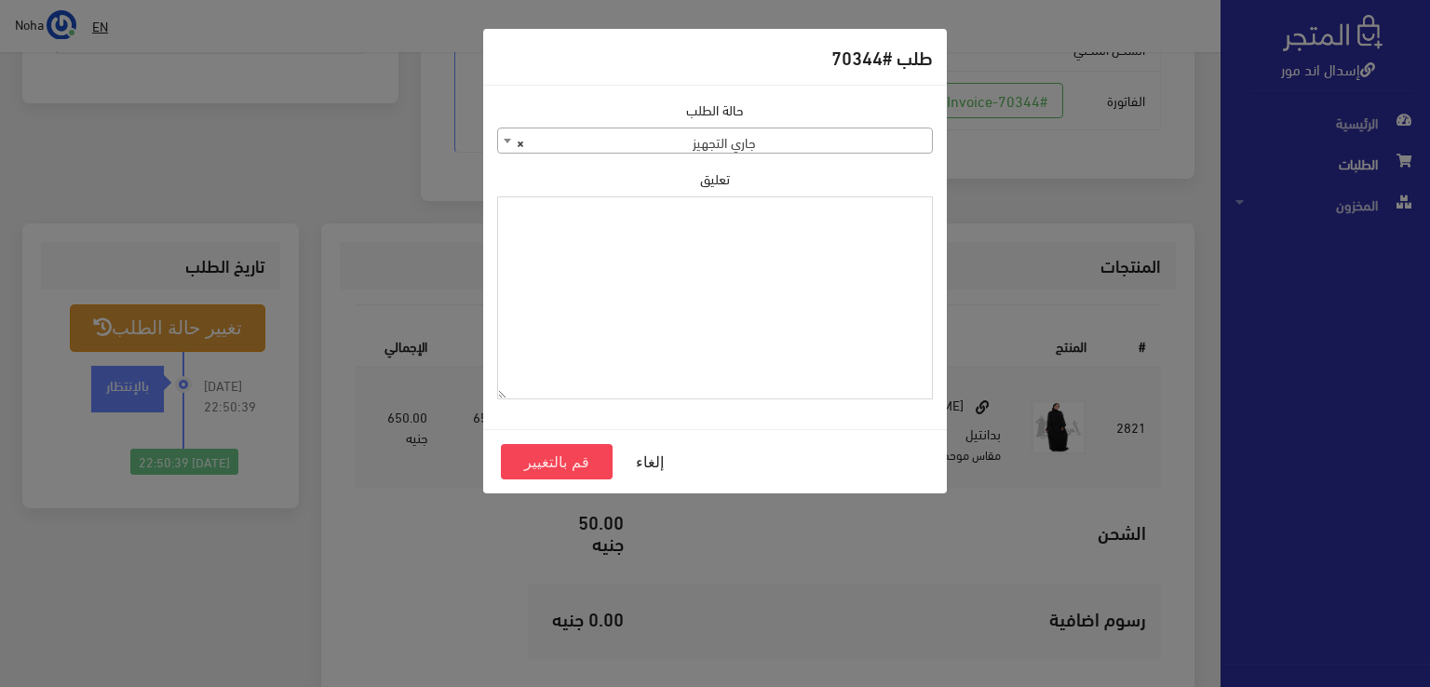
paste textarea "1118132"
type textarea "1118132"
click at [585, 466] on button "قم بالتغيير" at bounding box center [557, 461] width 112 height 35
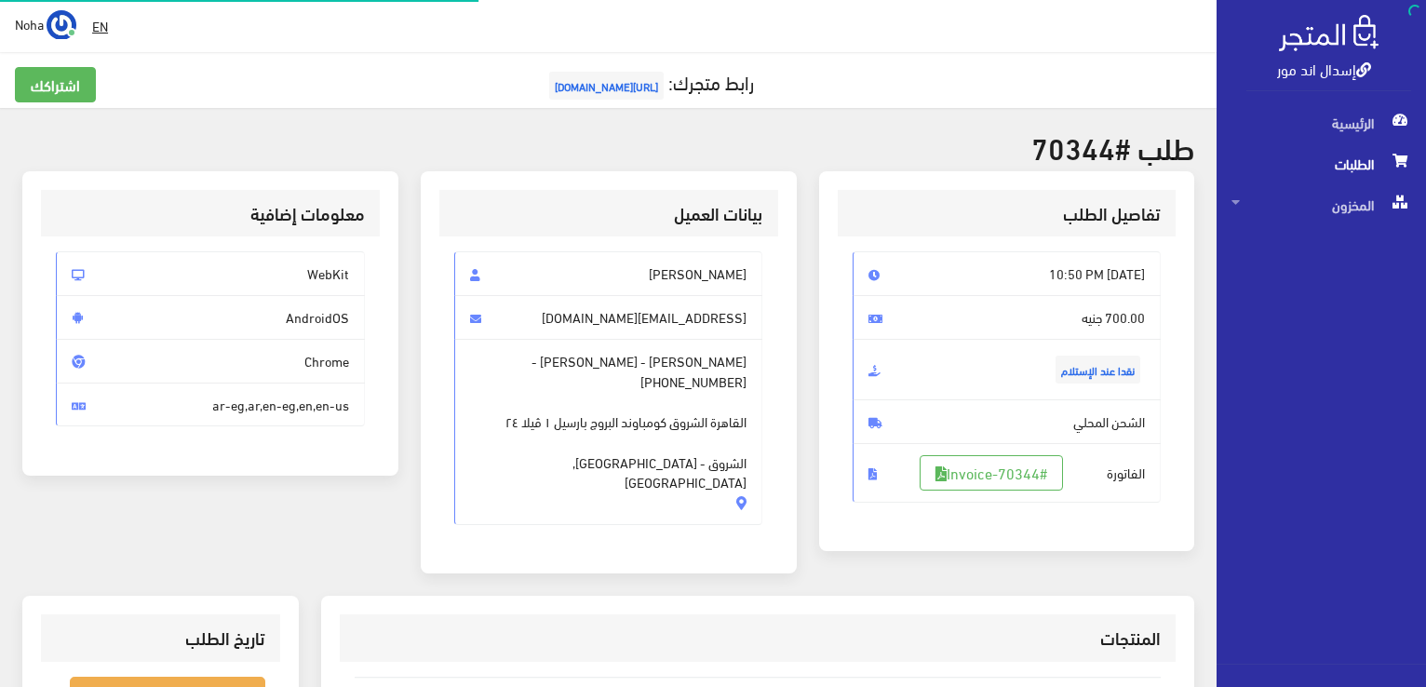
scroll to position [366, 0]
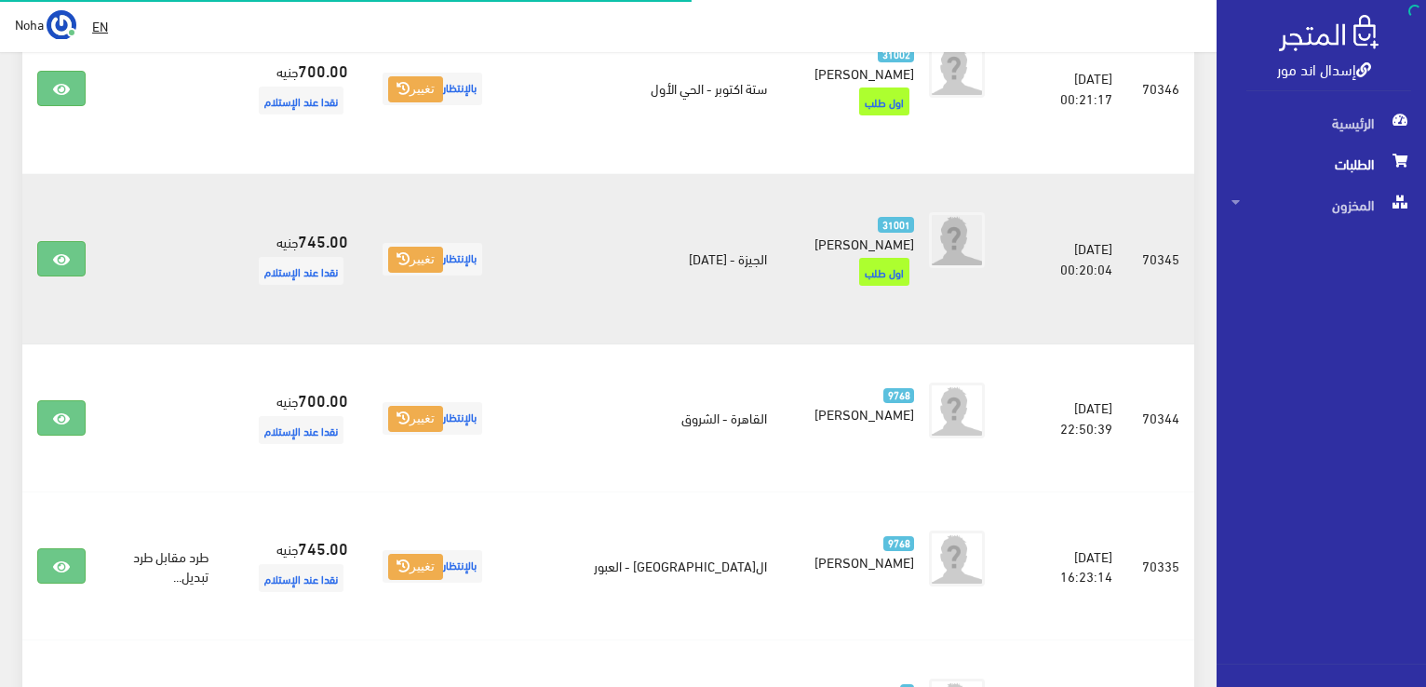
scroll to position [763, 0]
click at [46, 241] on link at bounding box center [61, 258] width 48 height 35
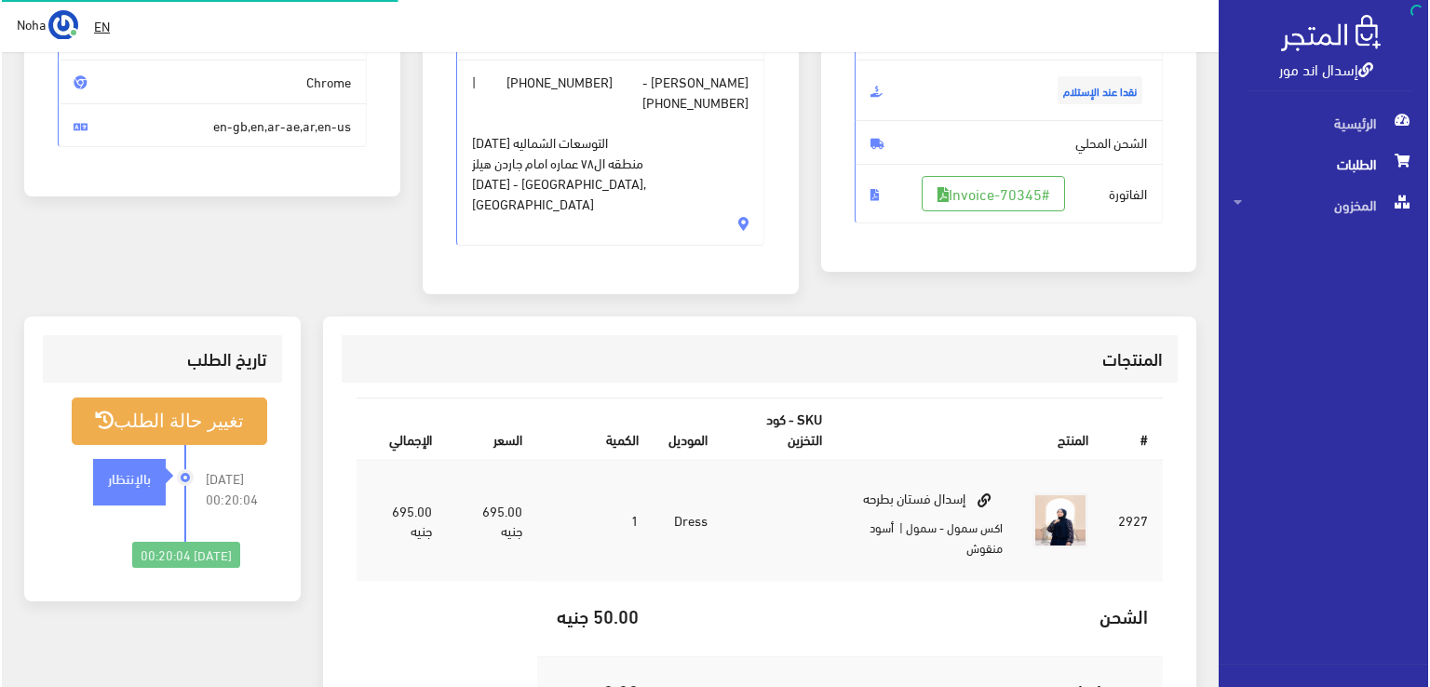
scroll to position [279, 0]
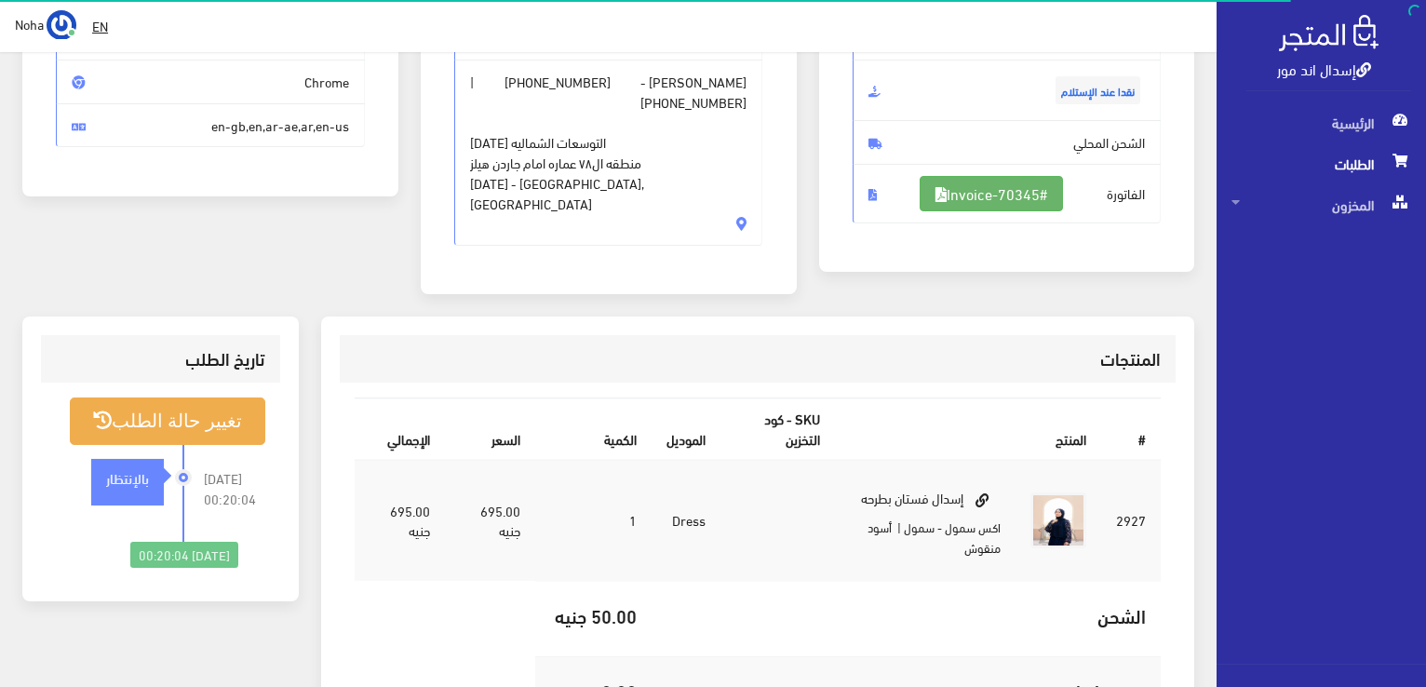
click at [1044, 202] on link "#Invoice-70345" at bounding box center [991, 193] width 143 height 35
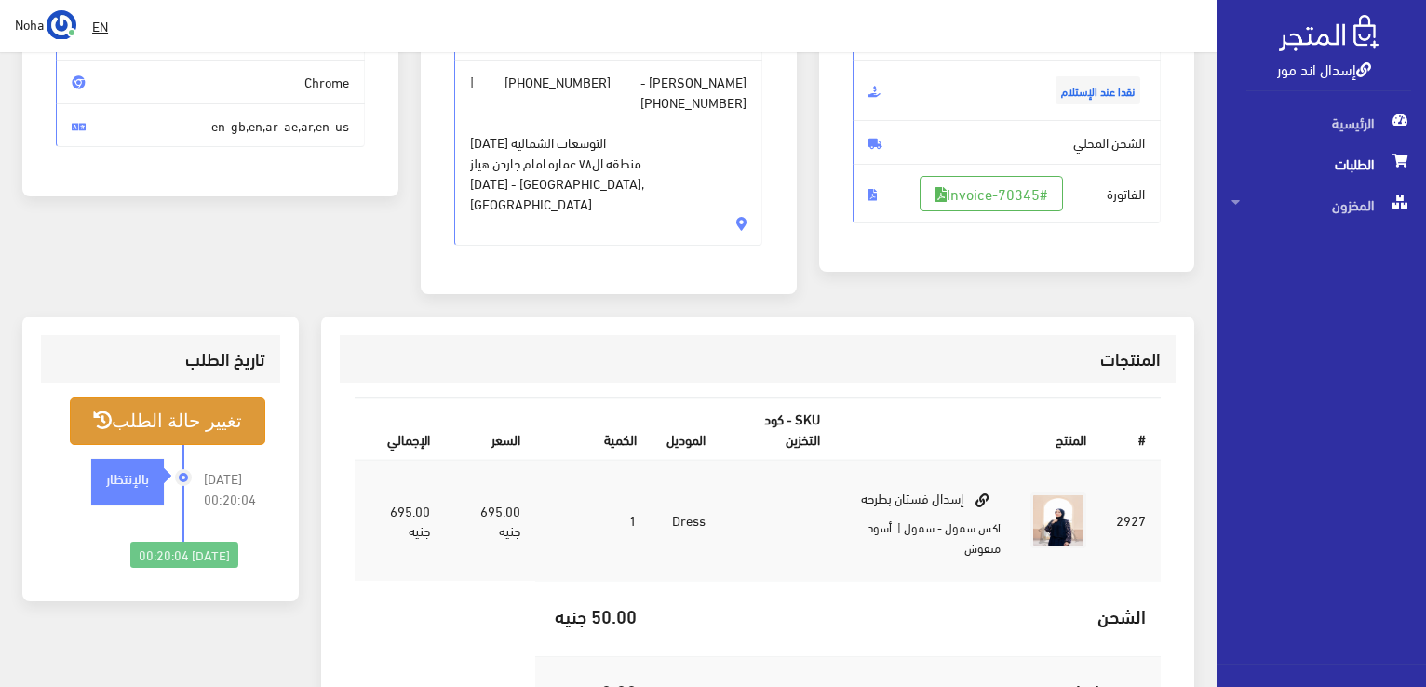
click at [221, 399] on button "تغيير حالة الطلب" at bounding box center [168, 421] width 196 height 47
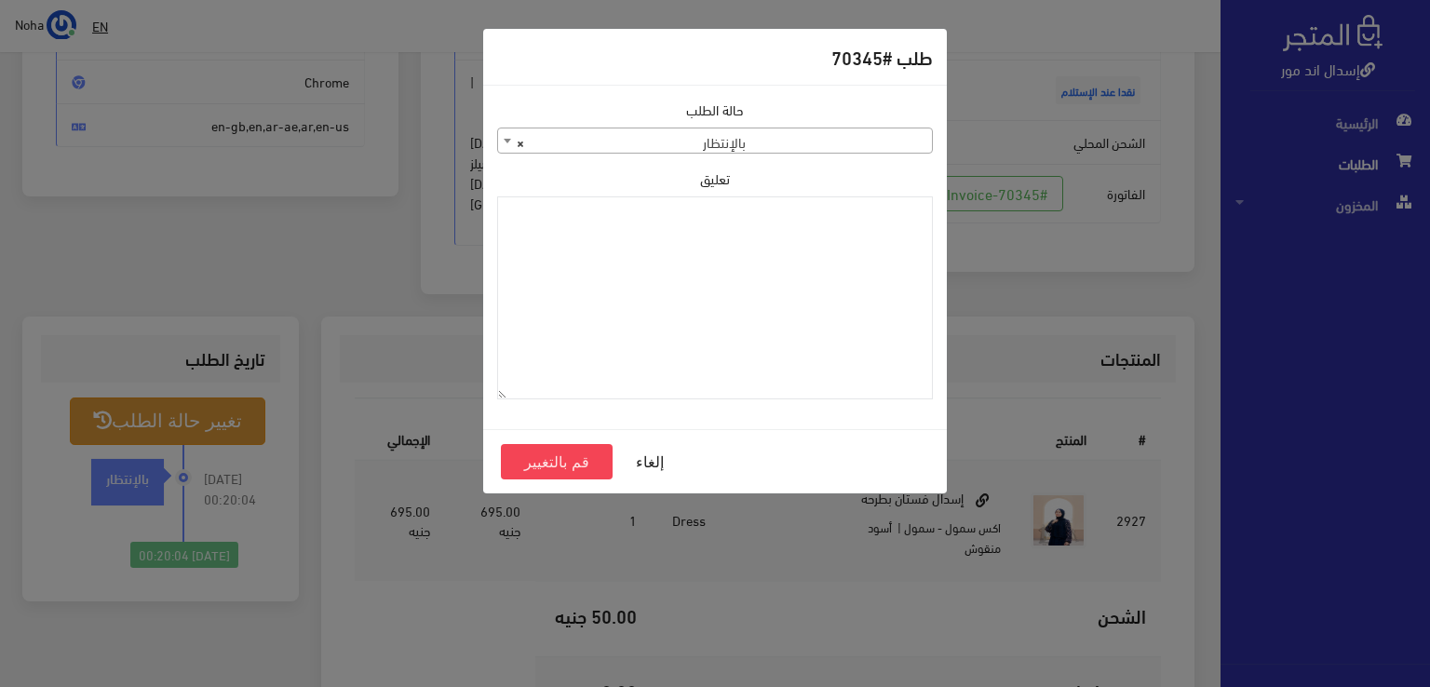
click at [688, 145] on span "× بالإنتظار" at bounding box center [715, 141] width 434 height 26
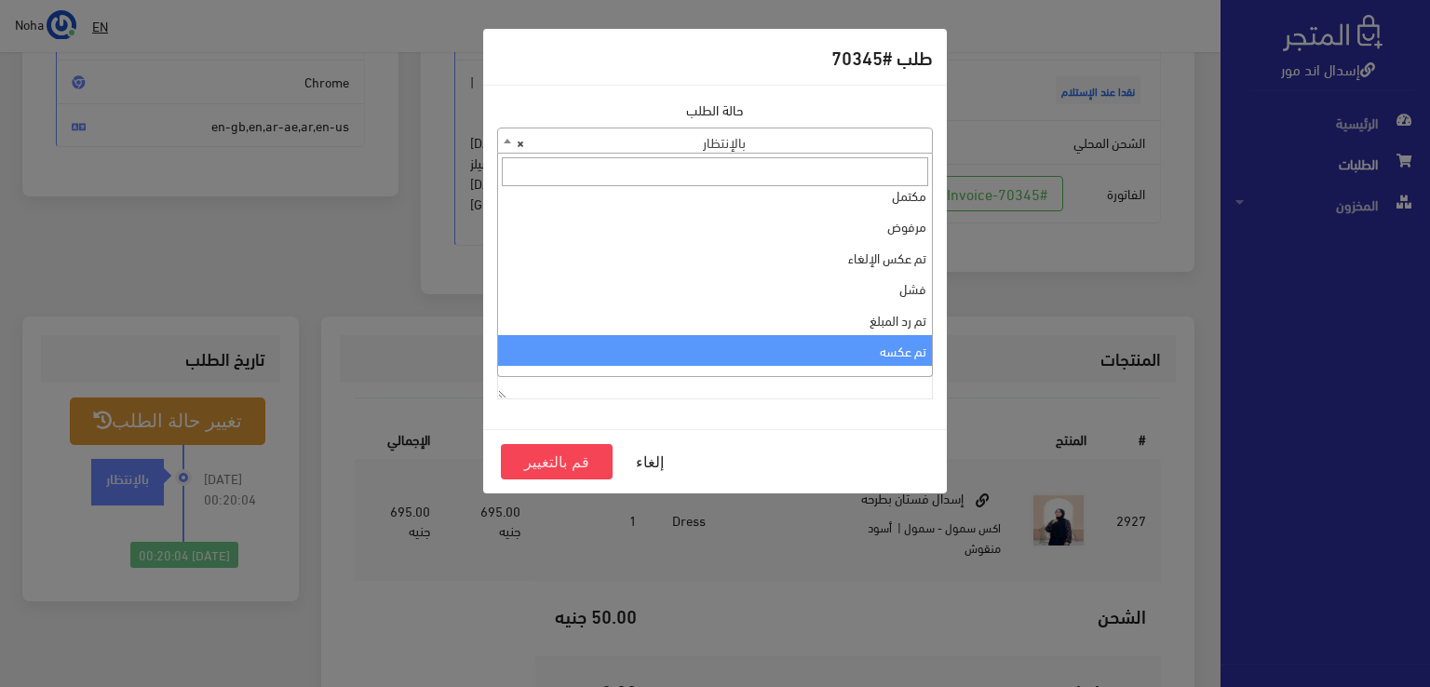
scroll to position [0, 0]
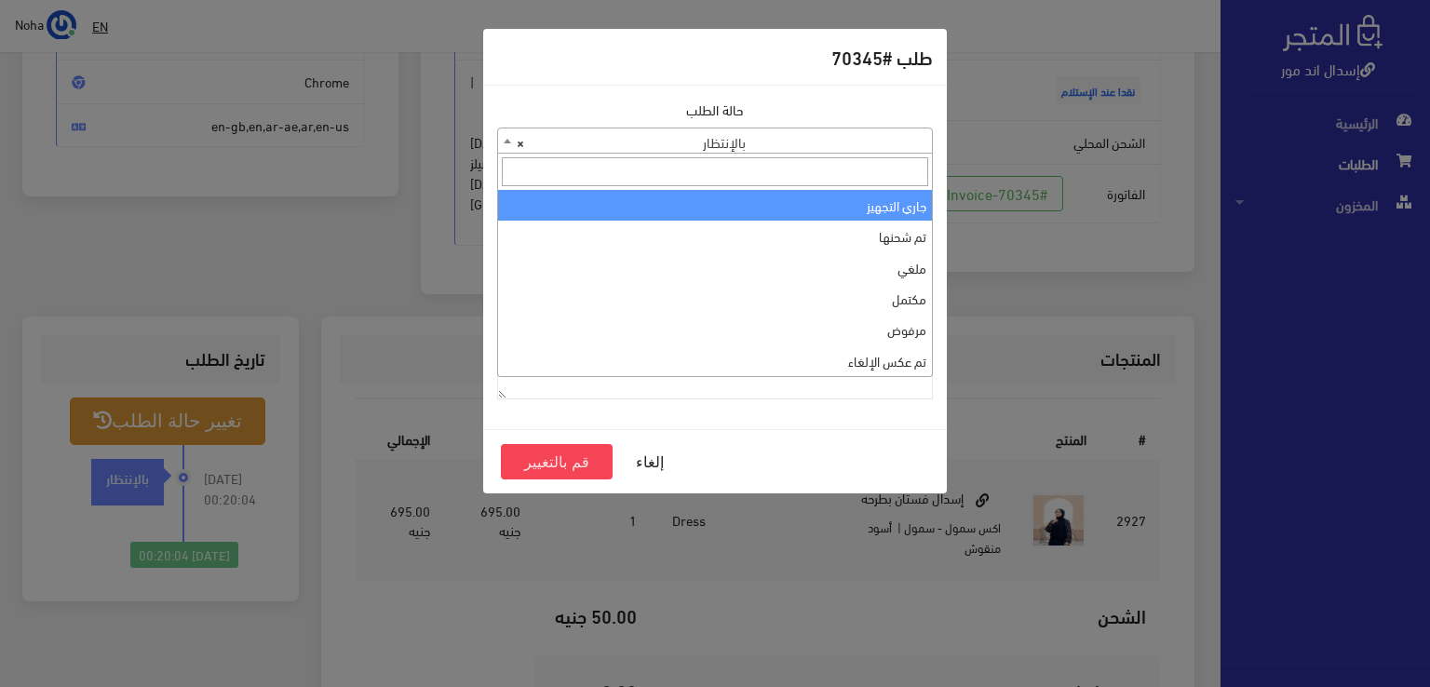
select select "1"
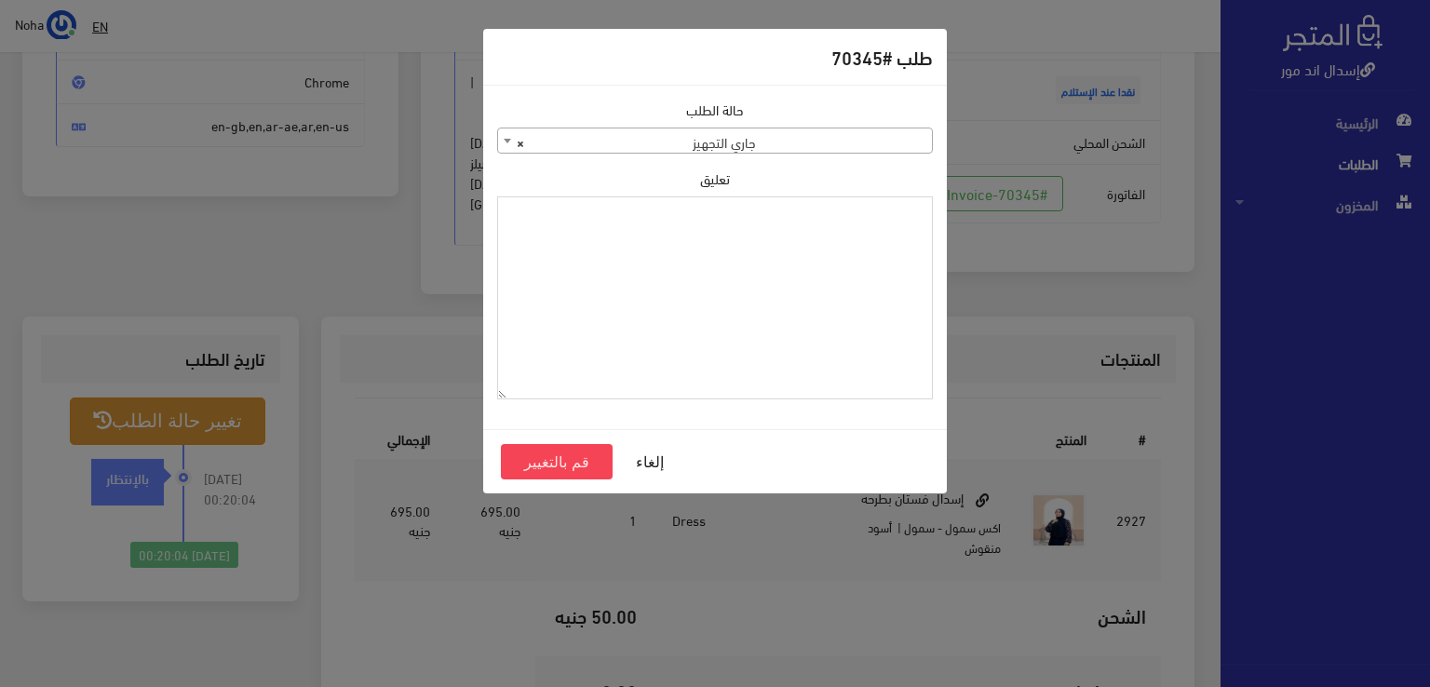
paste textarea "1118132"
type textarea "1118132"
click at [577, 459] on button "قم بالتغيير" at bounding box center [557, 461] width 112 height 35
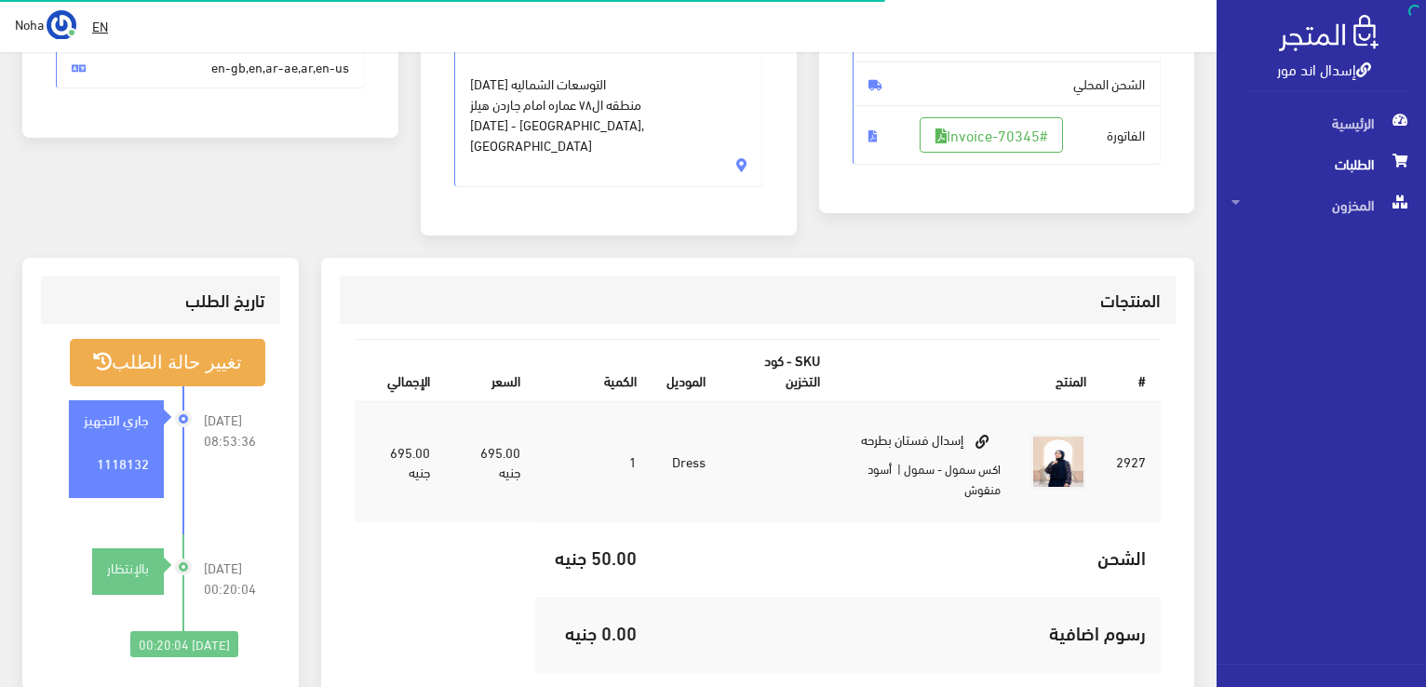
scroll to position [372, 0]
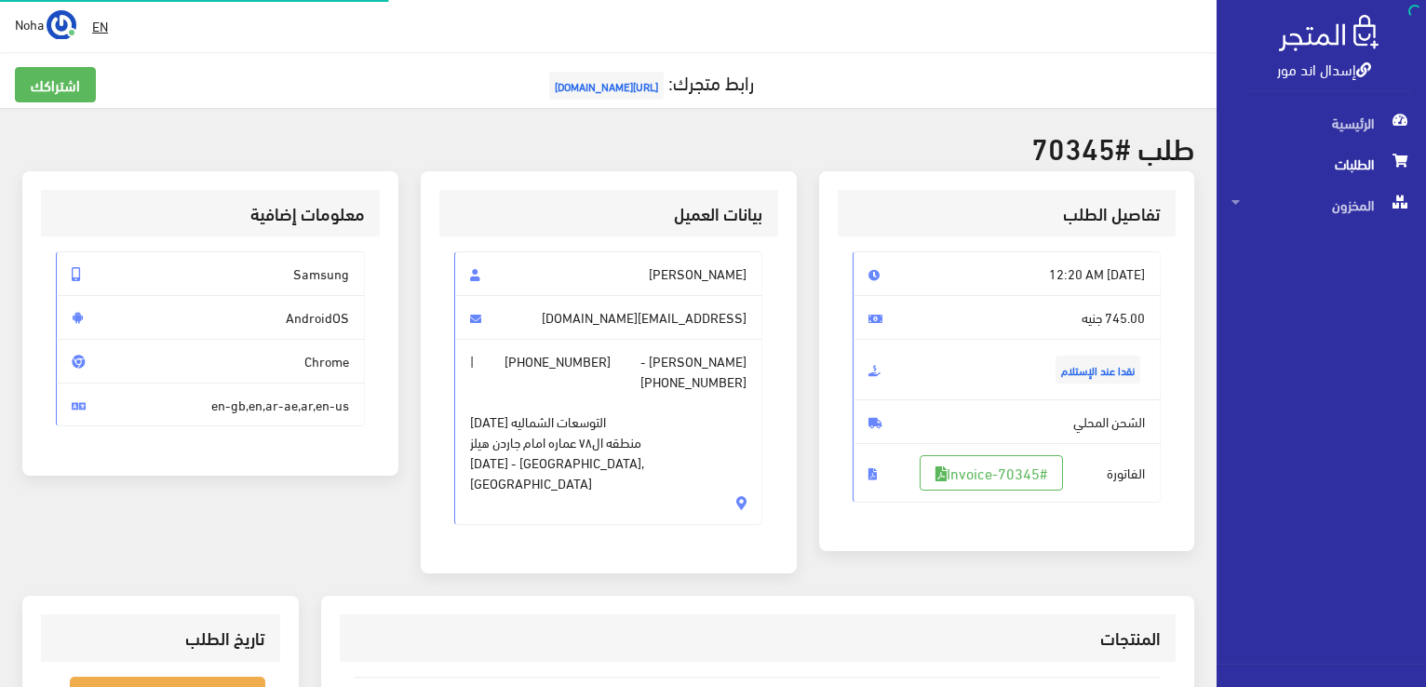
scroll to position [267, 0]
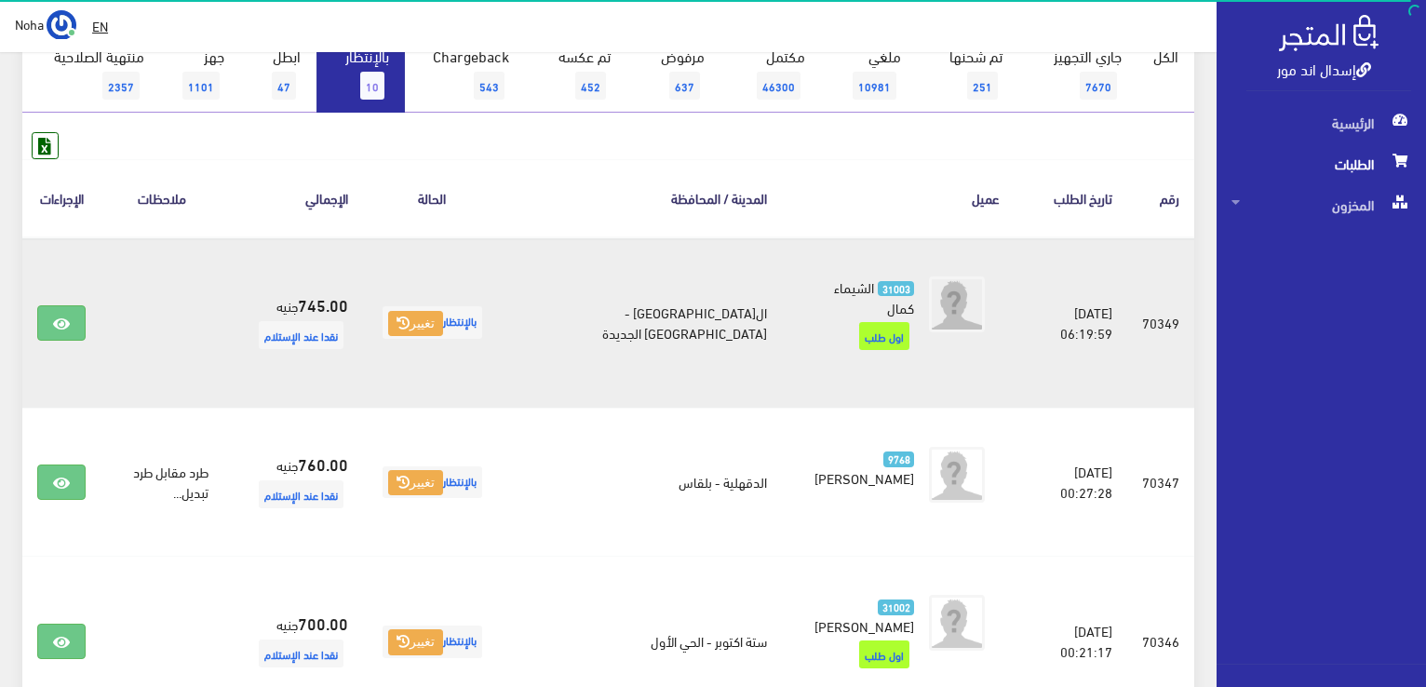
scroll to position [204, 0]
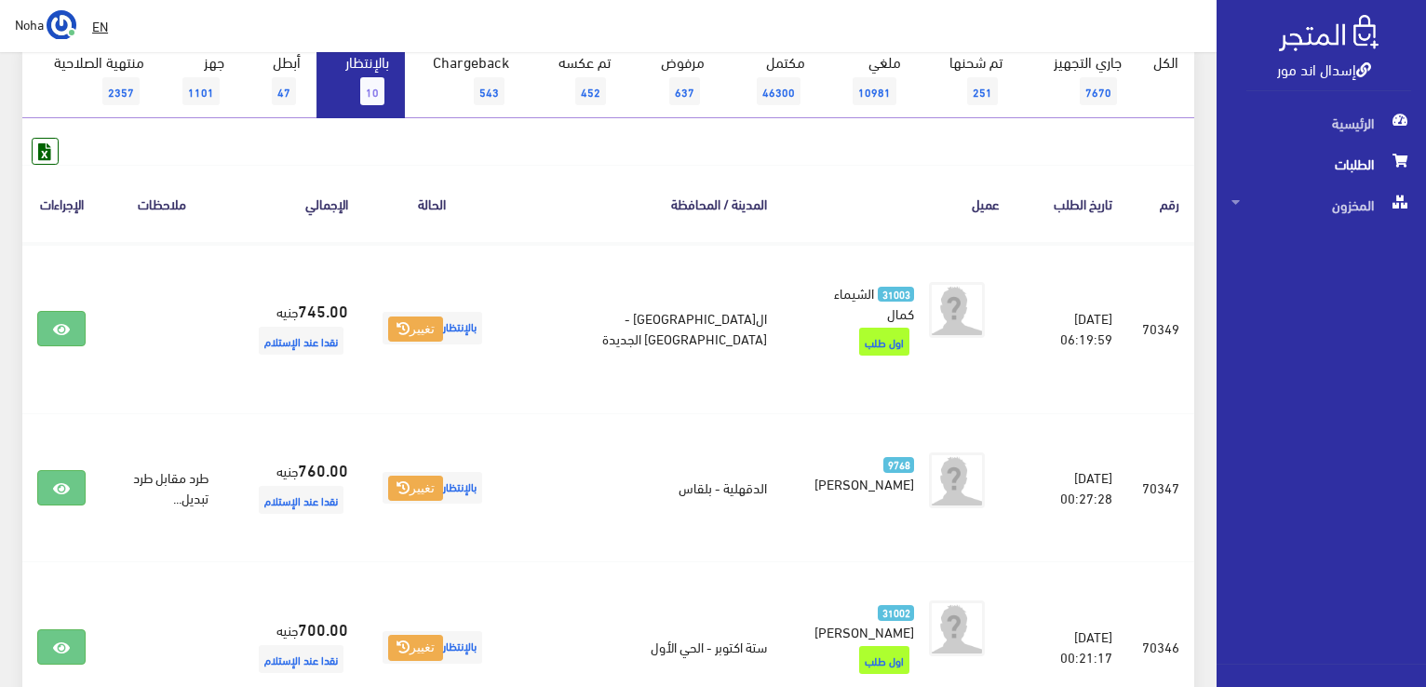
click at [355, 90] on link "بالإنتظار 10" at bounding box center [361, 80] width 88 height 76
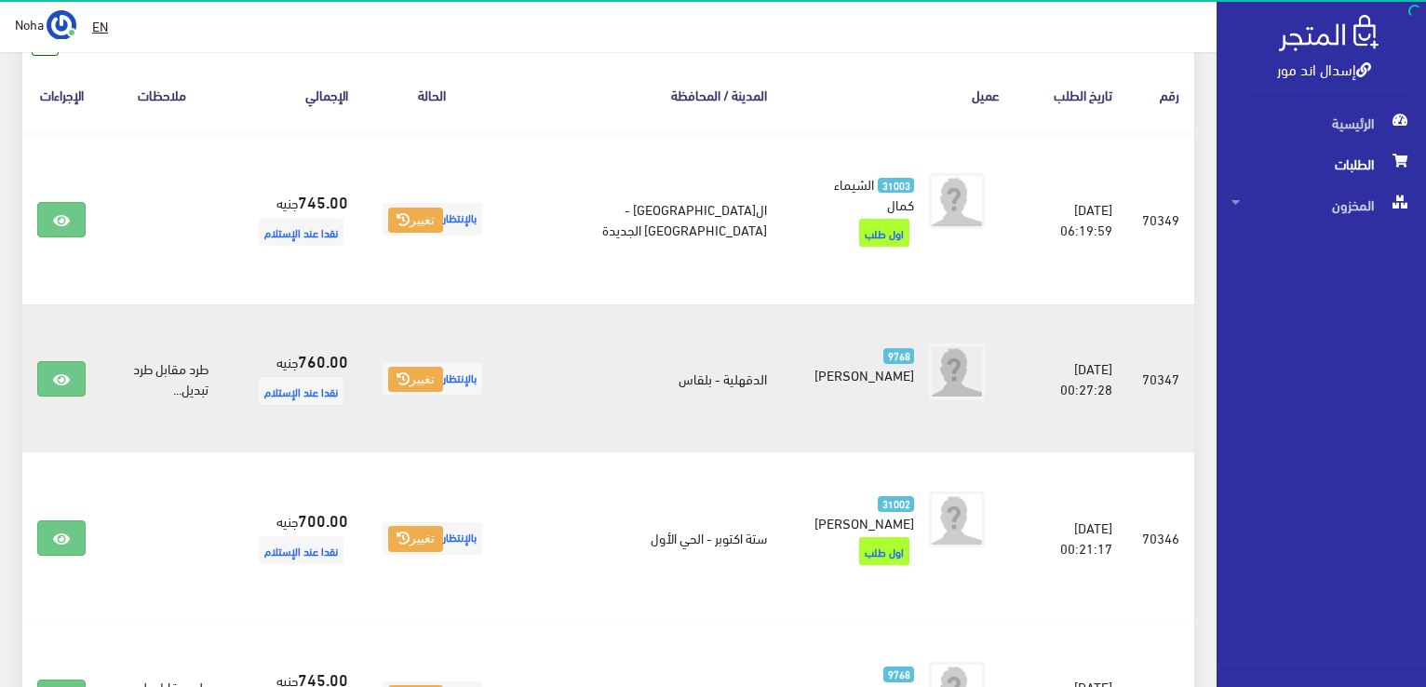
scroll to position [372, 0]
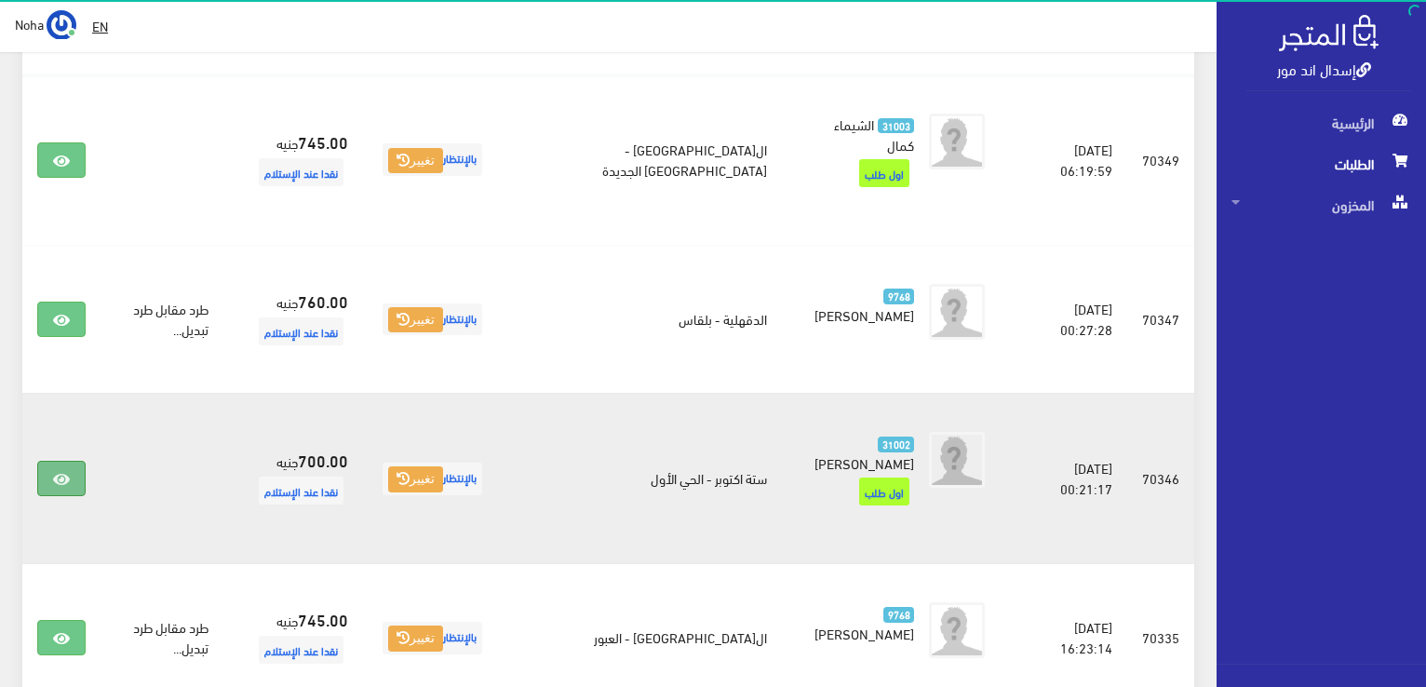
click at [67, 461] on link at bounding box center [61, 478] width 48 height 35
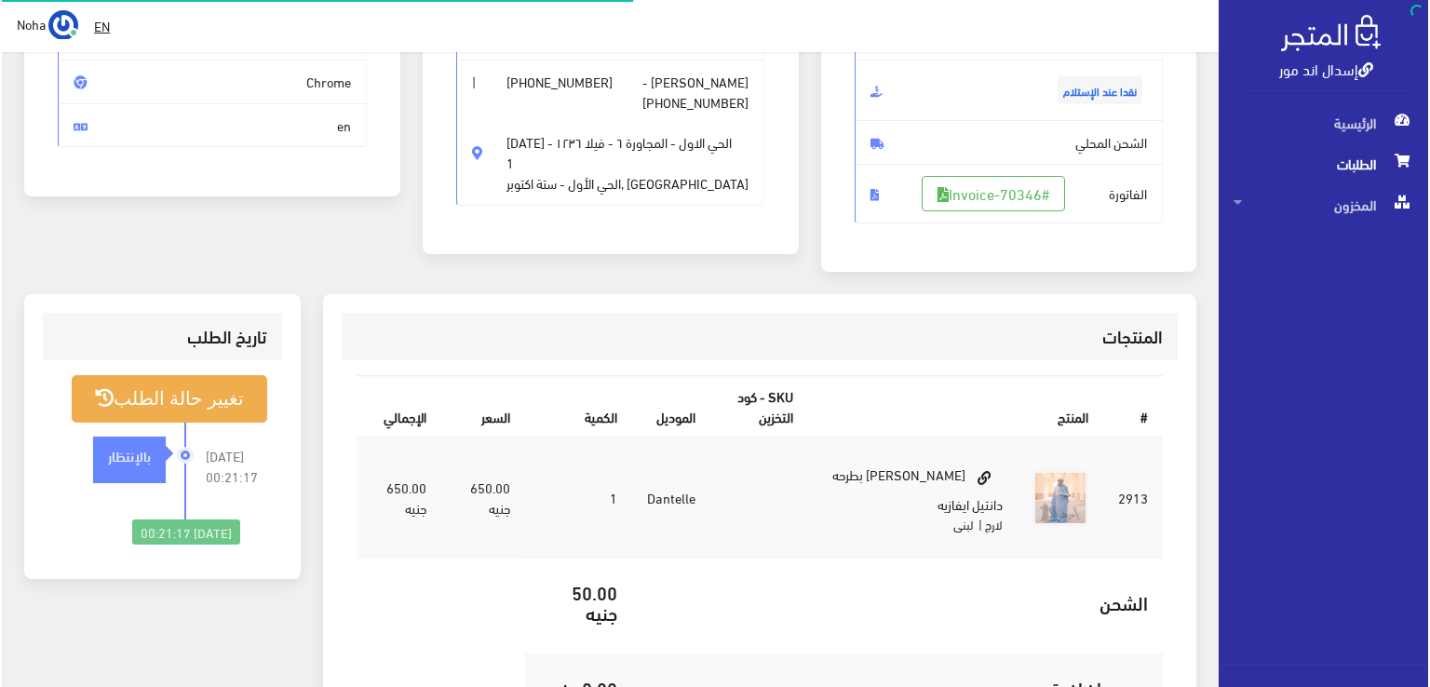
scroll to position [279, 0]
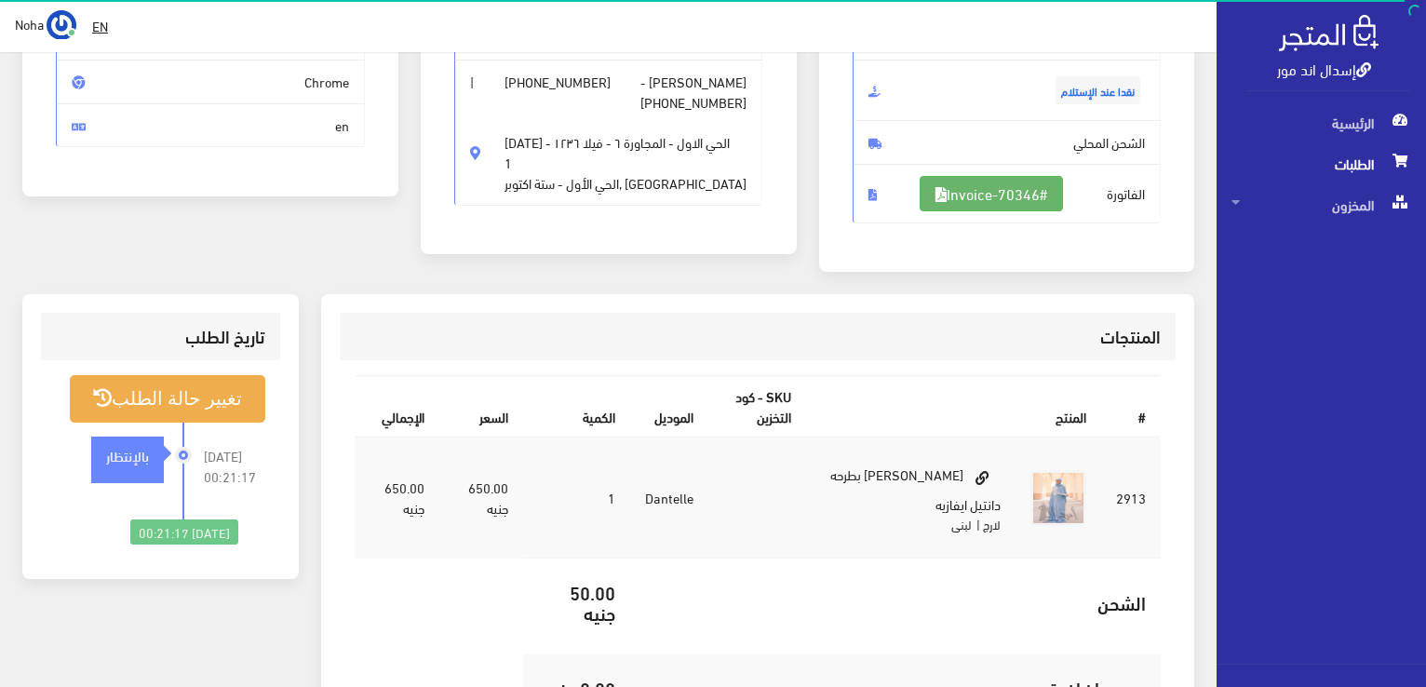
click at [968, 200] on link "#Invoice-70346" at bounding box center [991, 193] width 143 height 35
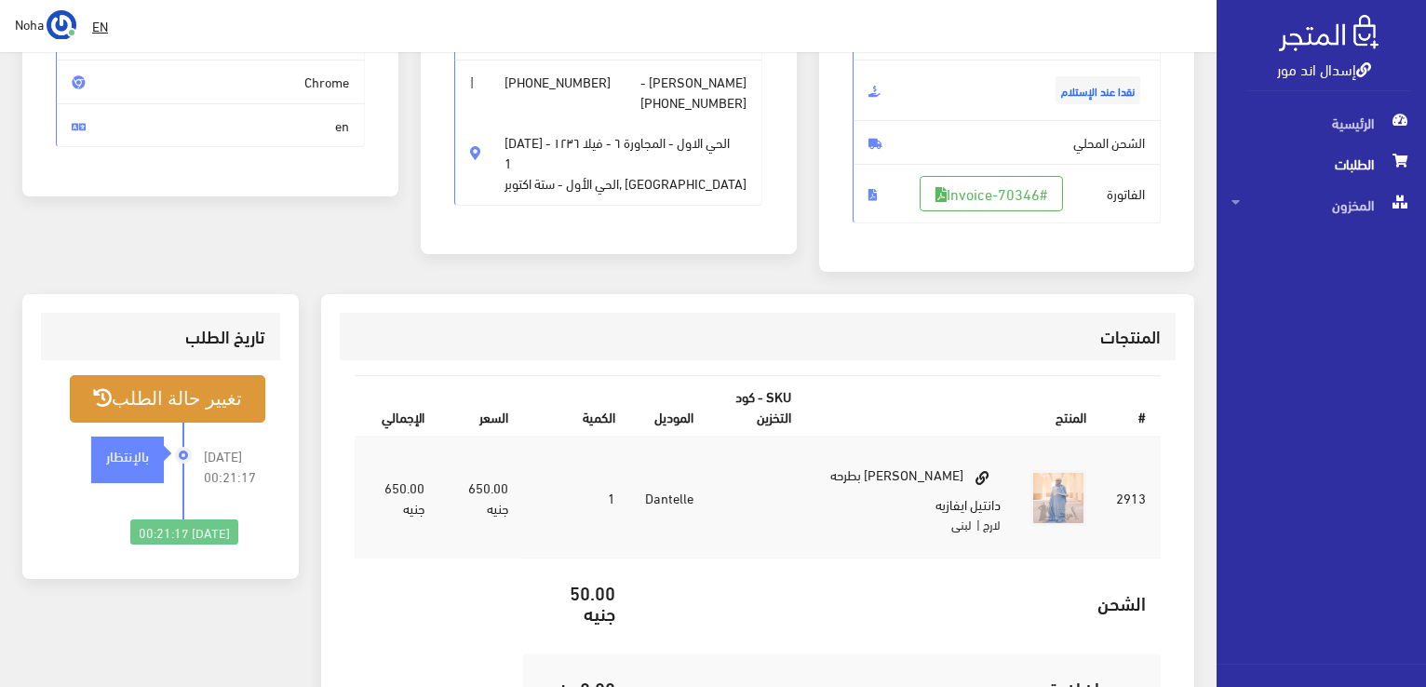
click at [180, 398] on button "تغيير حالة الطلب" at bounding box center [168, 398] width 196 height 47
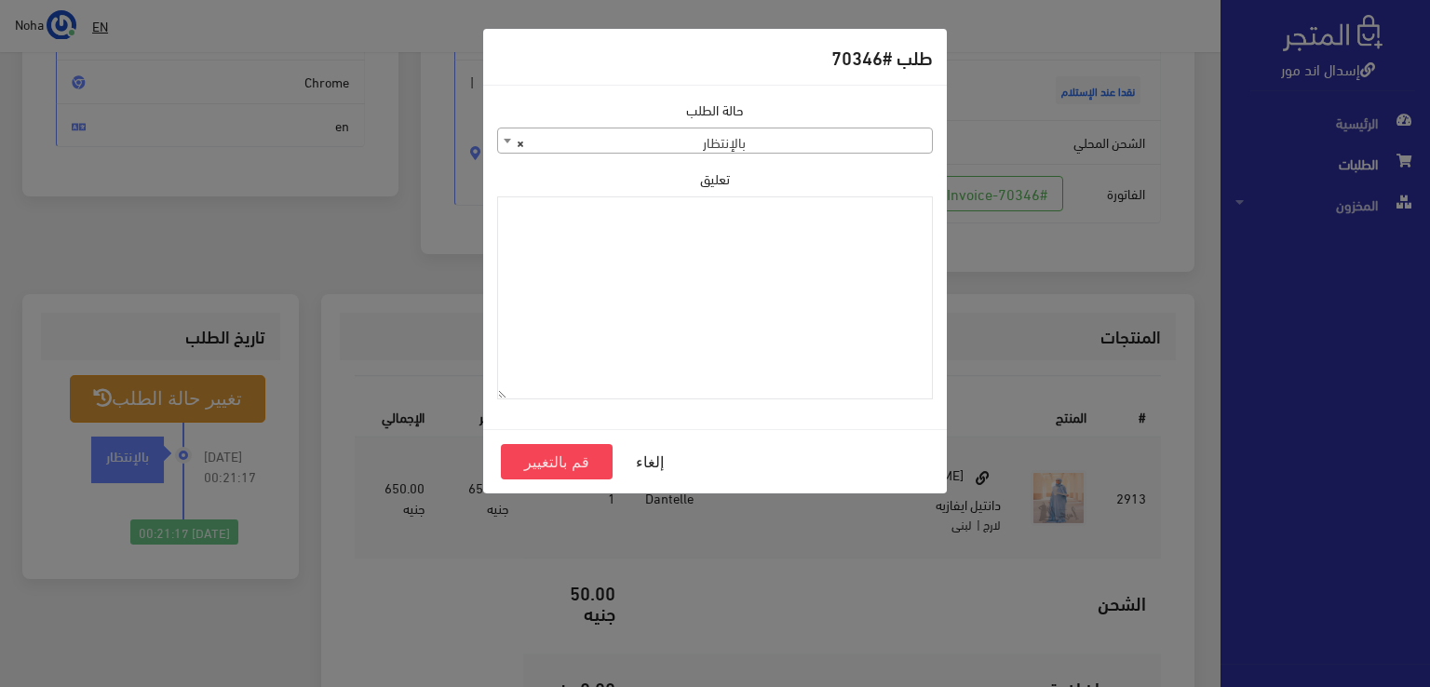
click at [689, 140] on span "× بالإنتظار" at bounding box center [715, 141] width 434 height 26
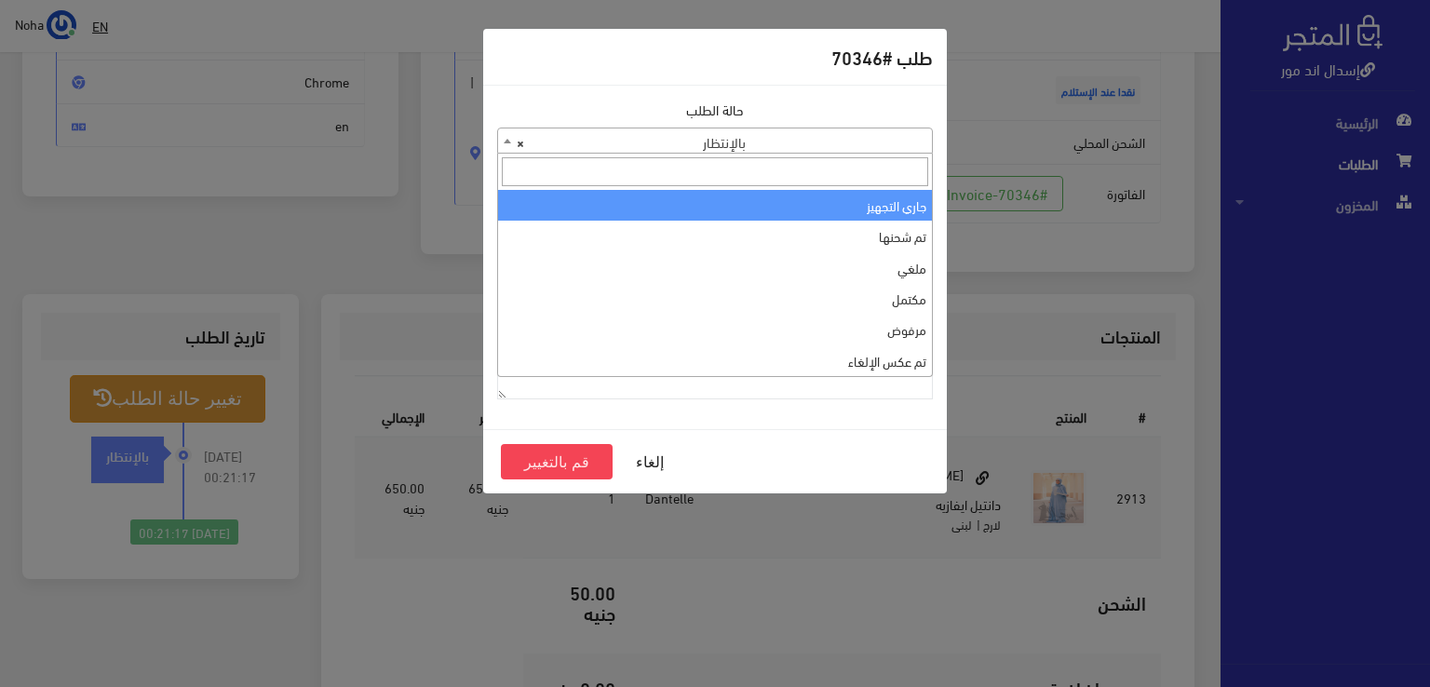
select select "1"
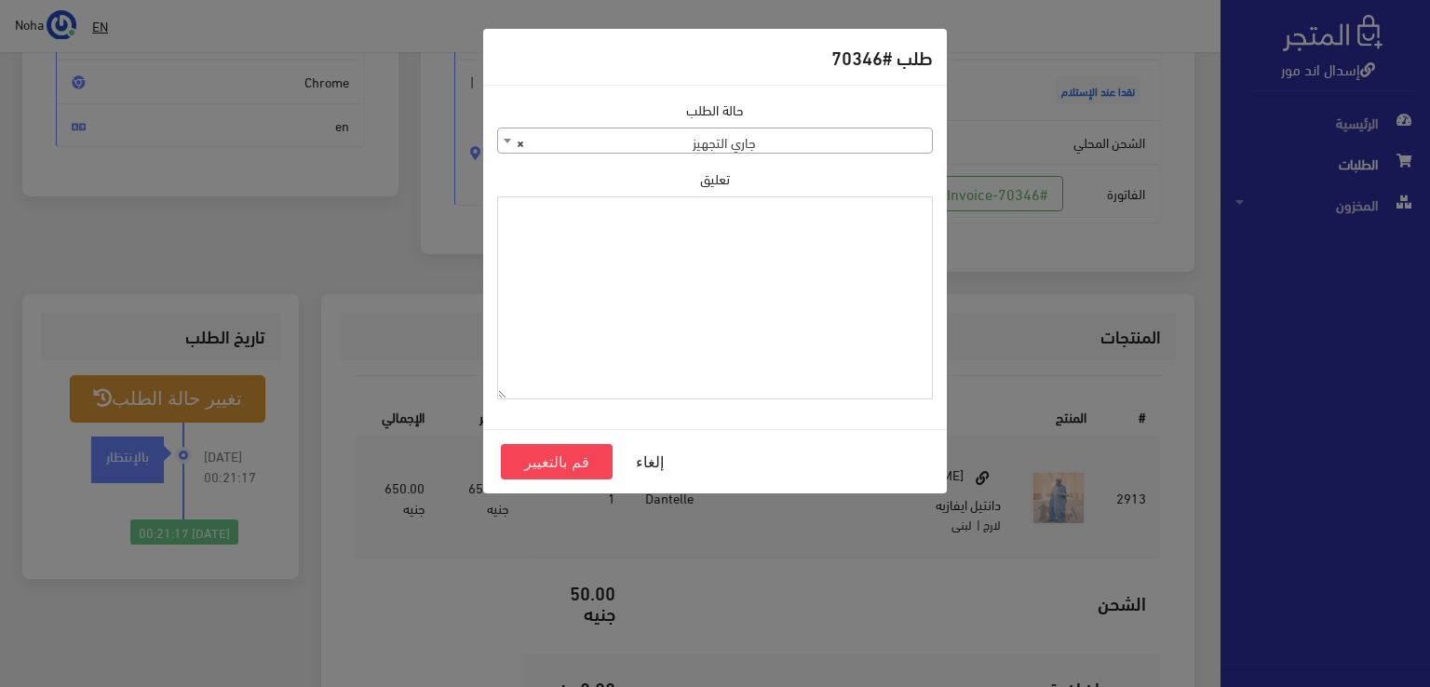
paste textarea "1118132"
type textarea "1118132"
click at [536, 465] on button "قم بالتغيير" at bounding box center [557, 461] width 112 height 35
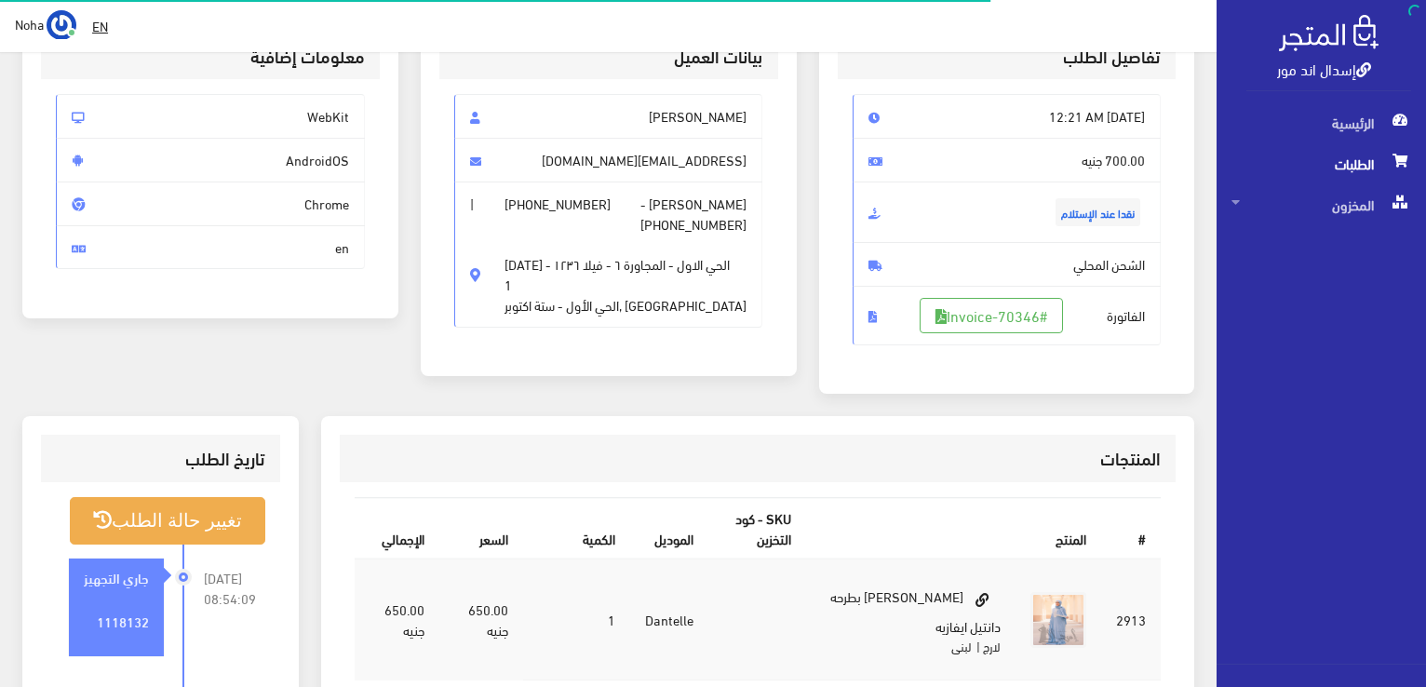
scroll to position [372, 0]
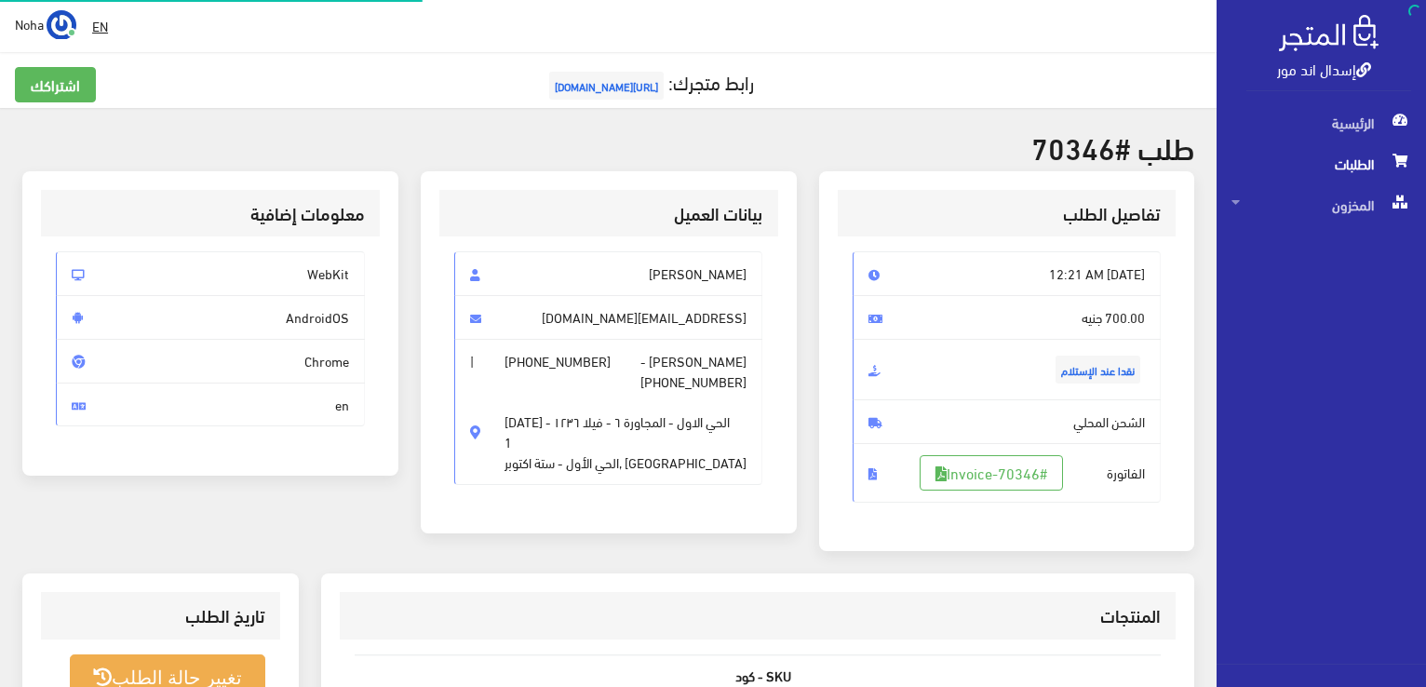
scroll to position [267, 0]
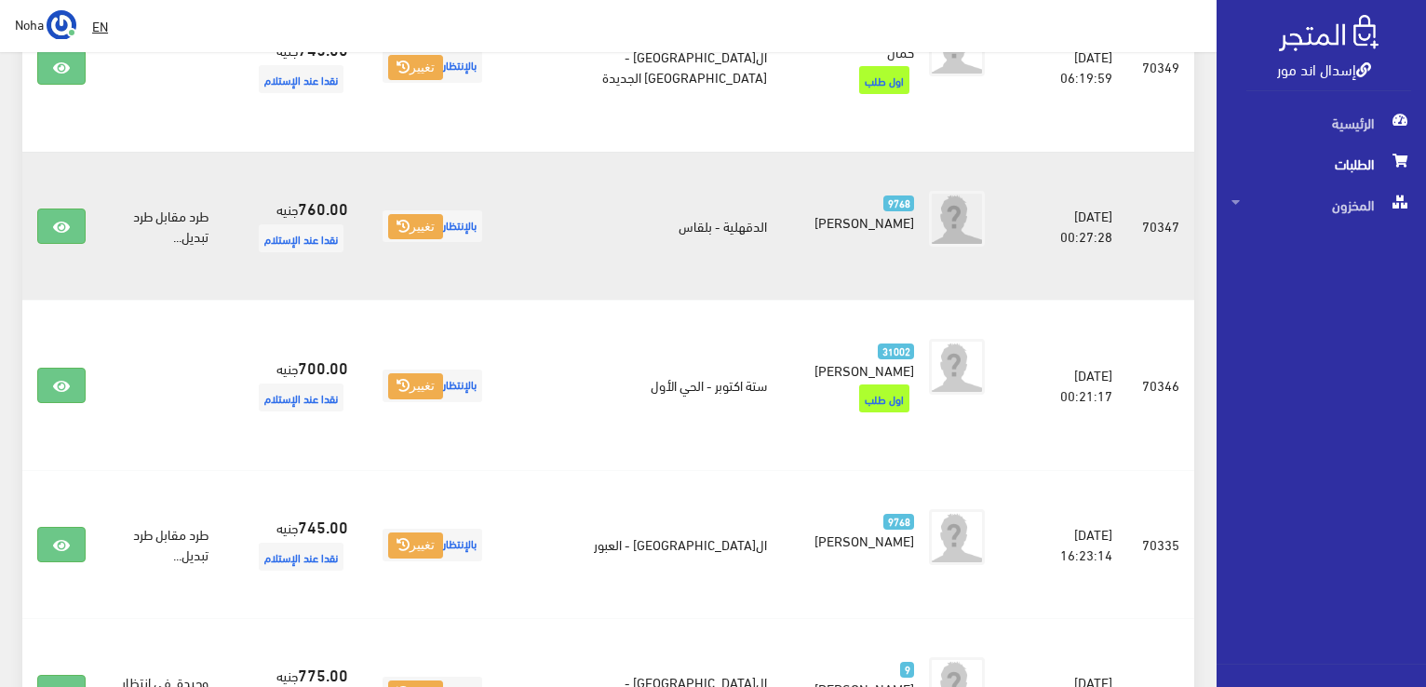
scroll to position [372, 0]
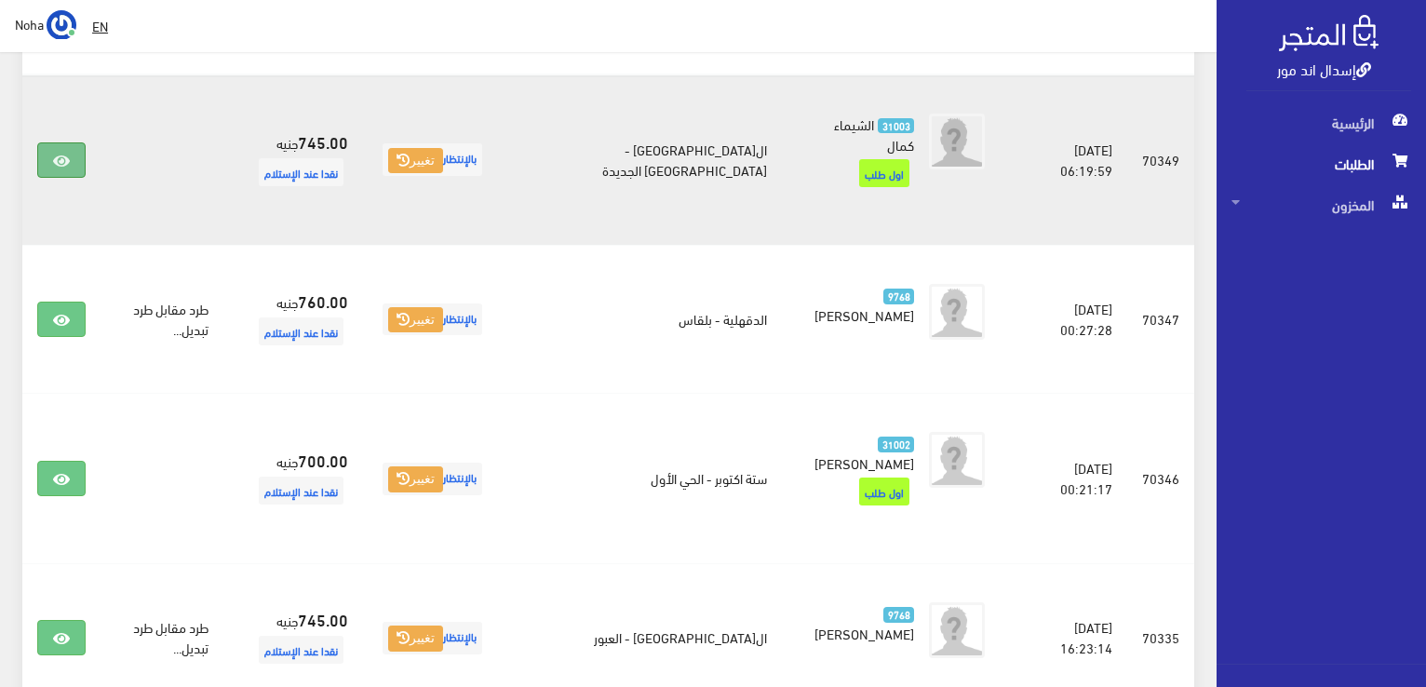
click at [74, 142] on link at bounding box center [61, 159] width 48 height 35
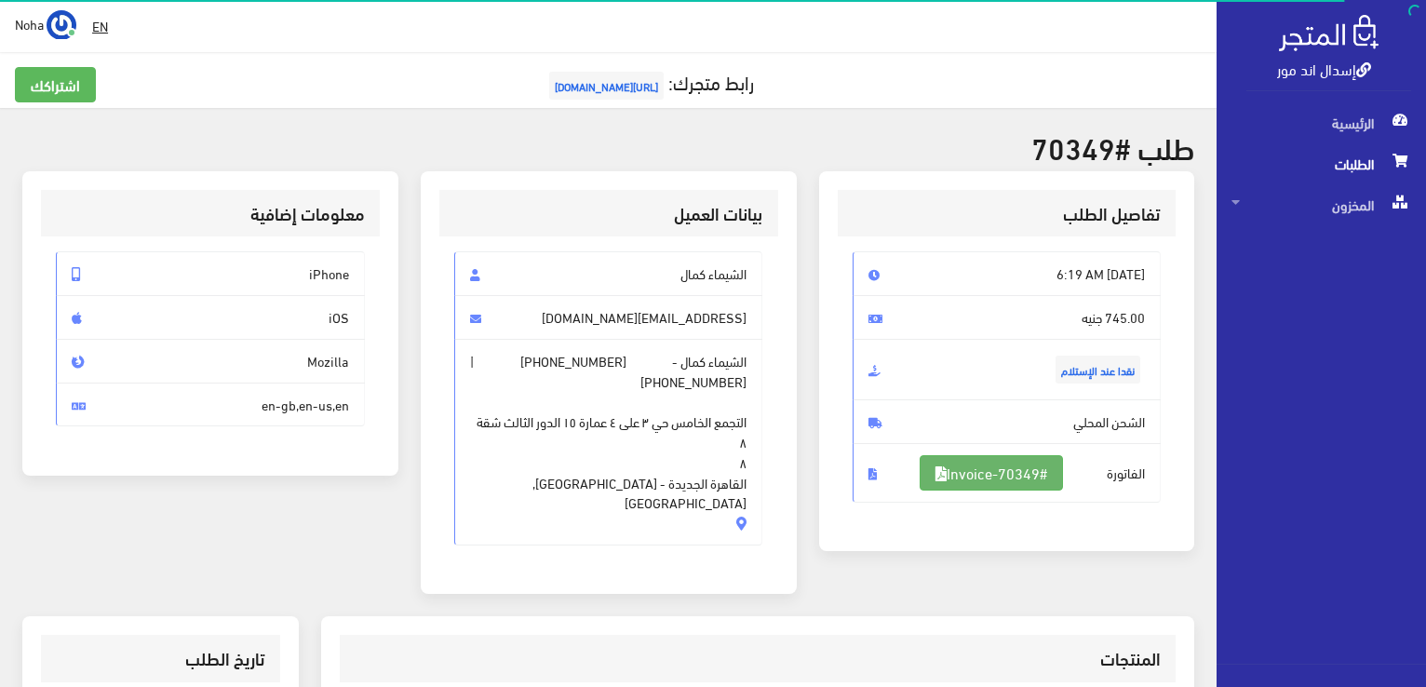
click at [1030, 459] on link "#Invoice-70349" at bounding box center [991, 472] width 143 height 35
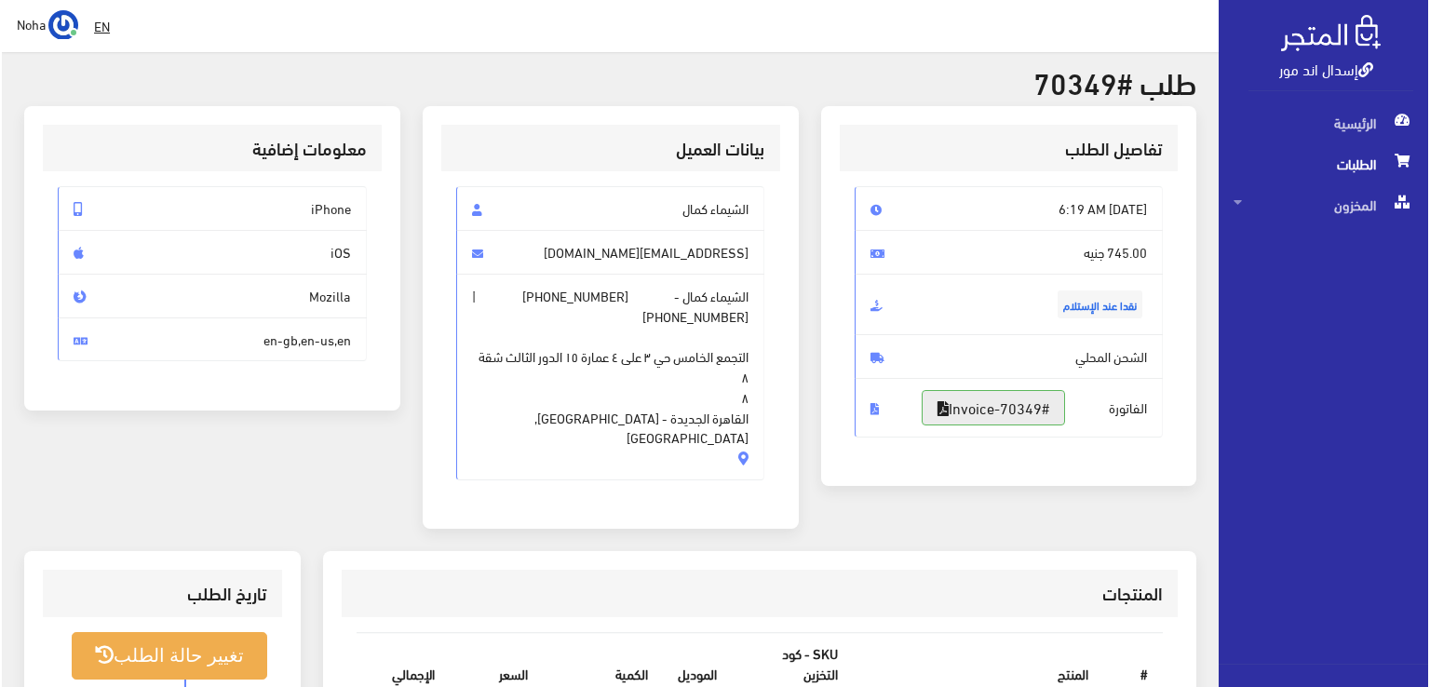
scroll to position [93, 0]
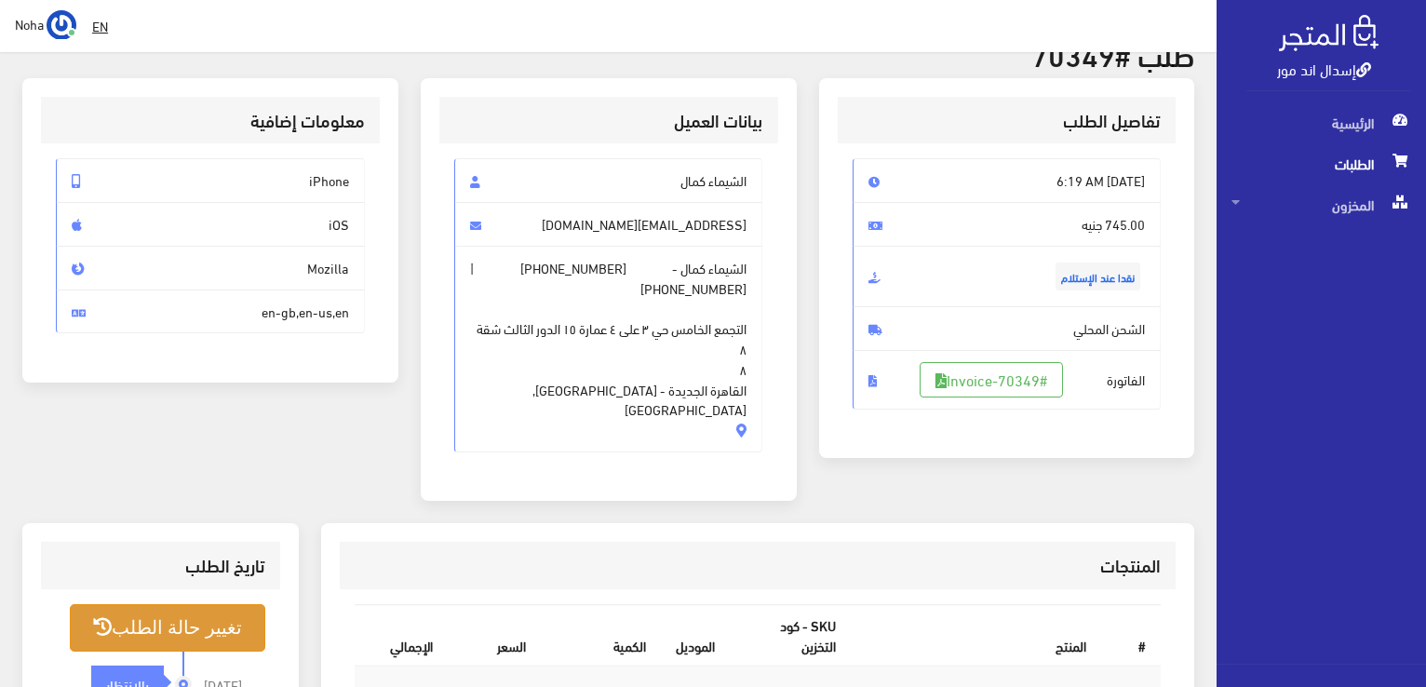
click at [233, 604] on button "تغيير حالة الطلب" at bounding box center [168, 627] width 196 height 47
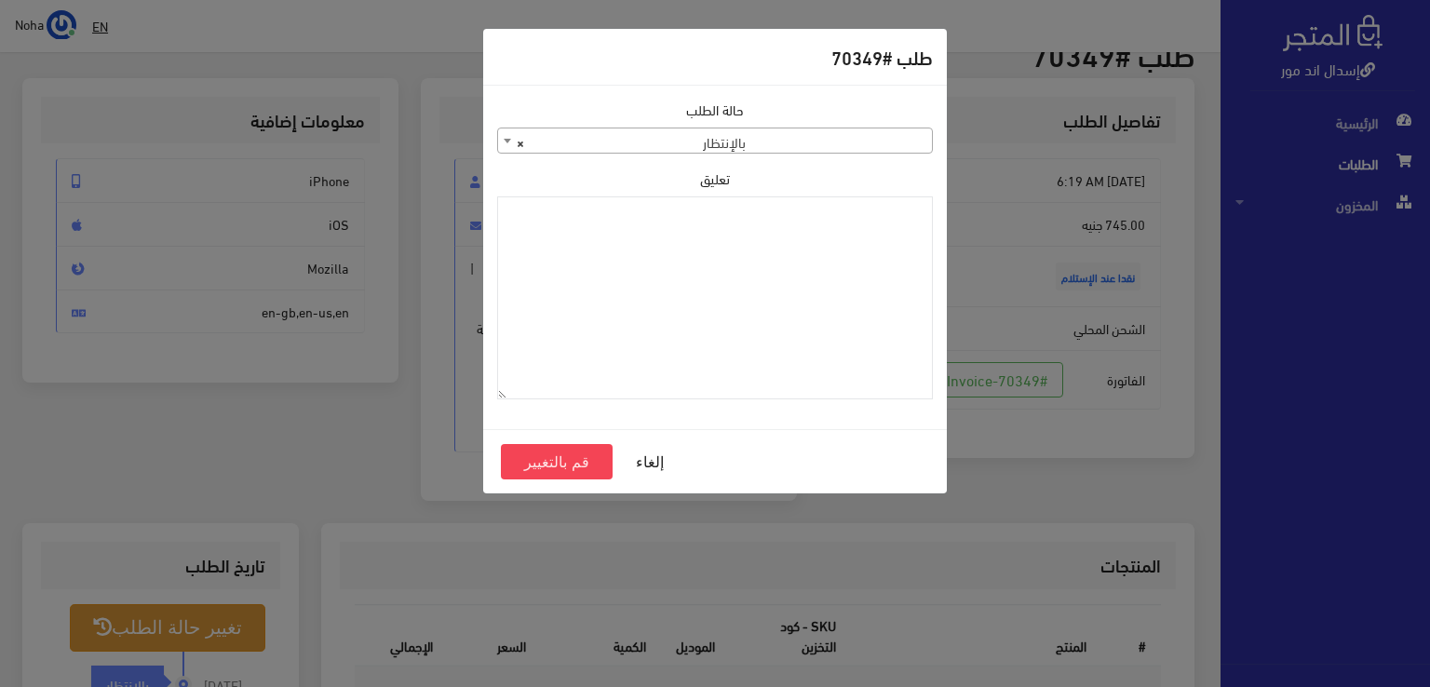
click at [827, 153] on body "إسدال اند مور الرئيسية الطلبات EN" at bounding box center [715, 546] width 1430 height 1279
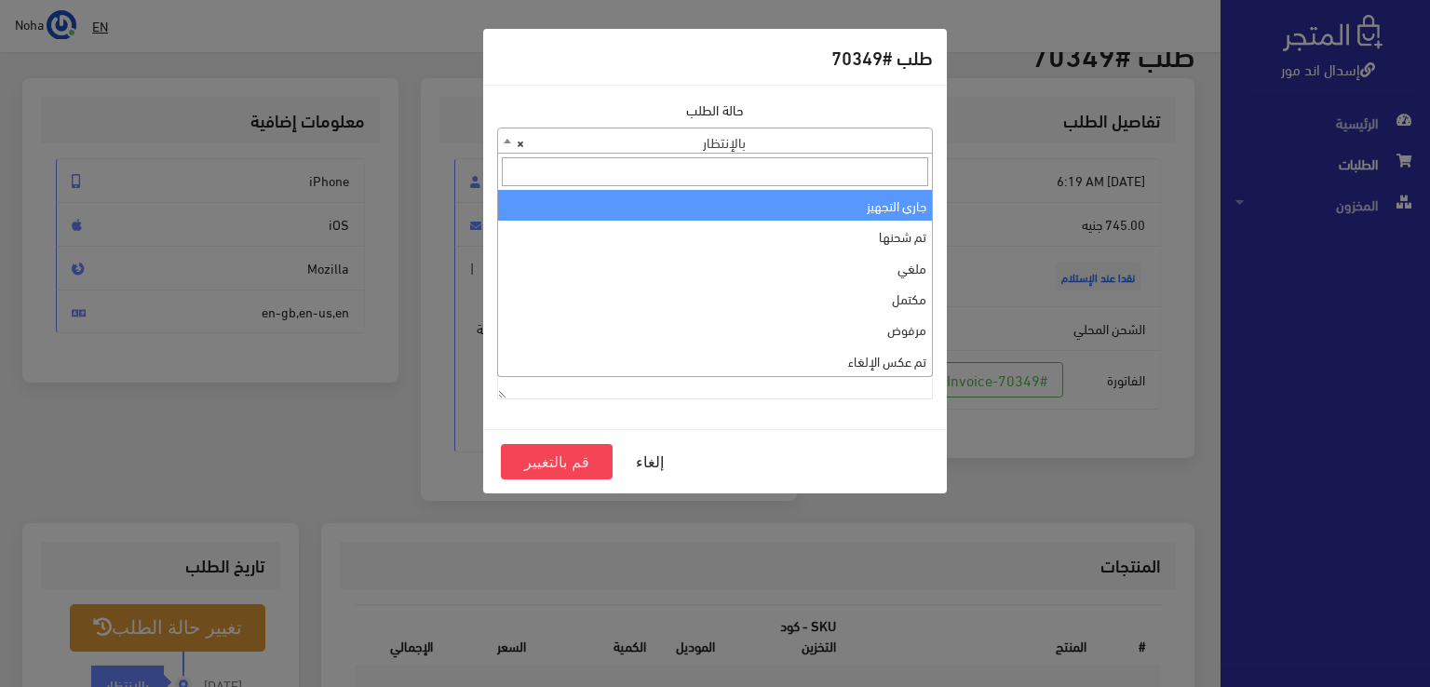
select select "1"
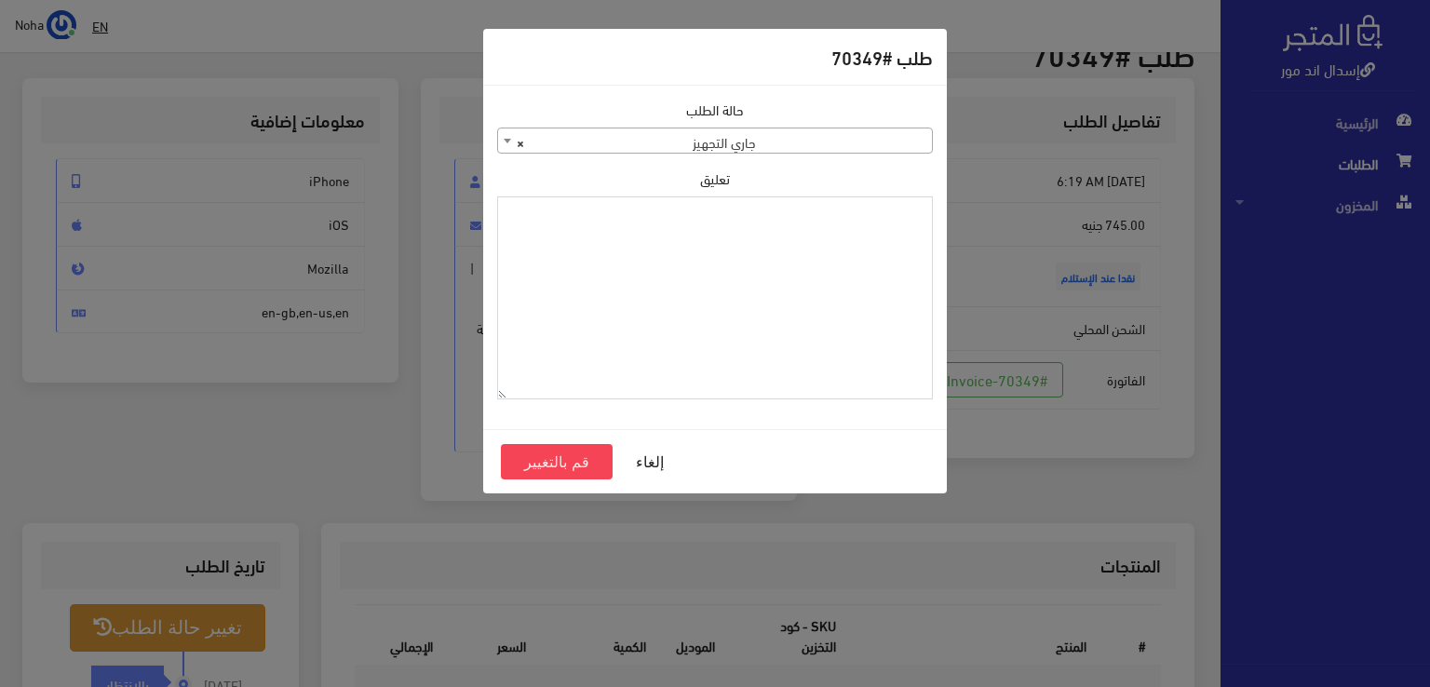
paste textarea "1118132"
type textarea "1118132"
click at [569, 468] on button "قم بالتغيير" at bounding box center [557, 461] width 112 height 35
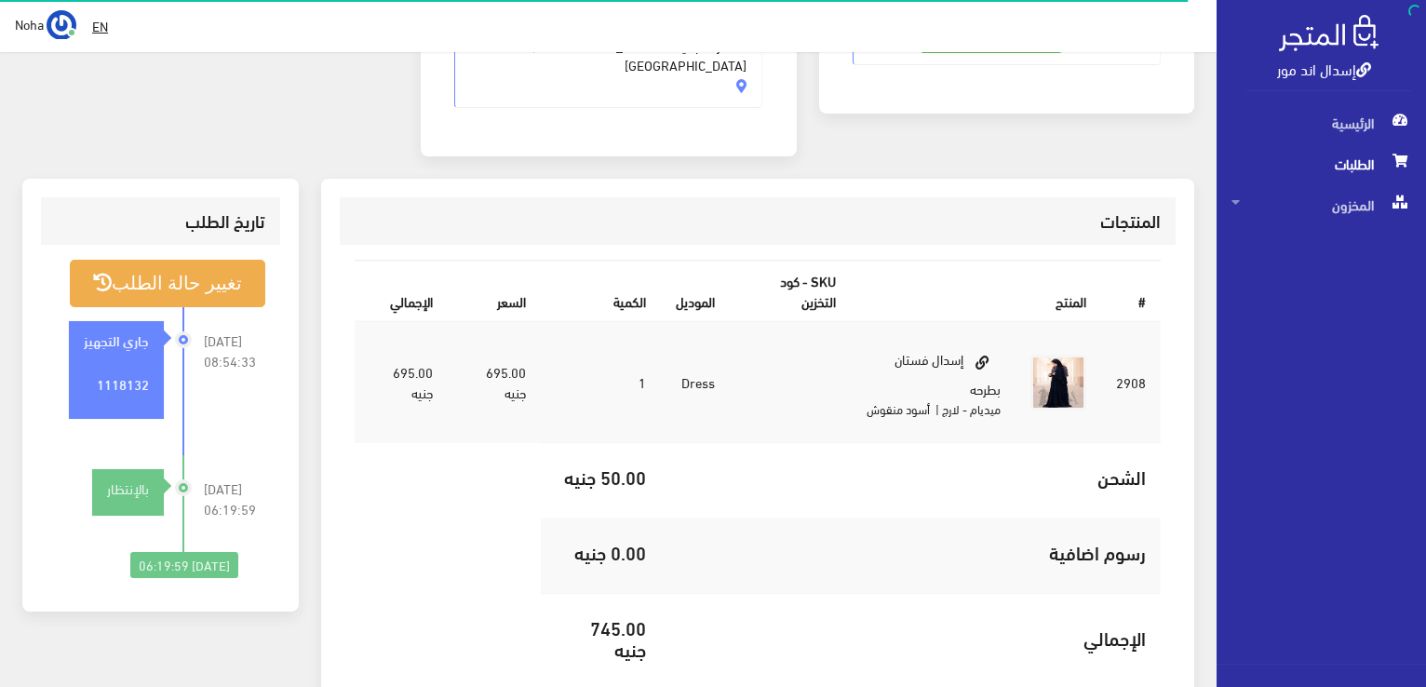
scroll to position [466, 0]
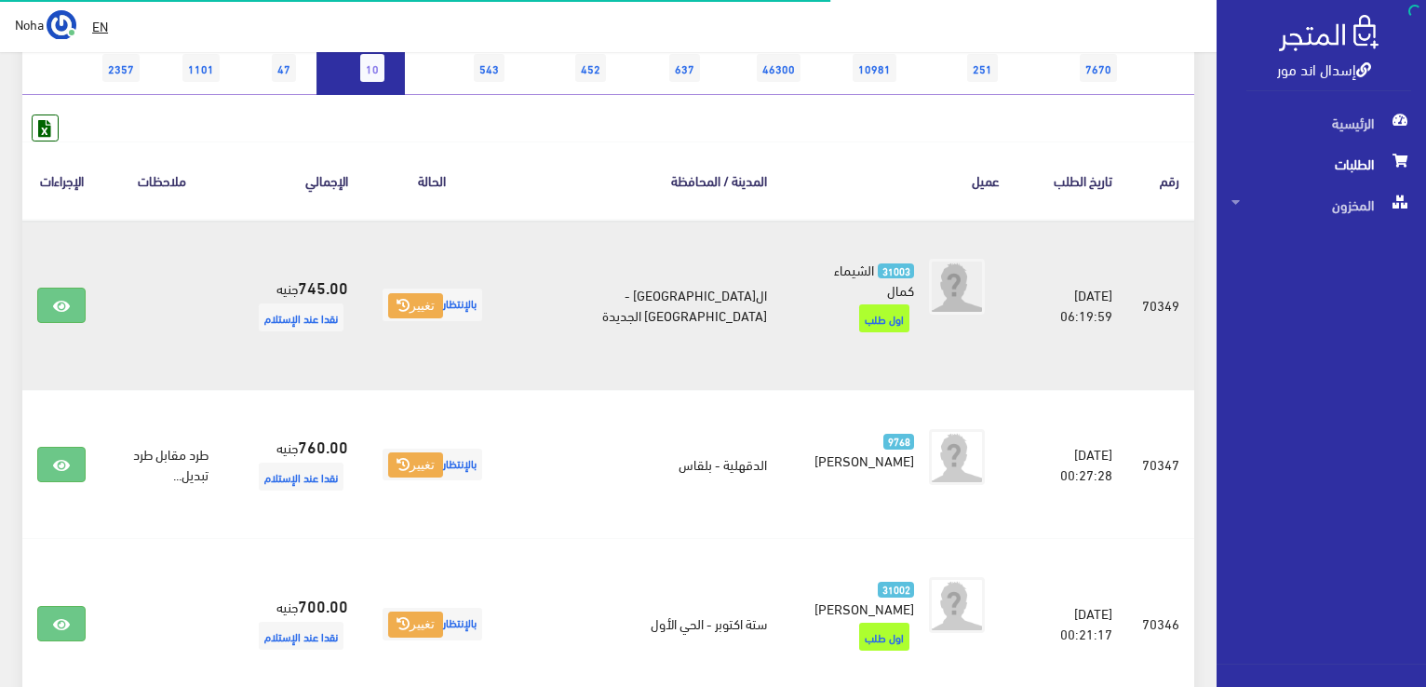
scroll to position [93, 0]
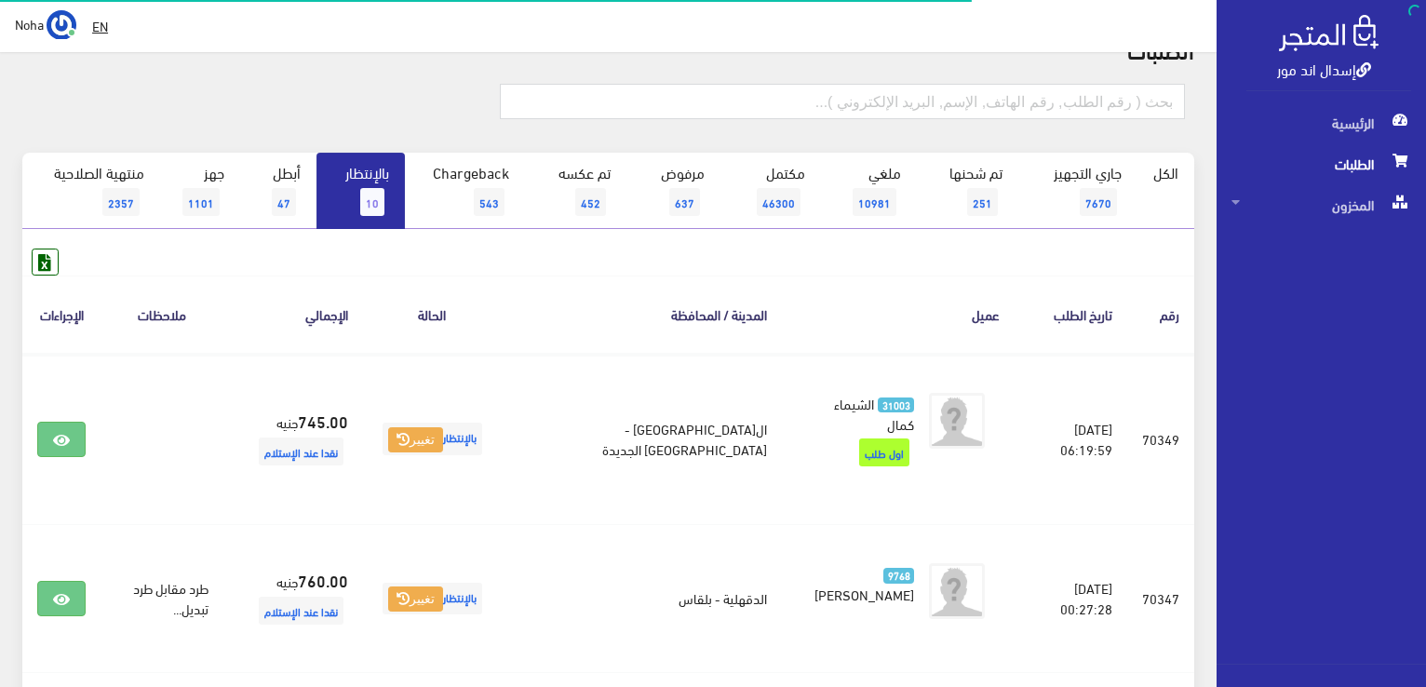
click at [361, 205] on span "10" at bounding box center [372, 202] width 24 height 28
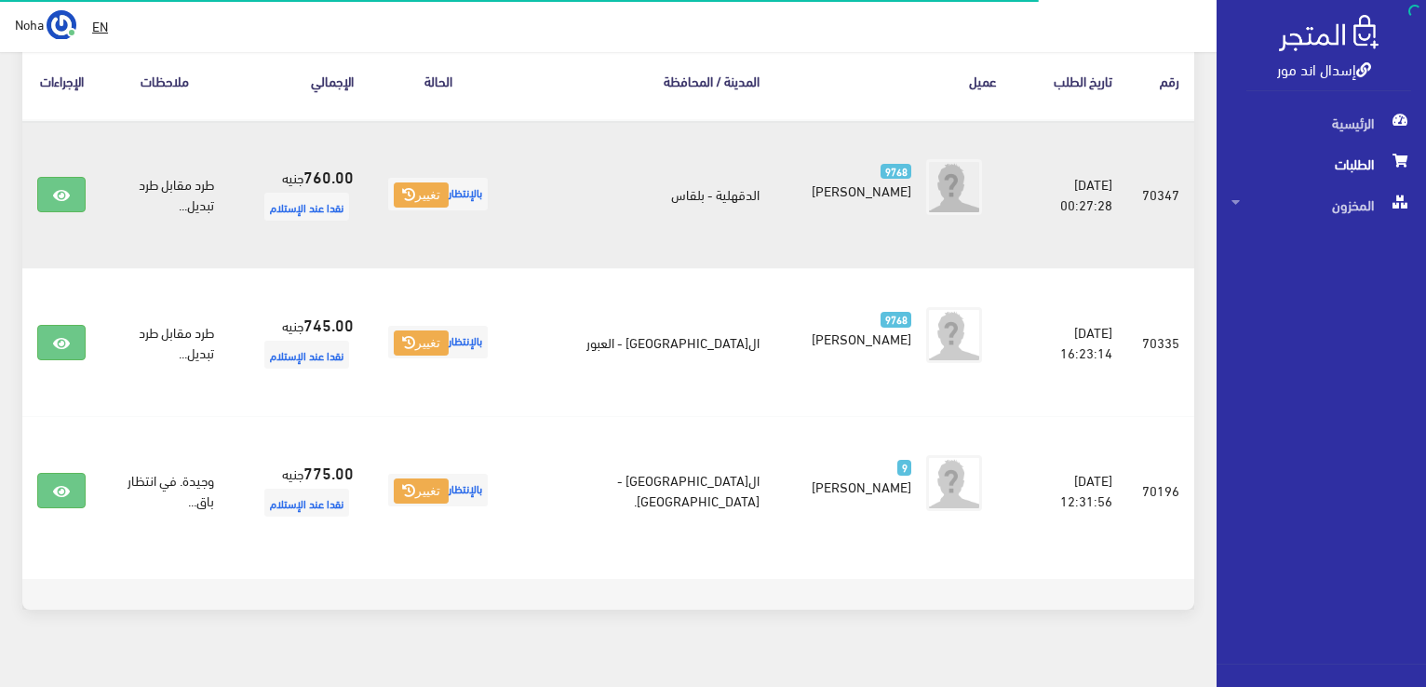
scroll to position [351, 0]
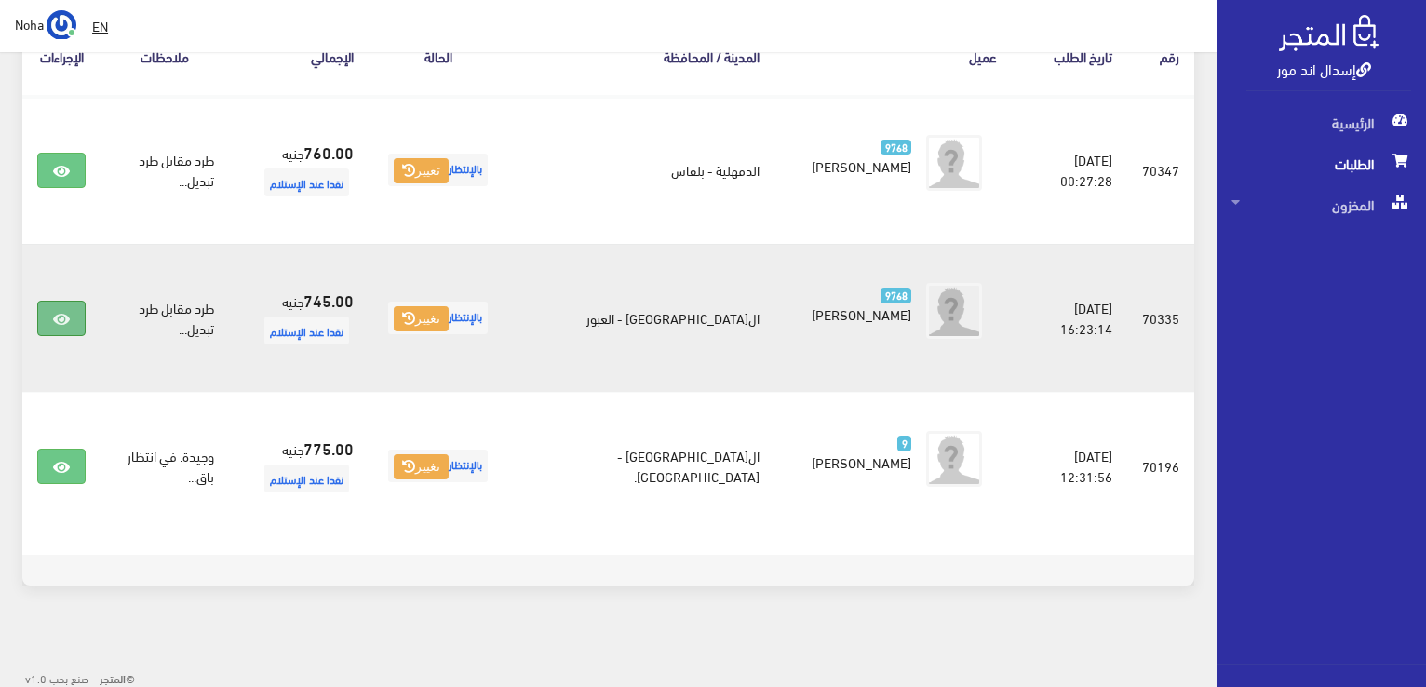
click at [73, 325] on link at bounding box center [61, 318] width 48 height 35
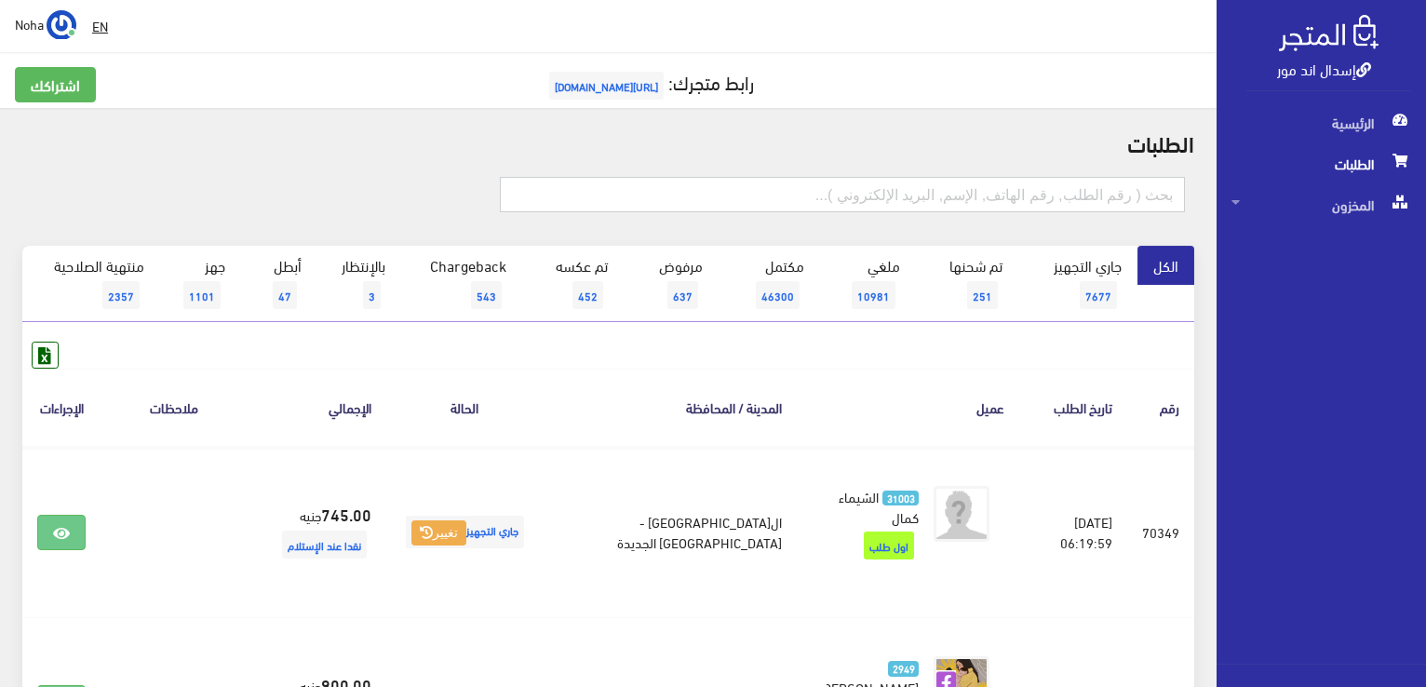
click at [711, 200] on input "text" at bounding box center [842, 194] width 685 height 35
click at [704, 135] on h2 "الطلبات" at bounding box center [608, 142] width 1172 height 24
click at [714, 188] on input "text" at bounding box center [842, 194] width 685 height 35
type input "70254"
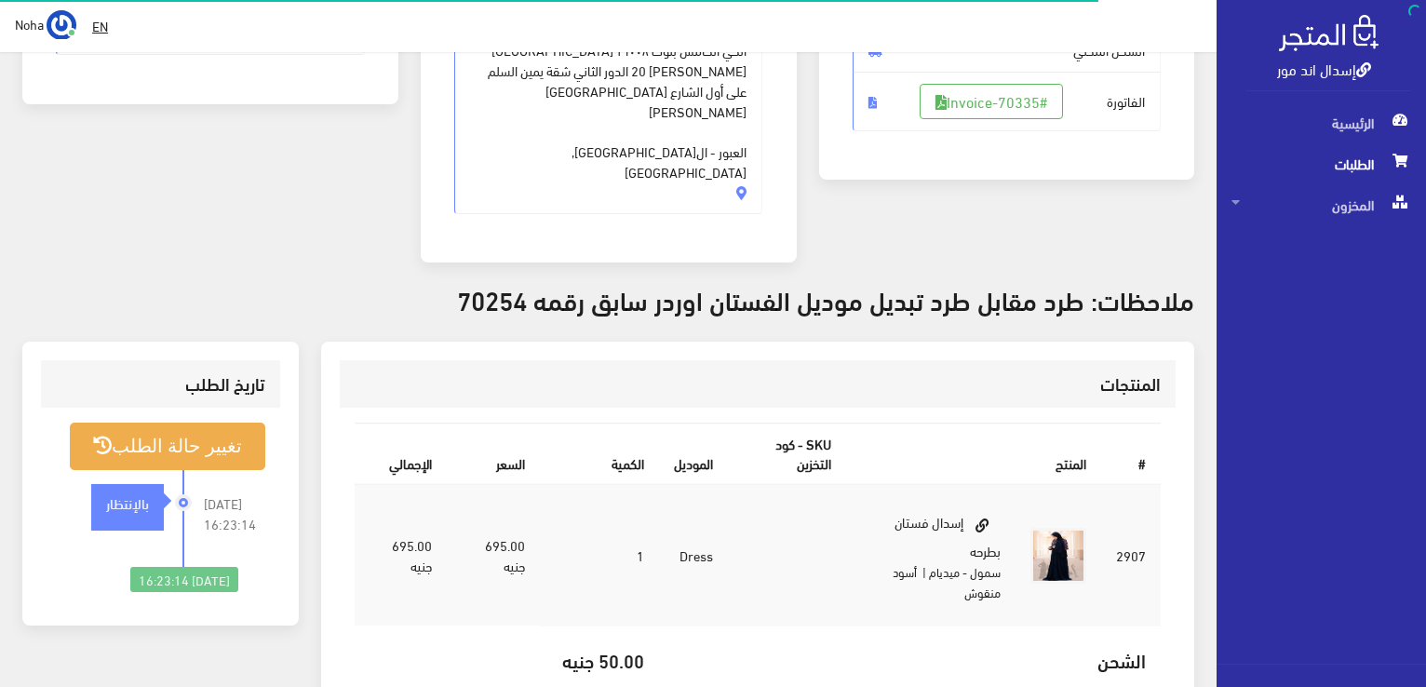
scroll to position [372, 0]
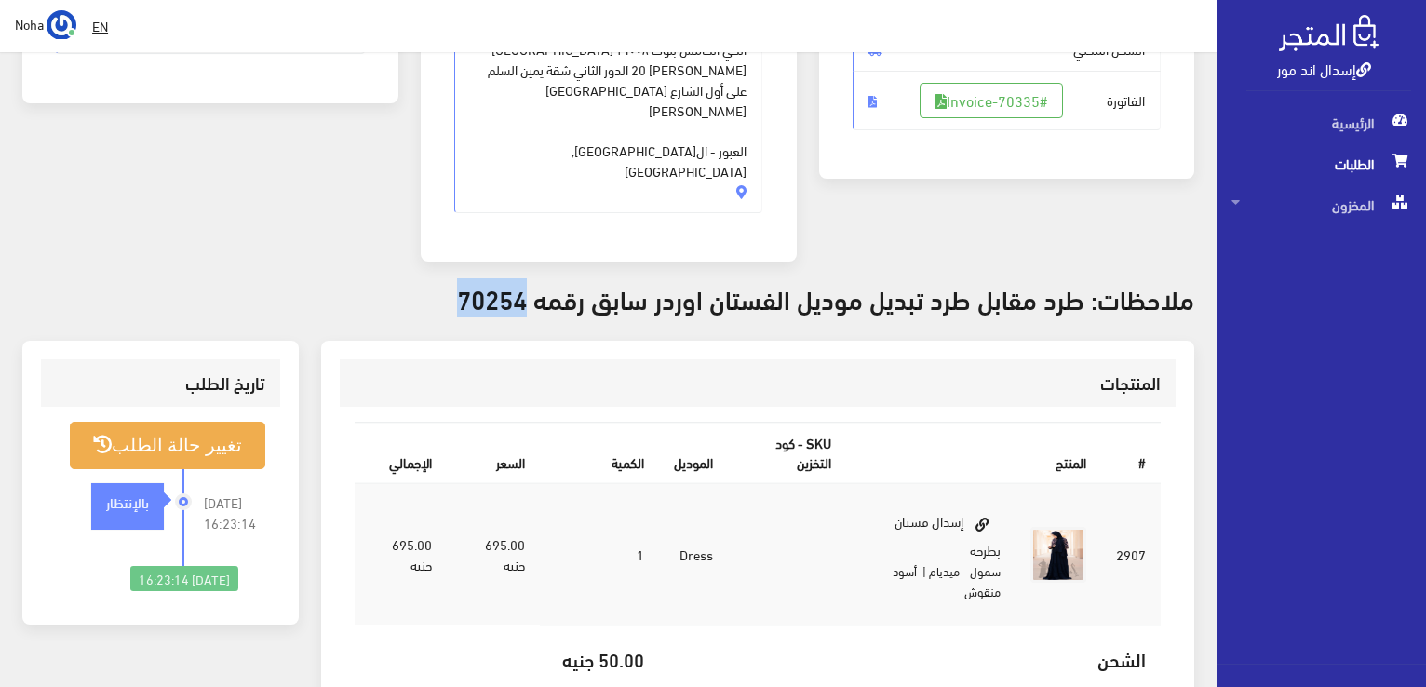
drag, startPoint x: 533, startPoint y: 256, endPoint x: 454, endPoint y: 260, distance: 78.3
click at [454, 284] on h3 "ملاحظات: طرد مقابل طرد تبديل موديل الفستان اوردر سابق رقمه 70254" at bounding box center [608, 298] width 1172 height 29
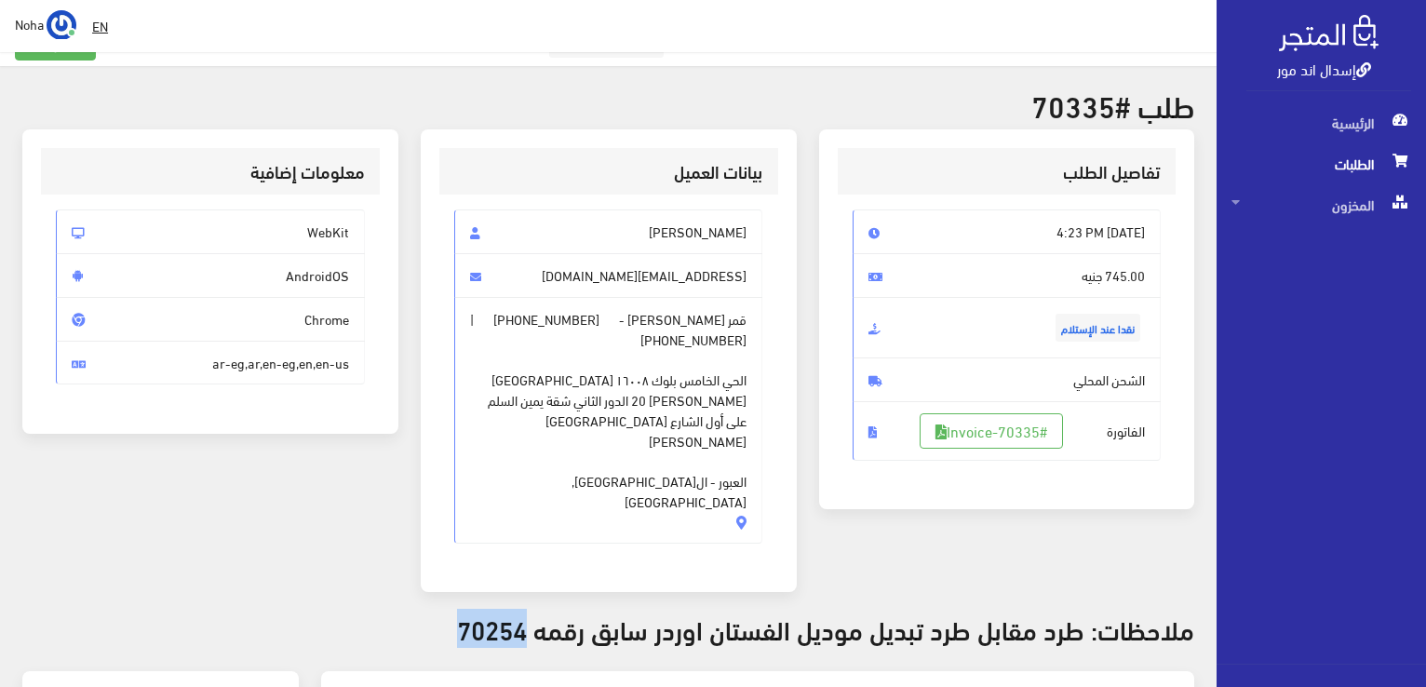
scroll to position [0, 0]
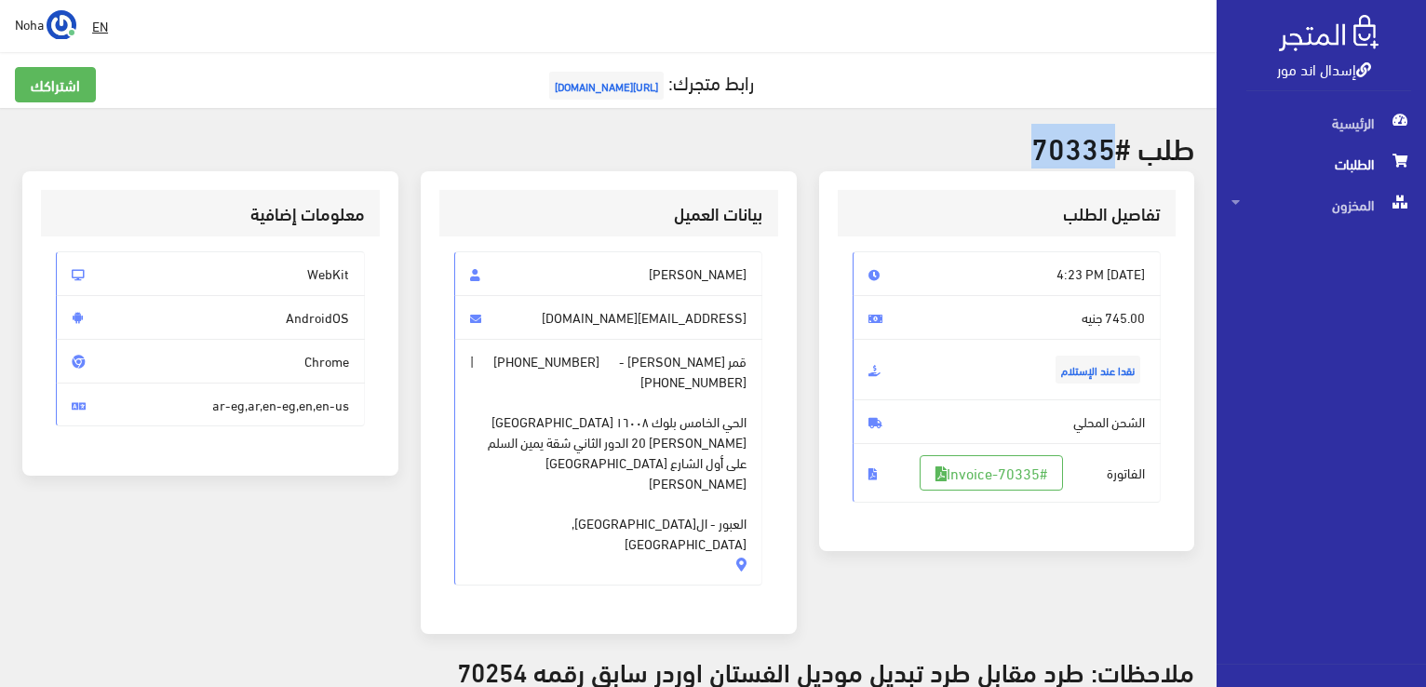
drag, startPoint x: 1114, startPoint y: 146, endPoint x: 1040, endPoint y: 148, distance: 73.6
click at [1040, 148] on h2 "طلب #70335" at bounding box center [608, 146] width 1172 height 33
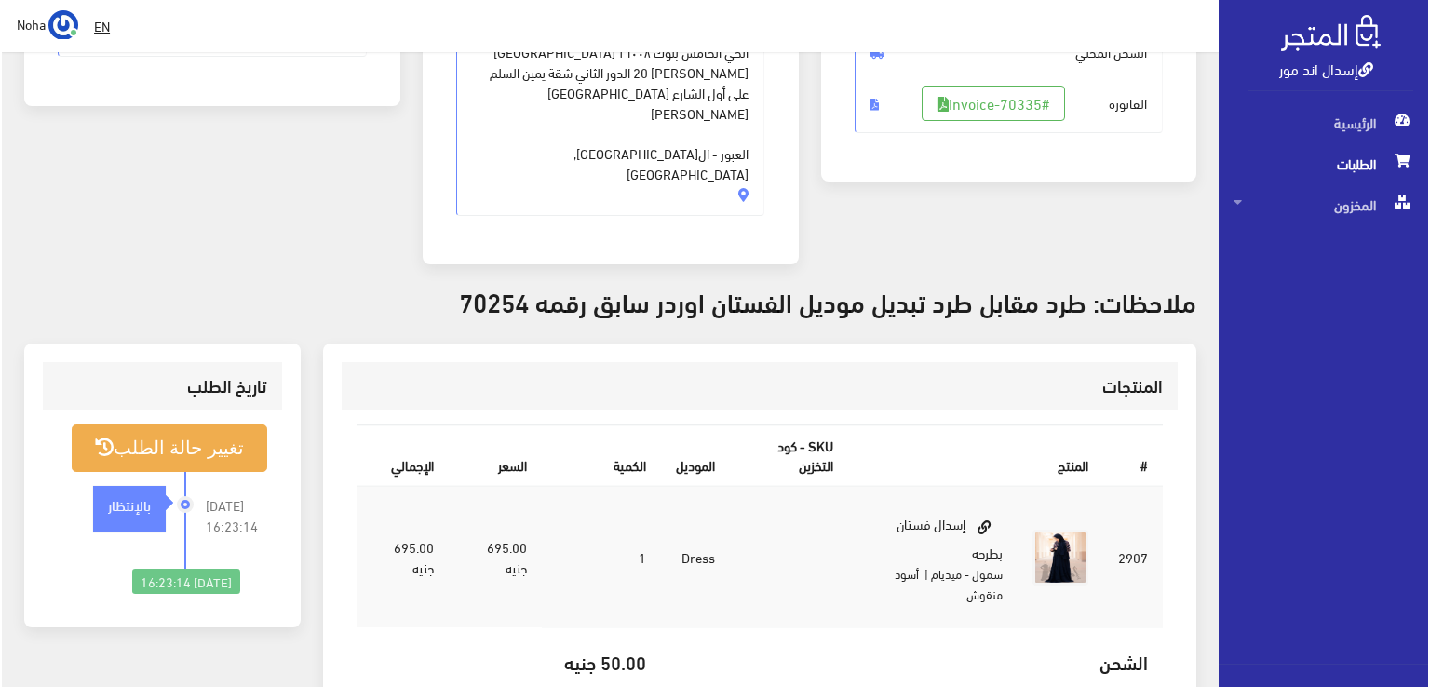
scroll to position [372, 0]
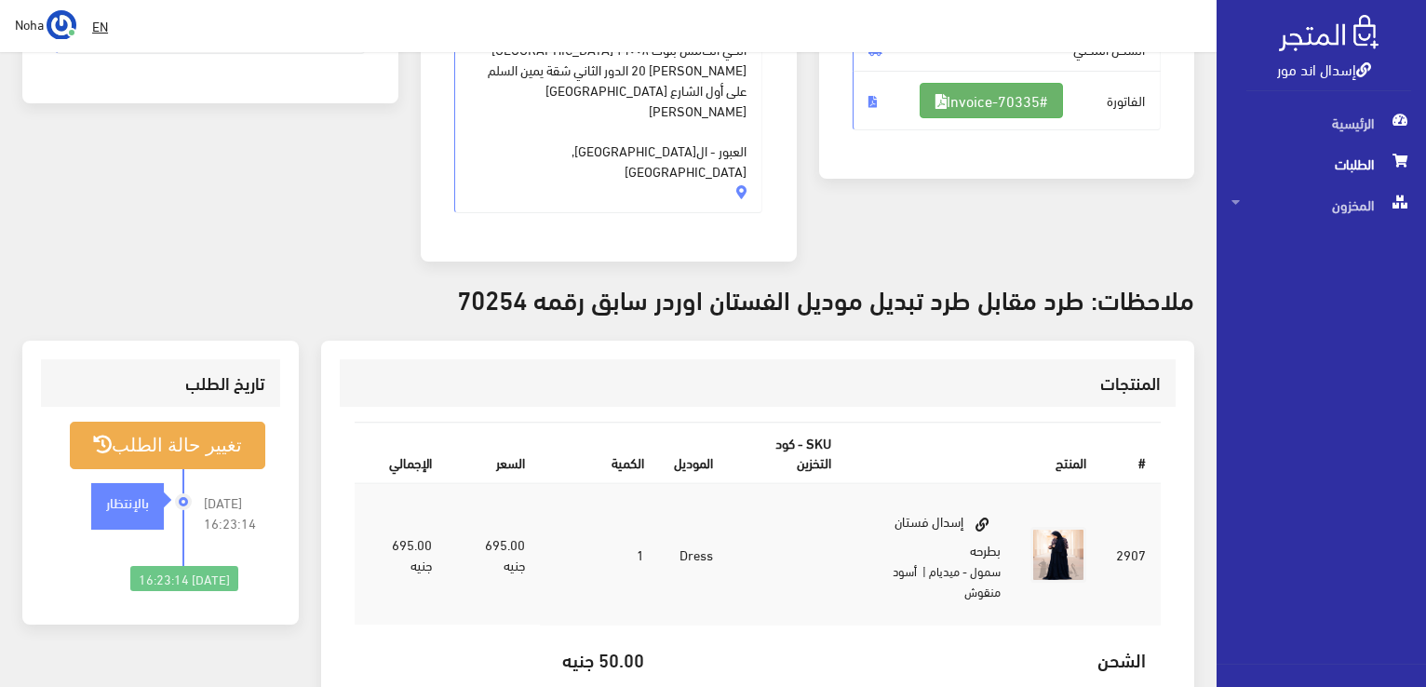
click at [1020, 104] on link "#Invoice-70335" at bounding box center [991, 100] width 143 height 35
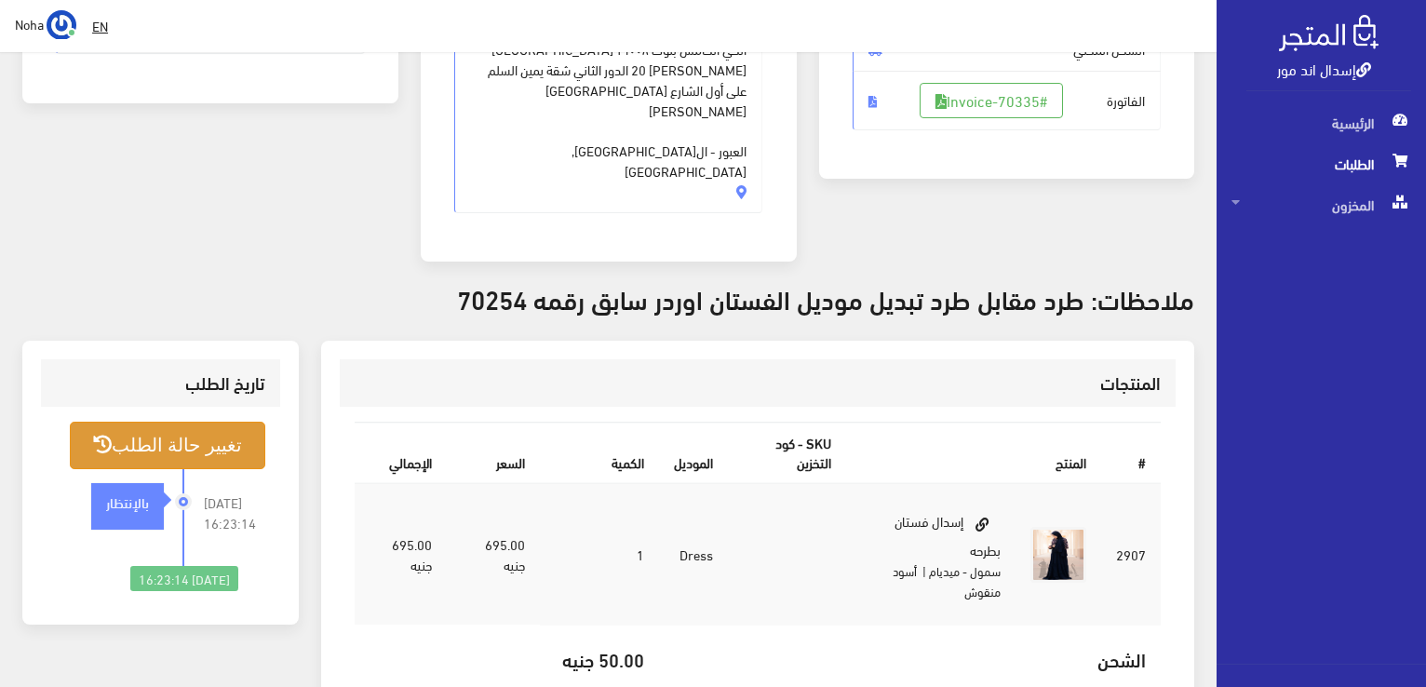
click at [190, 422] on button "تغيير حالة الطلب" at bounding box center [168, 445] width 196 height 47
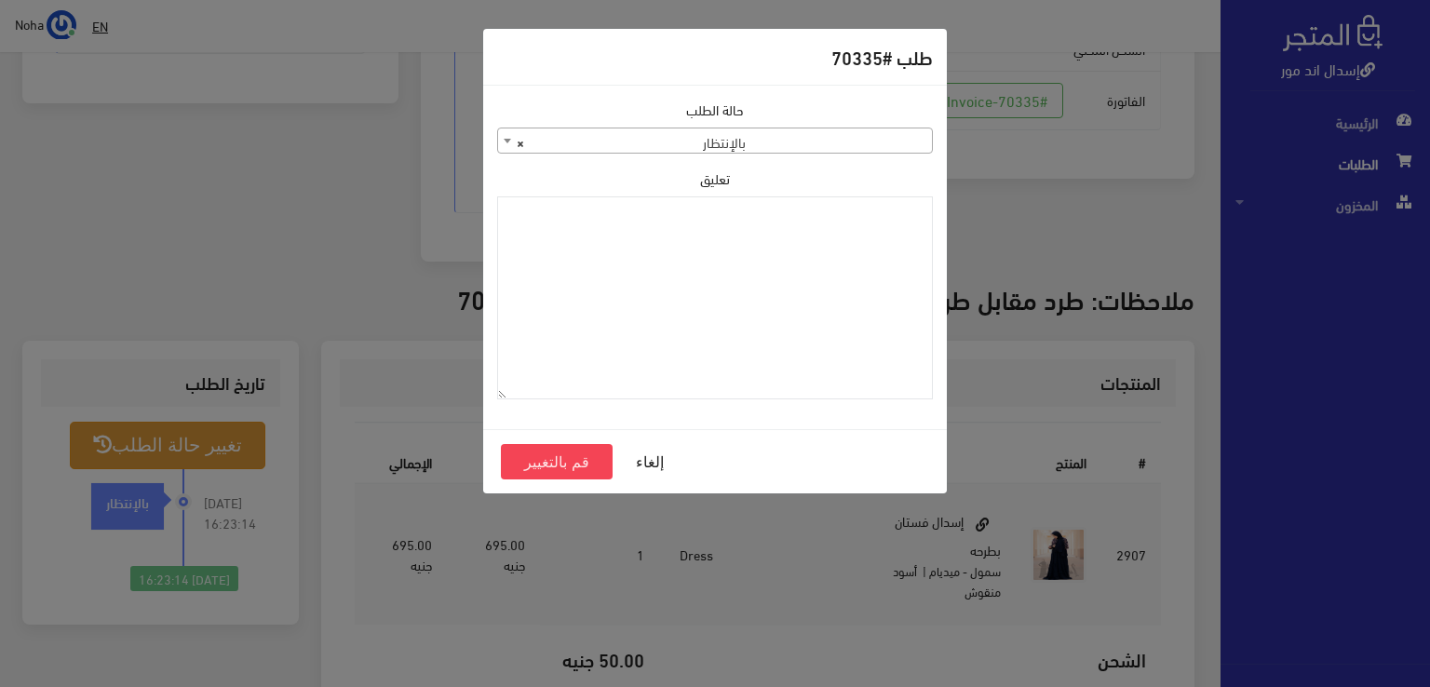
click at [682, 144] on span "× بالإنتظار" at bounding box center [715, 141] width 434 height 26
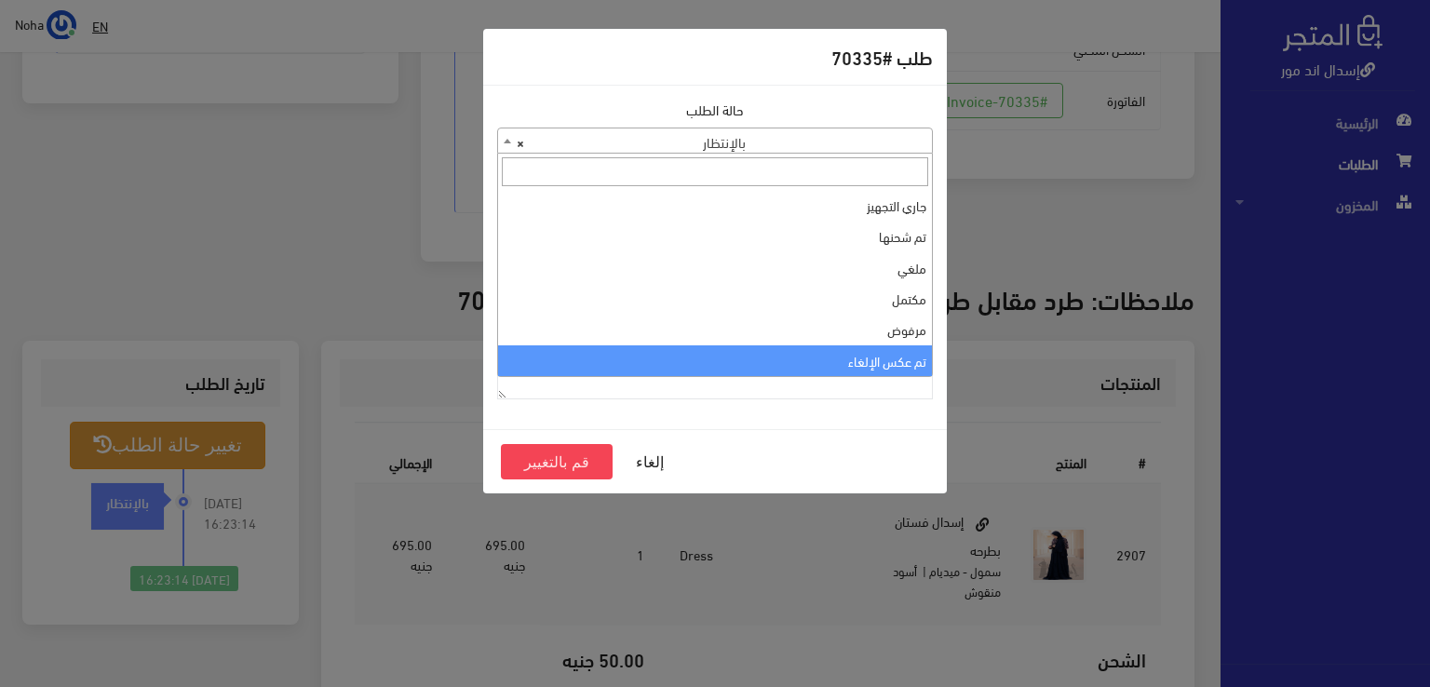
scroll to position [186, 0]
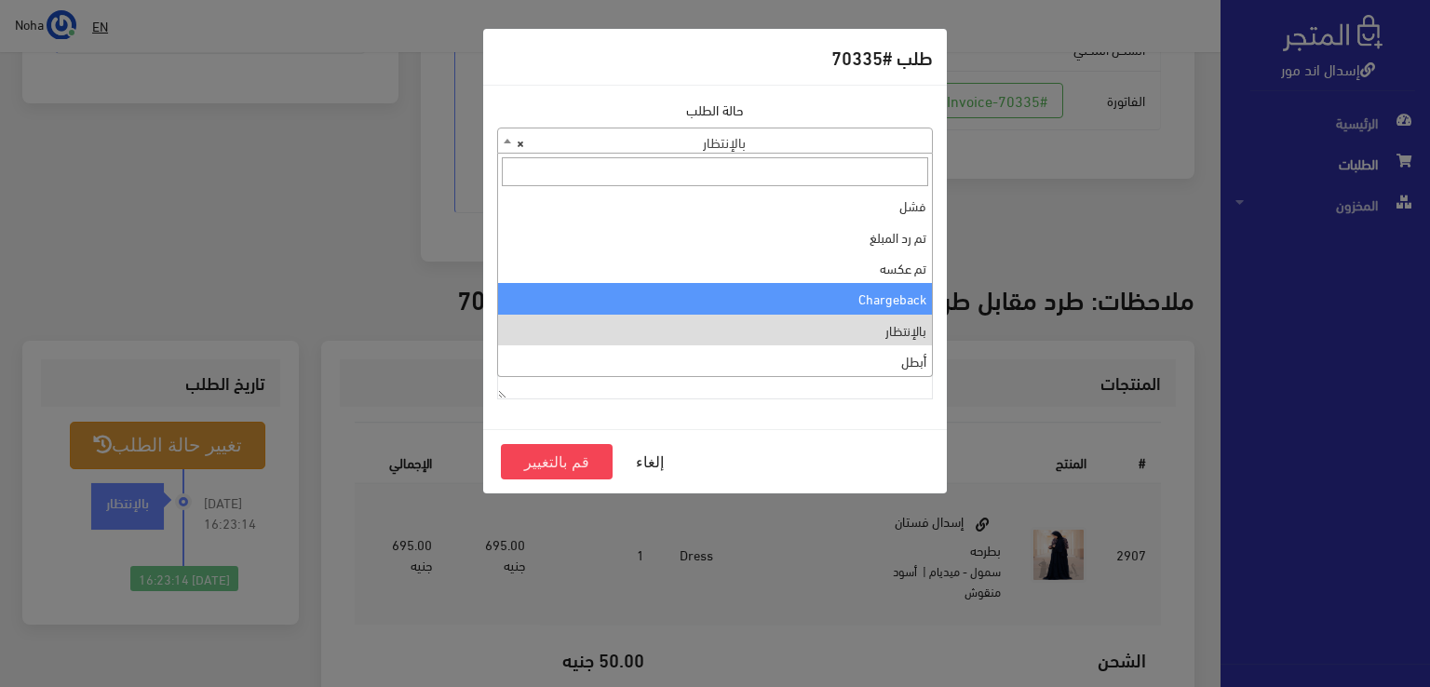
select select "10"
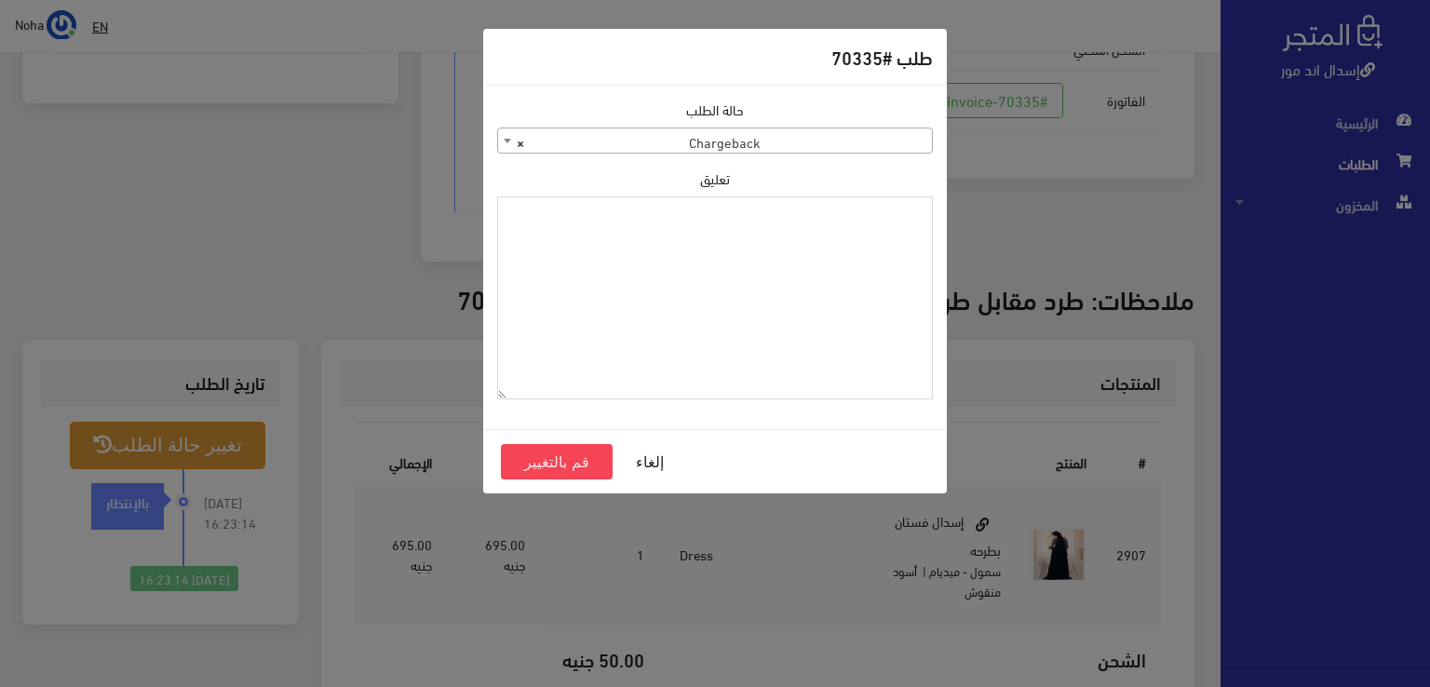
paste textarea "1118132"
type textarea "1118132"
click at [560, 460] on button "قم بالتغيير" at bounding box center [557, 461] width 112 height 35
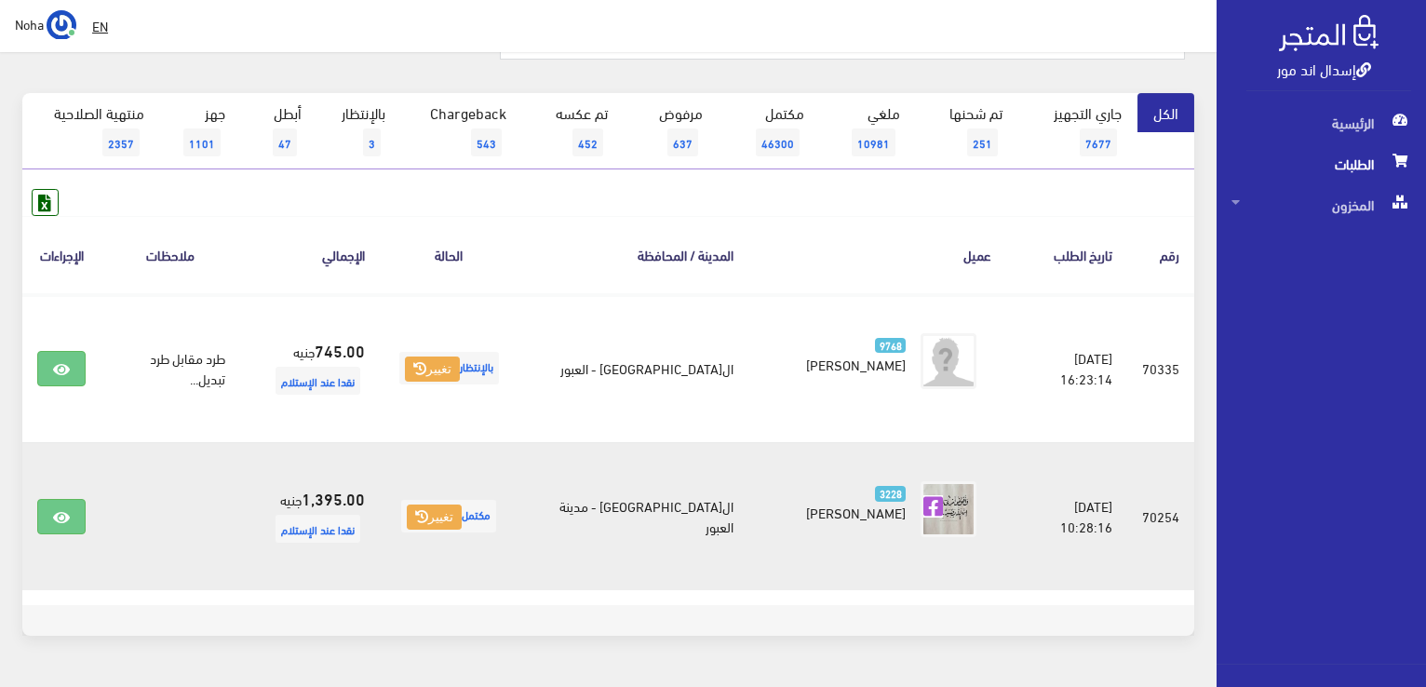
scroll to position [186, 0]
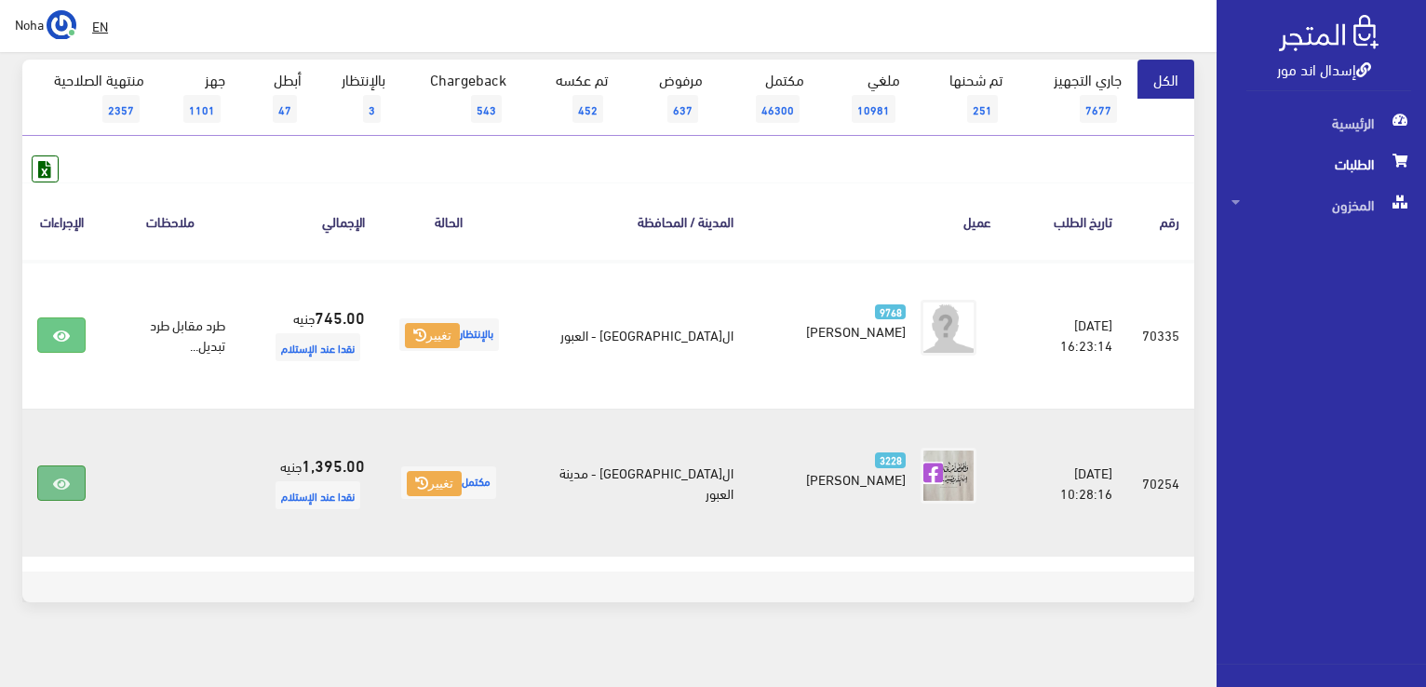
click at [58, 482] on icon at bounding box center [61, 484] width 17 height 15
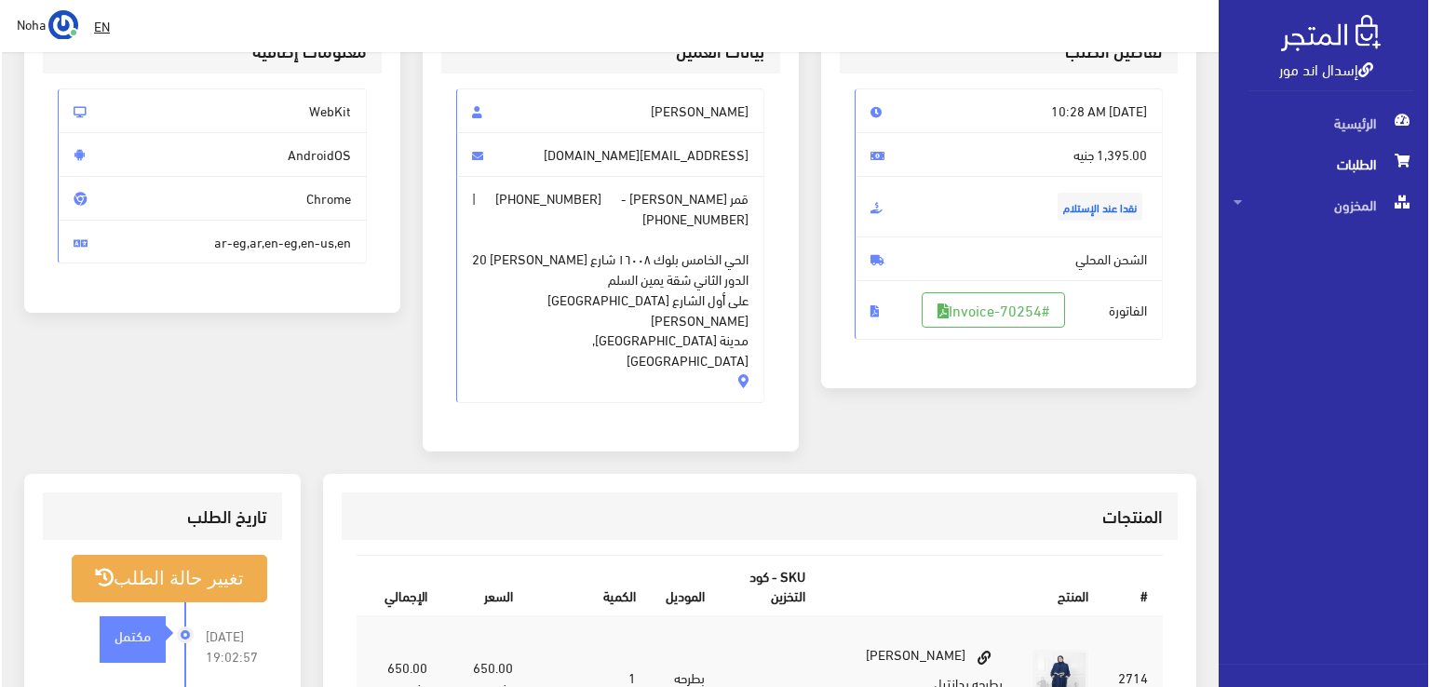
scroll to position [279, 0]
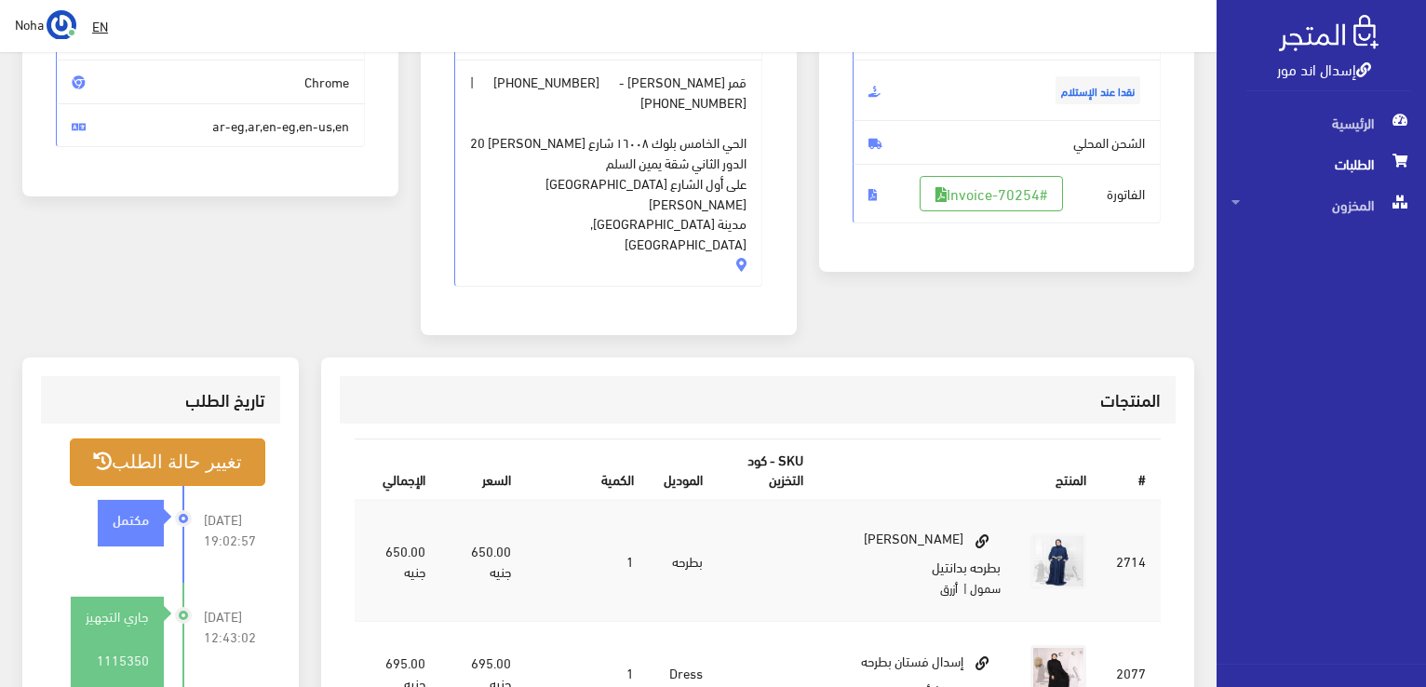
click at [101, 453] on icon at bounding box center [102, 462] width 19 height 19
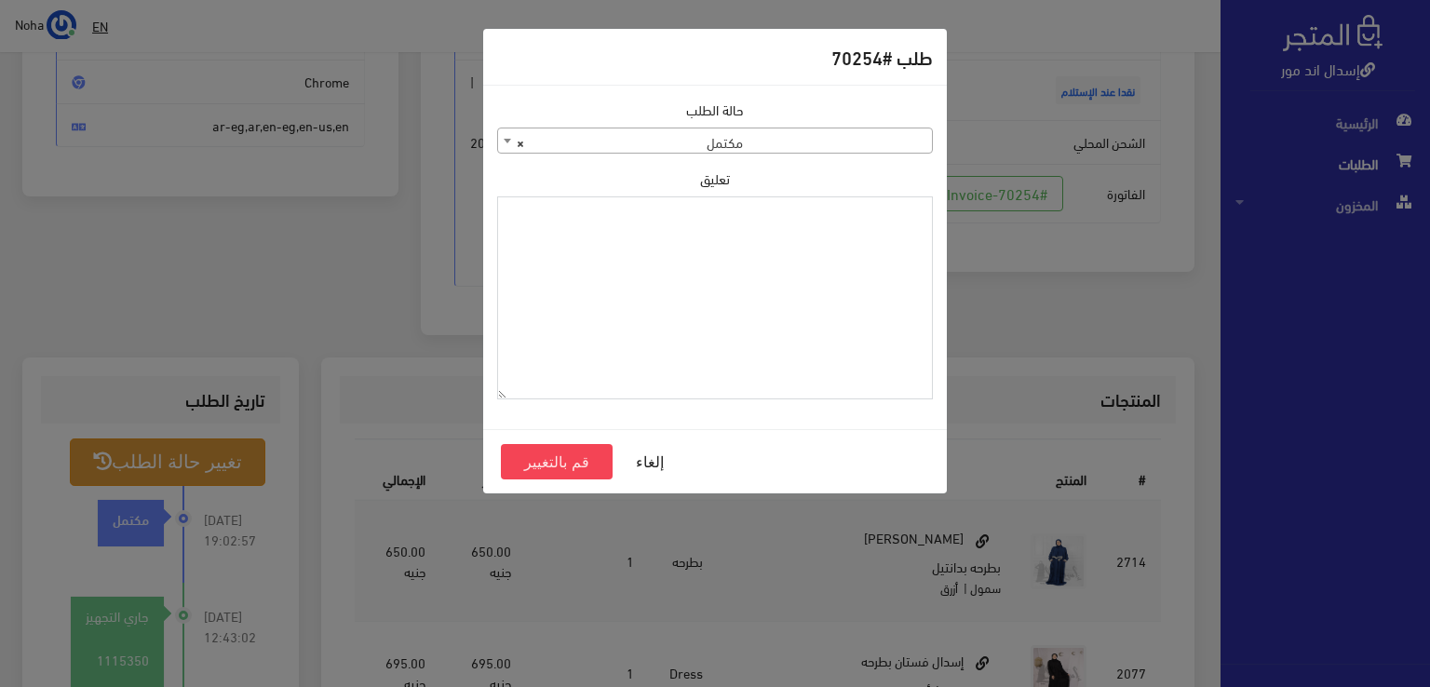
click at [802, 353] on textarea "تعليق" at bounding box center [715, 298] width 436 height 204
type textarea "i"
type textarea "هتبدل [DEMOGRAPHIC_DATA] فى [GEOGRAPHIC_DATA] 70335"
click at [555, 456] on button "قم بالتغيير" at bounding box center [557, 461] width 112 height 35
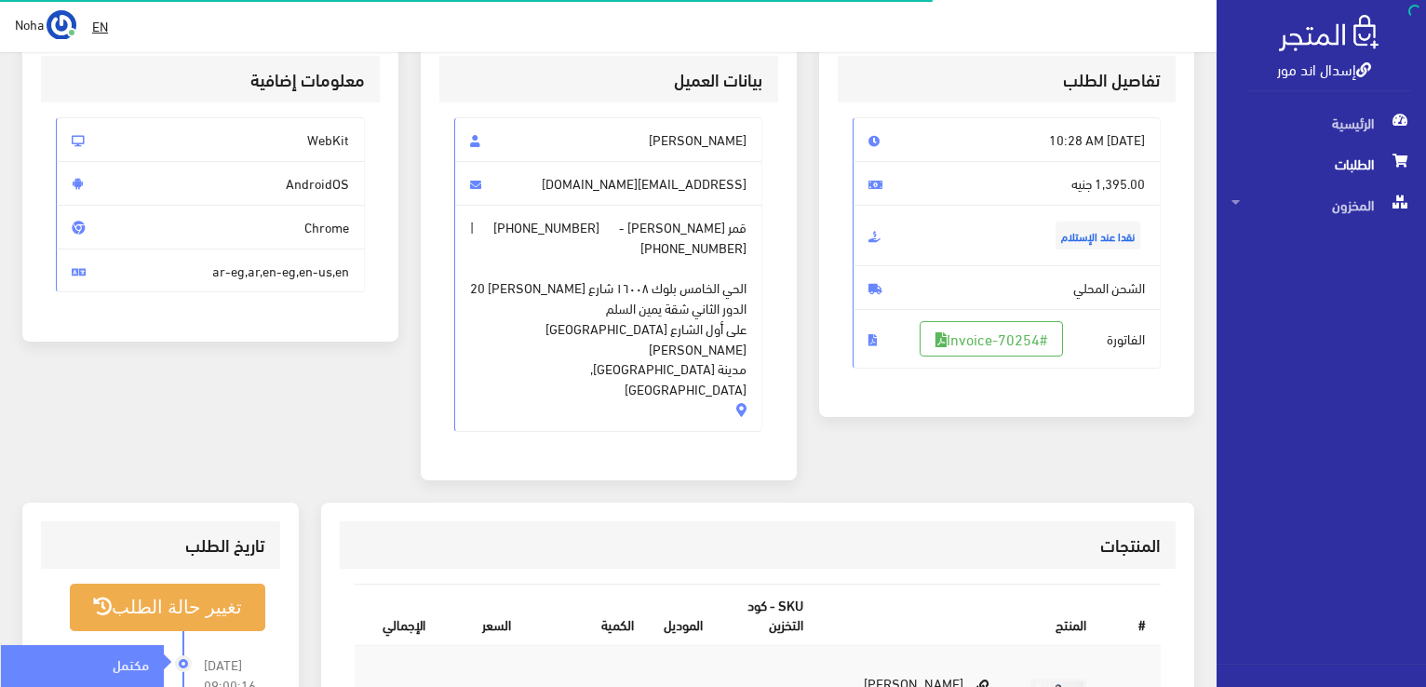
scroll to position [279, 0]
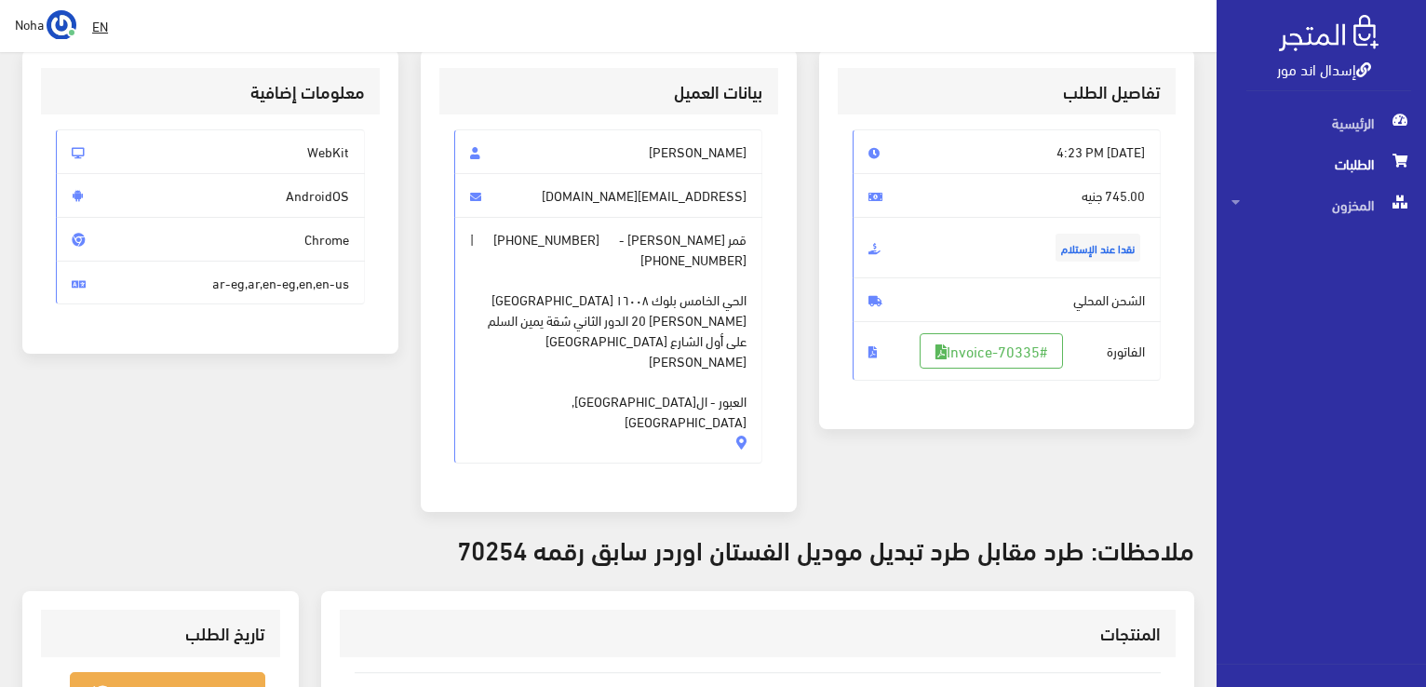
scroll to position [186, 0]
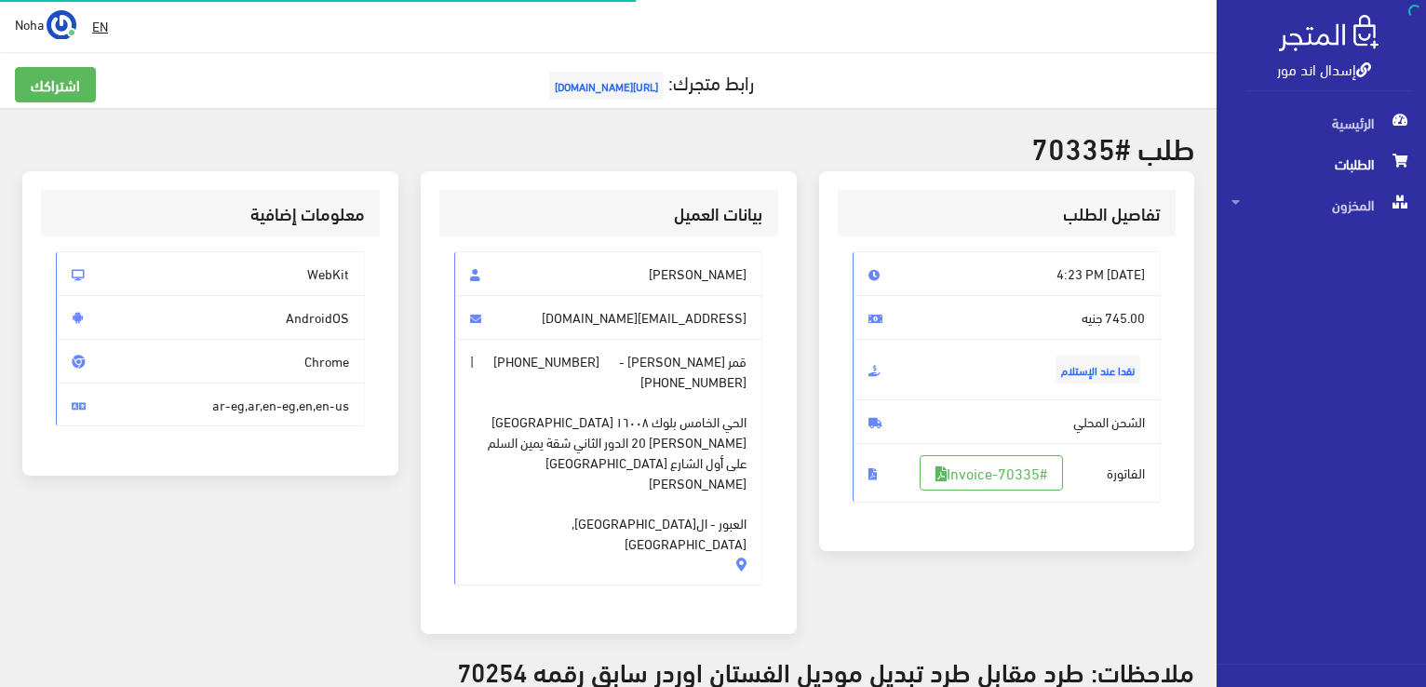
scroll to position [366, 0]
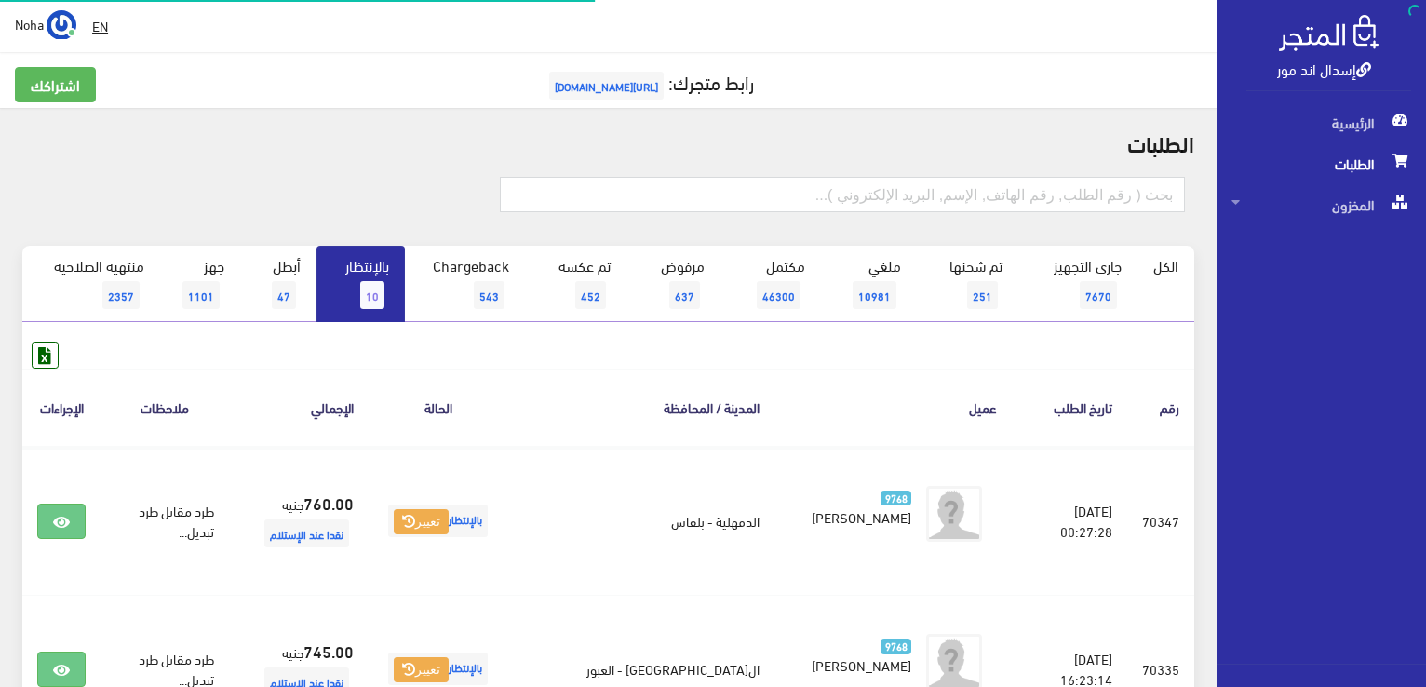
scroll to position [351, 0]
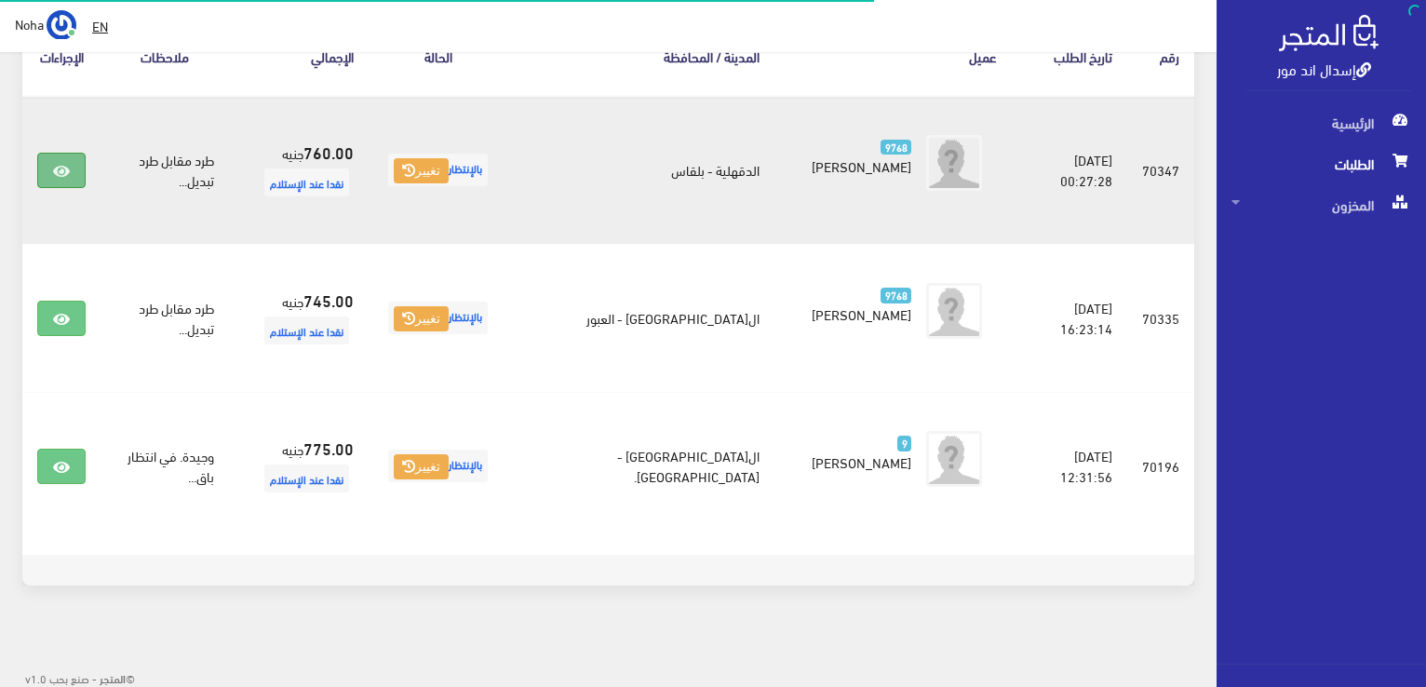
click at [56, 173] on icon at bounding box center [61, 171] width 17 height 15
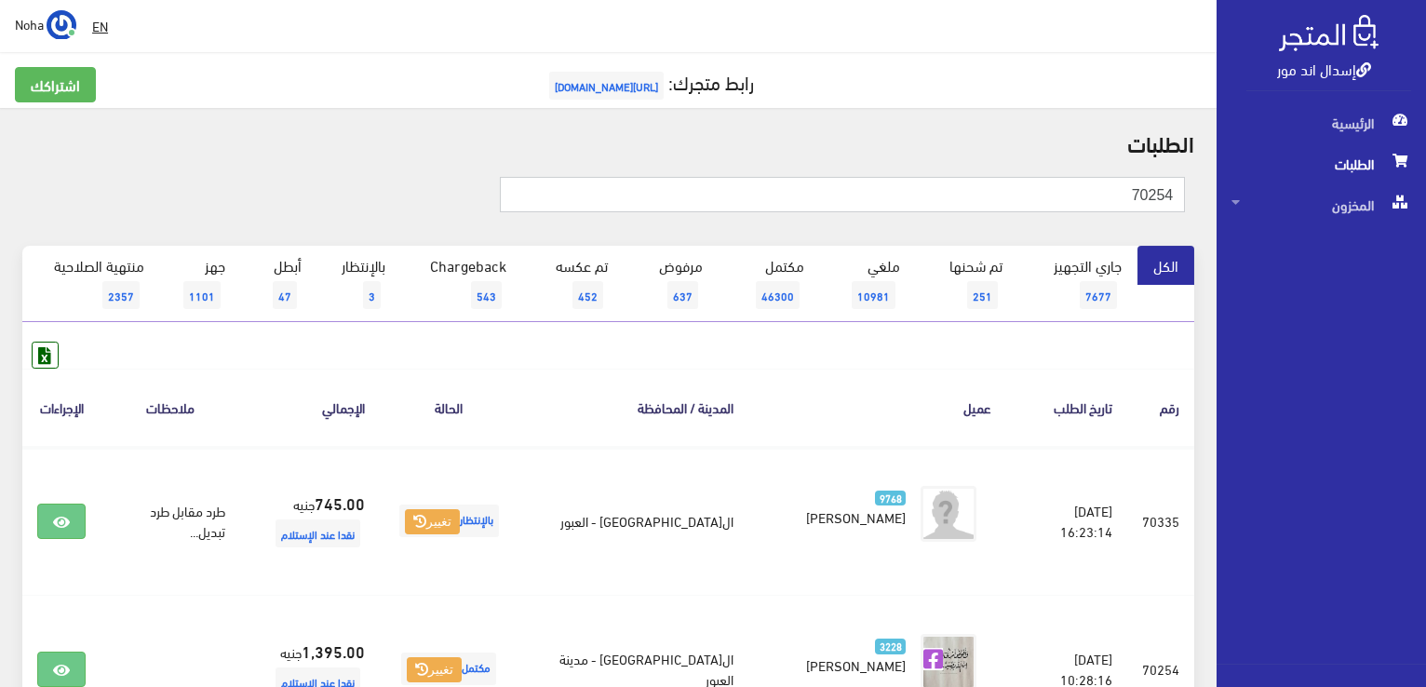
drag, startPoint x: 804, startPoint y: 192, endPoint x: 1100, endPoint y: 159, distance: 297.9
click at [1100, 159] on div "الطلبات 70254 الكل 7677 251 637" at bounding box center [608, 470] width 1217 height 725
drag, startPoint x: 1158, startPoint y: 195, endPoint x: 1221, endPoint y: 209, distance: 64.1
click at [1221, 209] on div "إسدال اند مور الرئيسية الطلبات المخزون" at bounding box center [713, 446] width 1426 height 893
type input "70209"
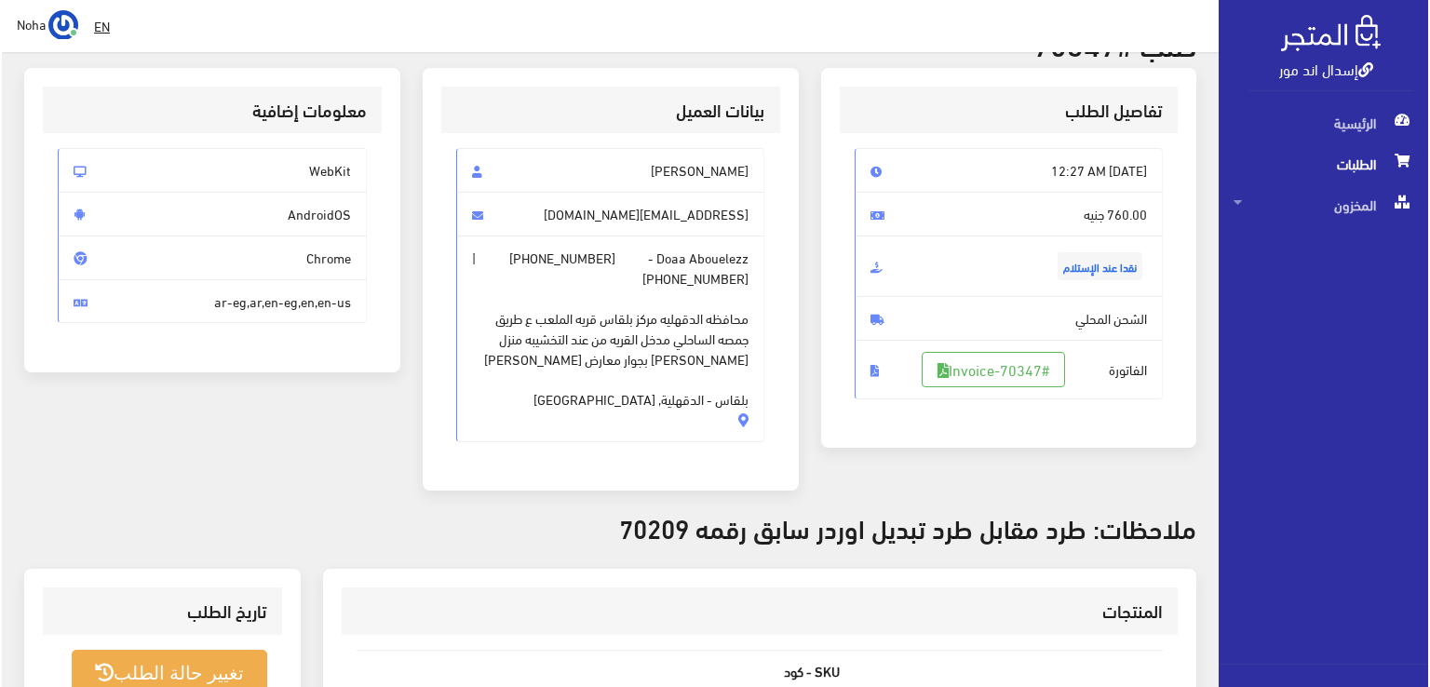
scroll to position [279, 0]
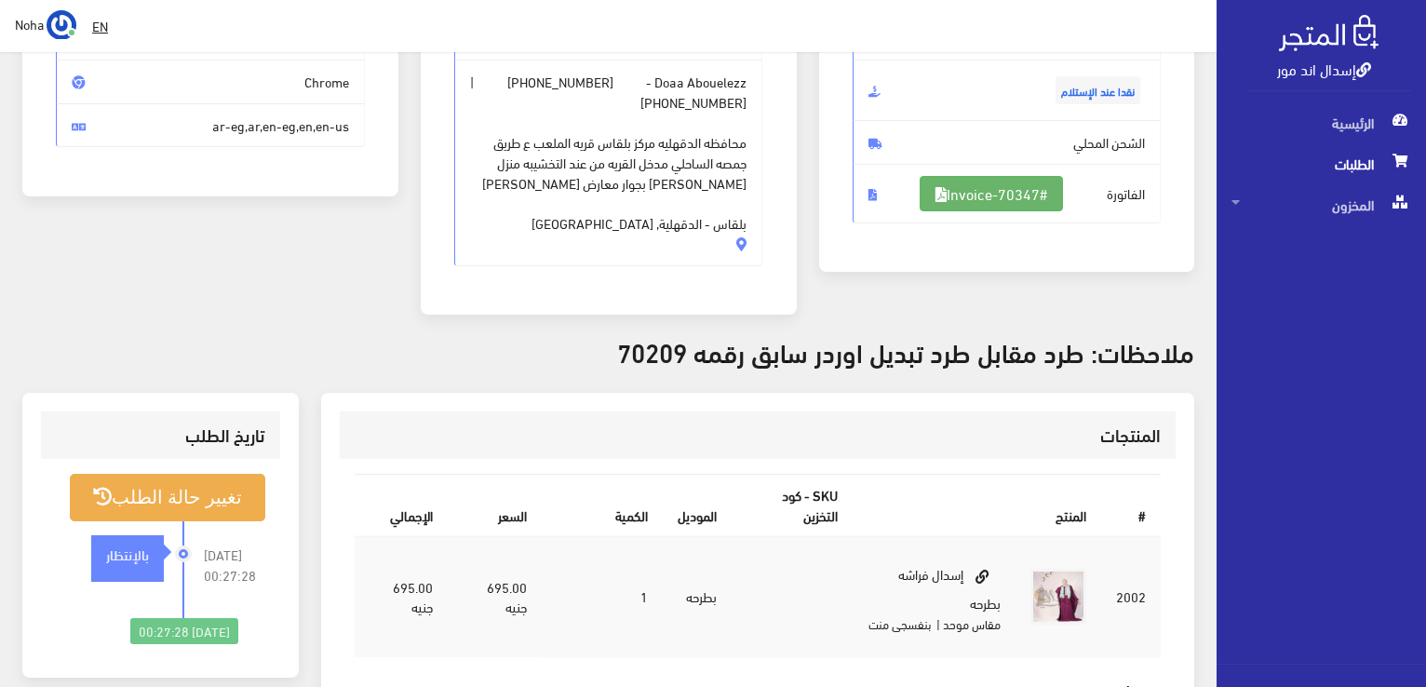
click at [999, 197] on link "#Invoice-70347" at bounding box center [991, 193] width 143 height 35
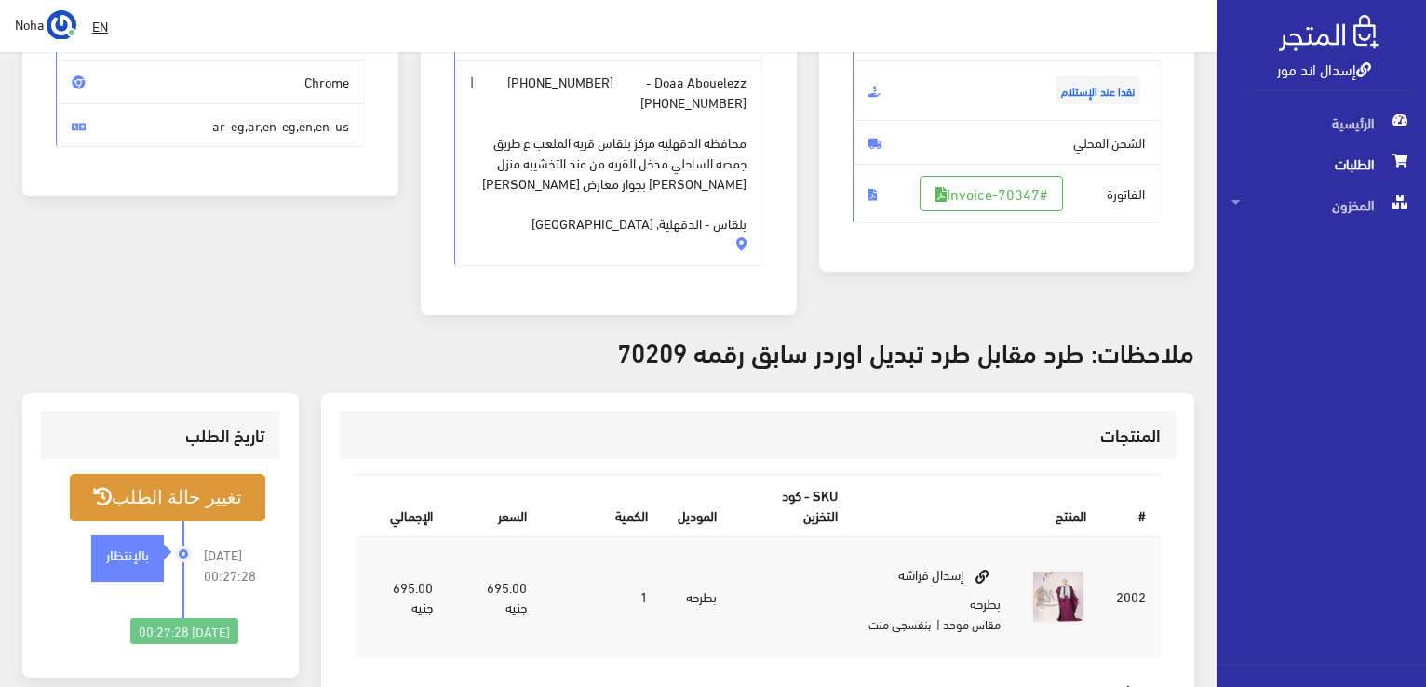
click at [209, 502] on button "تغيير حالة الطلب" at bounding box center [168, 497] width 196 height 47
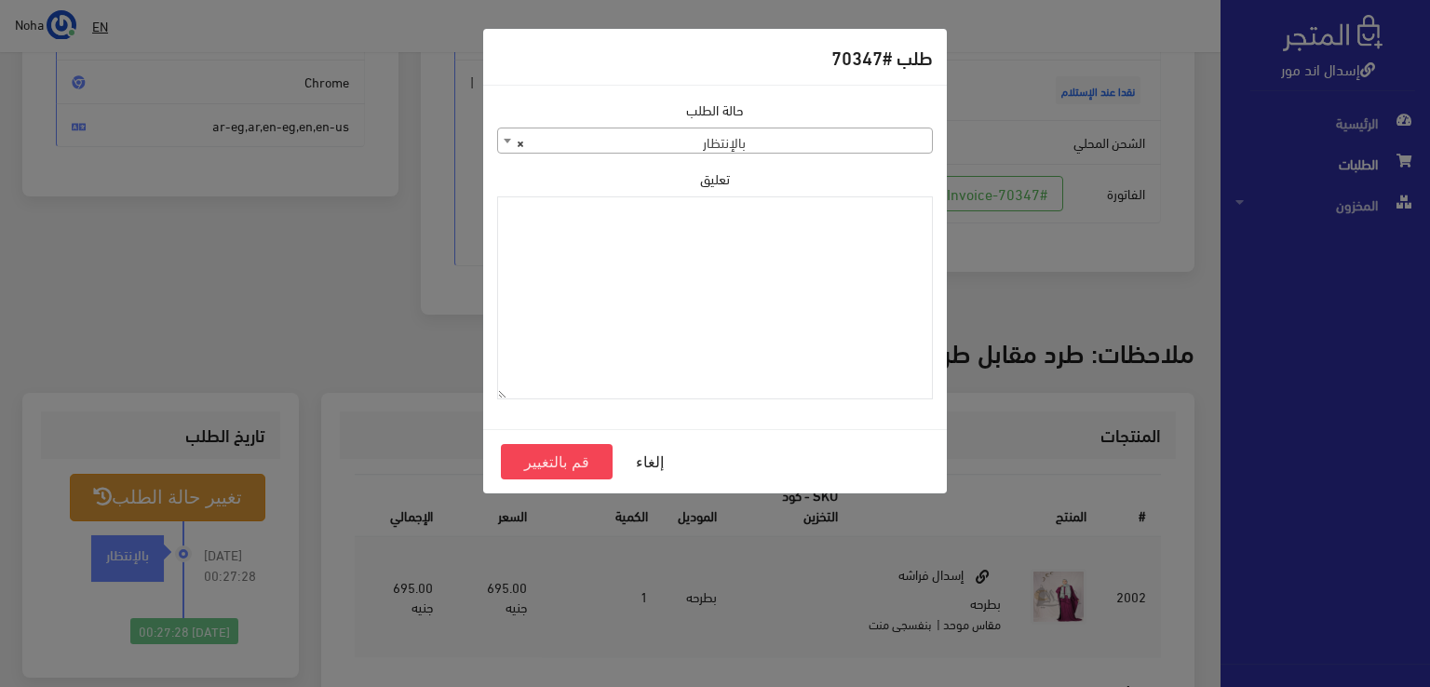
click at [755, 146] on span "× بالإنتظار" at bounding box center [715, 141] width 434 height 26
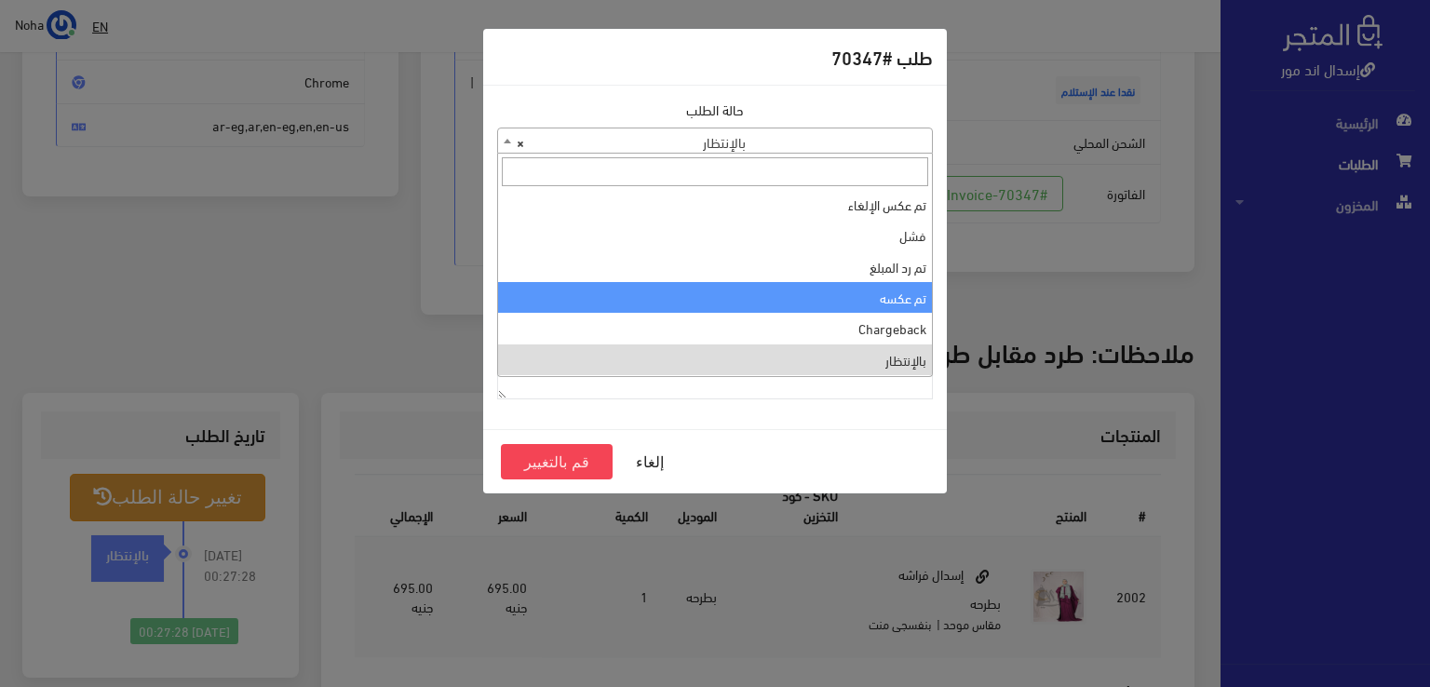
scroll to position [0, 0]
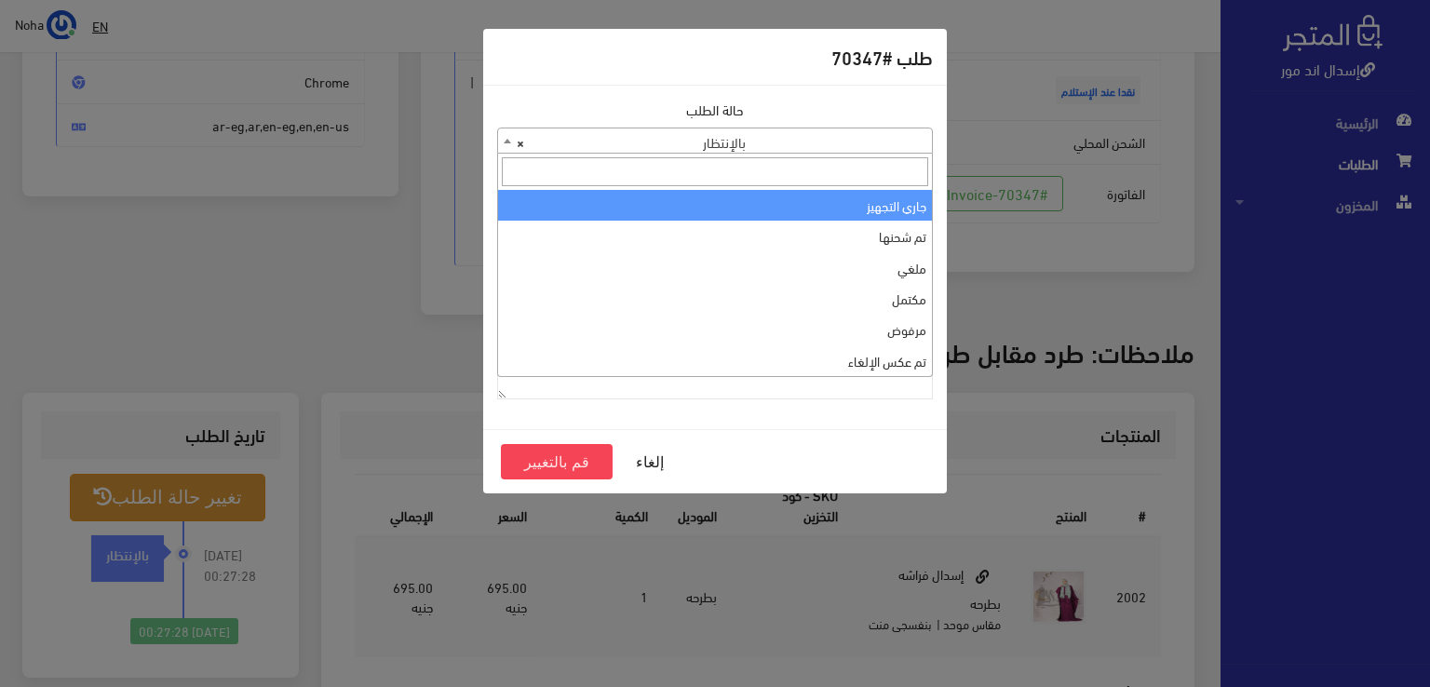
click at [408, 294] on div "طلب #70347 حالة الطلب جاري التجهيز تم شحنها ملغي مكتمل مرفوض تم عكس الإلغاء فشل…" at bounding box center [715, 343] width 1430 height 687
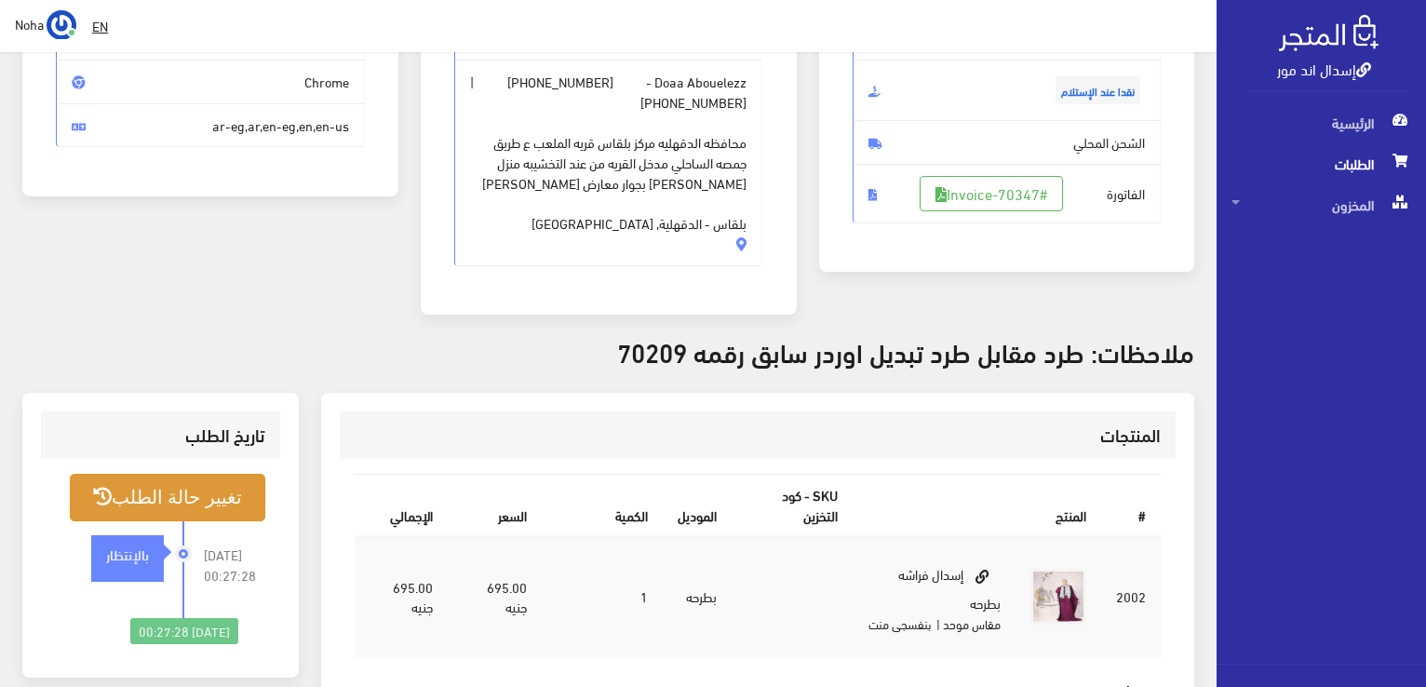
click at [155, 501] on button "تغيير حالة الطلب" at bounding box center [168, 497] width 196 height 47
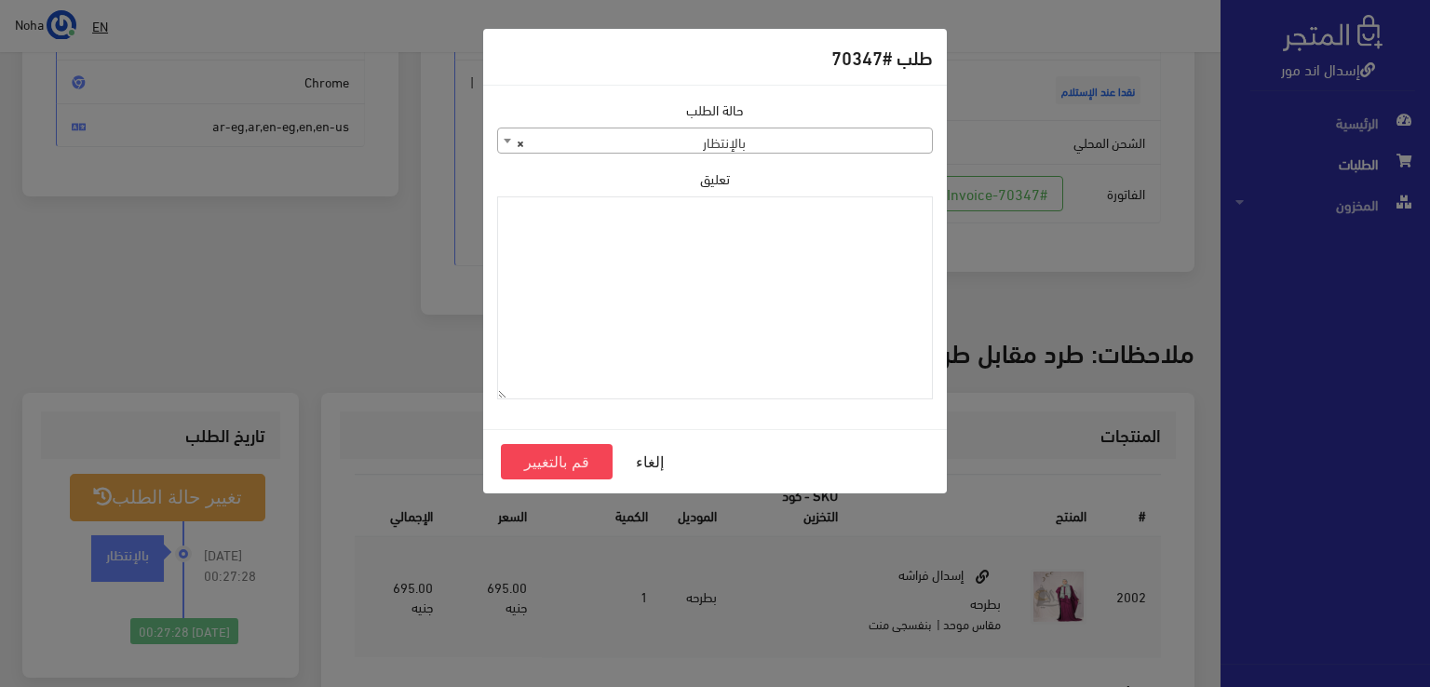
click at [730, 142] on span "× بالإنتظار" at bounding box center [715, 141] width 434 height 26
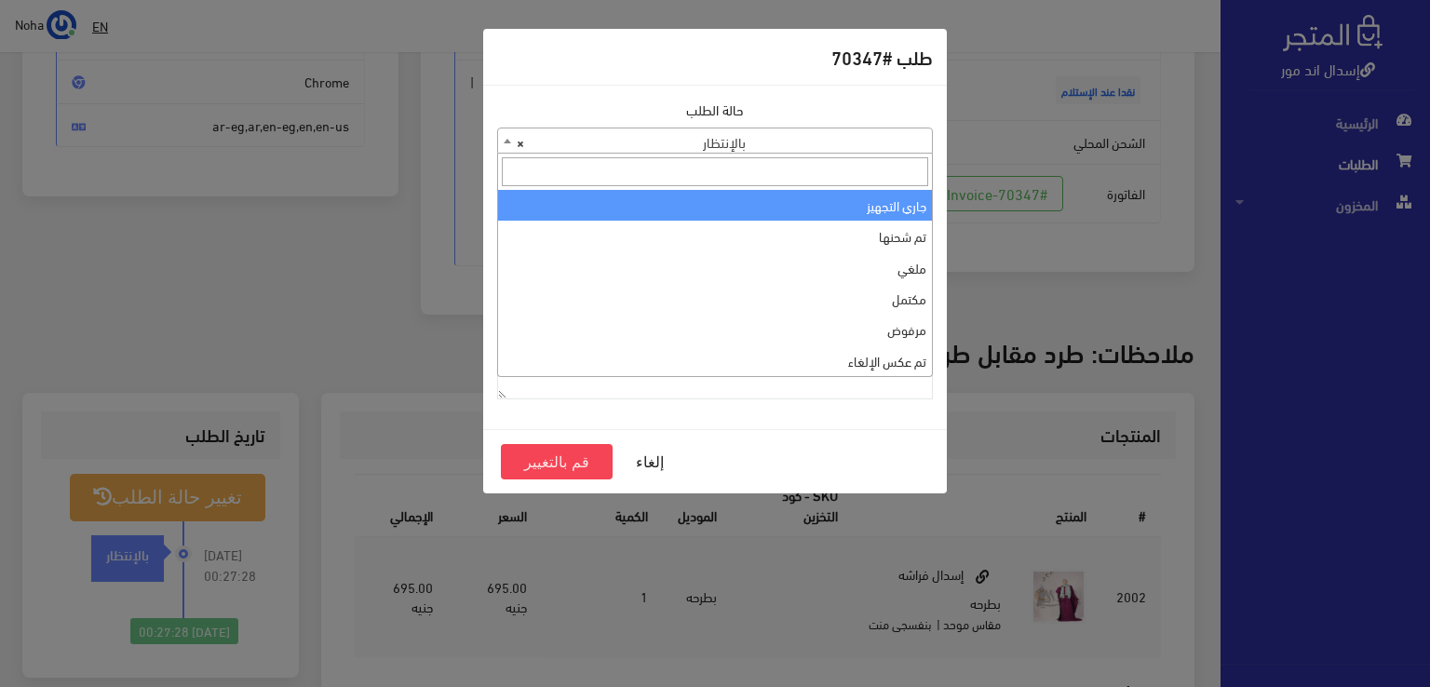
select select "1"
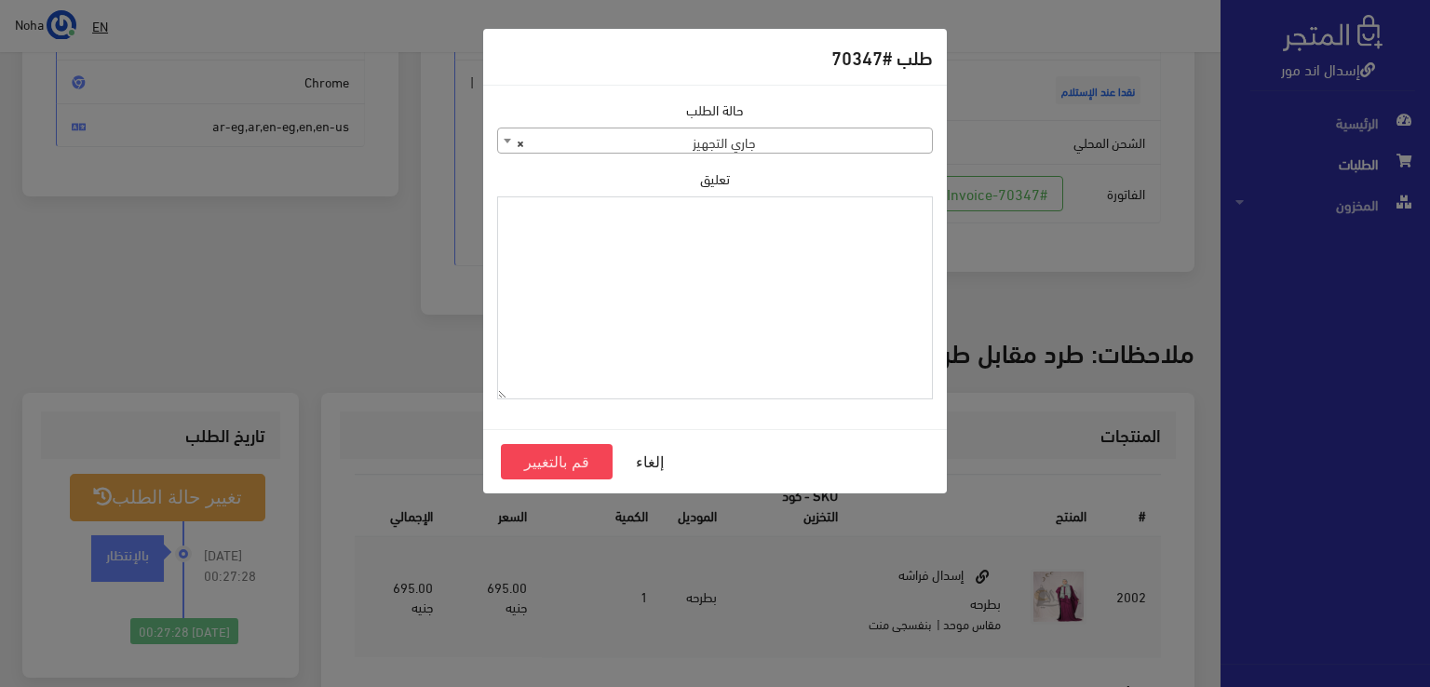
paste textarea "1118132"
type textarea "1118132"
click at [536, 459] on button "قم بالتغيير" at bounding box center [557, 461] width 112 height 35
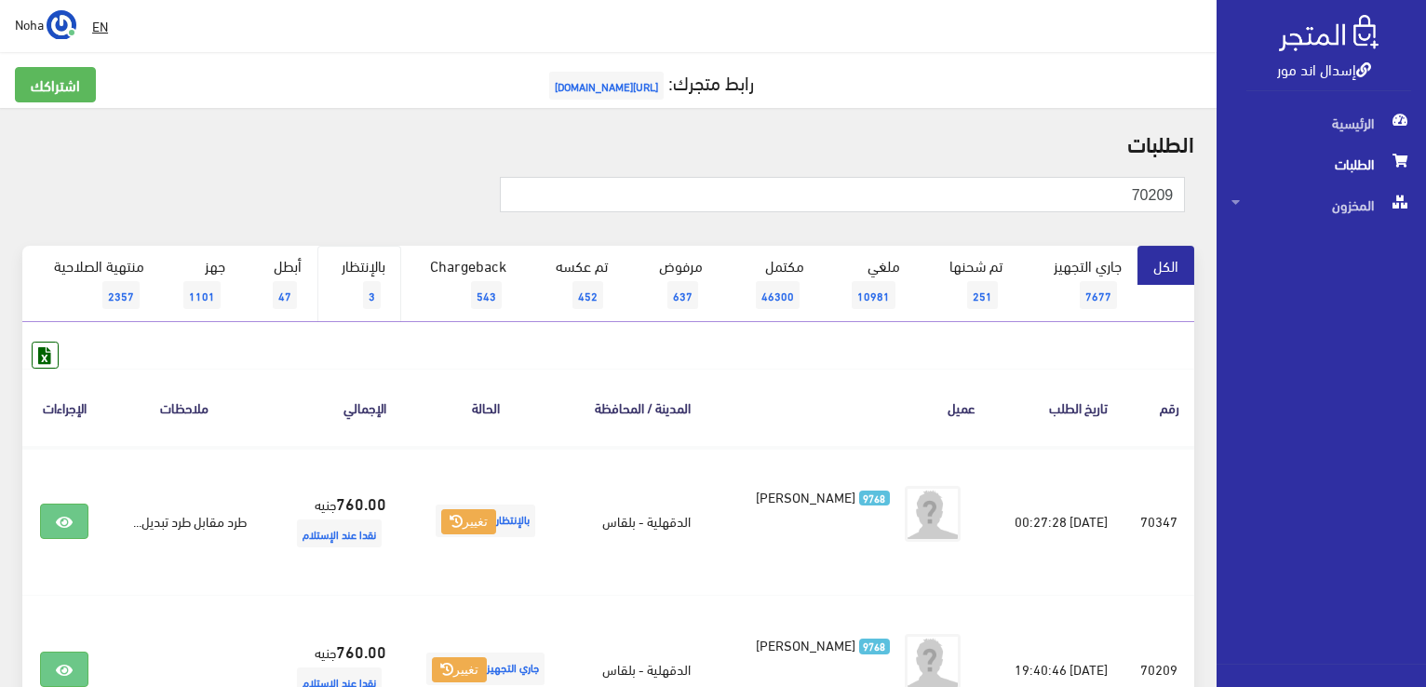
click at [392, 277] on link "بالإنتظار 3" at bounding box center [359, 284] width 84 height 76
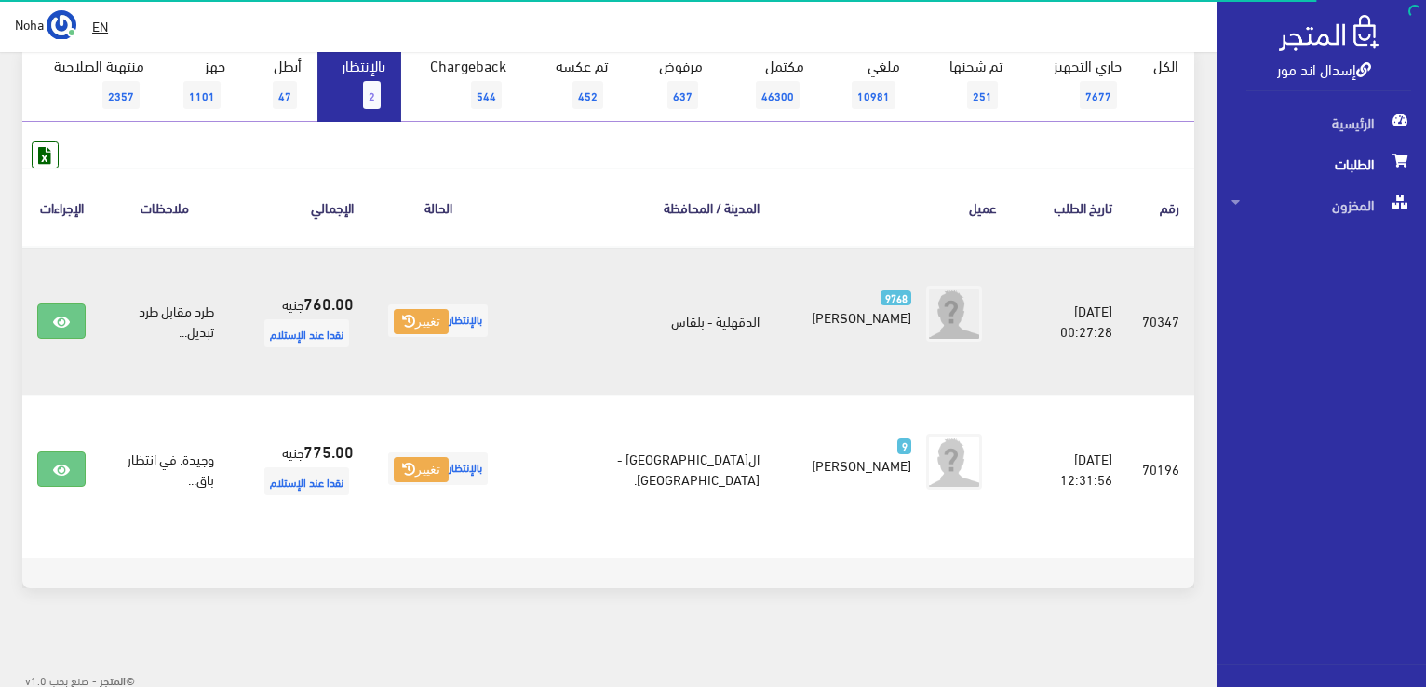
scroll to position [204, 0]
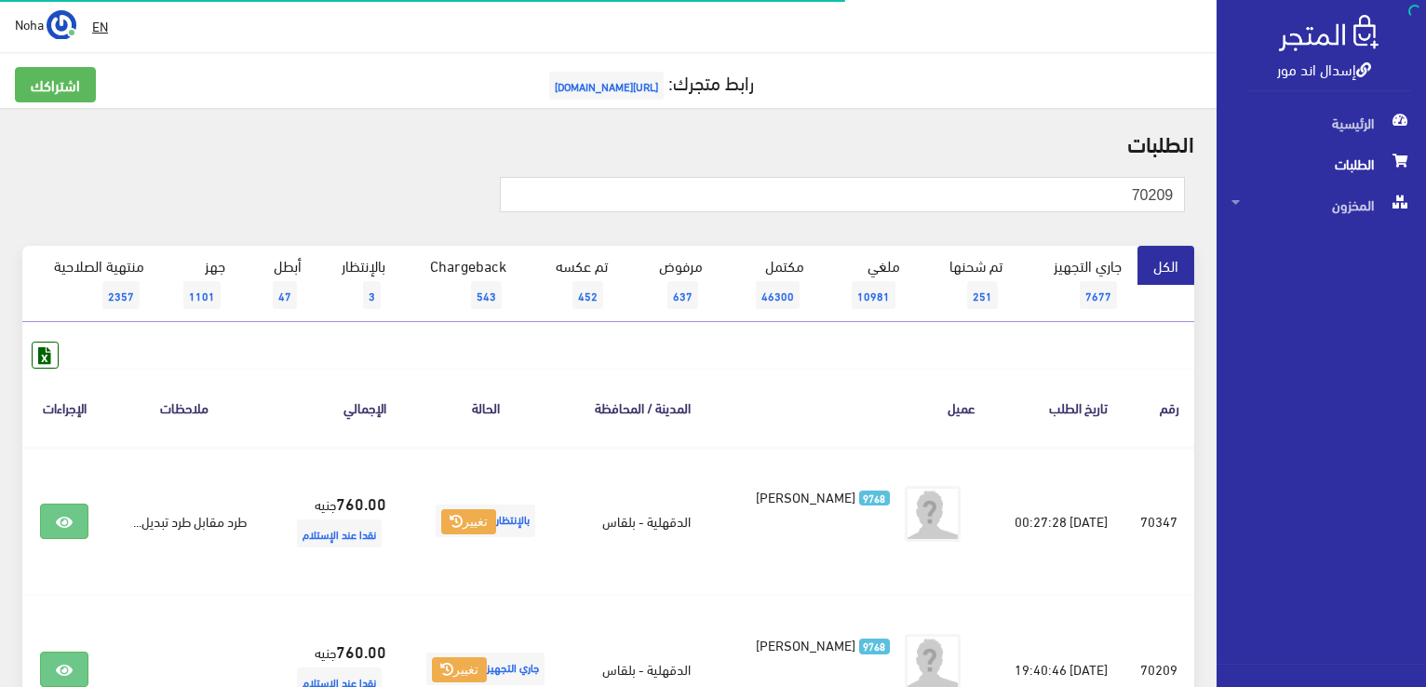
scroll to position [186, 0]
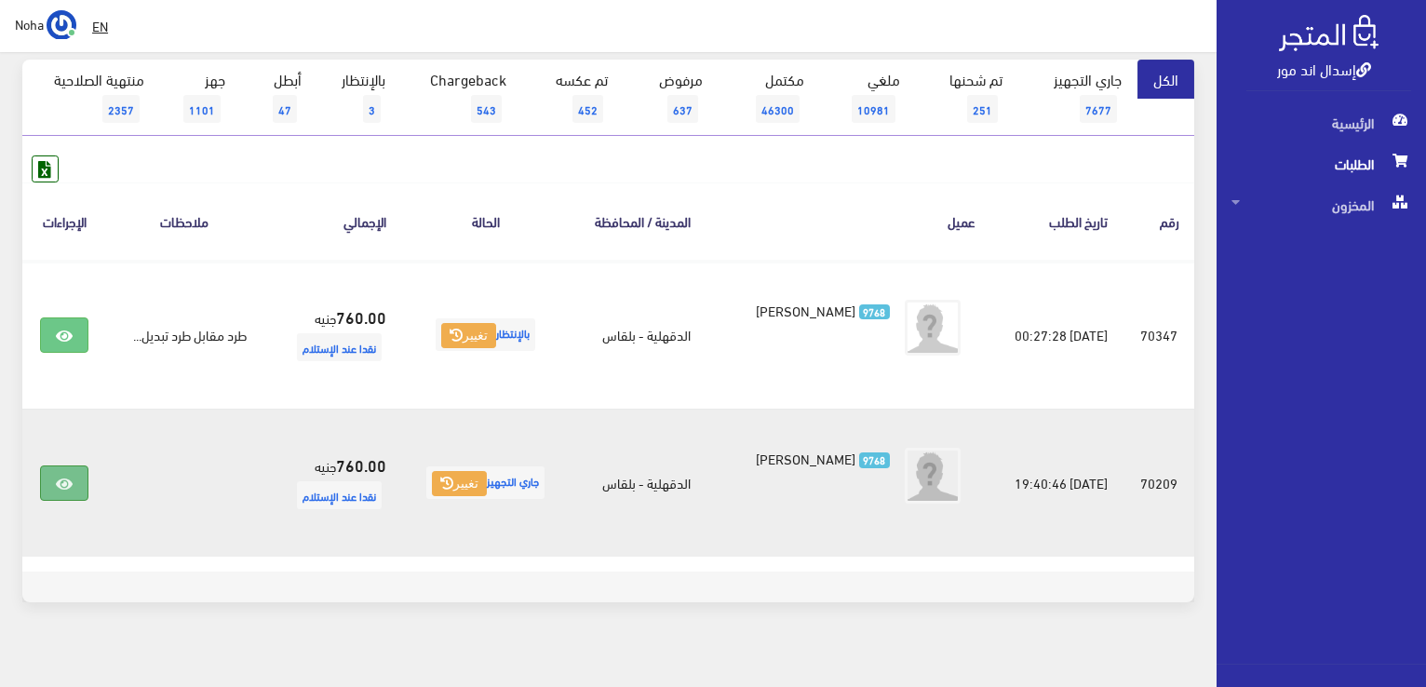
click at [65, 477] on icon at bounding box center [64, 484] width 17 height 15
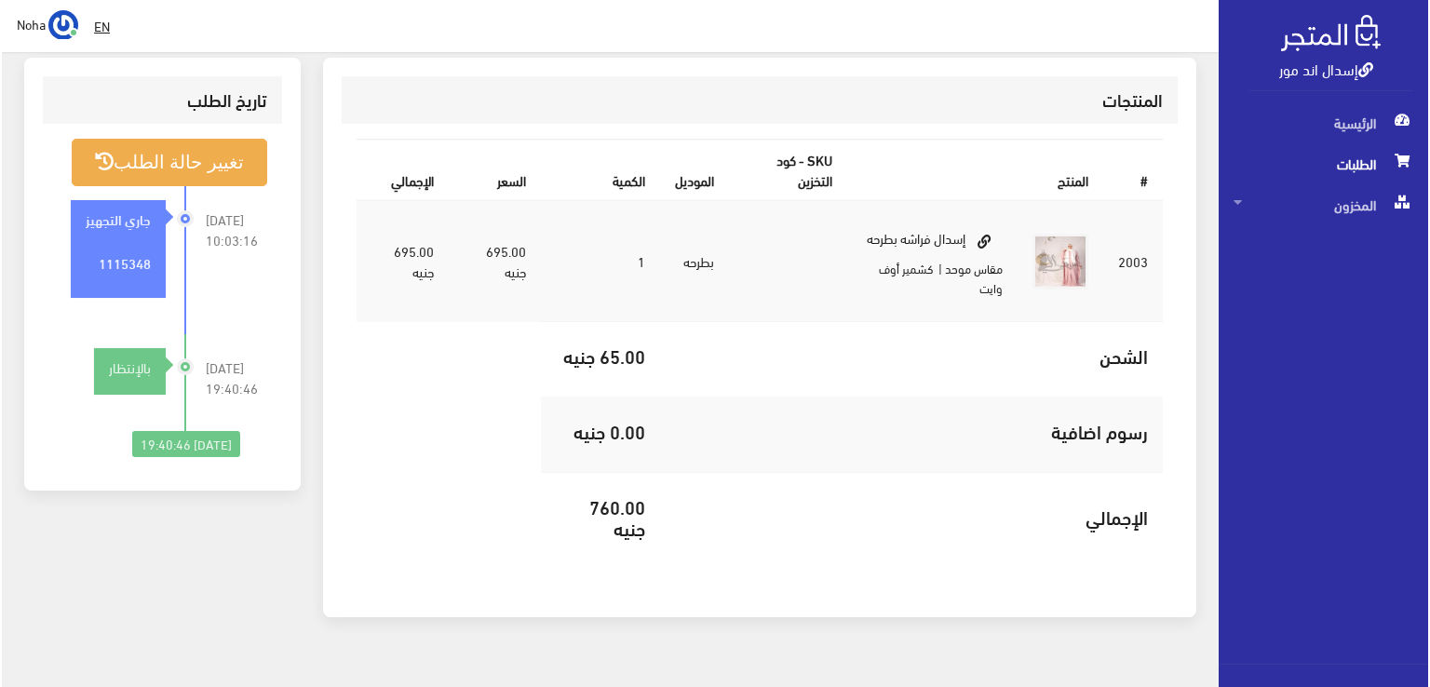
scroll to position [466, 0]
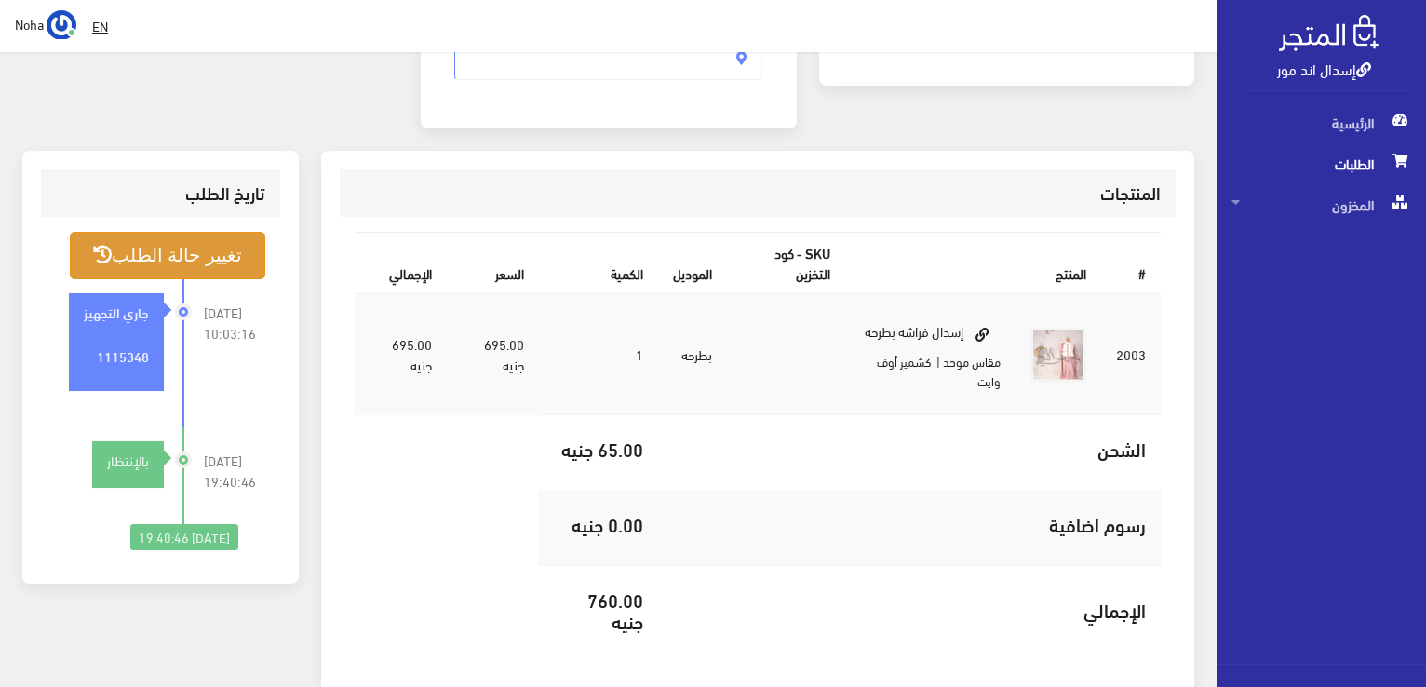
click at [108, 261] on button "تغيير حالة الطلب" at bounding box center [168, 255] width 196 height 47
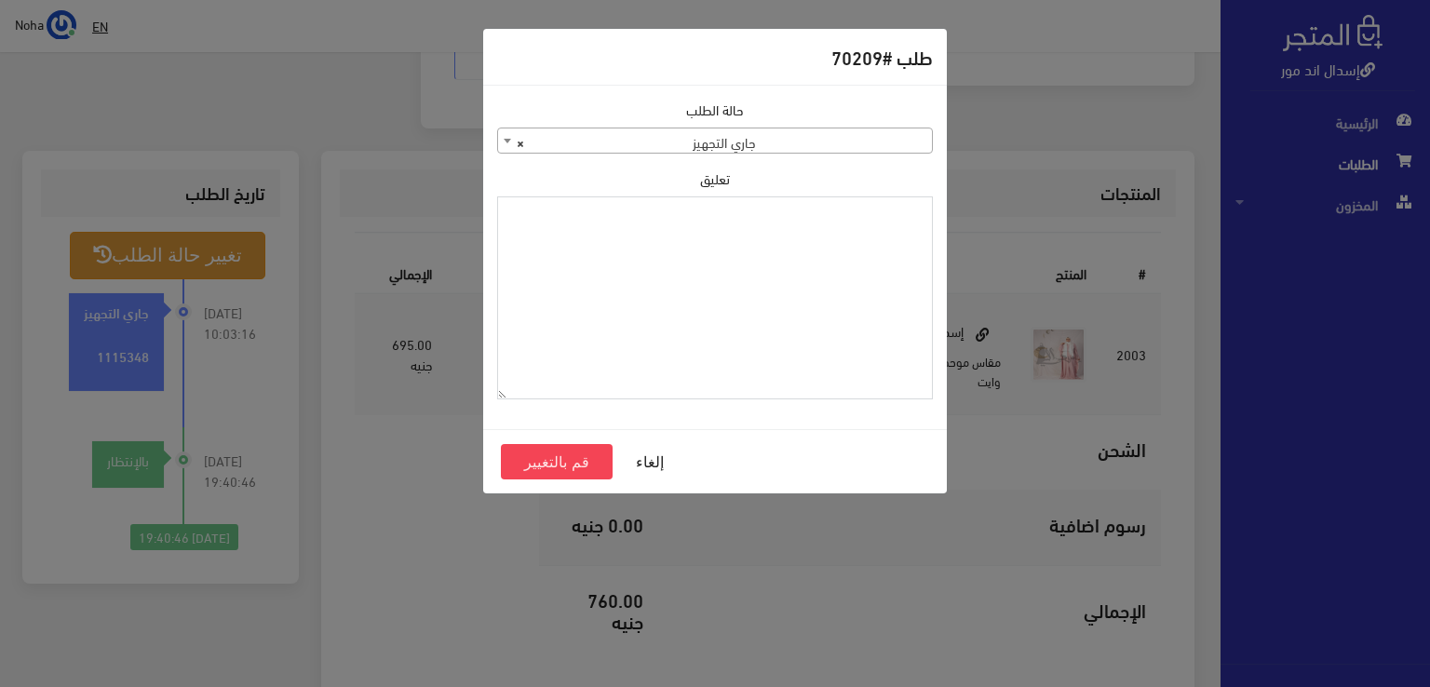
click at [759, 277] on textarea "تعليق" at bounding box center [715, 298] width 436 height 204
type textarea "هتبدل اللون فى اوردر 70347"
click at [533, 459] on button "قم بالتغيير" at bounding box center [557, 461] width 112 height 35
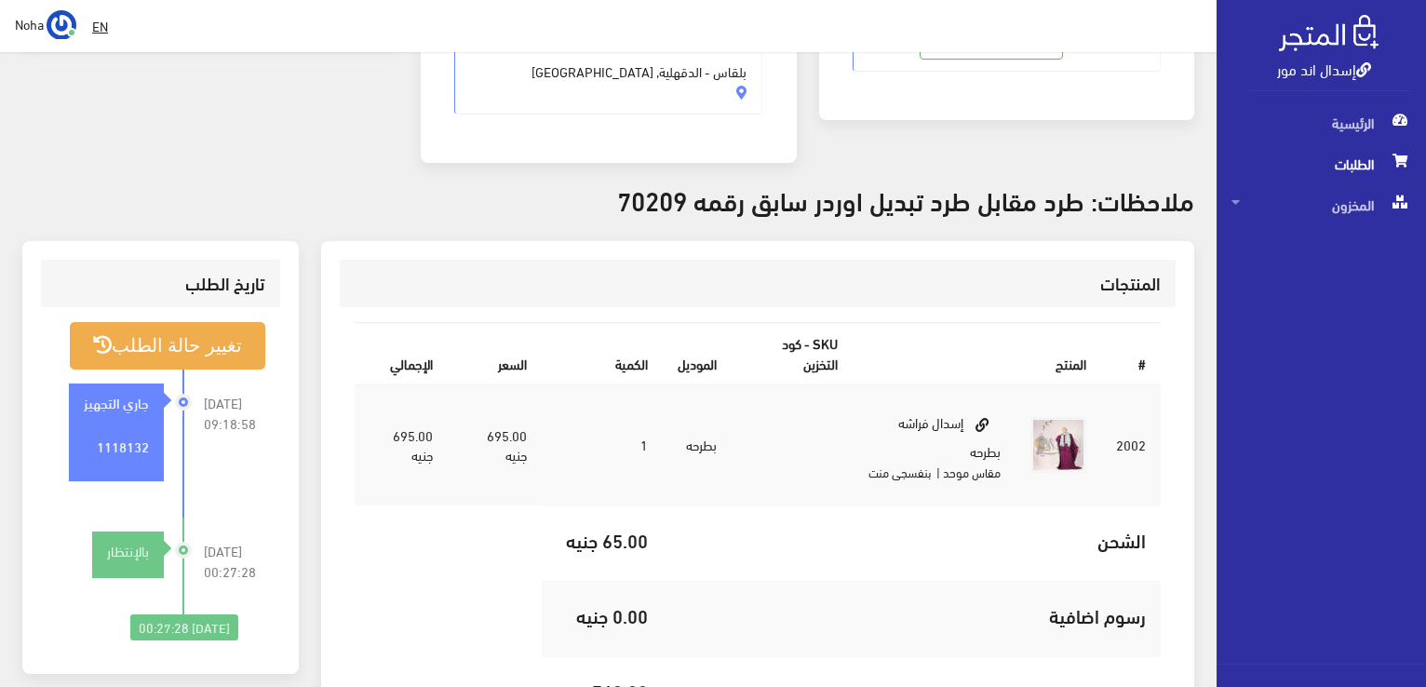
scroll to position [372, 0]
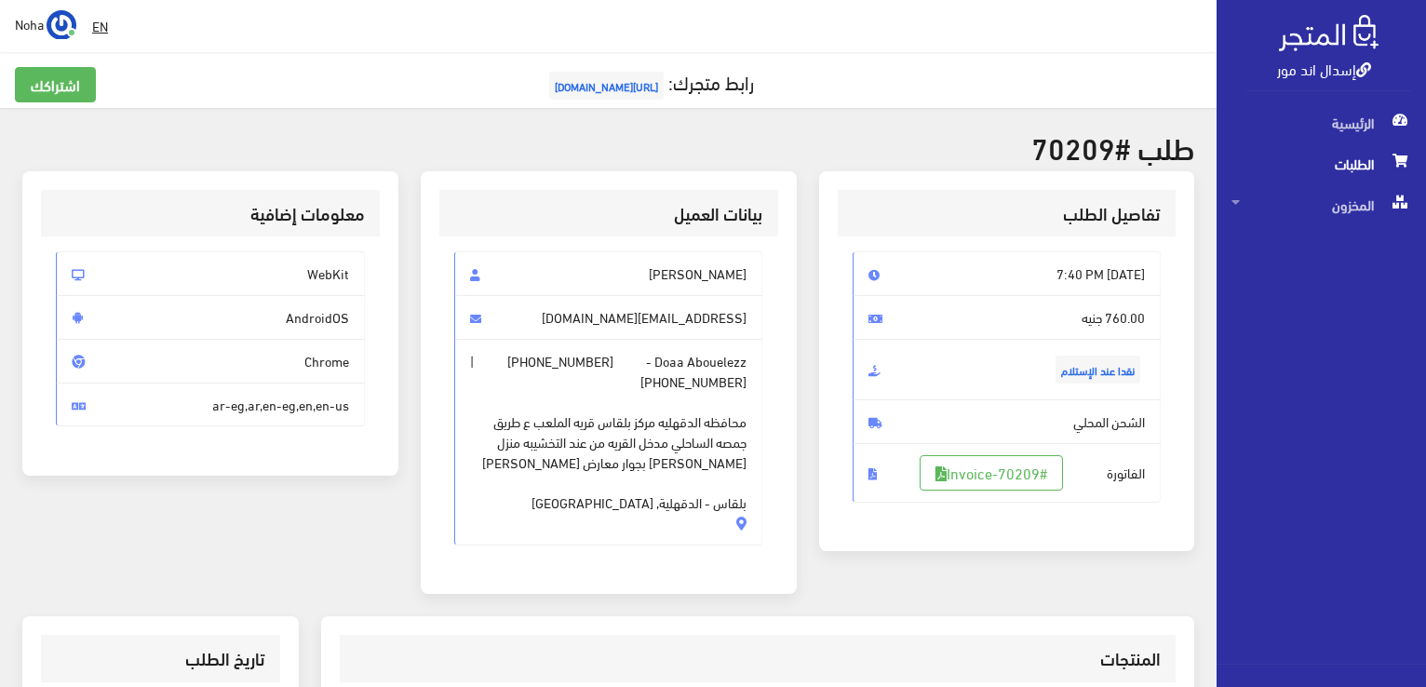
scroll to position [372, 0]
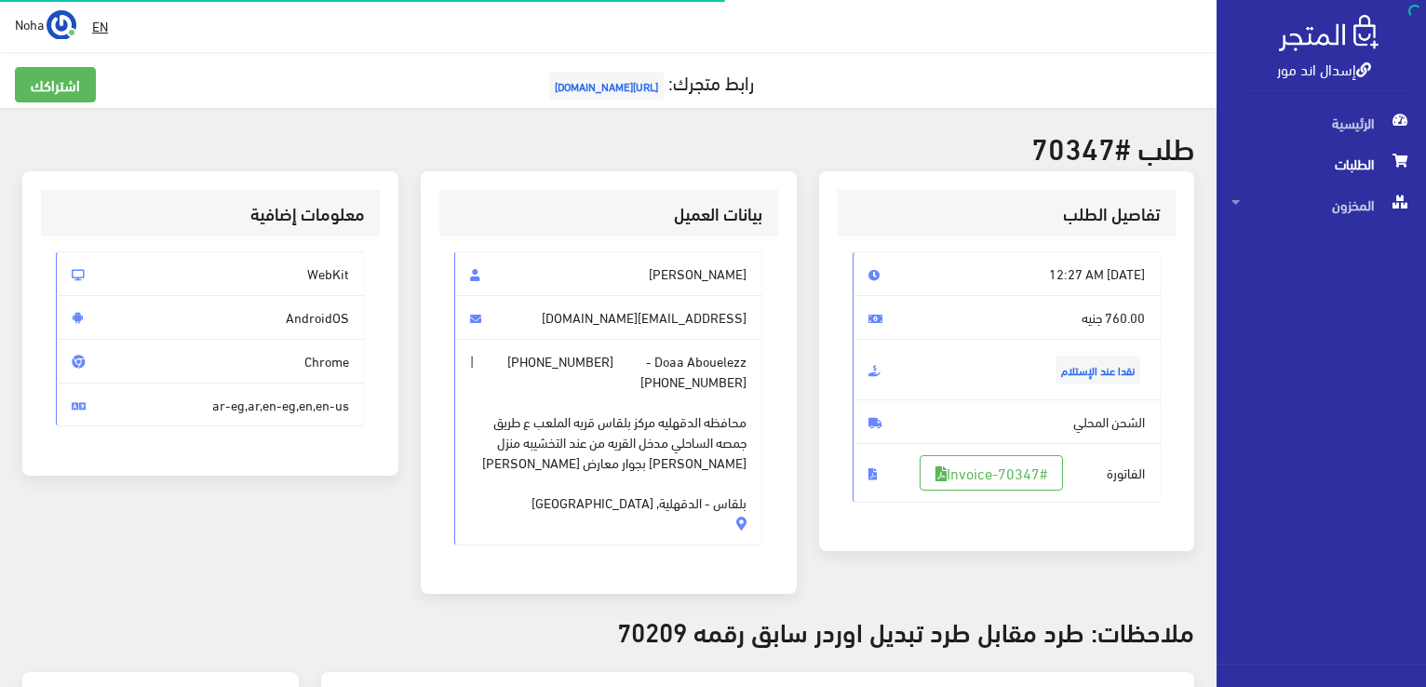
scroll to position [267, 0]
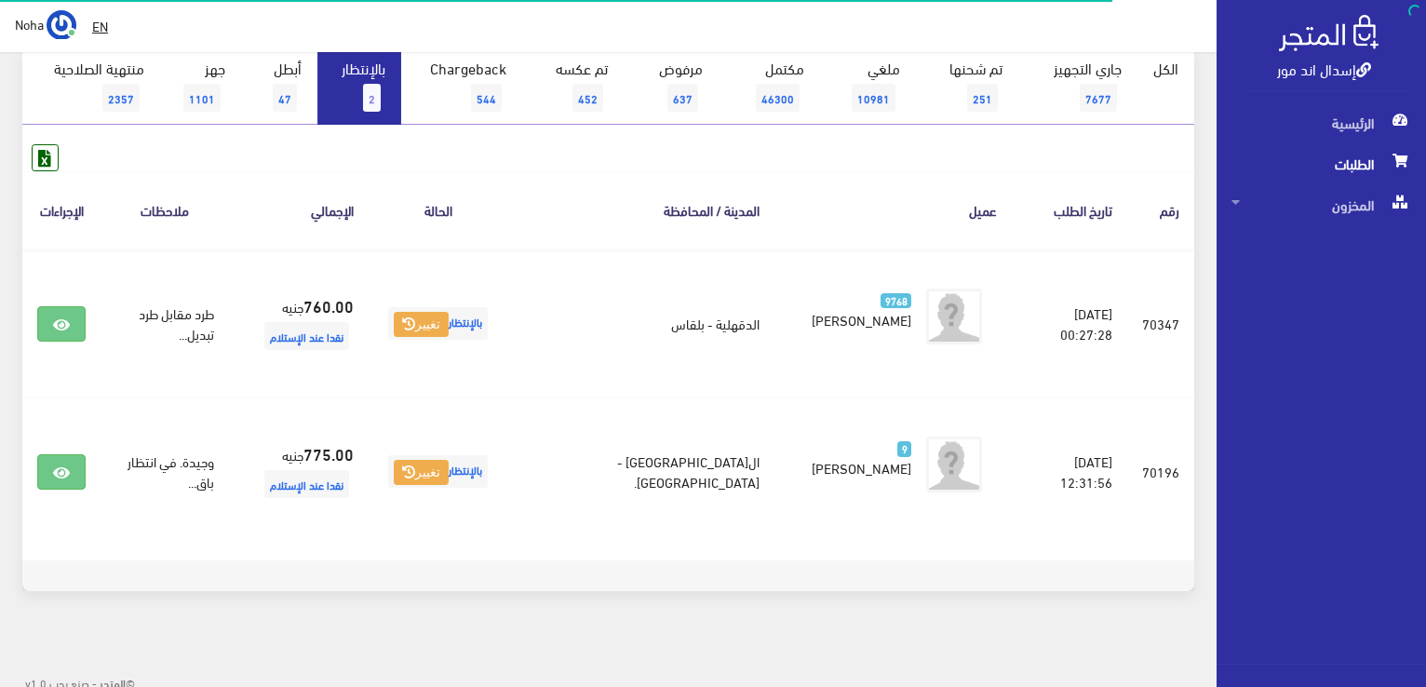
scroll to position [204, 0]
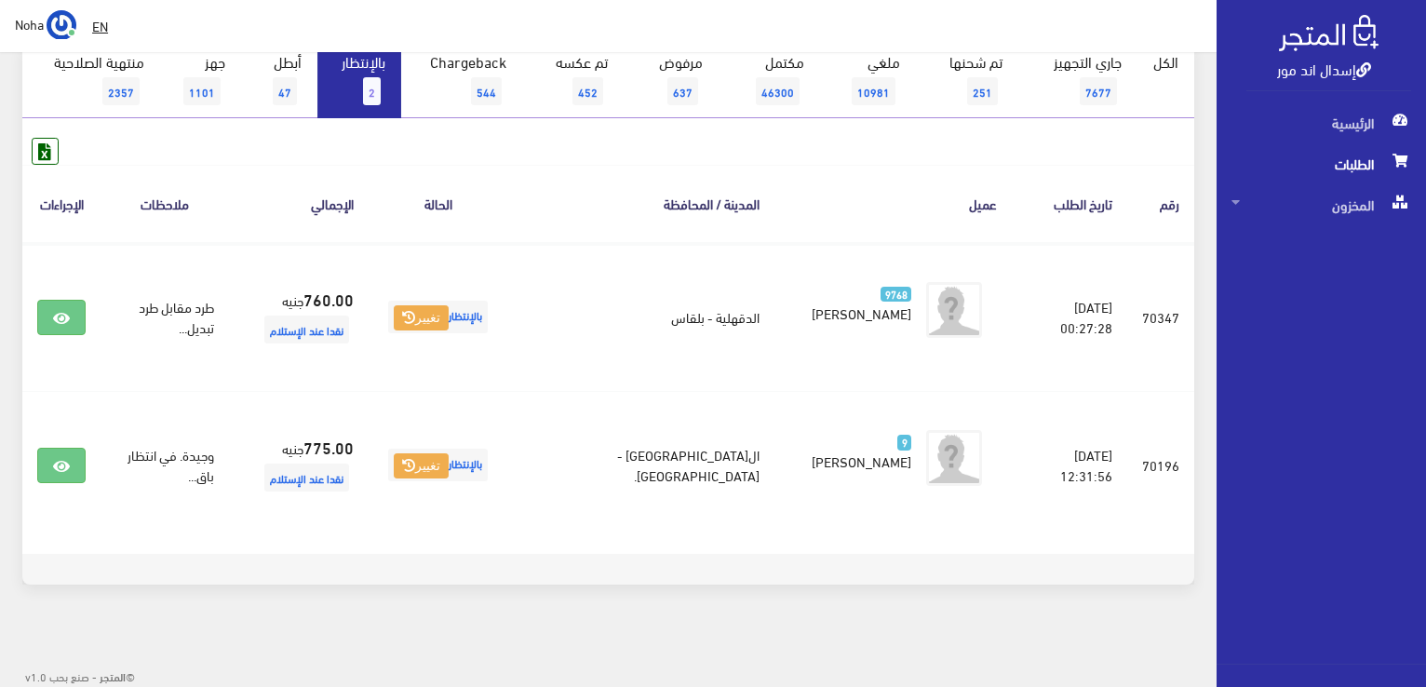
click at [365, 92] on span "2" at bounding box center [372, 91] width 18 height 28
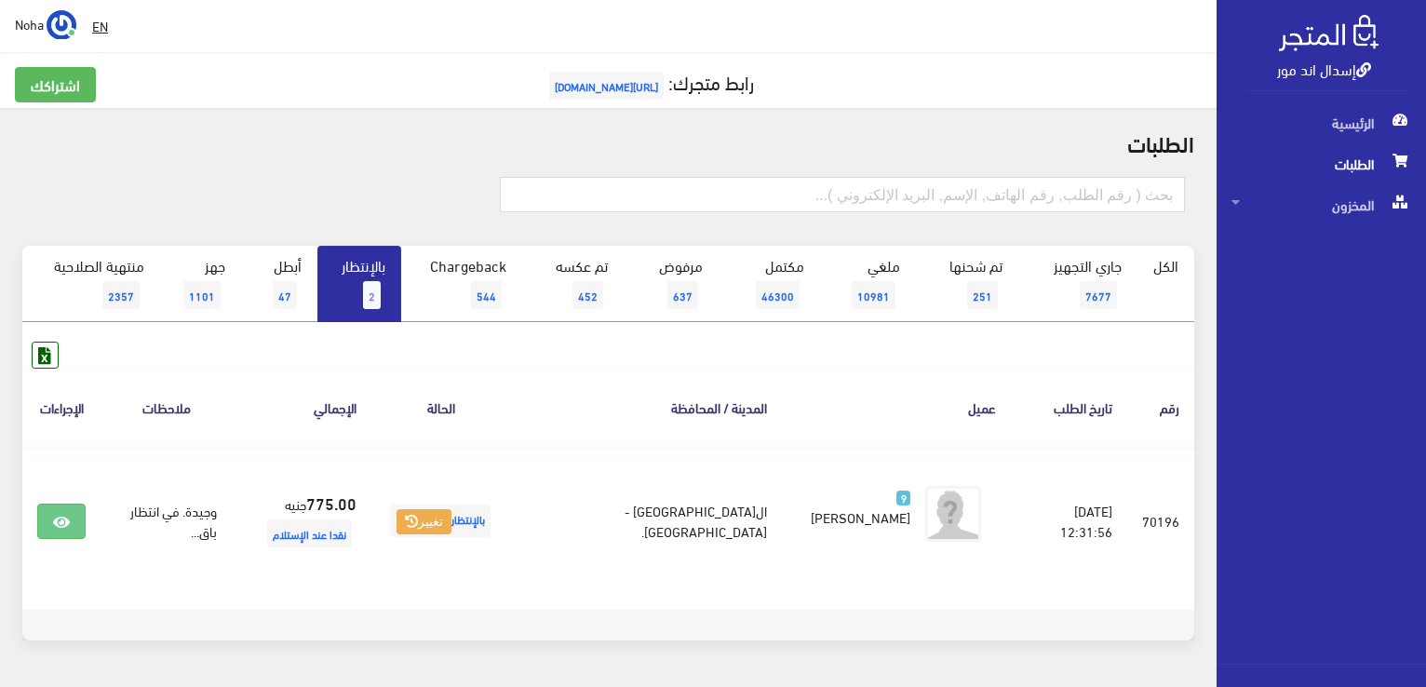
click at [344, 277] on link "بالإنتظار 2" at bounding box center [359, 284] width 84 height 76
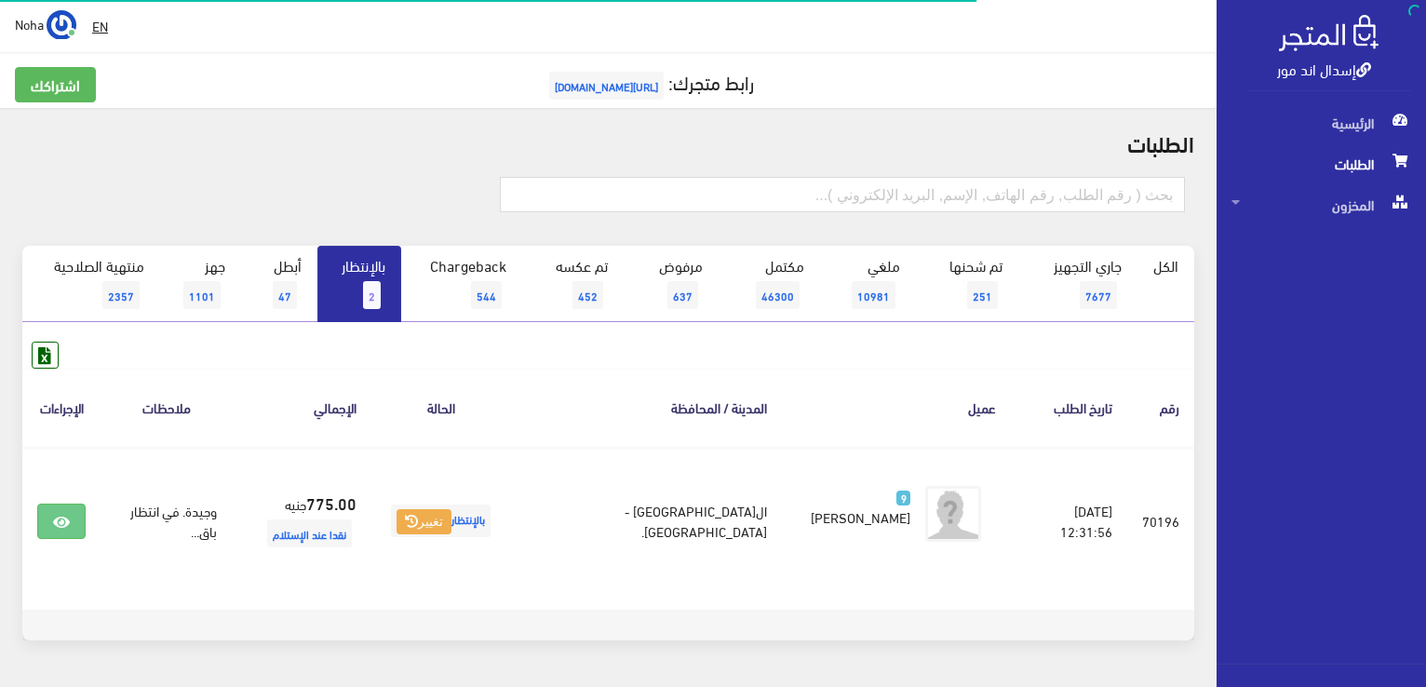
click at [354, 267] on link "بالإنتظار 2" at bounding box center [359, 284] width 84 height 76
